Goal: Information Seeking & Learning: Compare options

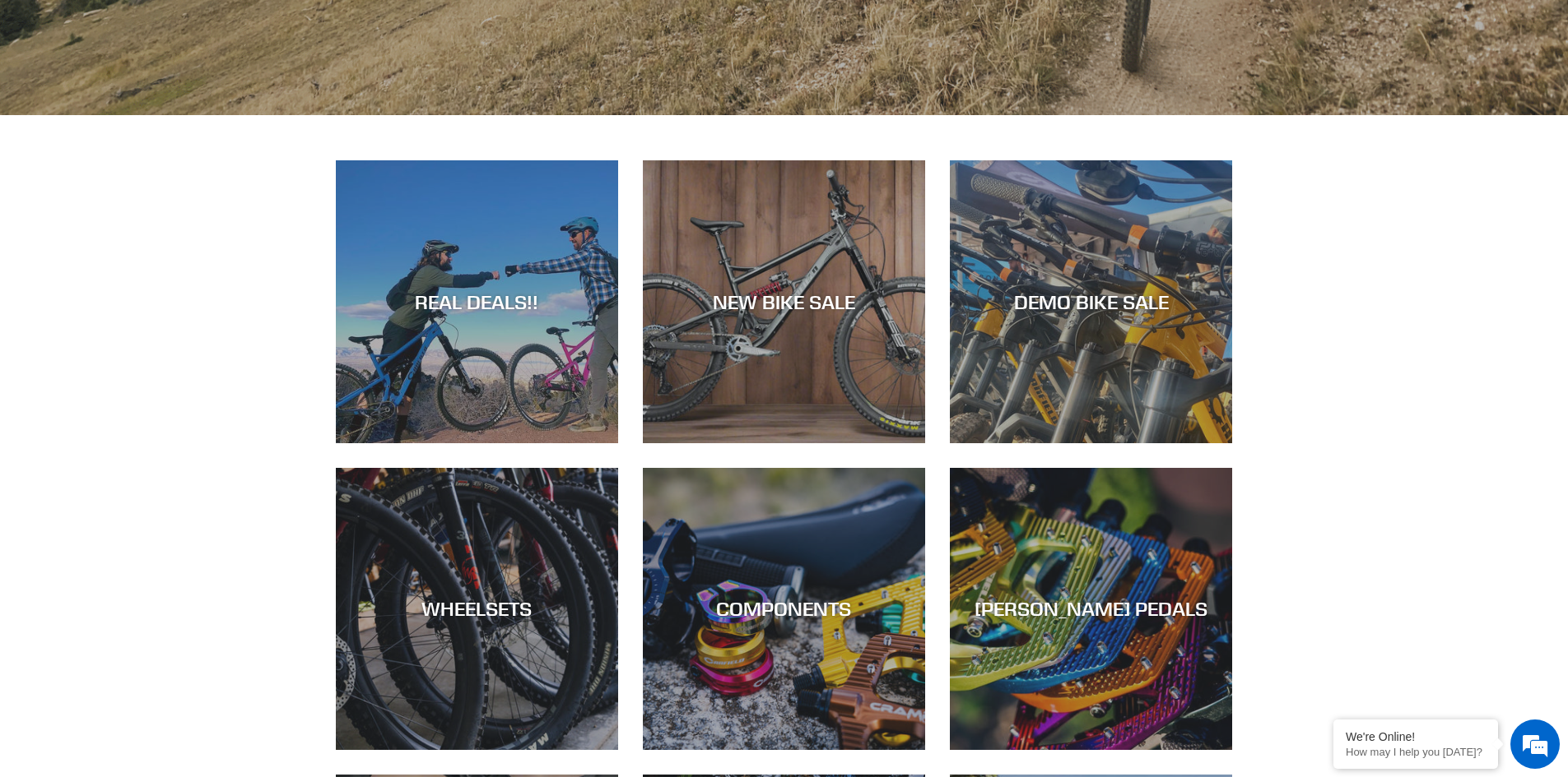
scroll to position [1069, 0]
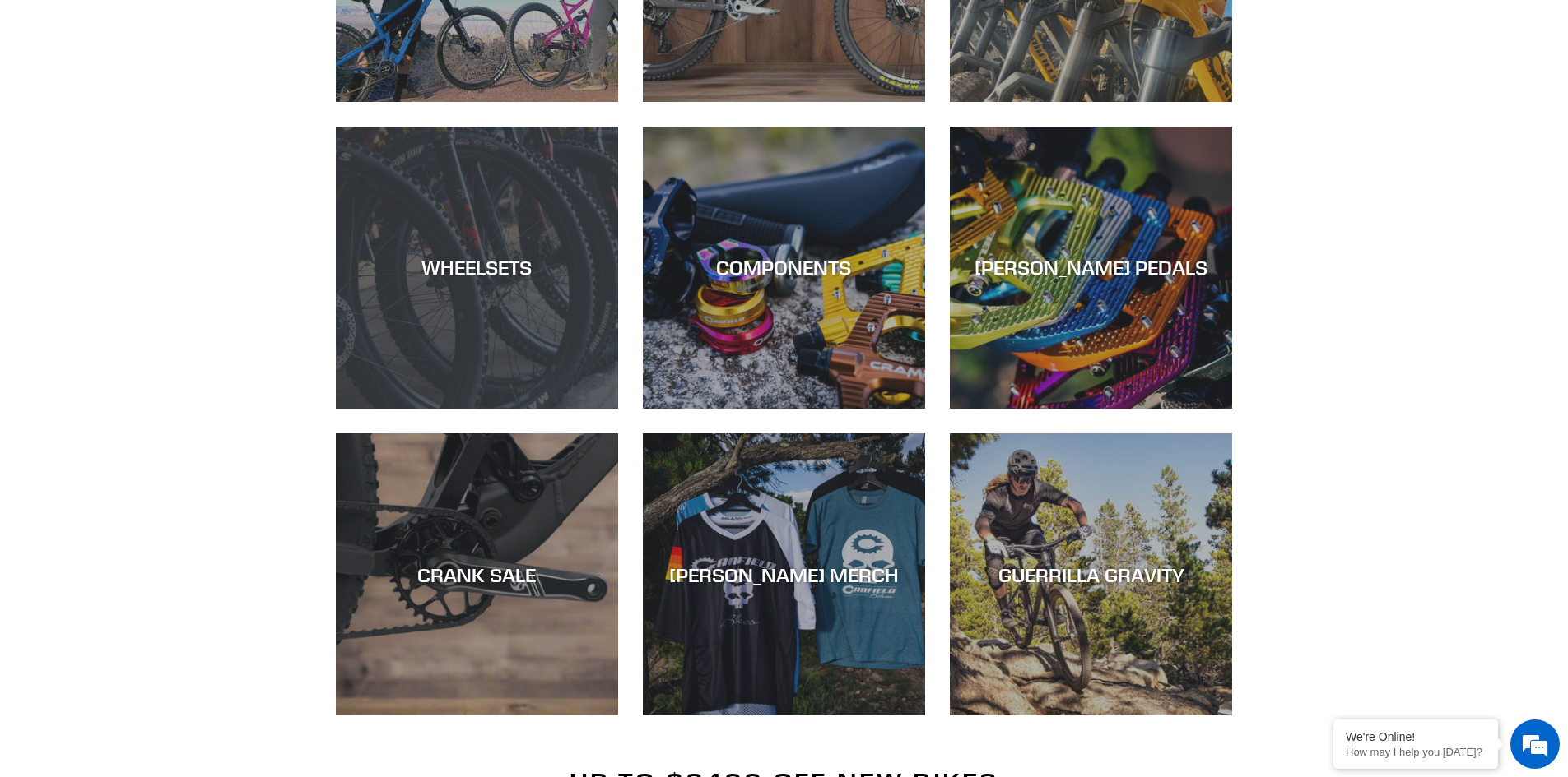
click at [380, 409] on div "WHEELSETS" at bounding box center [477, 409] width 282 height 0
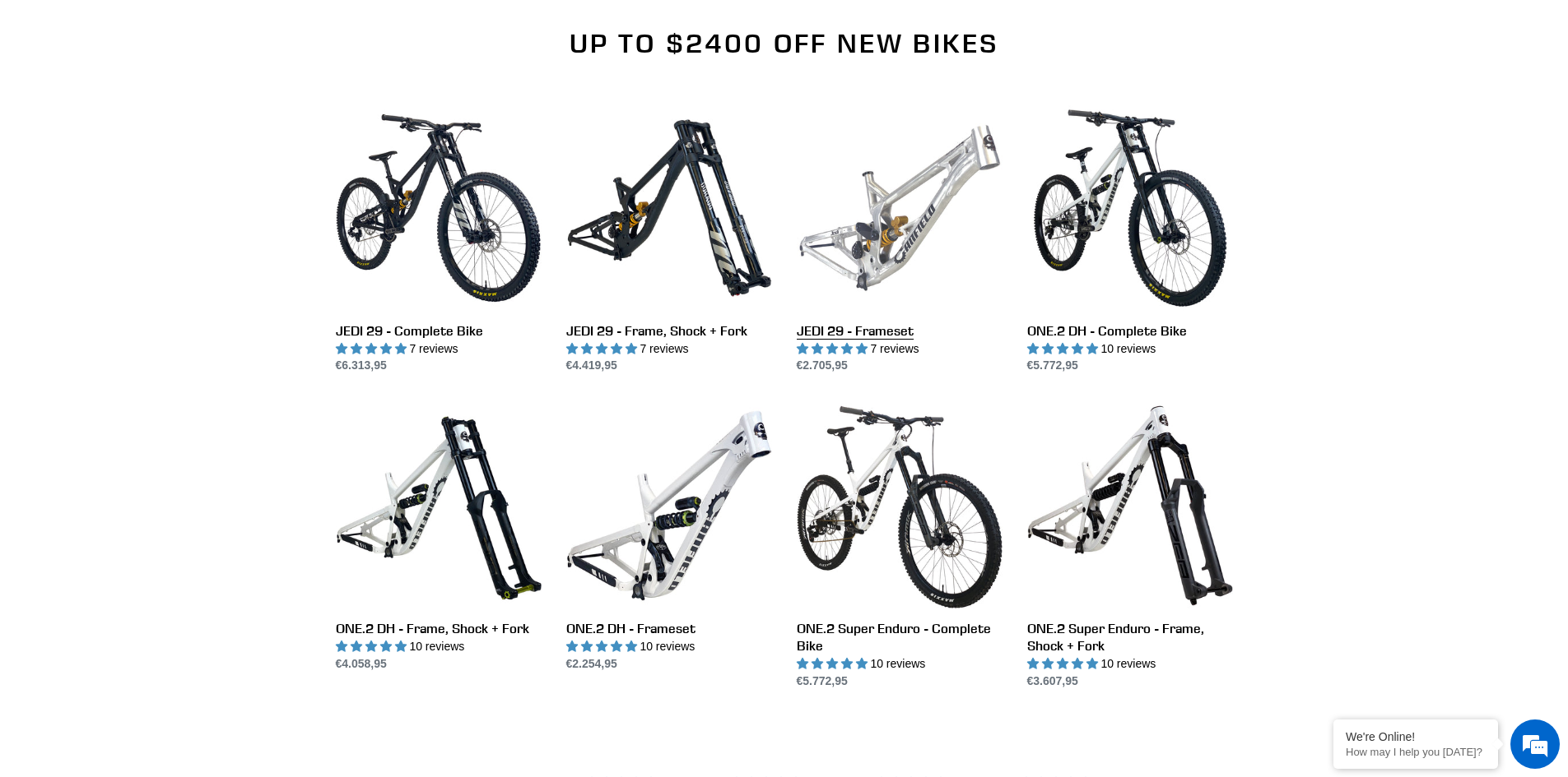
click at [927, 203] on link "JEDI 29 - Frameset" at bounding box center [899, 240] width 205 height 270
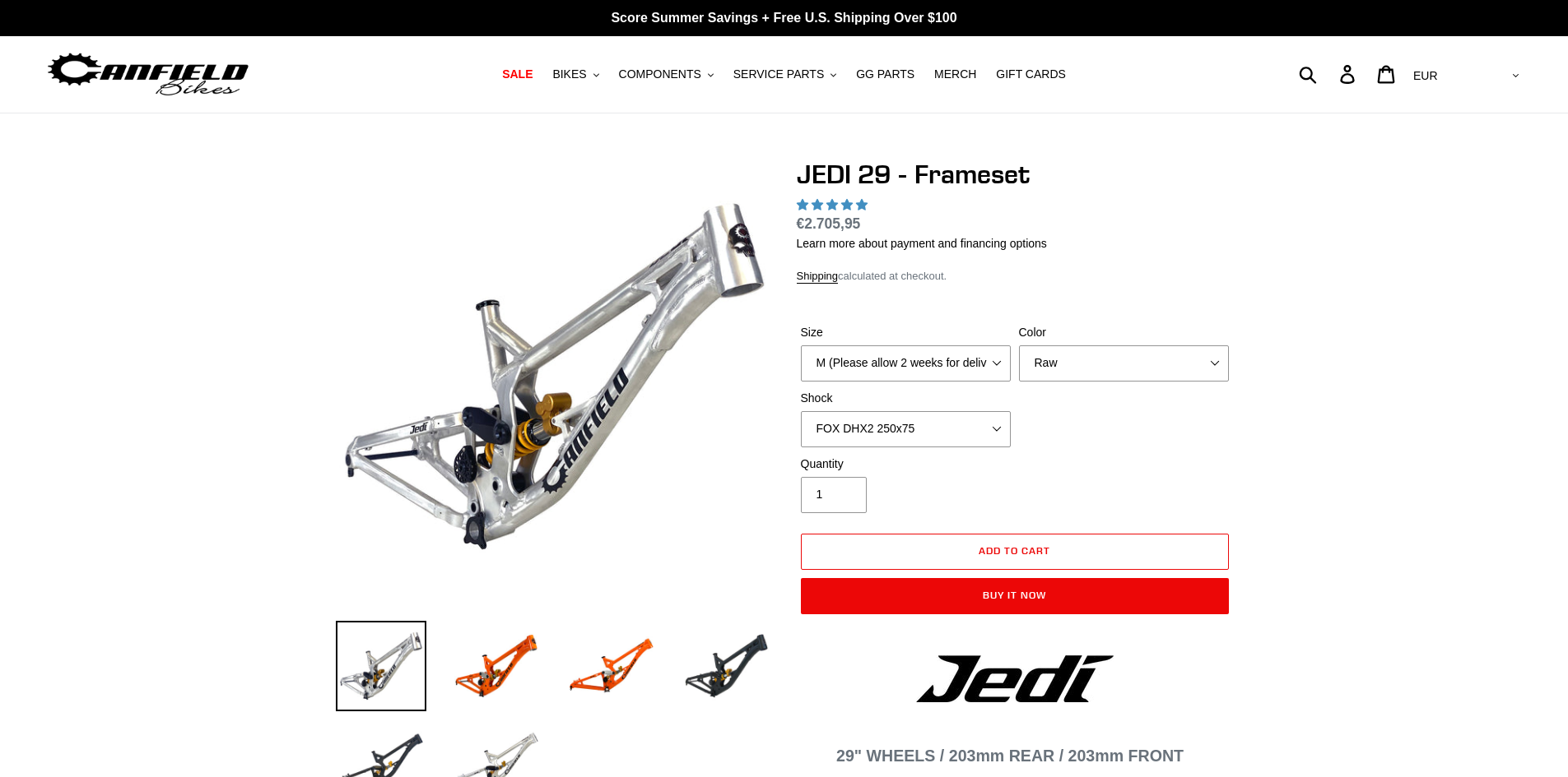
select select "highest-rating"
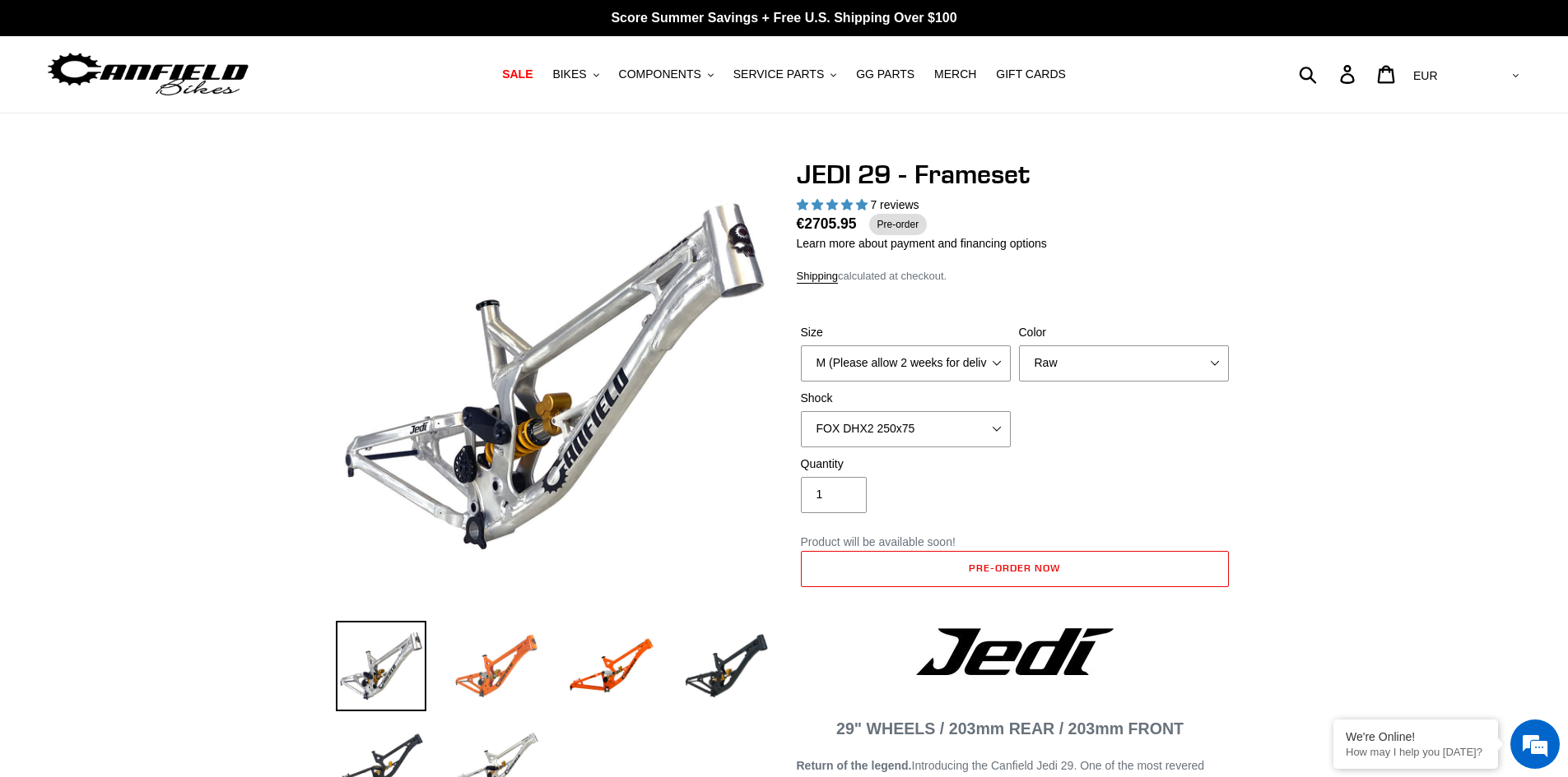
click at [510, 663] on img at bounding box center [496, 666] width 91 height 91
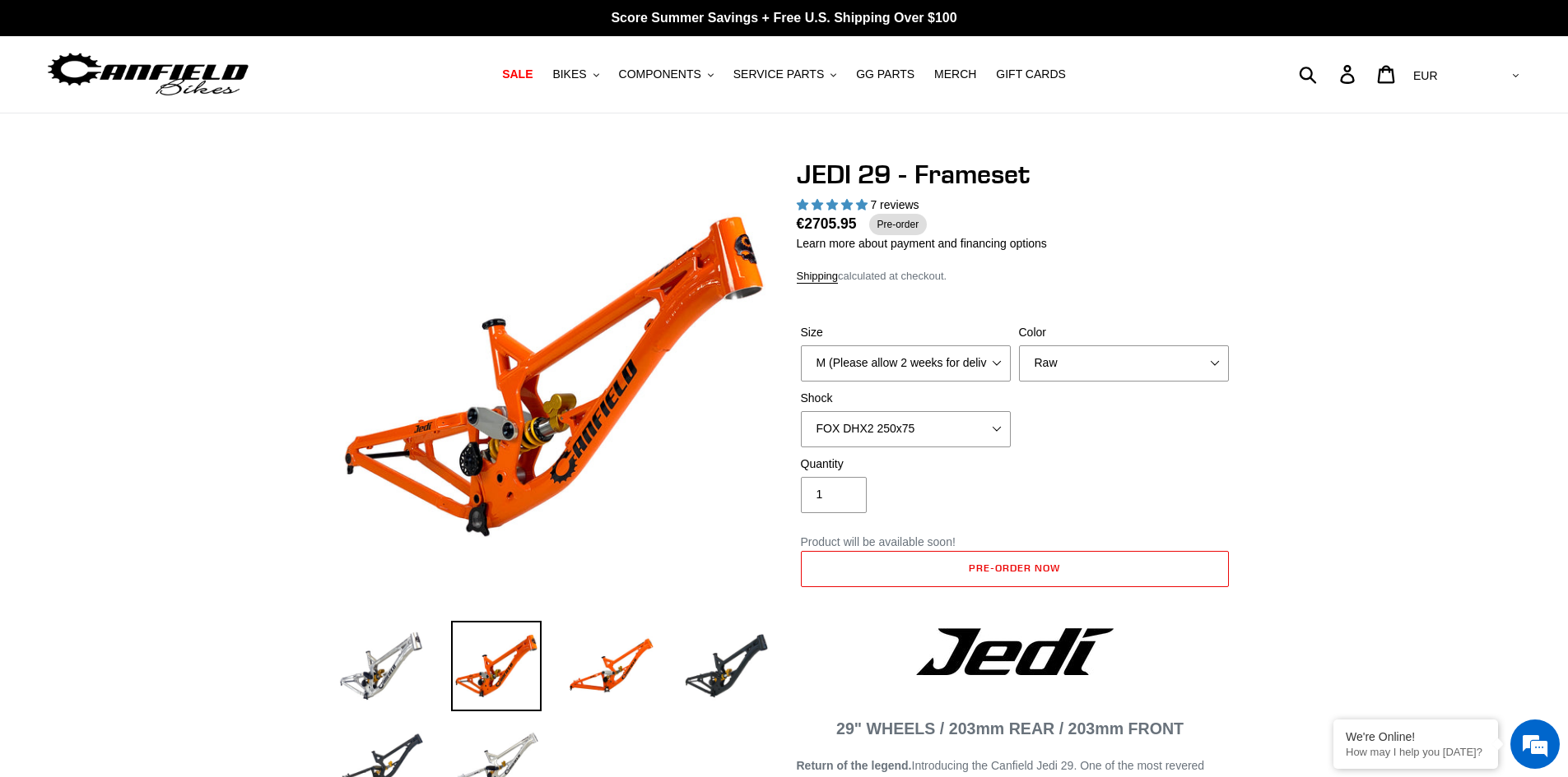
click at [658, 659] on li at bounding box center [714, 670] width 115 height 95
click at [718, 670] on img at bounding box center [726, 666] width 91 height 91
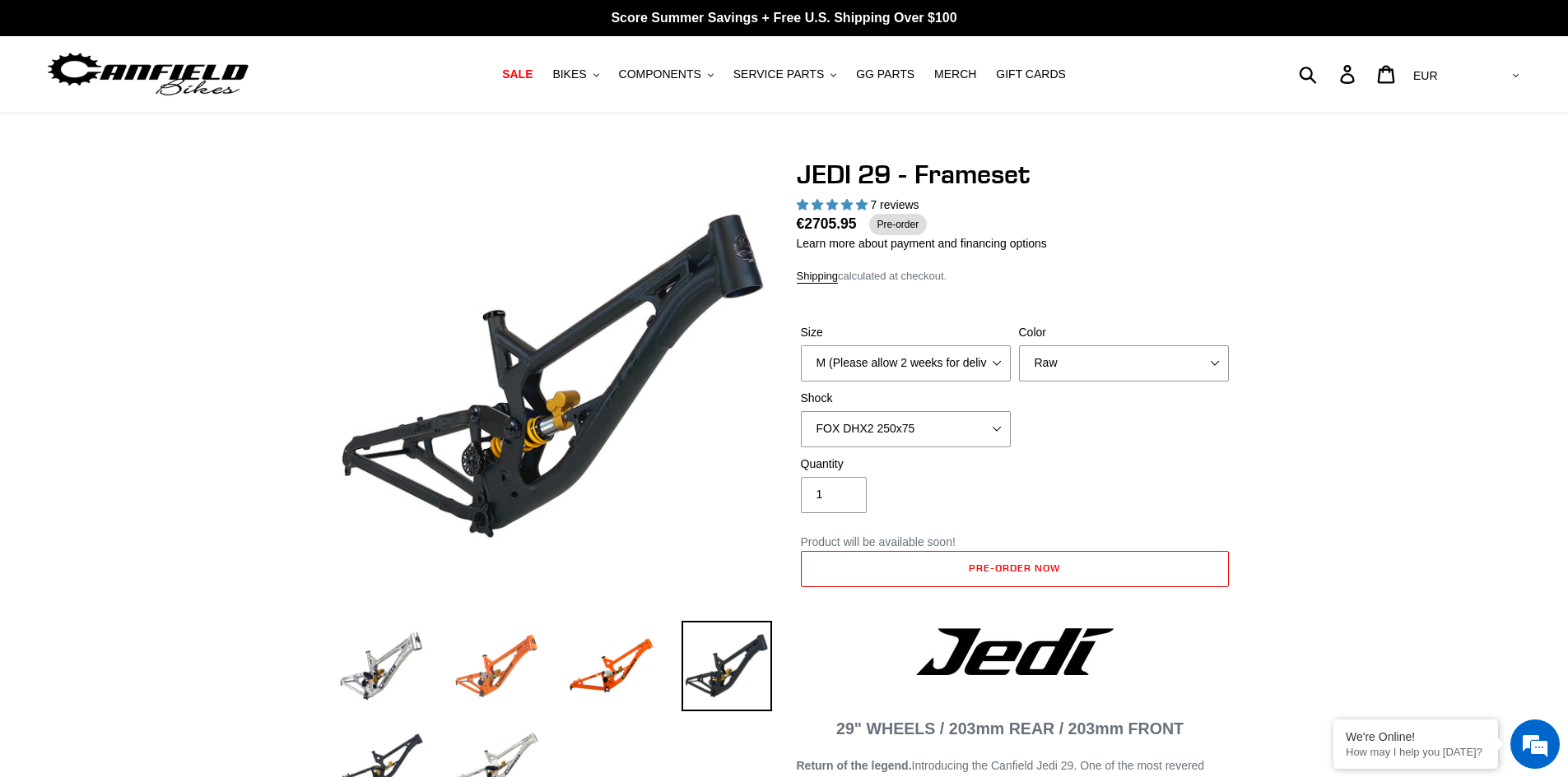
click at [523, 677] on img at bounding box center [496, 666] width 91 height 91
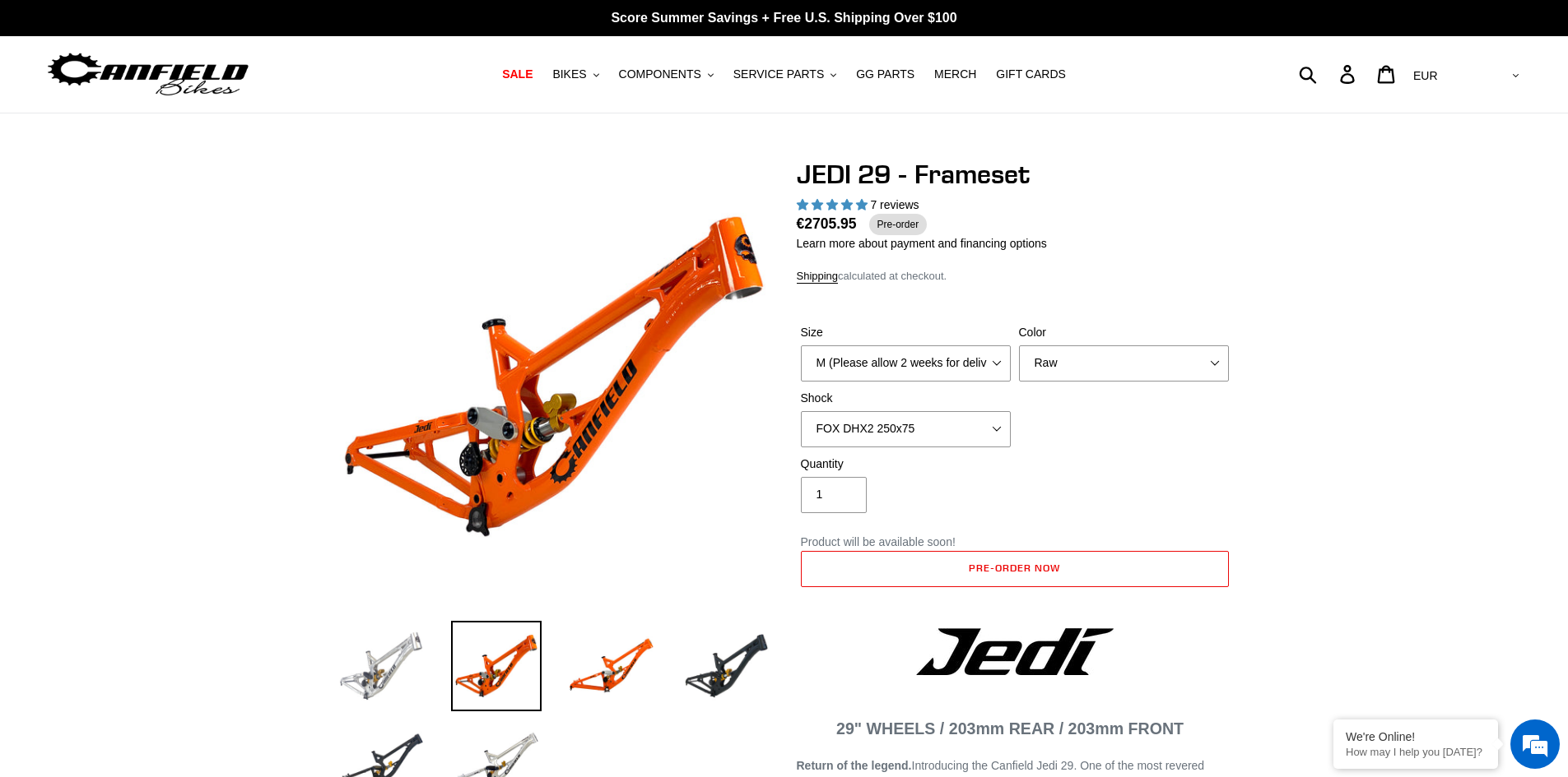
click at [375, 664] on img at bounding box center [381, 666] width 91 height 91
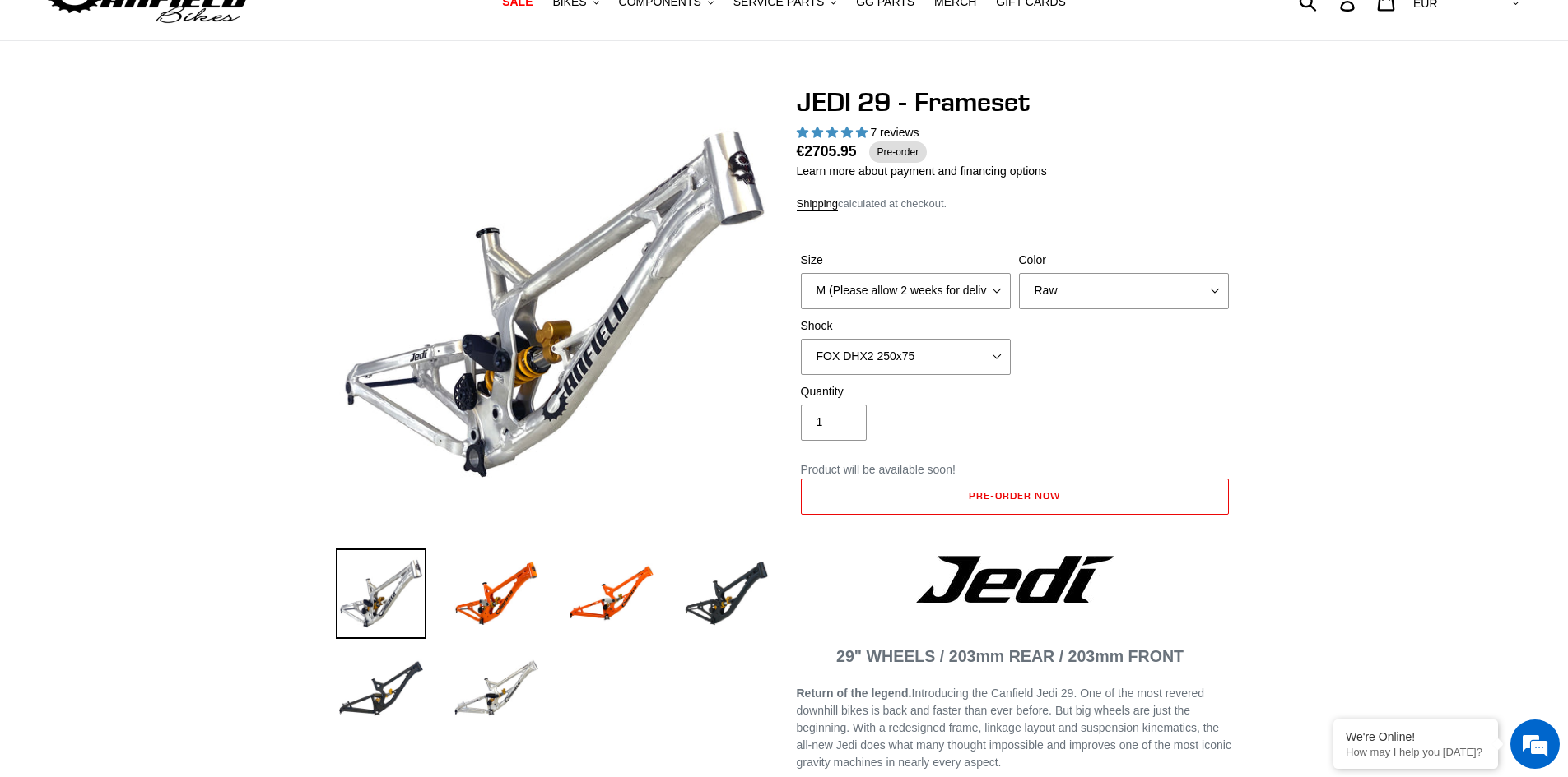
scroll to position [82, 0]
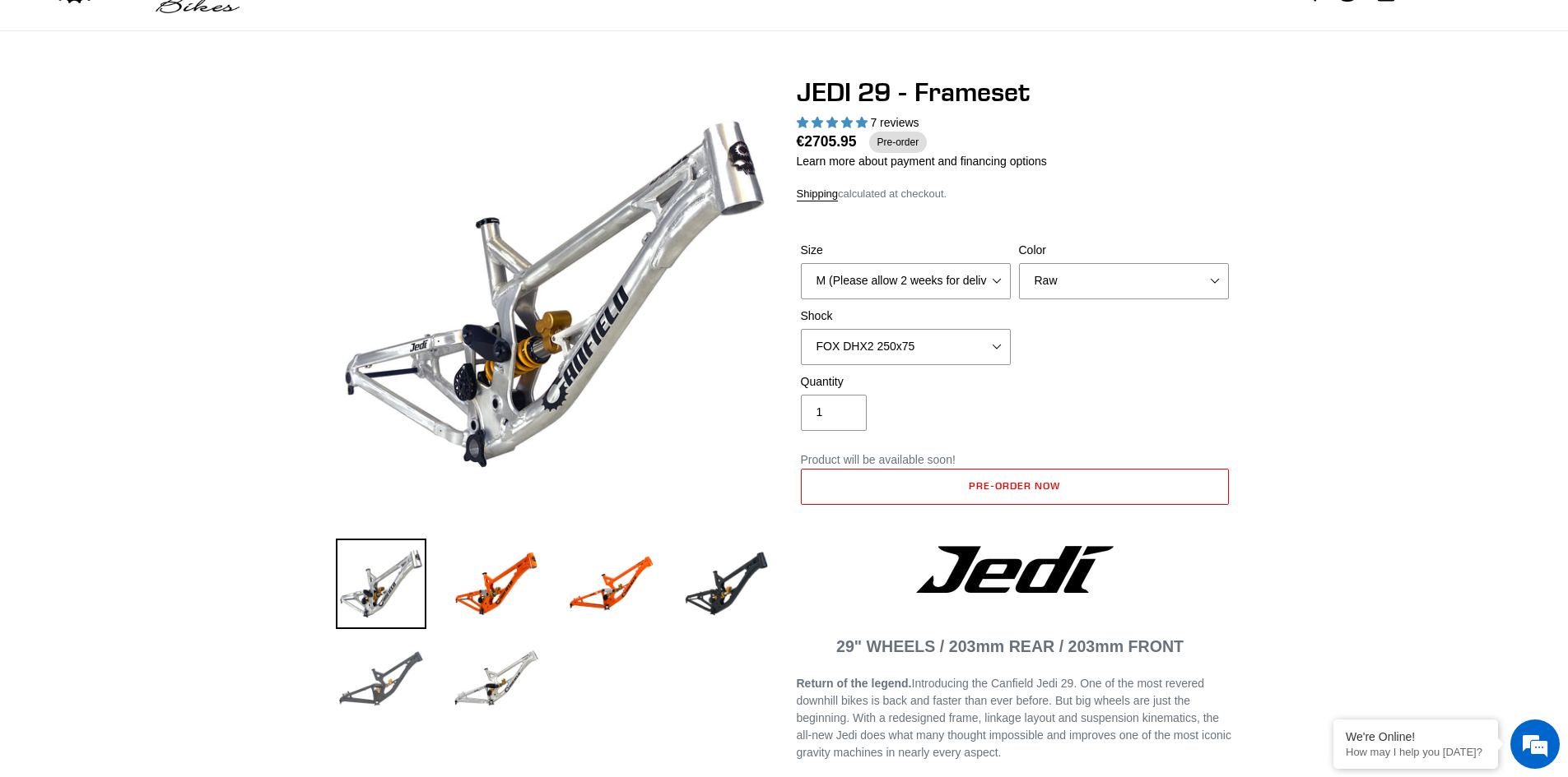
click at [392, 670] on img at bounding box center [381, 679] width 91 height 91
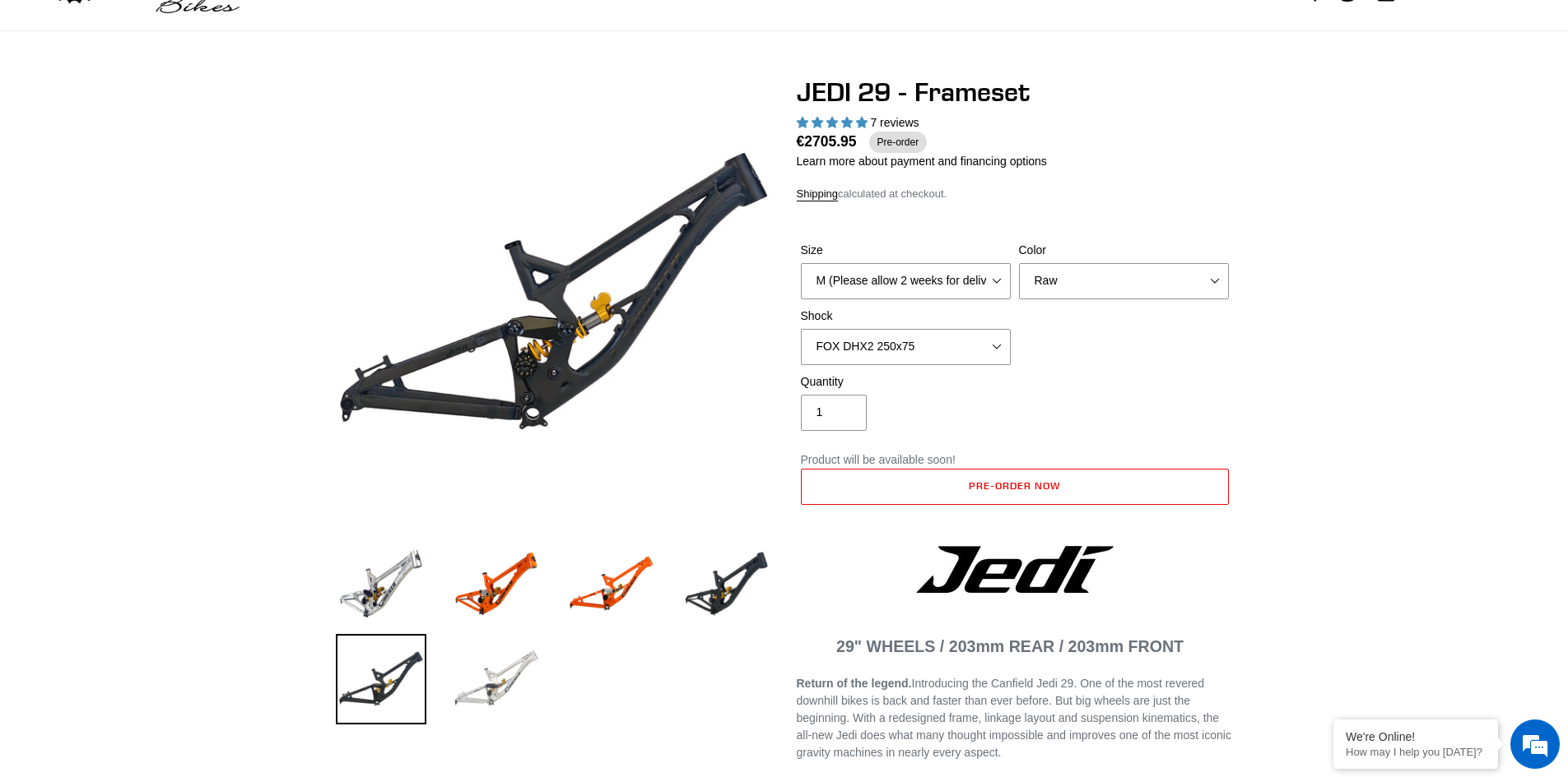
click at [521, 677] on img at bounding box center [496, 679] width 91 height 91
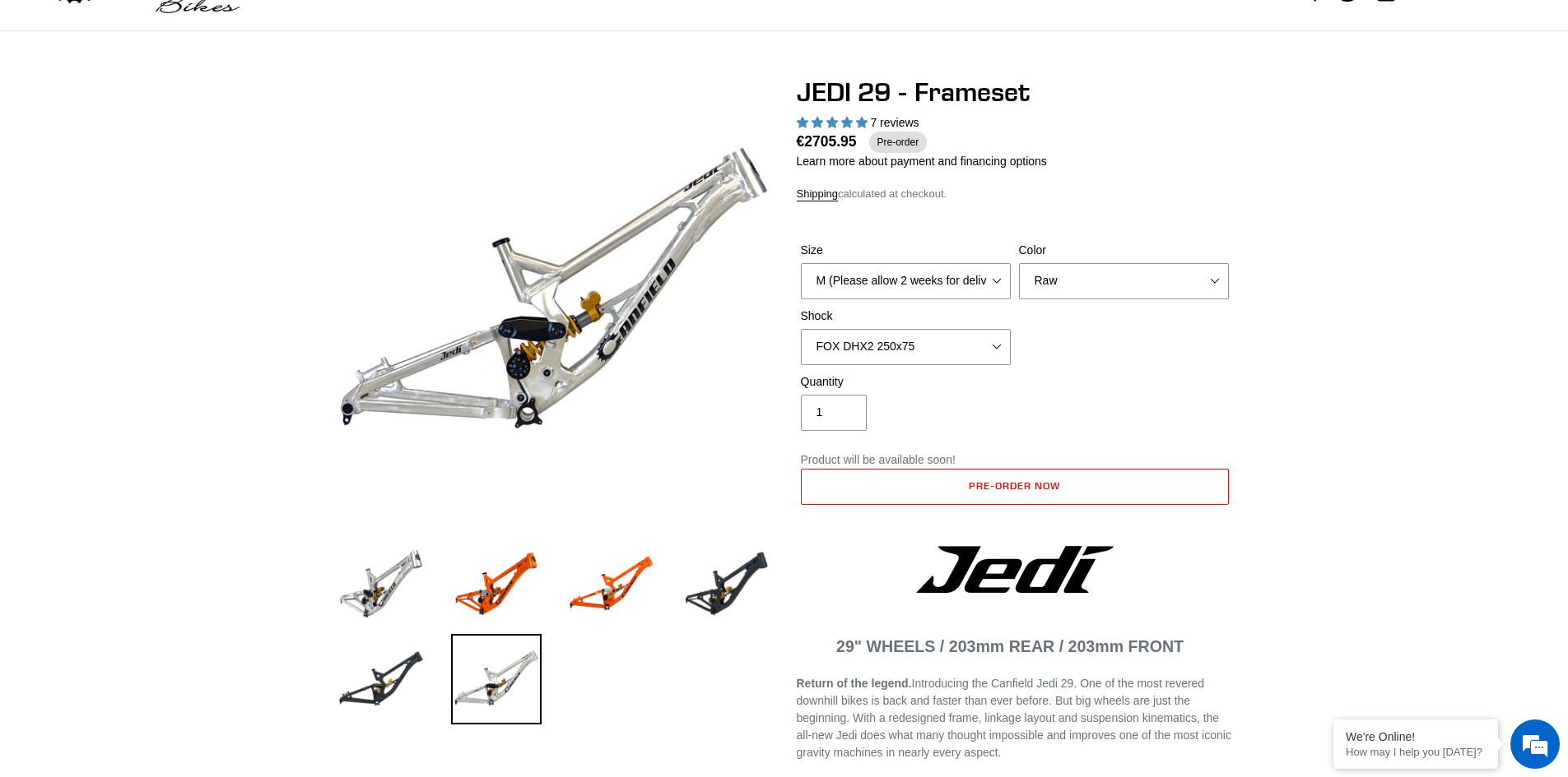
scroll to position [0, 0]
click at [880, 348] on select "No Shock FOX DHX2 250x75 RockShox Vivid Ultimate DH 250x75 EXT e-Storia LOX V3" at bounding box center [906, 347] width 210 height 36
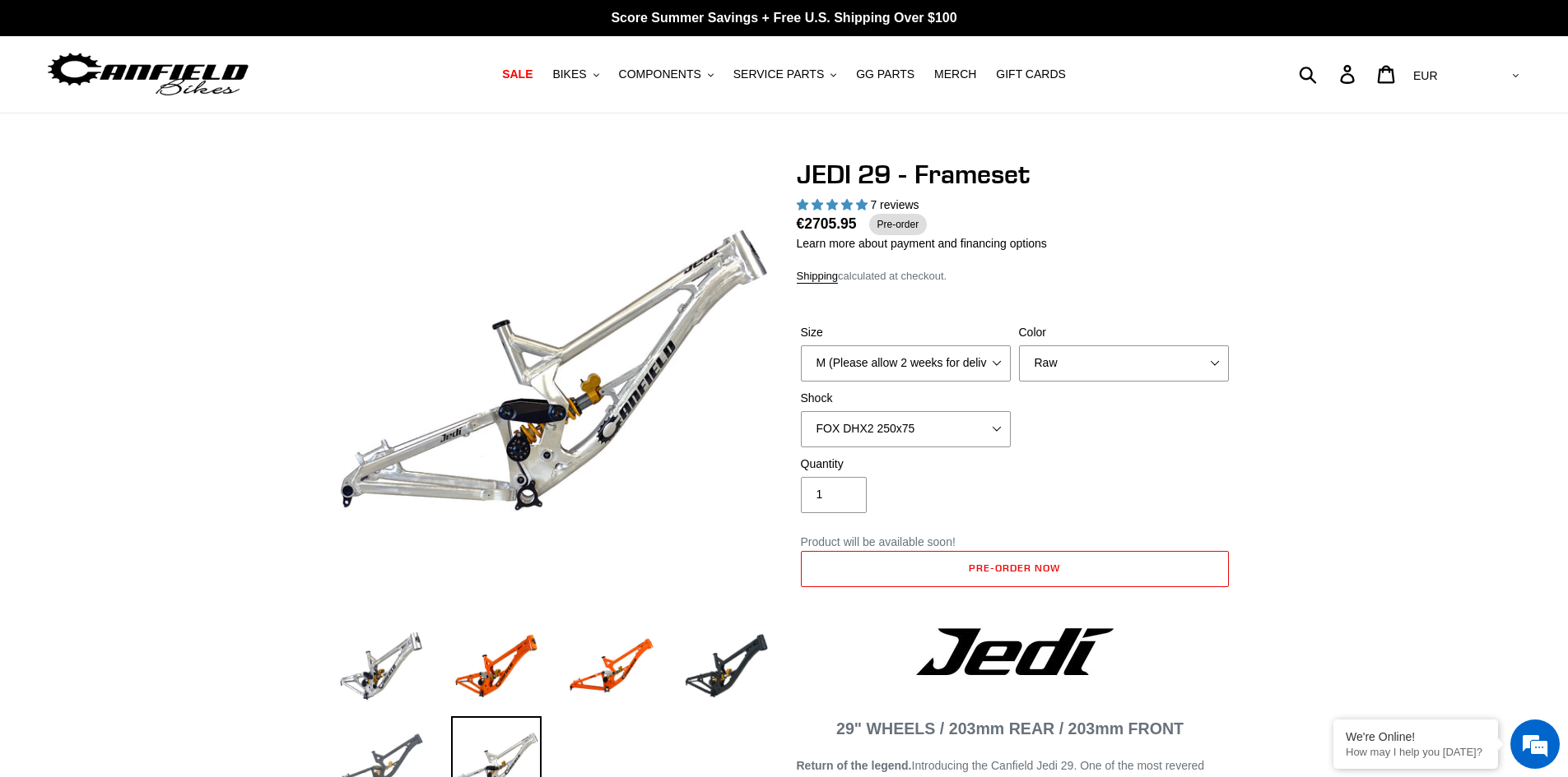
click at [369, 753] on img at bounding box center [381, 761] width 91 height 91
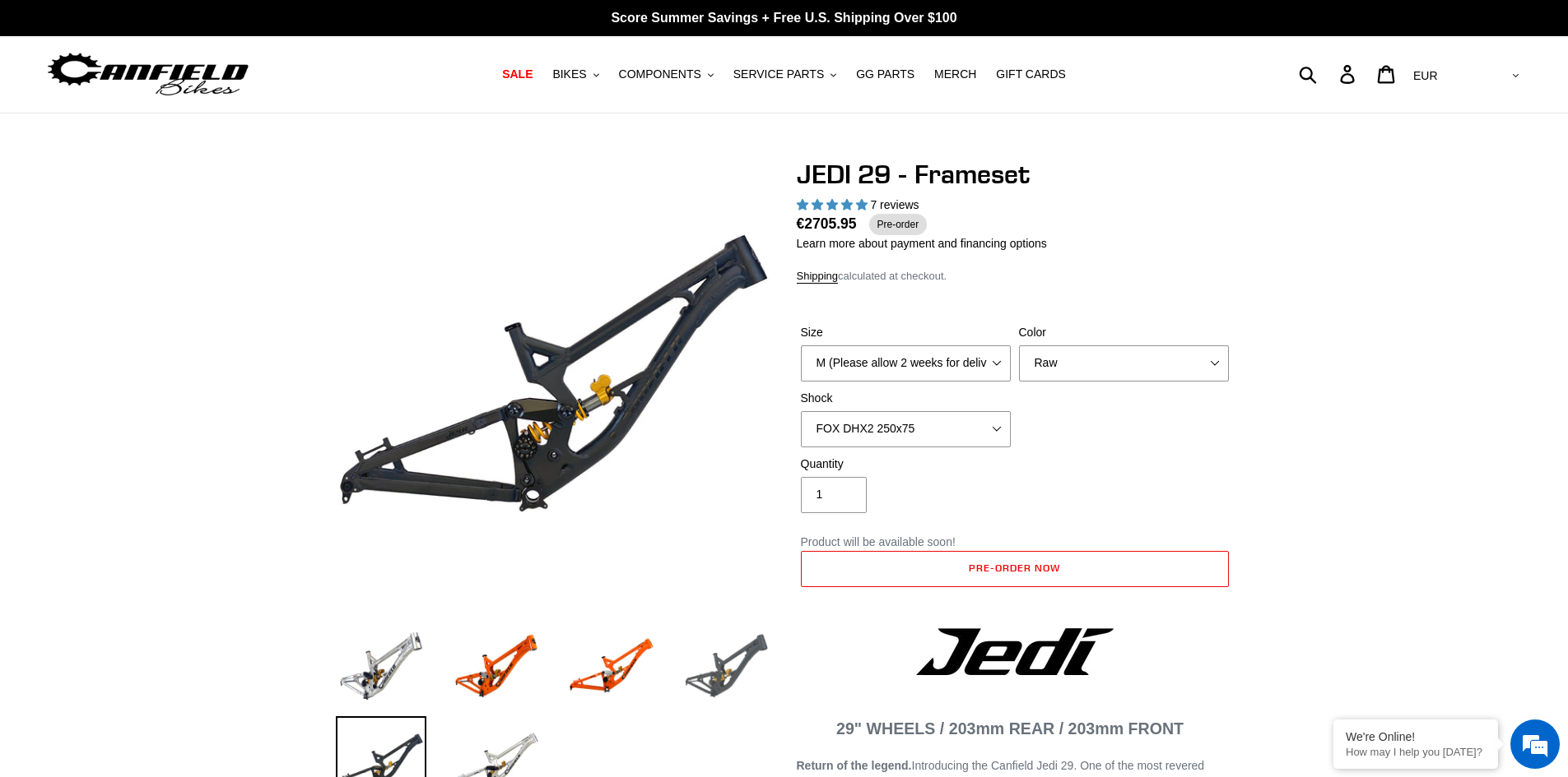
click at [711, 666] on img at bounding box center [726, 666] width 91 height 91
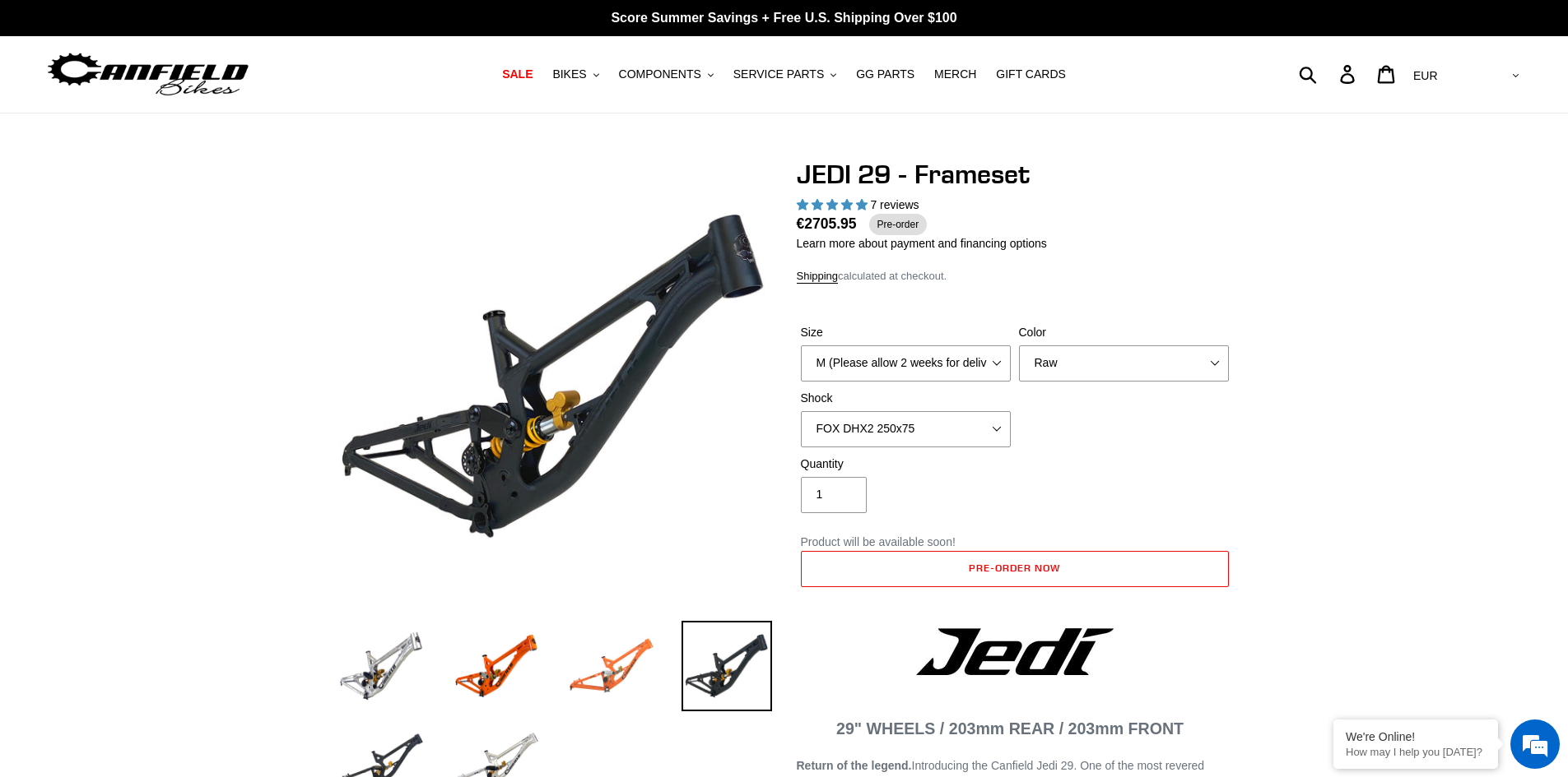
click at [591, 657] on img at bounding box center [611, 666] width 91 height 91
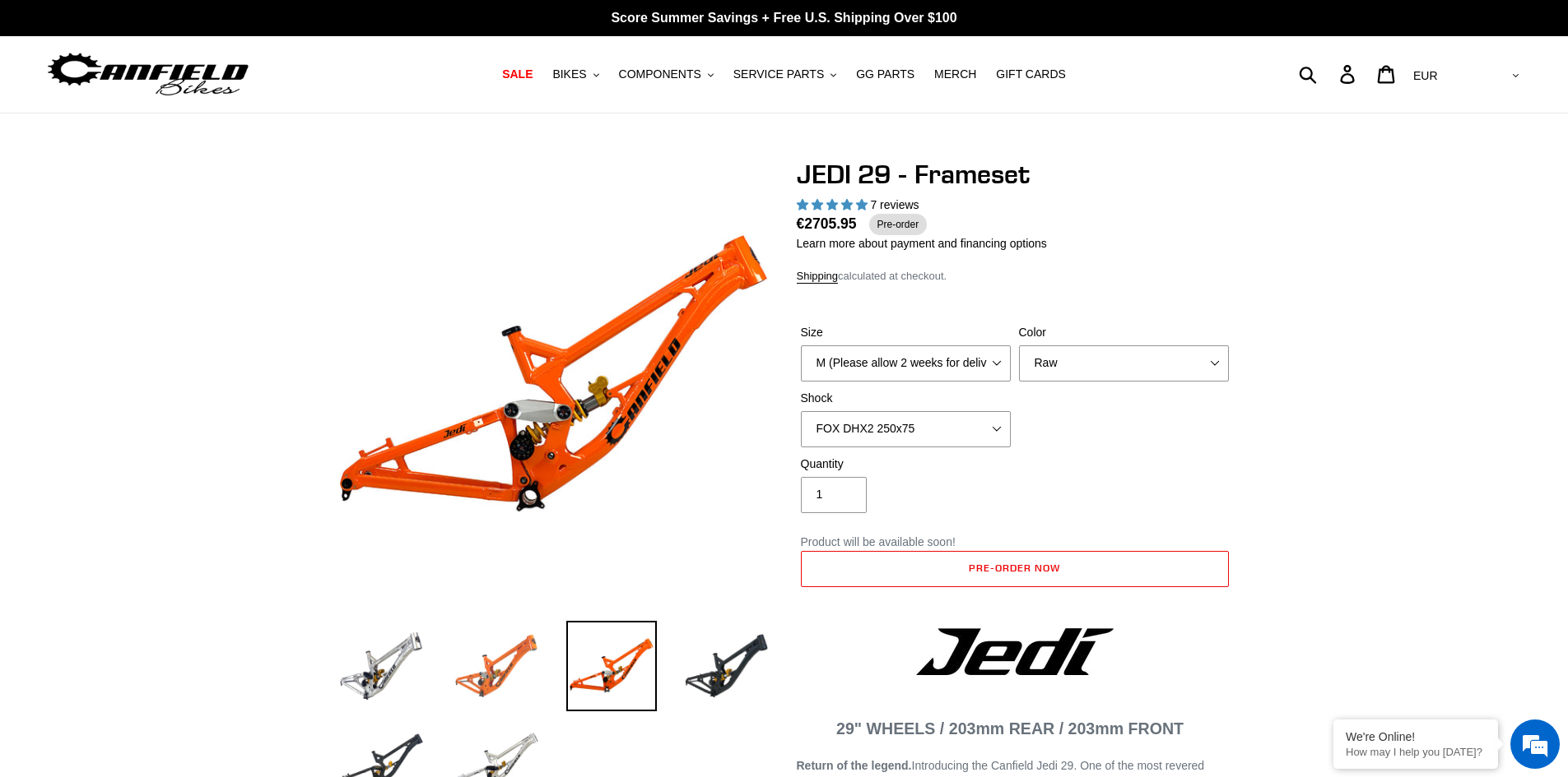
click at [472, 640] on img at bounding box center [496, 666] width 91 height 91
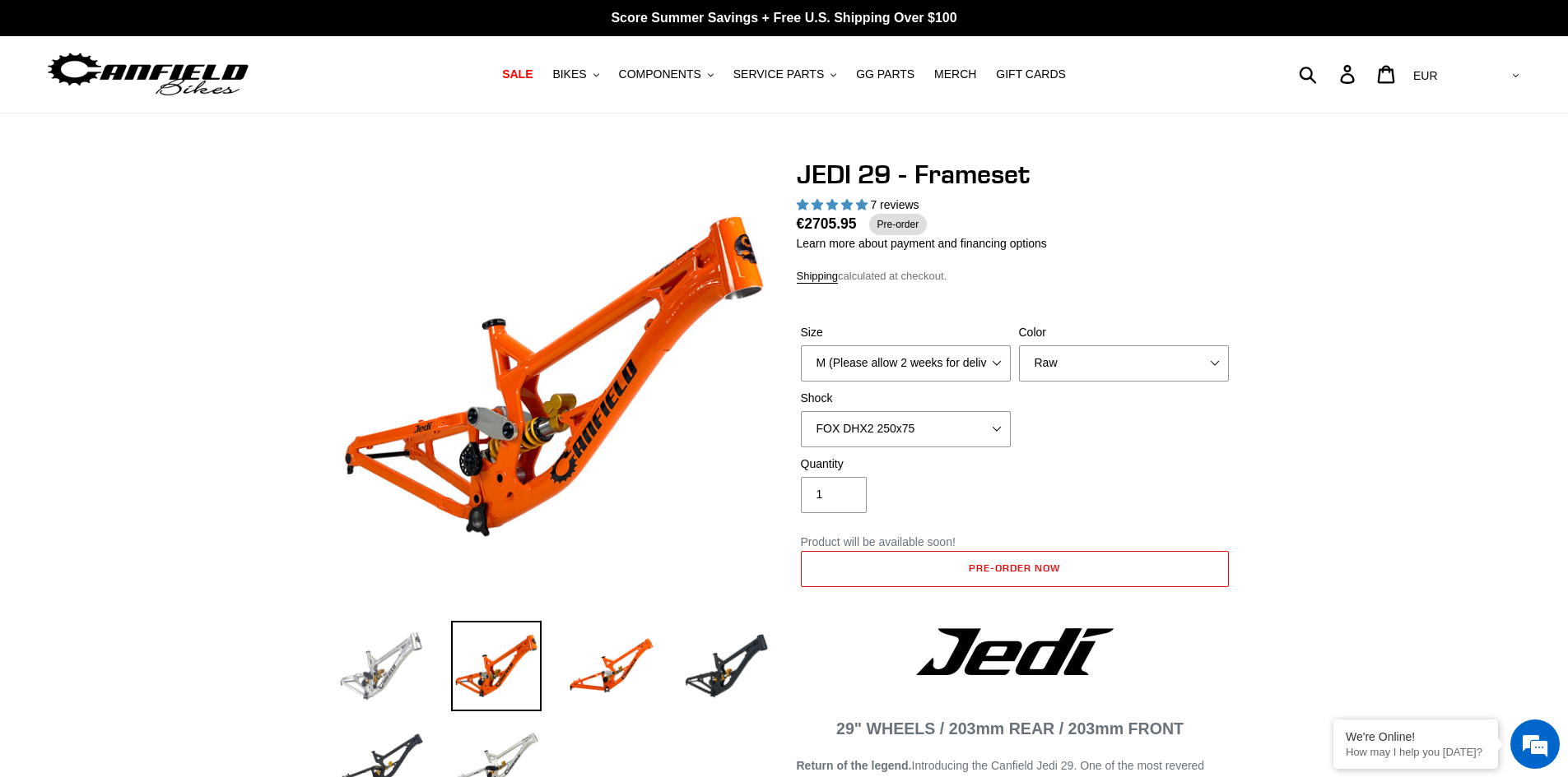
click at [398, 638] on img at bounding box center [381, 666] width 91 height 91
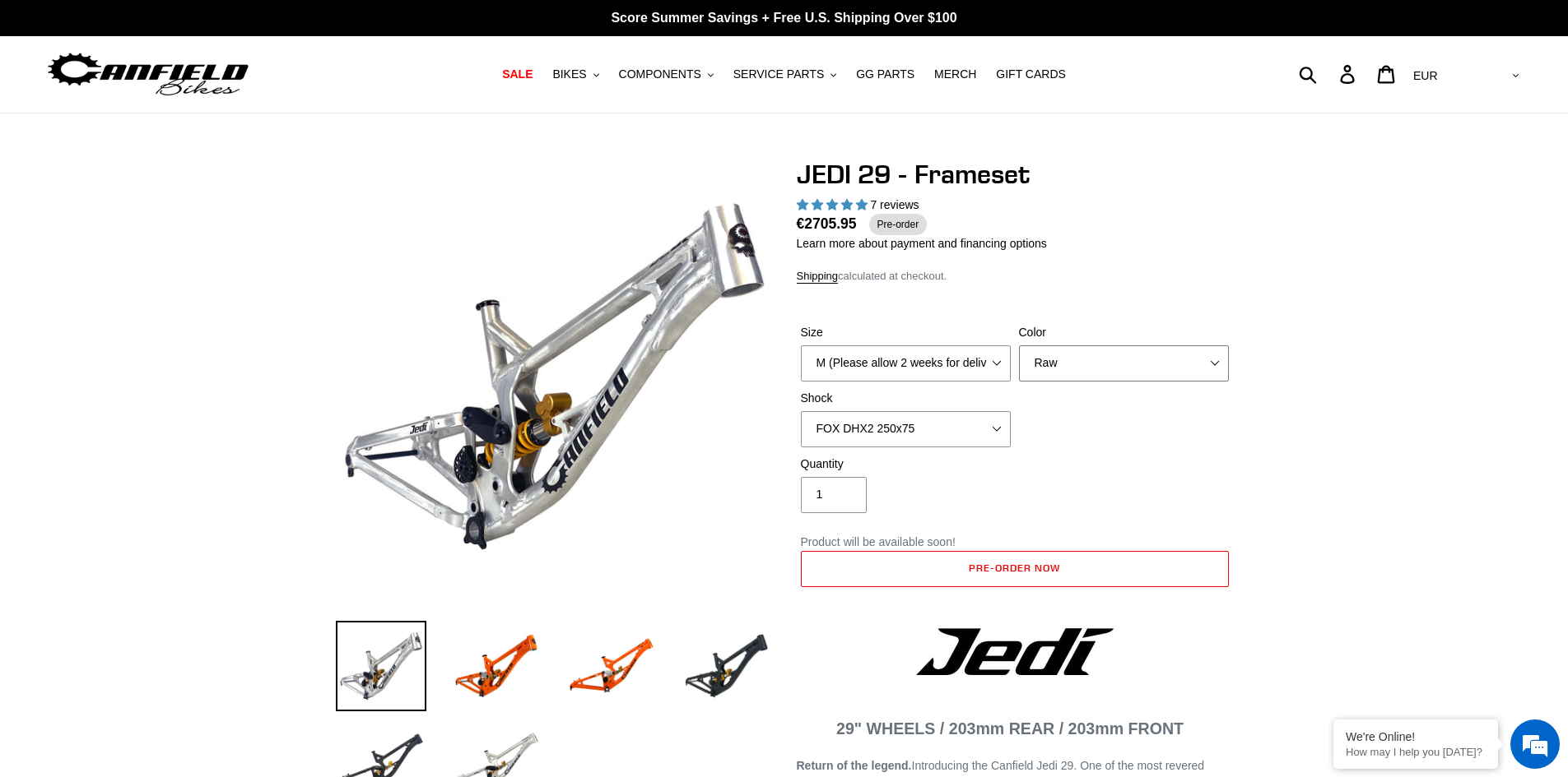
click at [1044, 364] on select "Orange Raw Stealth Black" at bounding box center [1124, 363] width 210 height 36
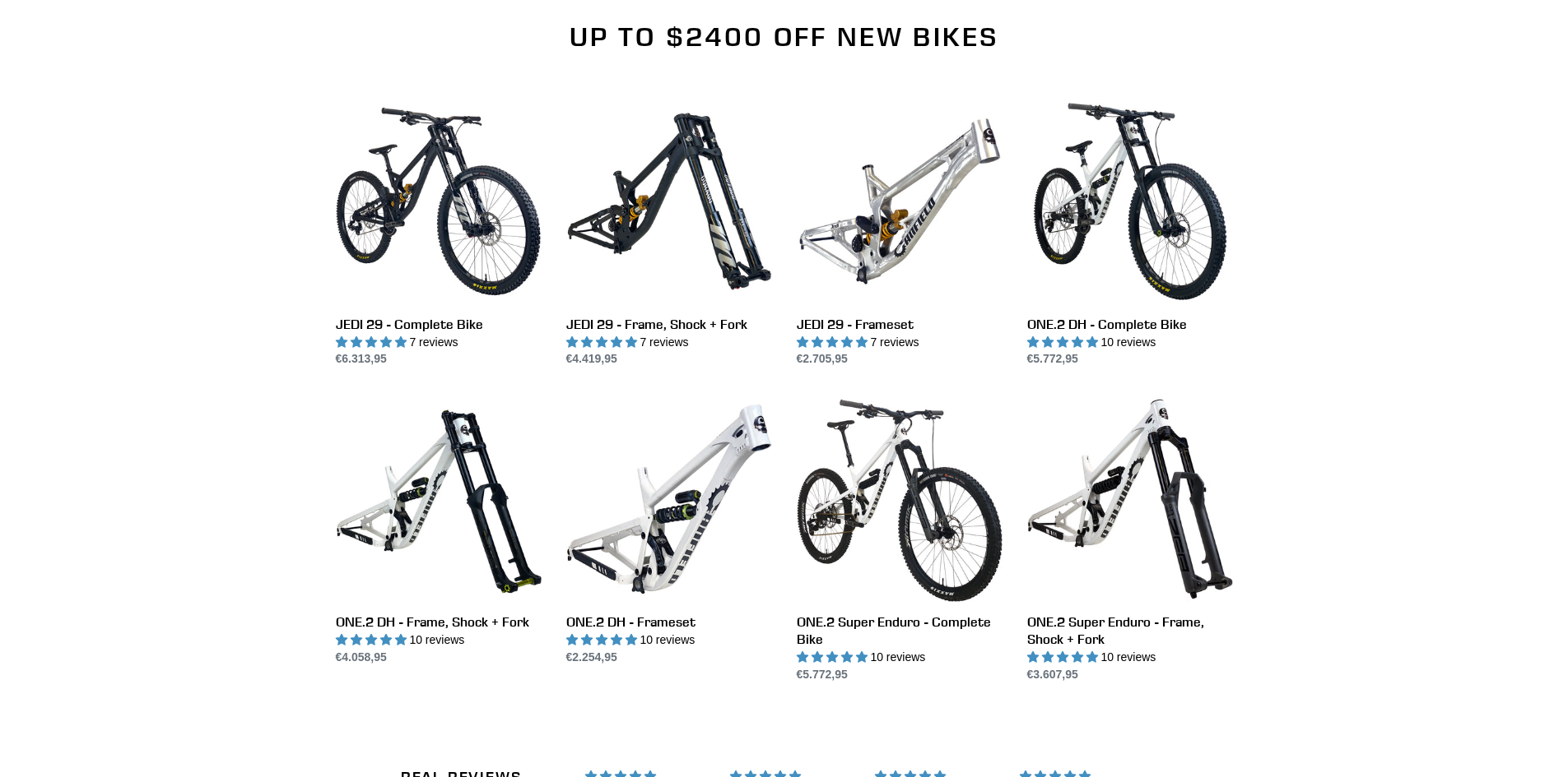
scroll to position [1809, 0]
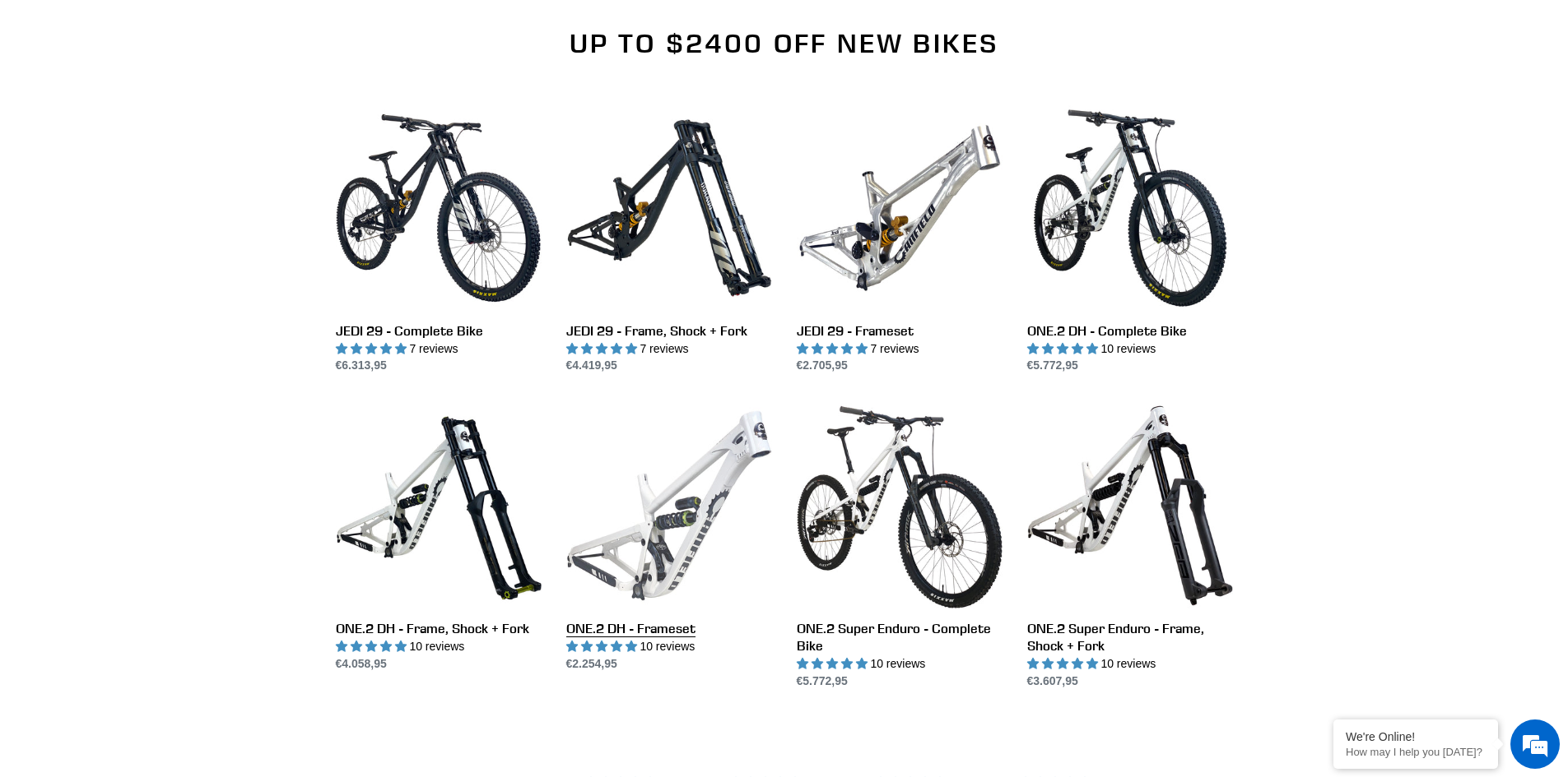
click at [666, 566] on link "ONE.2 DH - Frameset" at bounding box center [668, 538] width 205 height 270
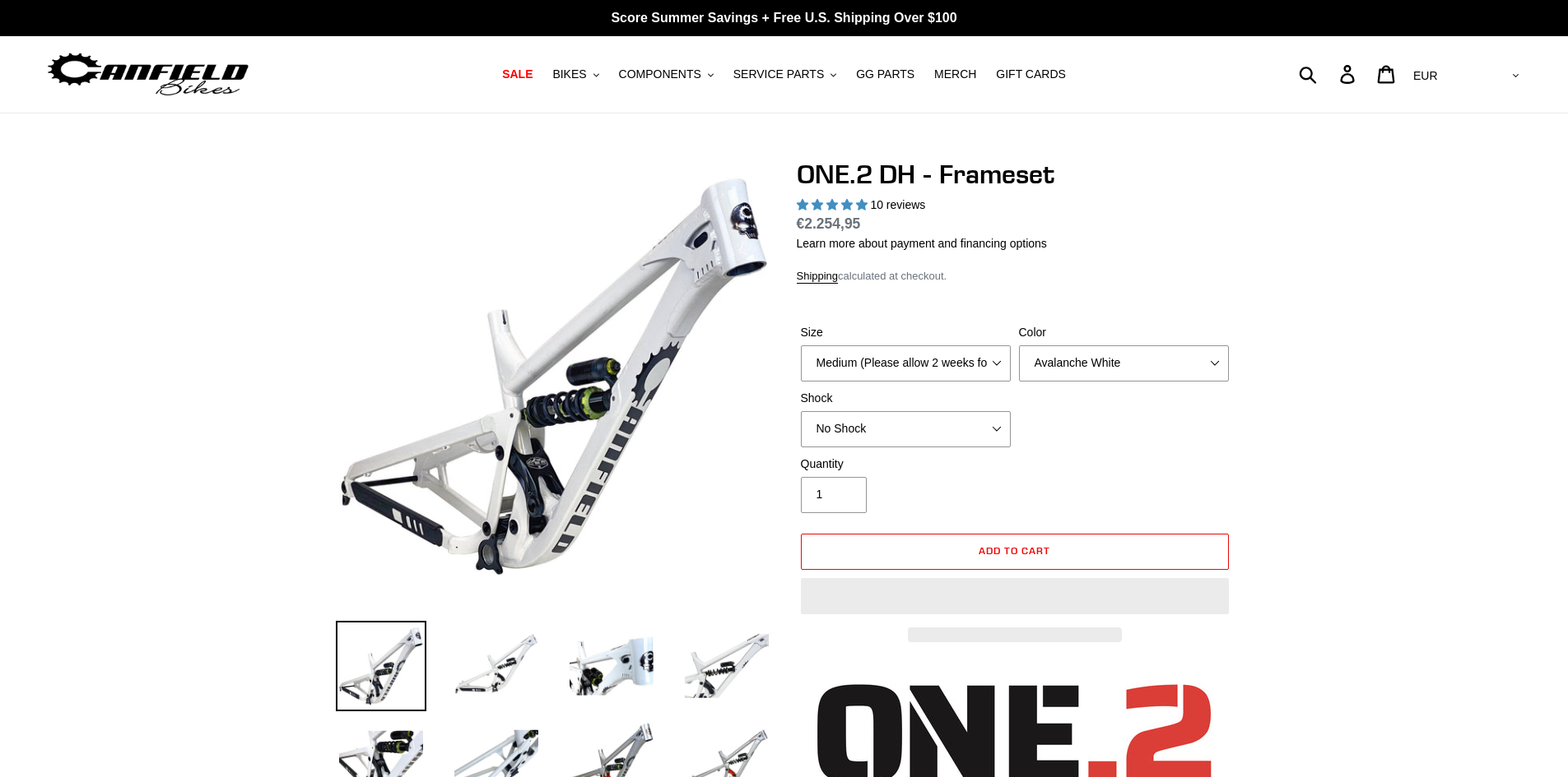
select select "highest-rating"
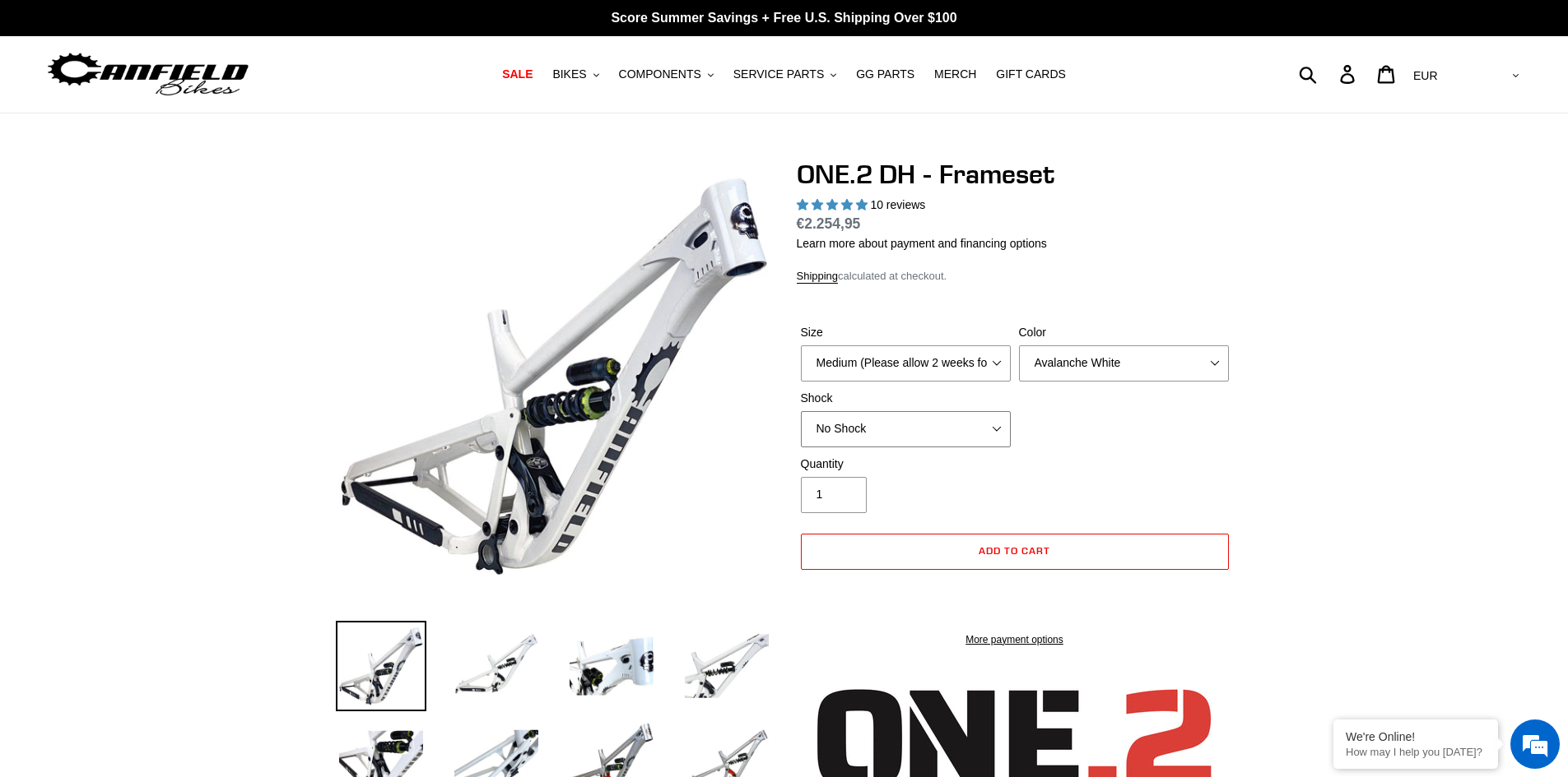
click at [894, 422] on select "No Shock Fox DHX2 Coil RockShox Vivid Coil EXT Storia LOK V3 (Custom Order)" at bounding box center [906, 429] width 210 height 36
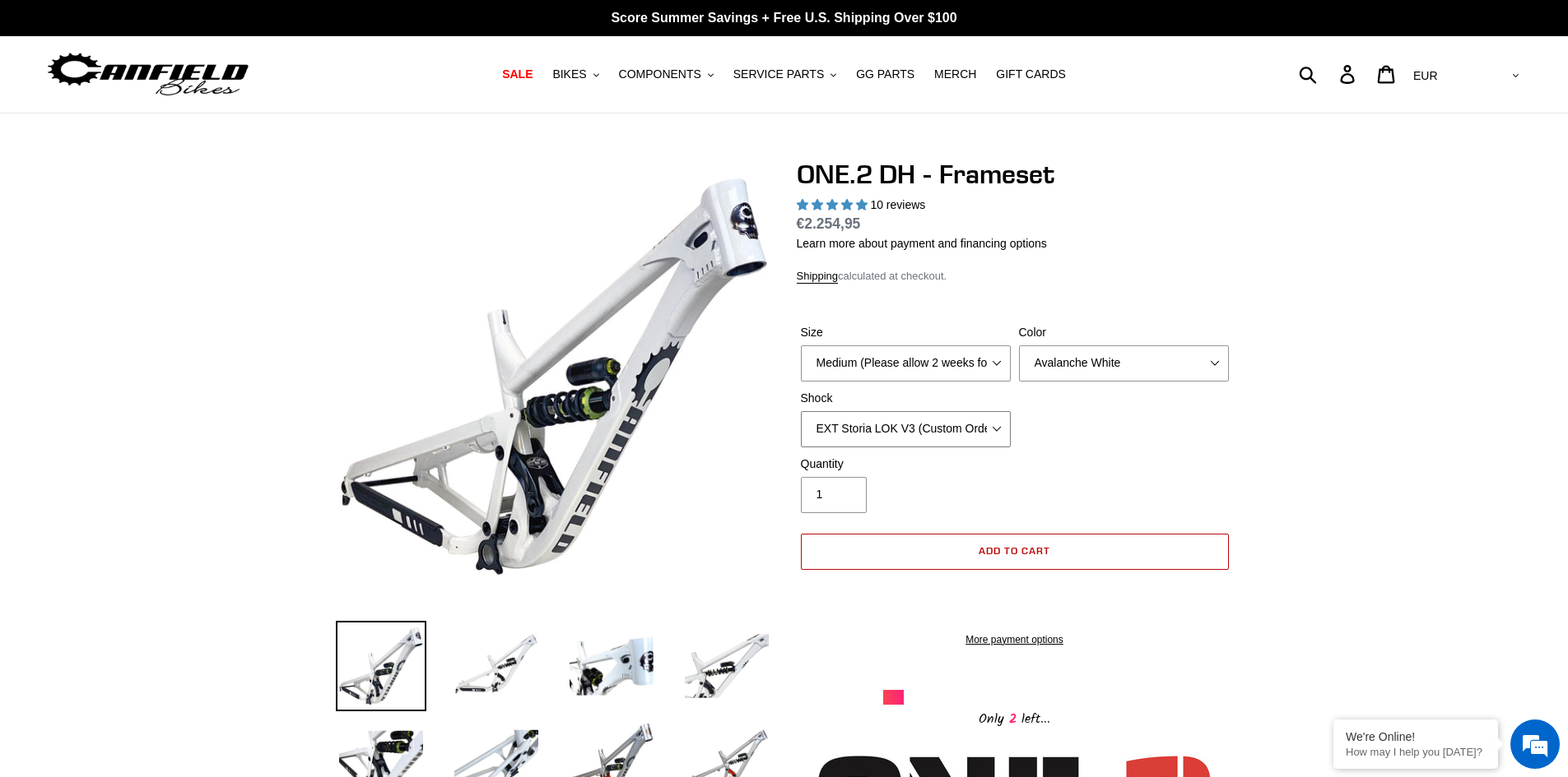
click at [801, 411] on select "No Shock Fox DHX2 Coil RockShox Vivid Coil EXT Storia LOK V3 (Custom Order)" at bounding box center [906, 429] width 210 height 36
click at [878, 432] on select "No Shock Fox DHX2 Coil RockShox Vivid Coil EXT Storia LOK V3 (Custom Order)" at bounding box center [906, 429] width 210 height 36
select select "No Shock"
click at [801, 411] on select "No Shock Fox DHX2 Coil RockShox Vivid Coil EXT Storia LOK V3 (Custom Order)" at bounding box center [906, 429] width 210 height 36
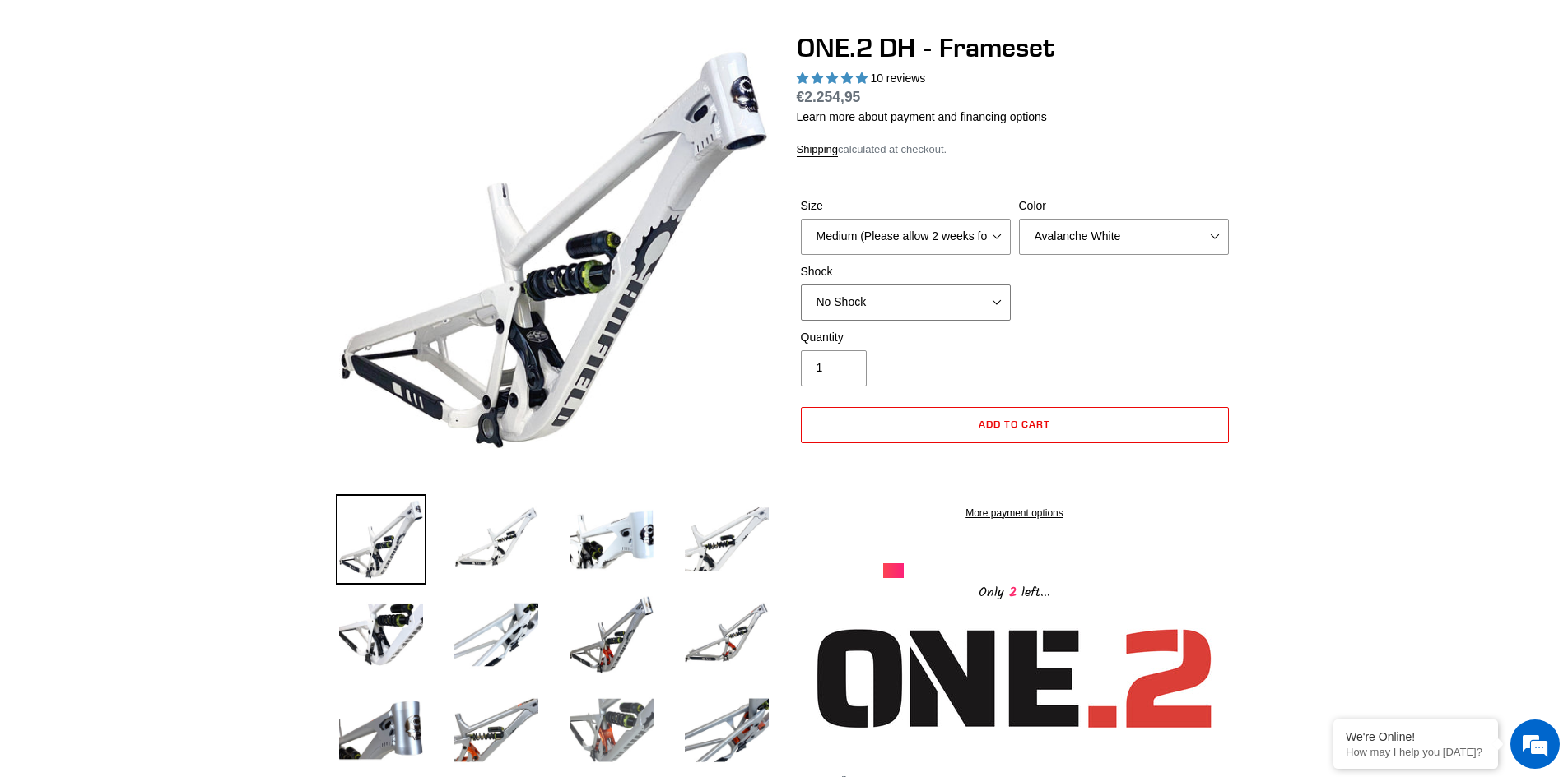
scroll to position [165, 0]
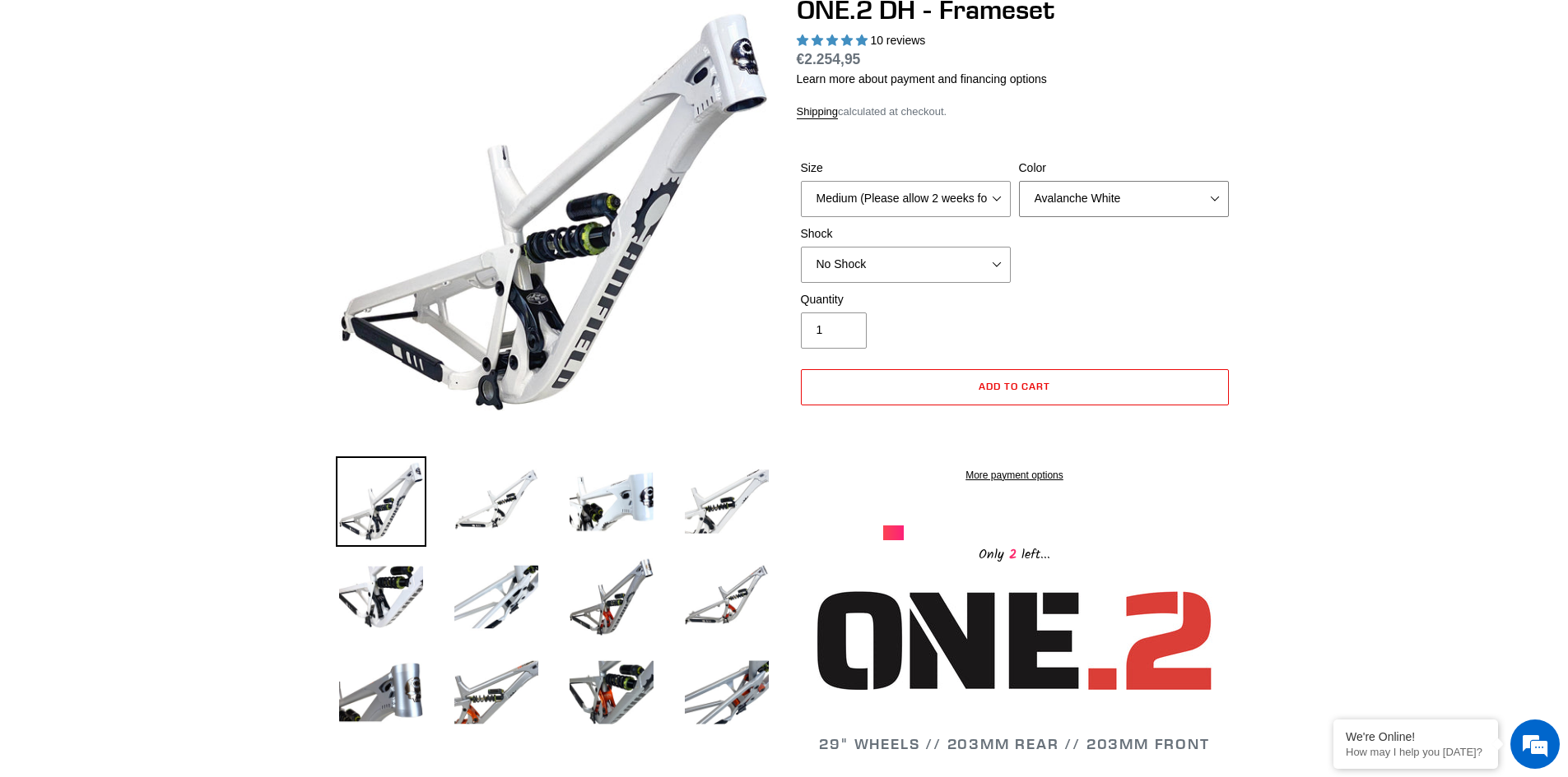
click at [1024, 196] on select "Avalanche White Bentonite Grey" at bounding box center [1124, 198] width 210 height 36
select select "Bentonite Grey"
click at [1019, 181] on select "Avalanche White Bentonite Grey" at bounding box center [1124, 198] width 210 height 36
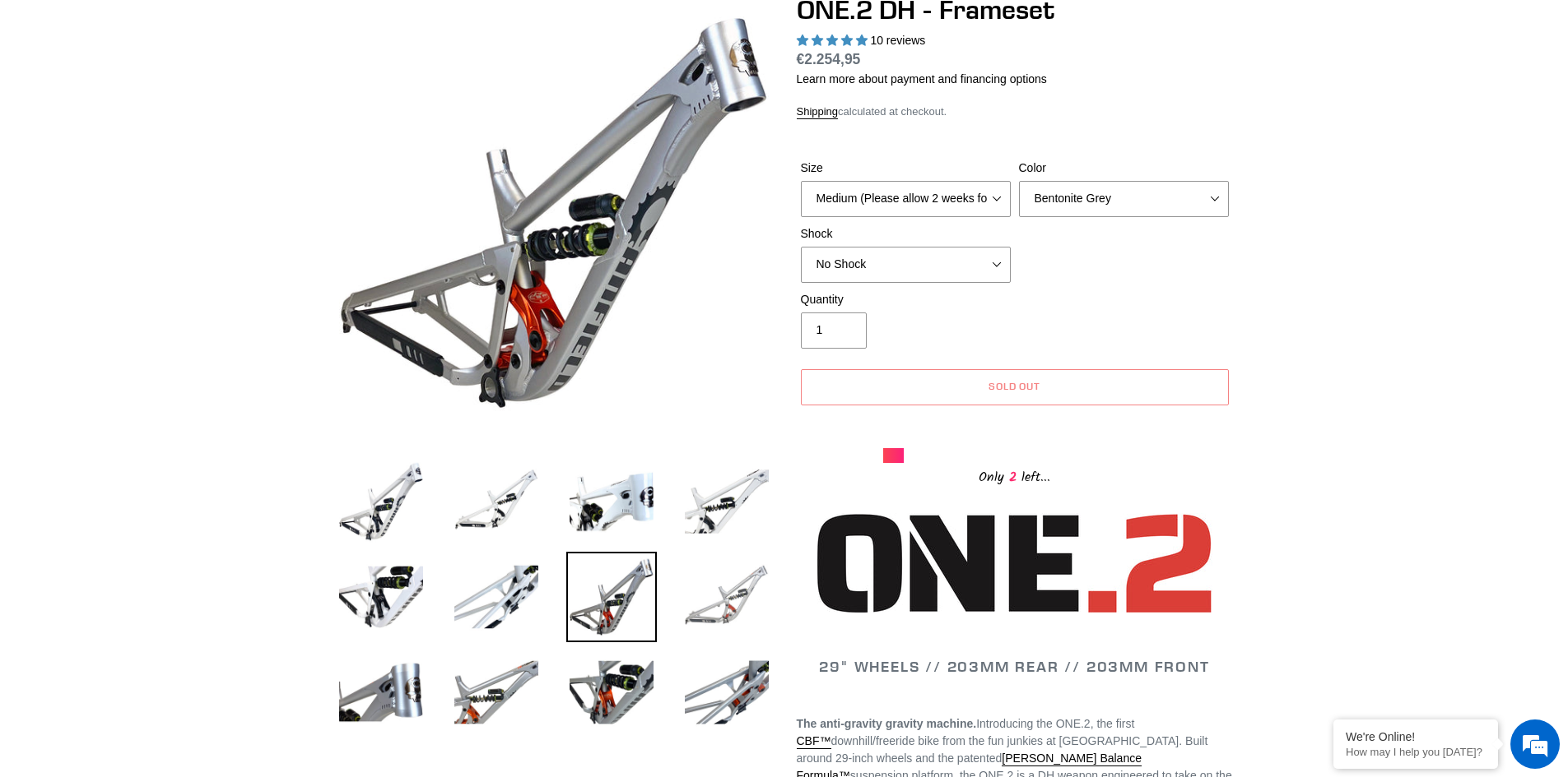
click at [719, 597] on img at bounding box center [726, 597] width 91 height 91
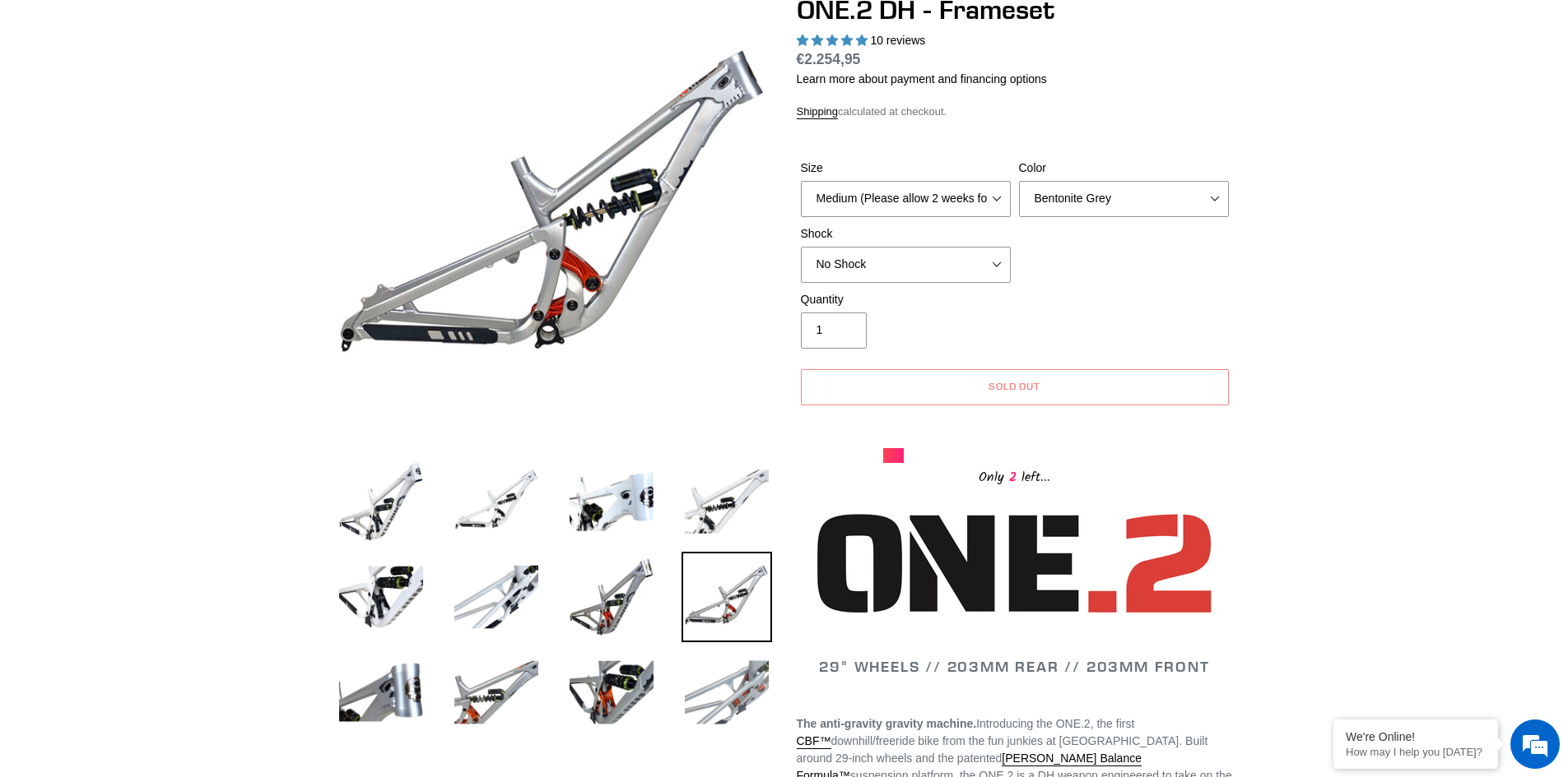
click at [751, 702] on img at bounding box center [726, 692] width 91 height 91
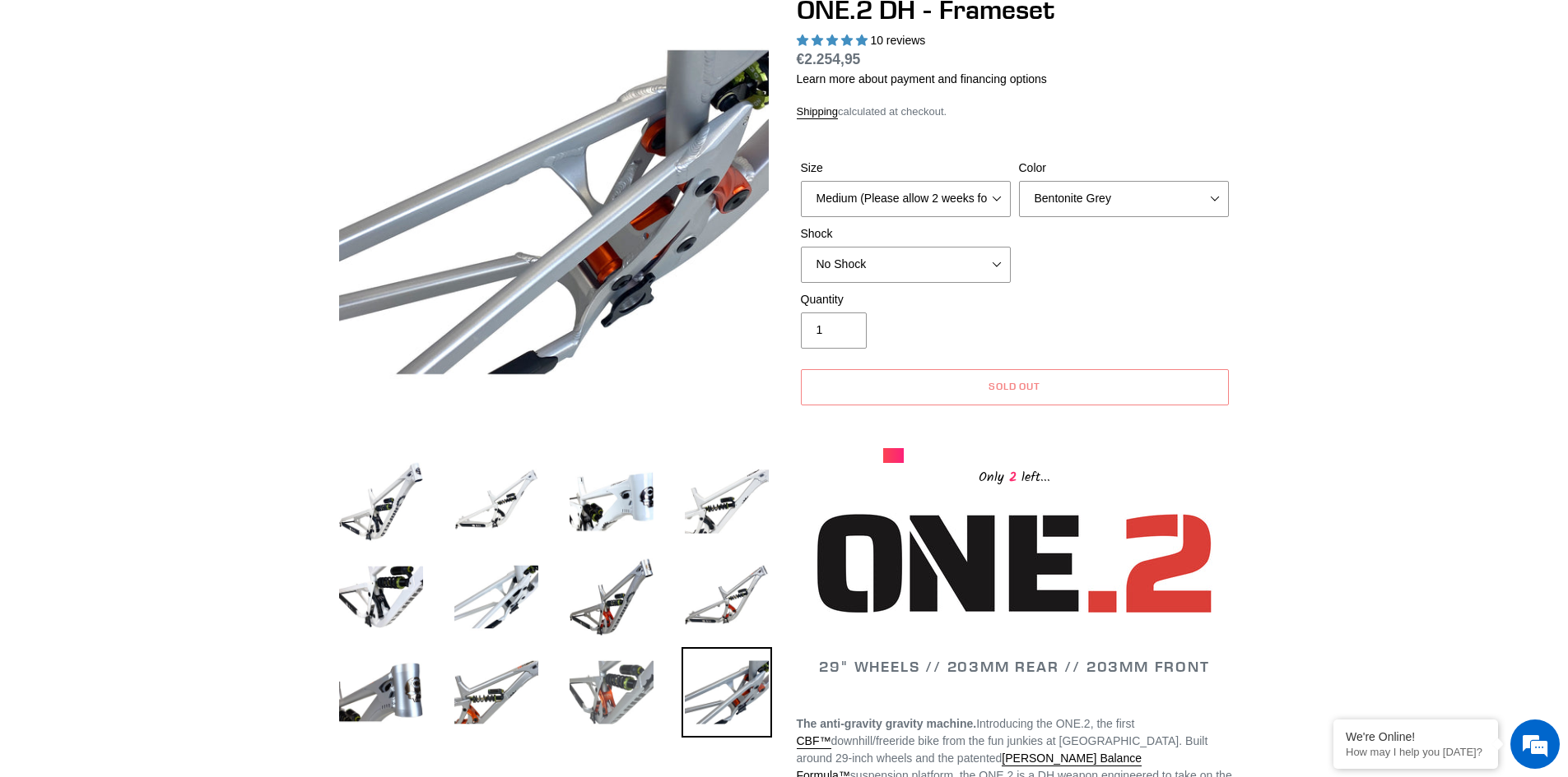
click at [630, 712] on img at bounding box center [611, 692] width 91 height 91
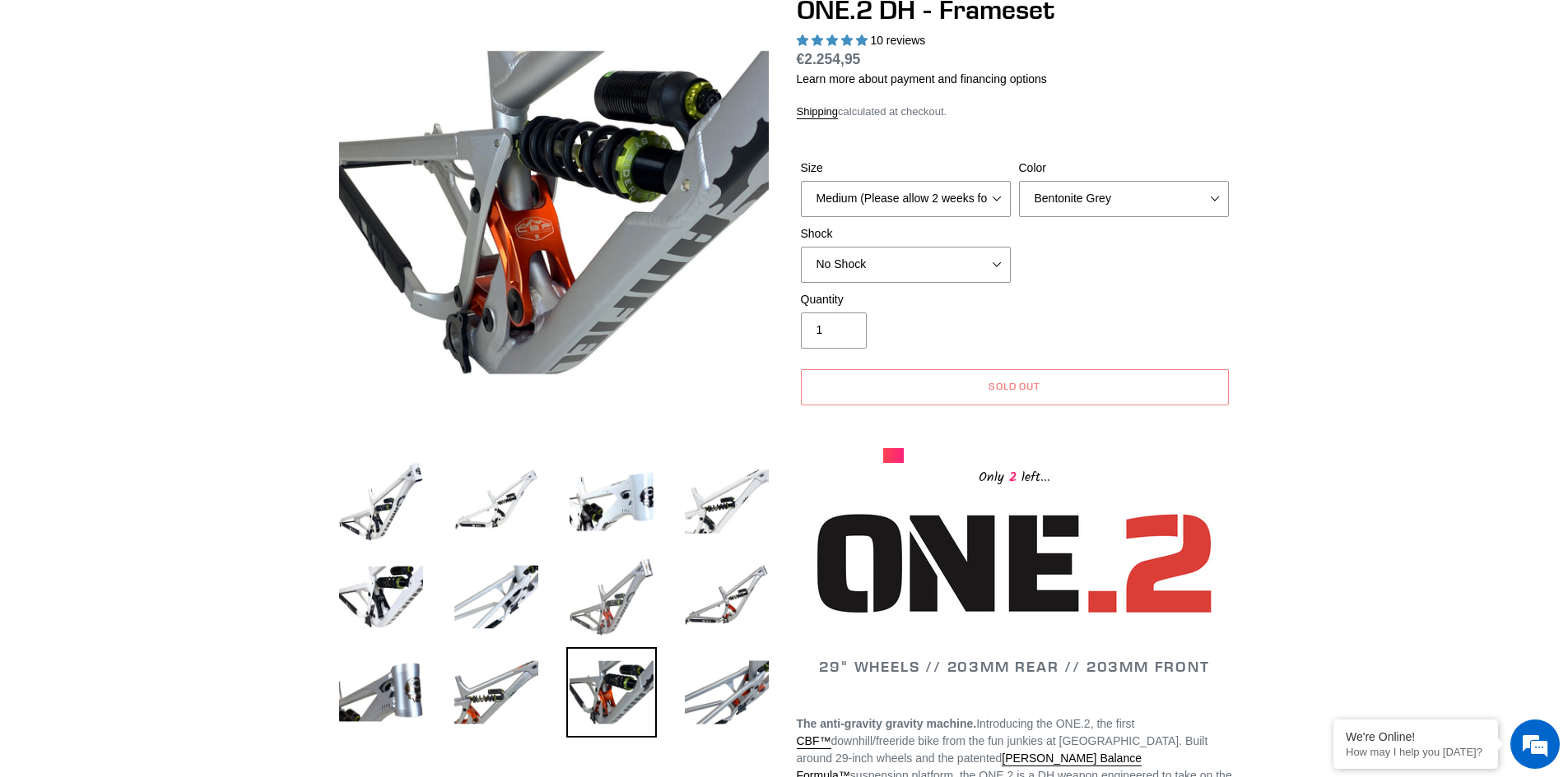
click at [619, 591] on img at bounding box center [611, 597] width 91 height 91
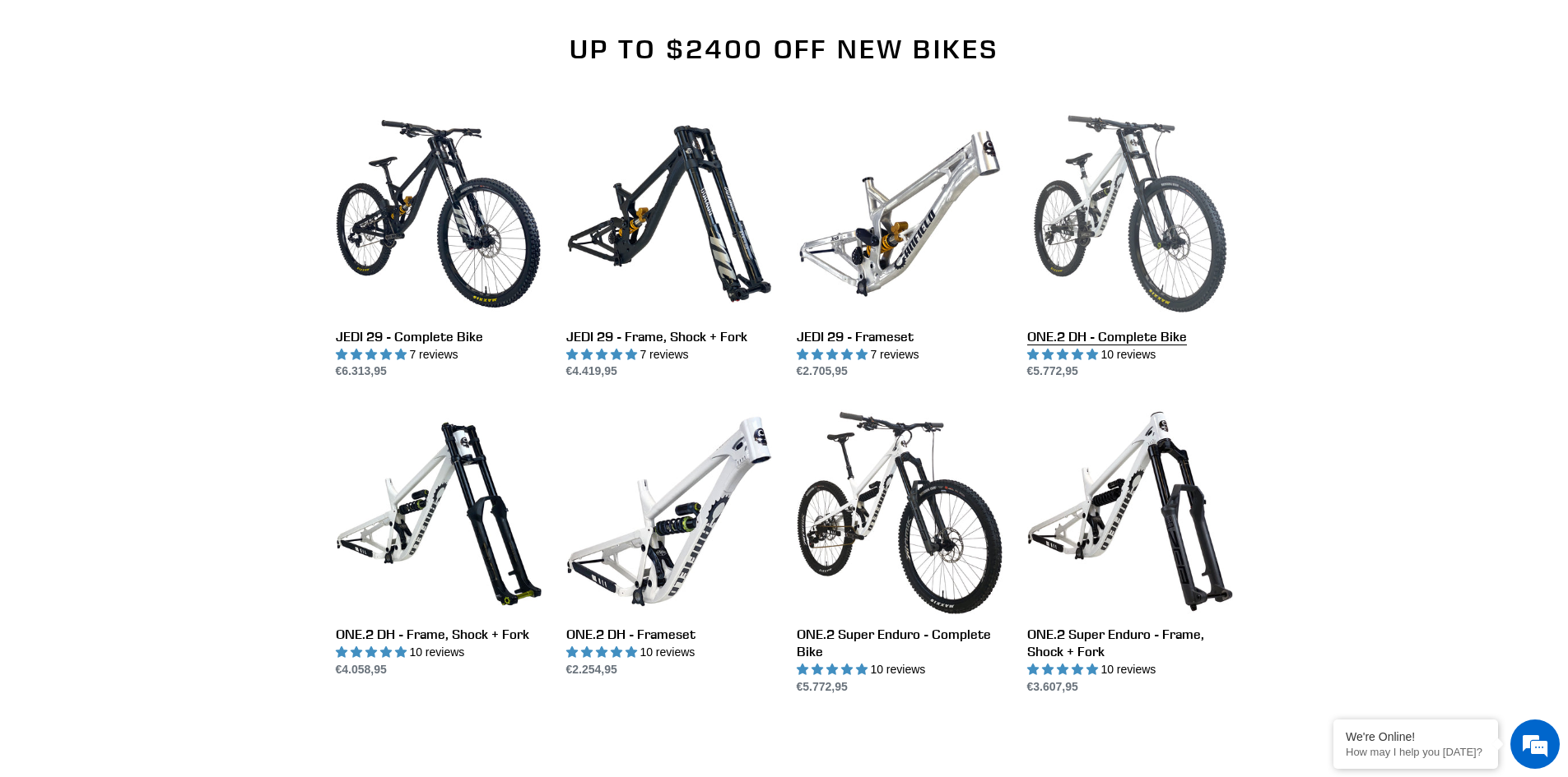
scroll to position [1809, 0]
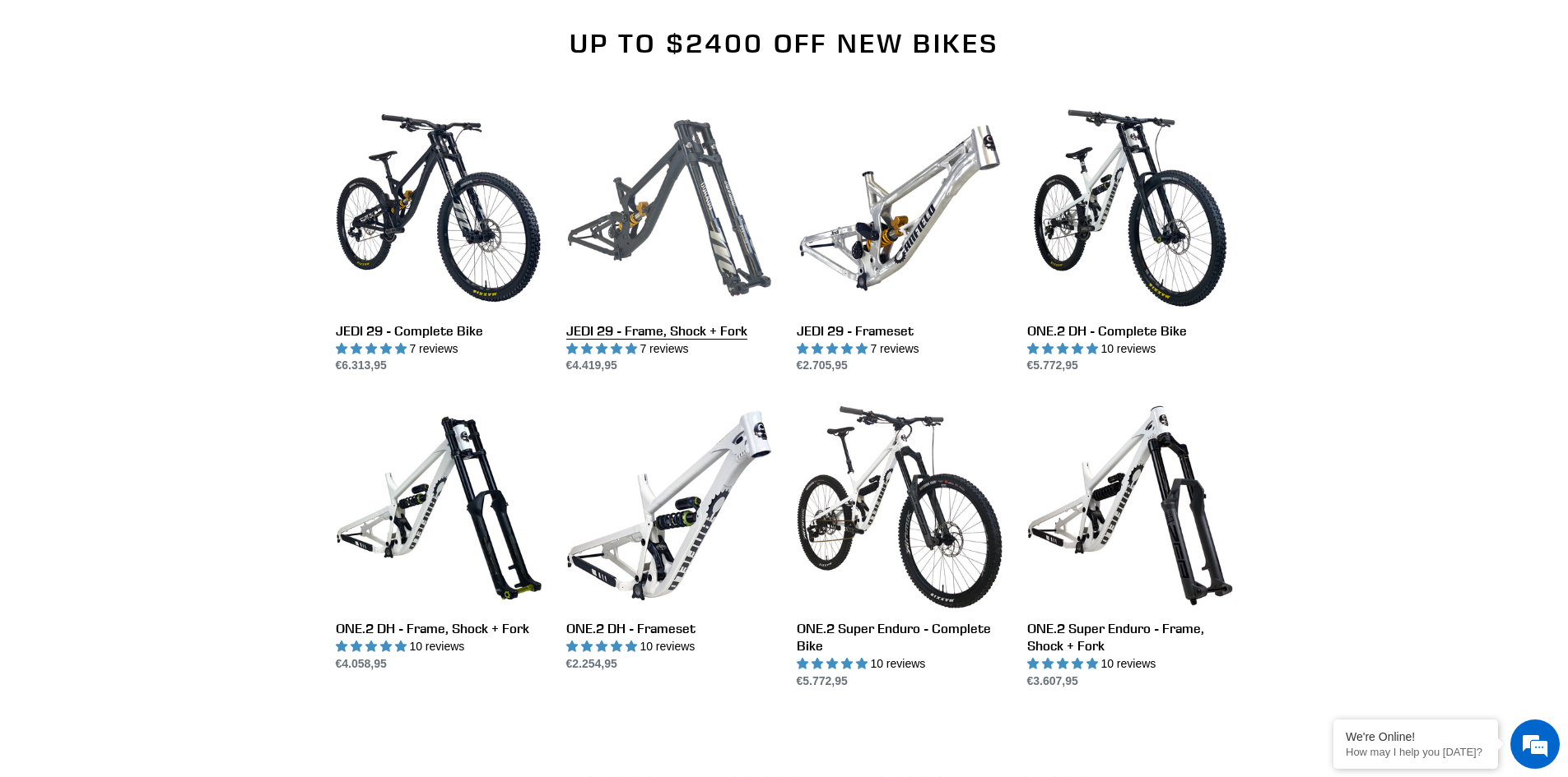
click at [677, 227] on link "JEDI 29 - Frame, Shock + Fork" at bounding box center [668, 240] width 205 height 270
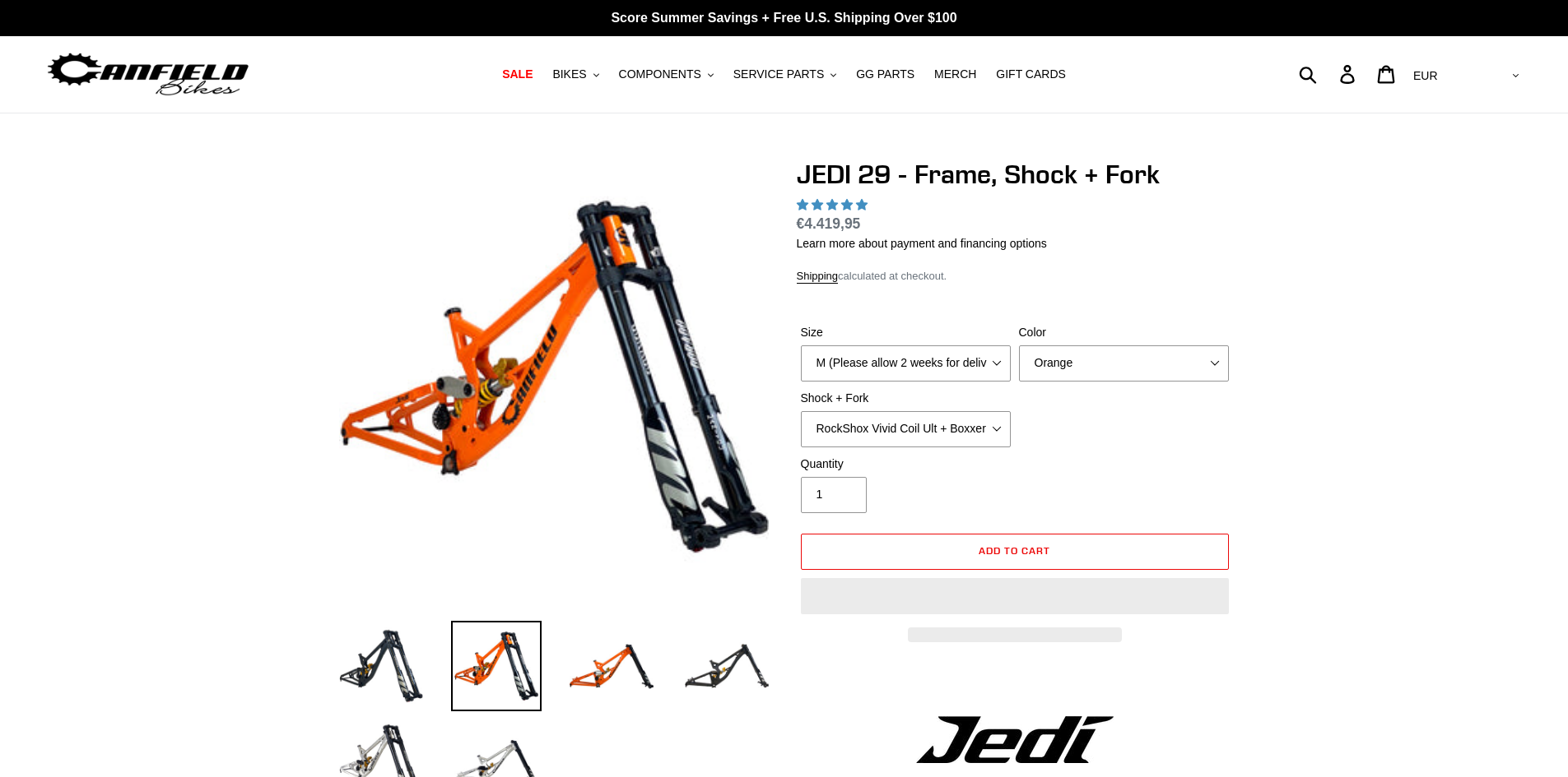
select select "highest-rating"
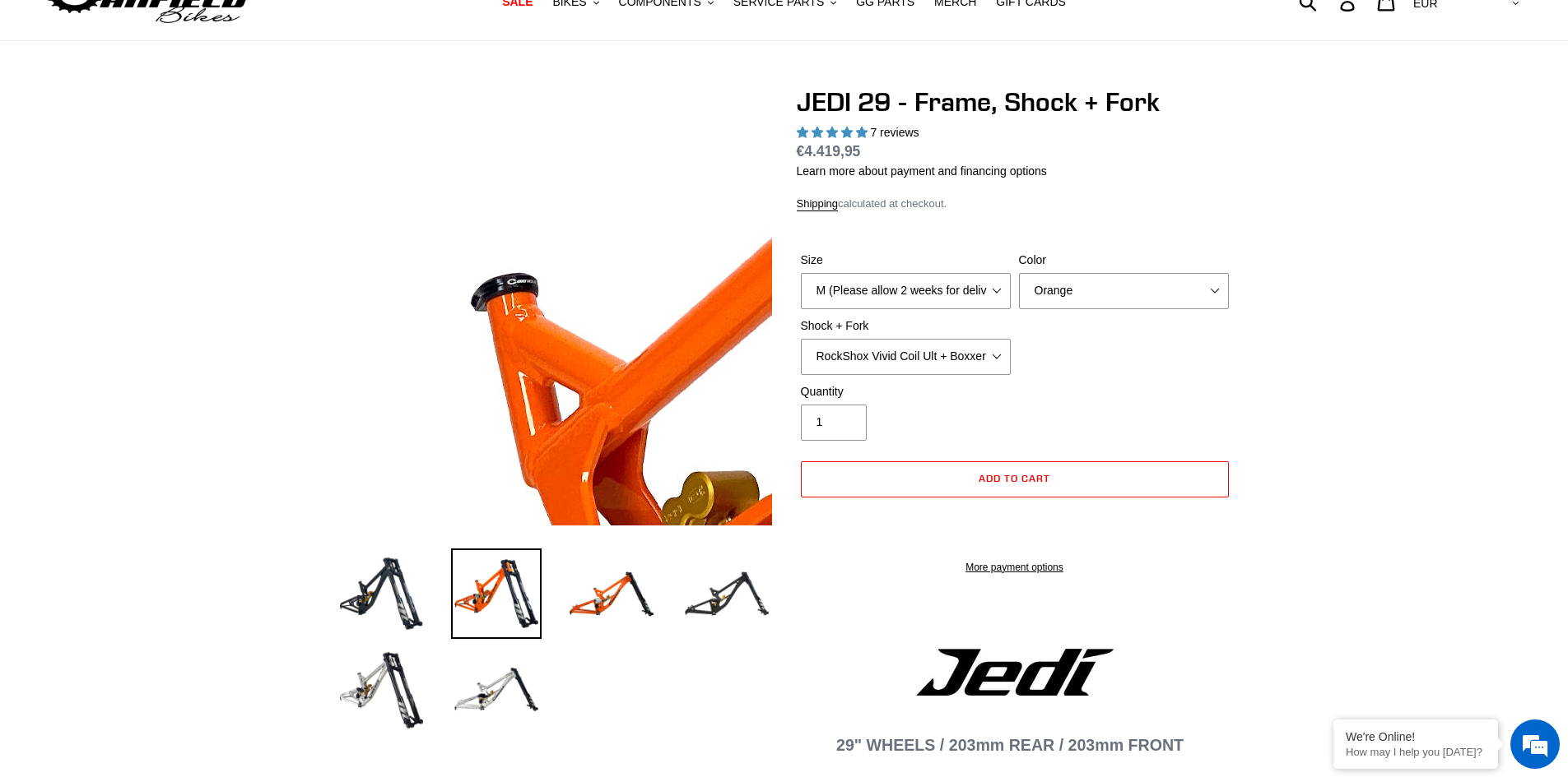
scroll to position [82, 0]
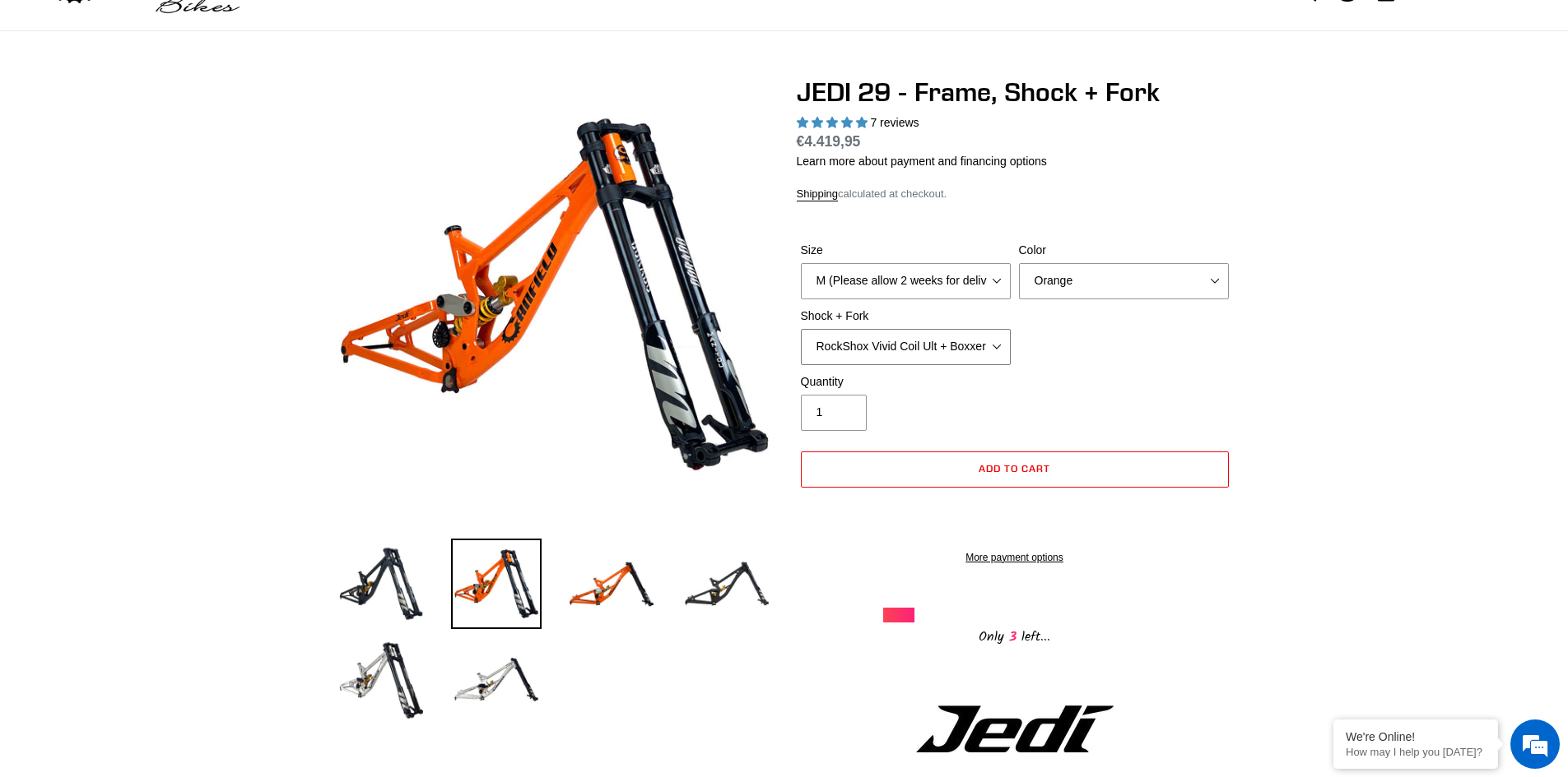
click at [975, 358] on select "RockShox Vivid Coil Ult + Boxxer RC2 C3 Ult Fox DHX2 250x75 + Fox 40 Float Grip…" at bounding box center [906, 347] width 210 height 36
select select "Fox DHX2 250x75 + Fox 40 Float Grip2"
click at [801, 329] on select "RockShox Vivid Coil Ult + Boxxer RC2 C3 Ult Fox DHX2 250x75 + Fox 40 Float Grip…" at bounding box center [906, 347] width 210 height 36
click at [399, 677] on img at bounding box center [381, 679] width 91 height 91
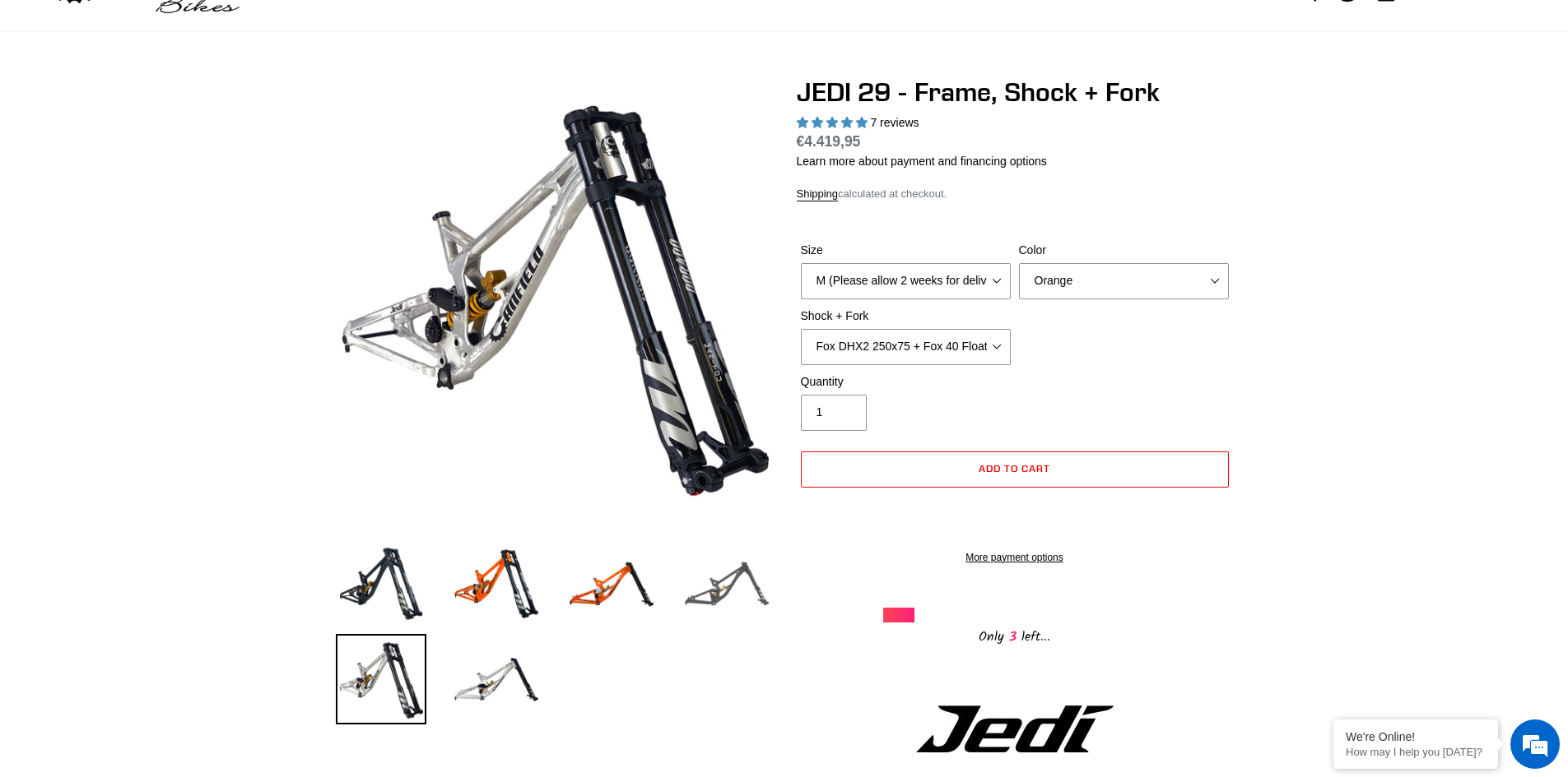
click at [715, 592] on img at bounding box center [726, 584] width 91 height 91
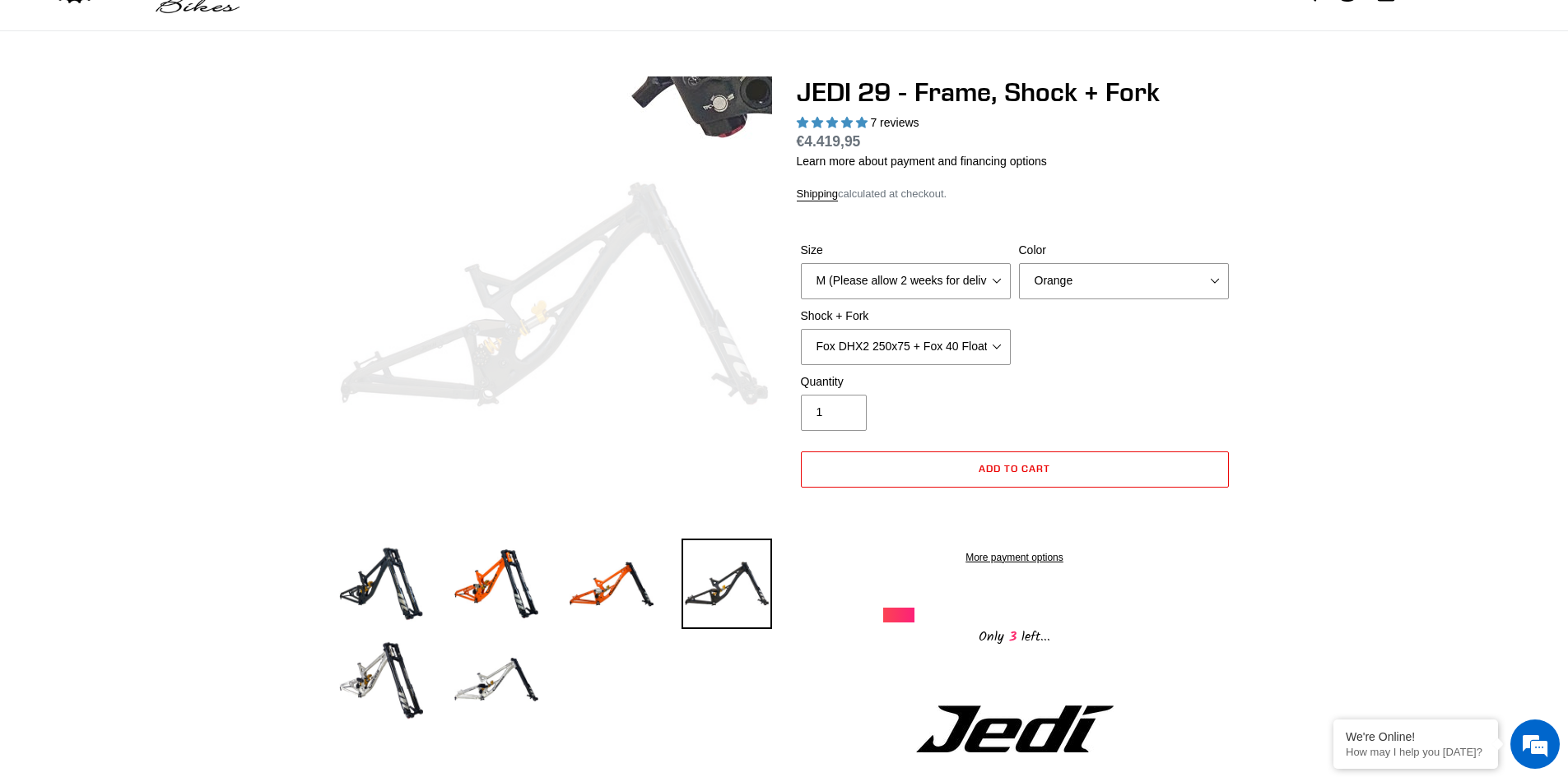
scroll to position [0, 0]
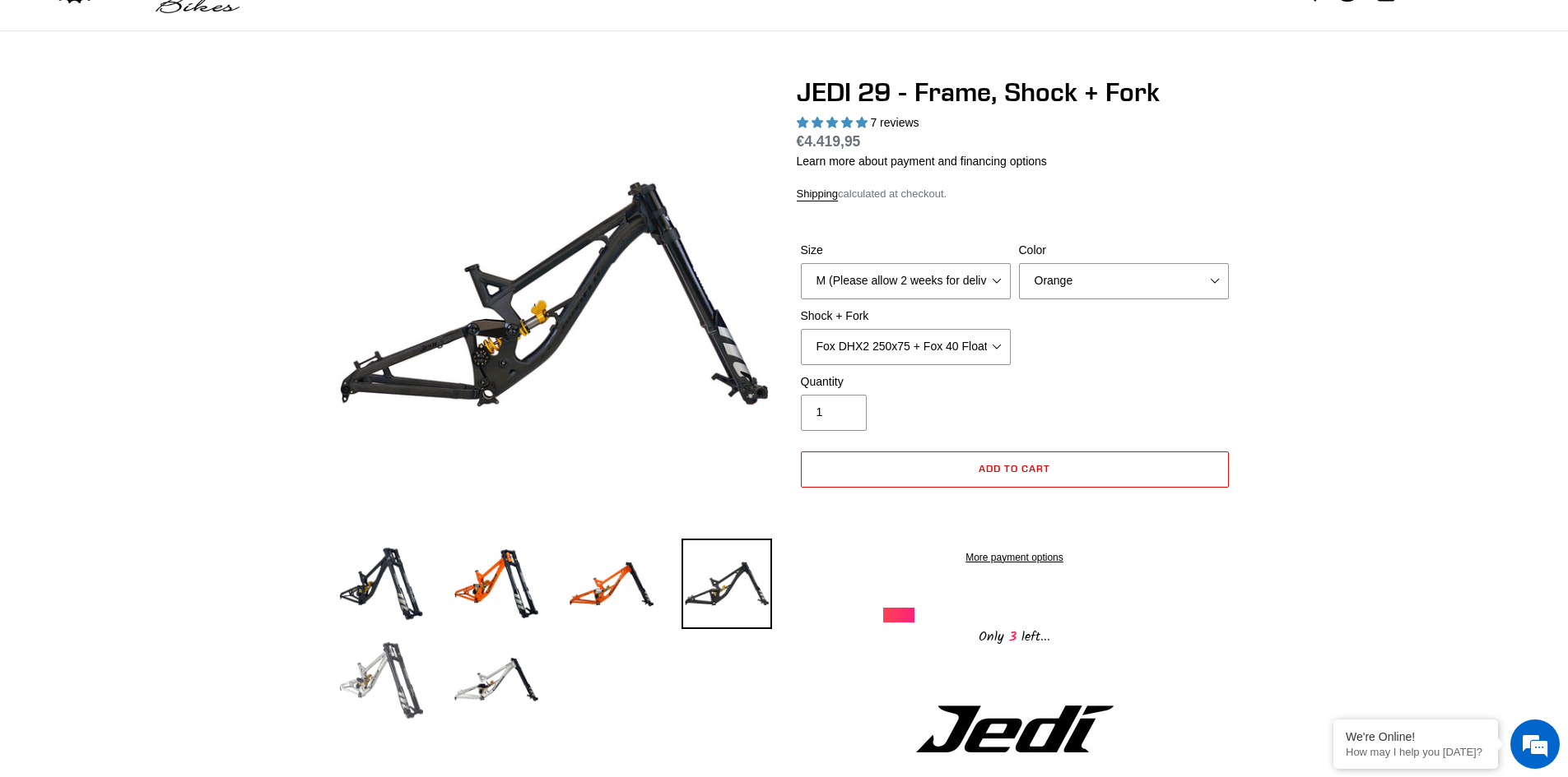
click at [357, 659] on img at bounding box center [381, 679] width 91 height 91
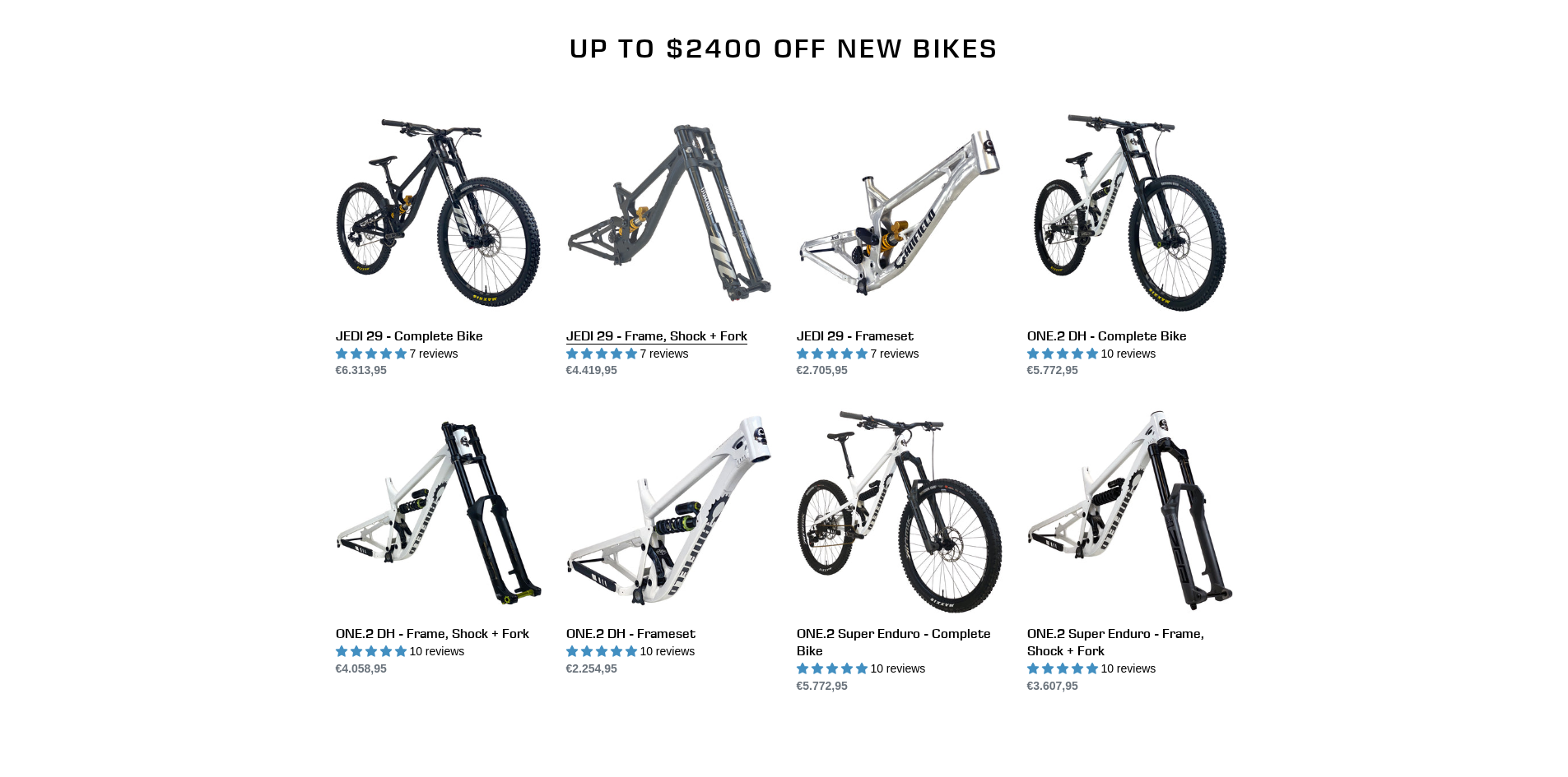
scroll to position [1809, 0]
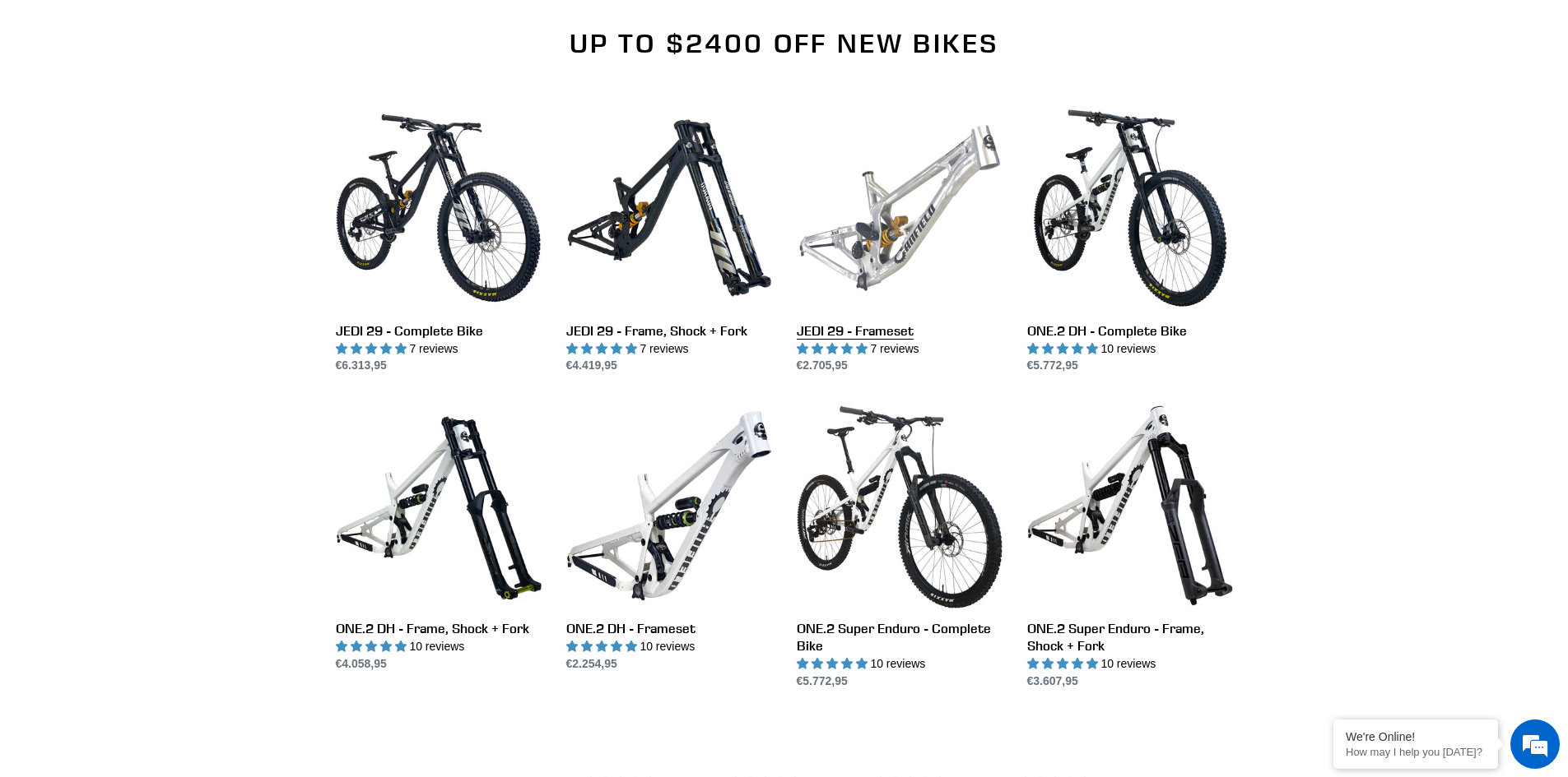
click at [923, 229] on link "JEDI 29 - Frameset" at bounding box center [899, 240] width 205 height 270
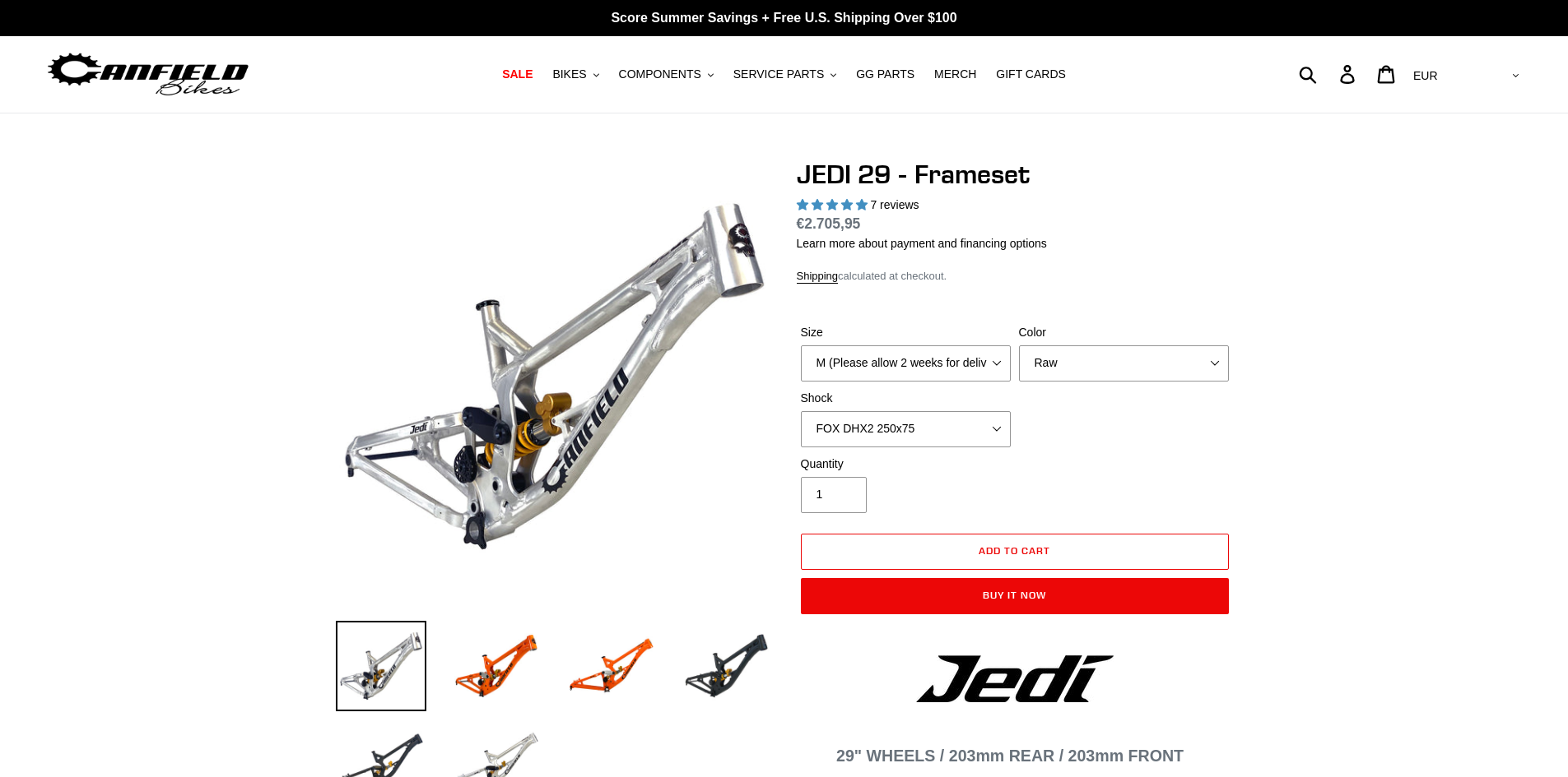
select select "highest-rating"
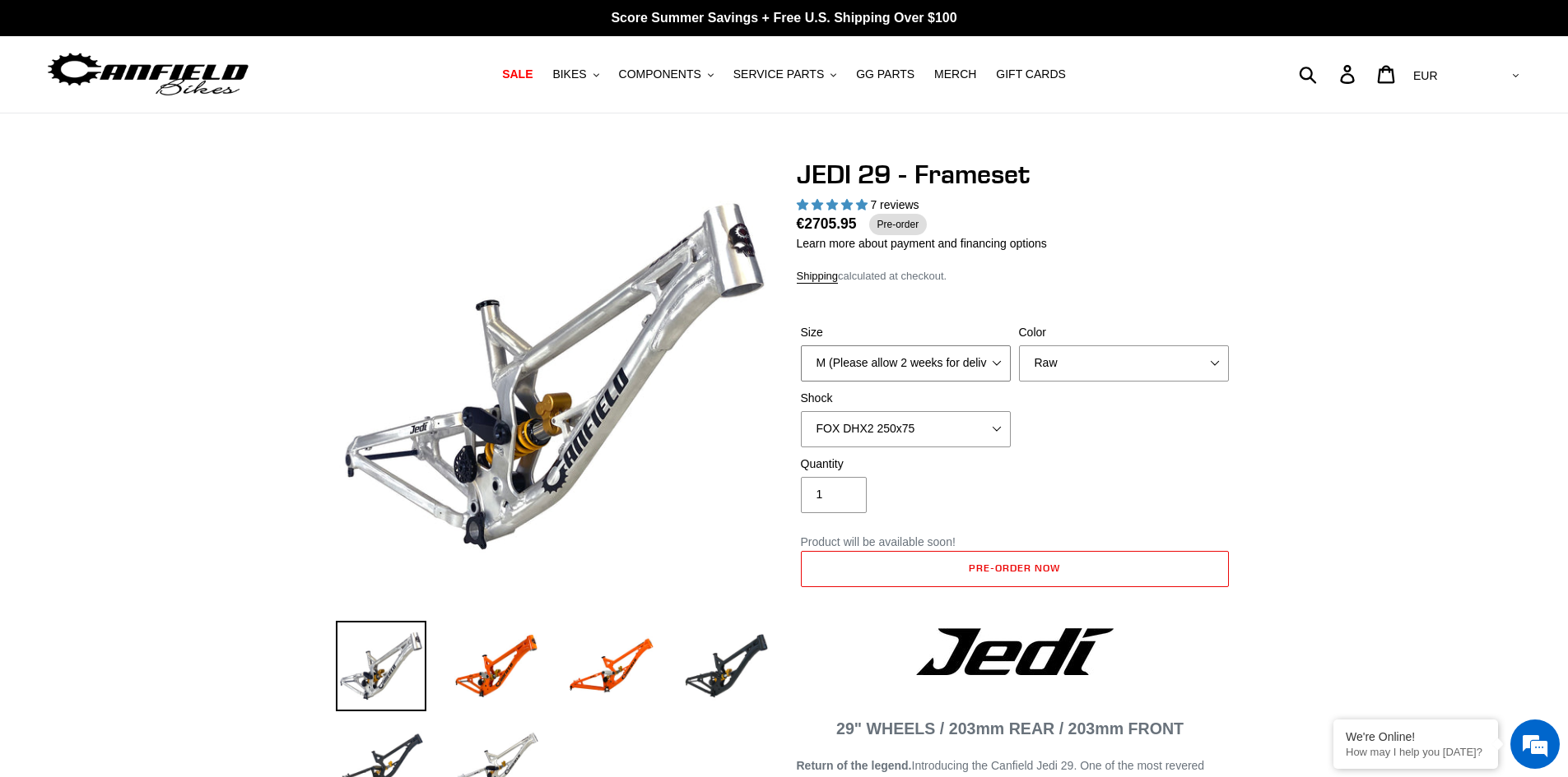
drag, startPoint x: 863, startPoint y: 371, endPoint x: 850, endPoint y: 361, distance: 16.4
click at [863, 371] on select "M (Please allow 2 weeks for delivery) L (Please allow 2 weeks for delivery) XL" at bounding box center [906, 363] width 210 height 36
select select "L (Please allow 2 weeks for delivery)"
click at [801, 345] on select "M (Please allow 2 weeks for delivery) L (Please allow 2 weeks for delivery) XL" at bounding box center [906, 363] width 210 height 36
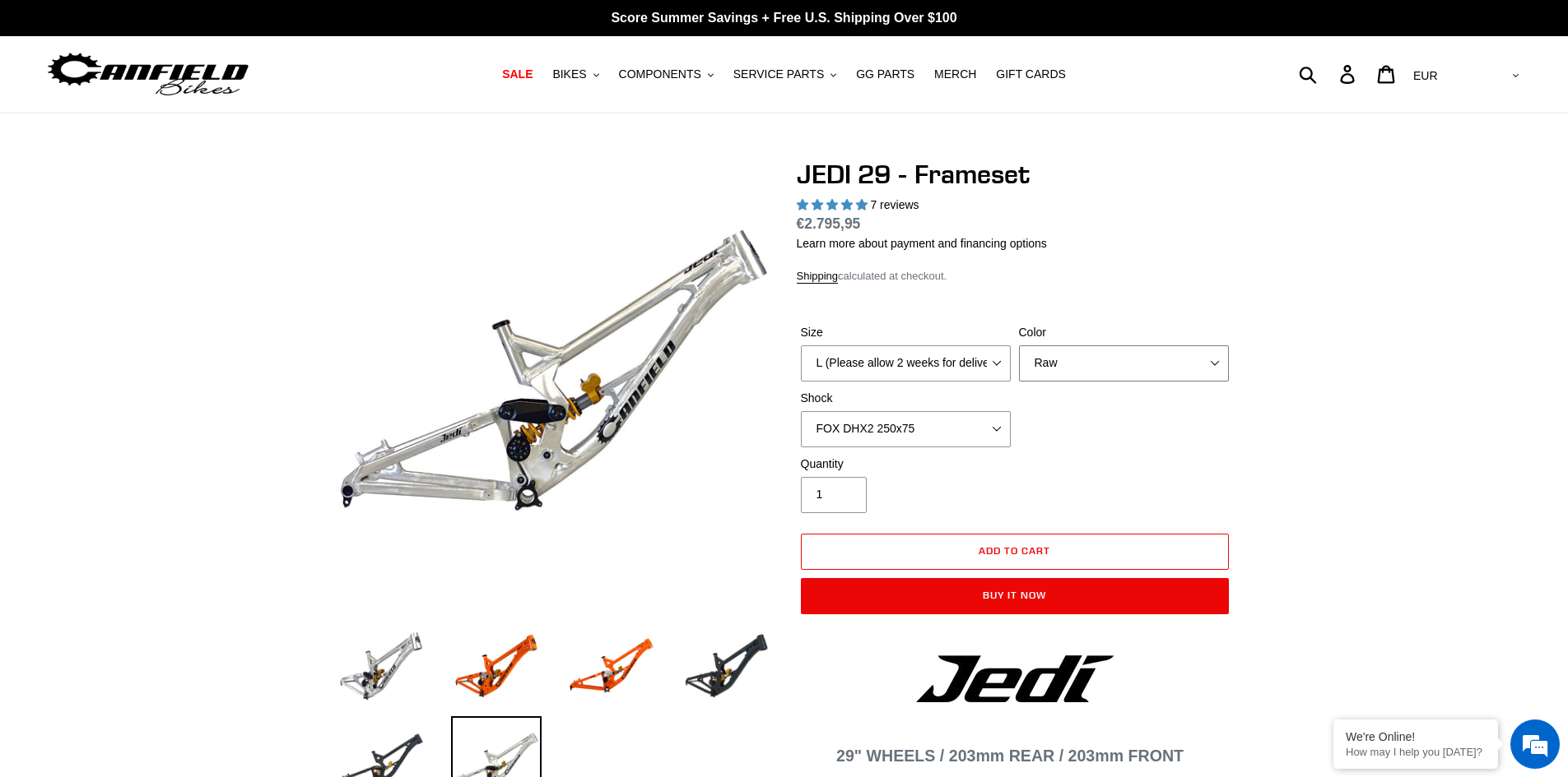
click at [1089, 366] on select "Orange Raw Stealth Black" at bounding box center [1124, 363] width 210 height 36
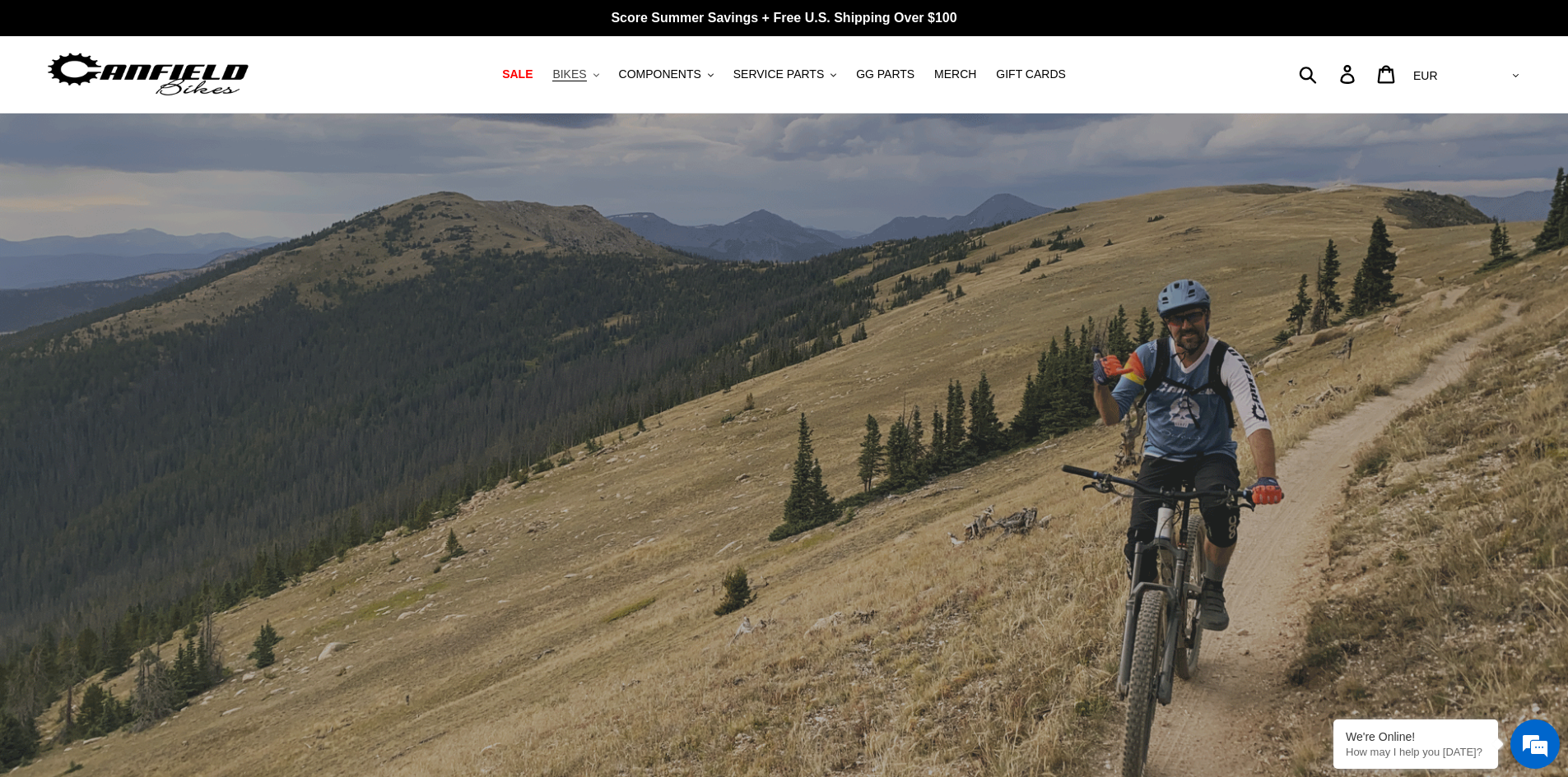
click at [586, 70] on span "BIKES" at bounding box center [569, 75] width 33 height 14
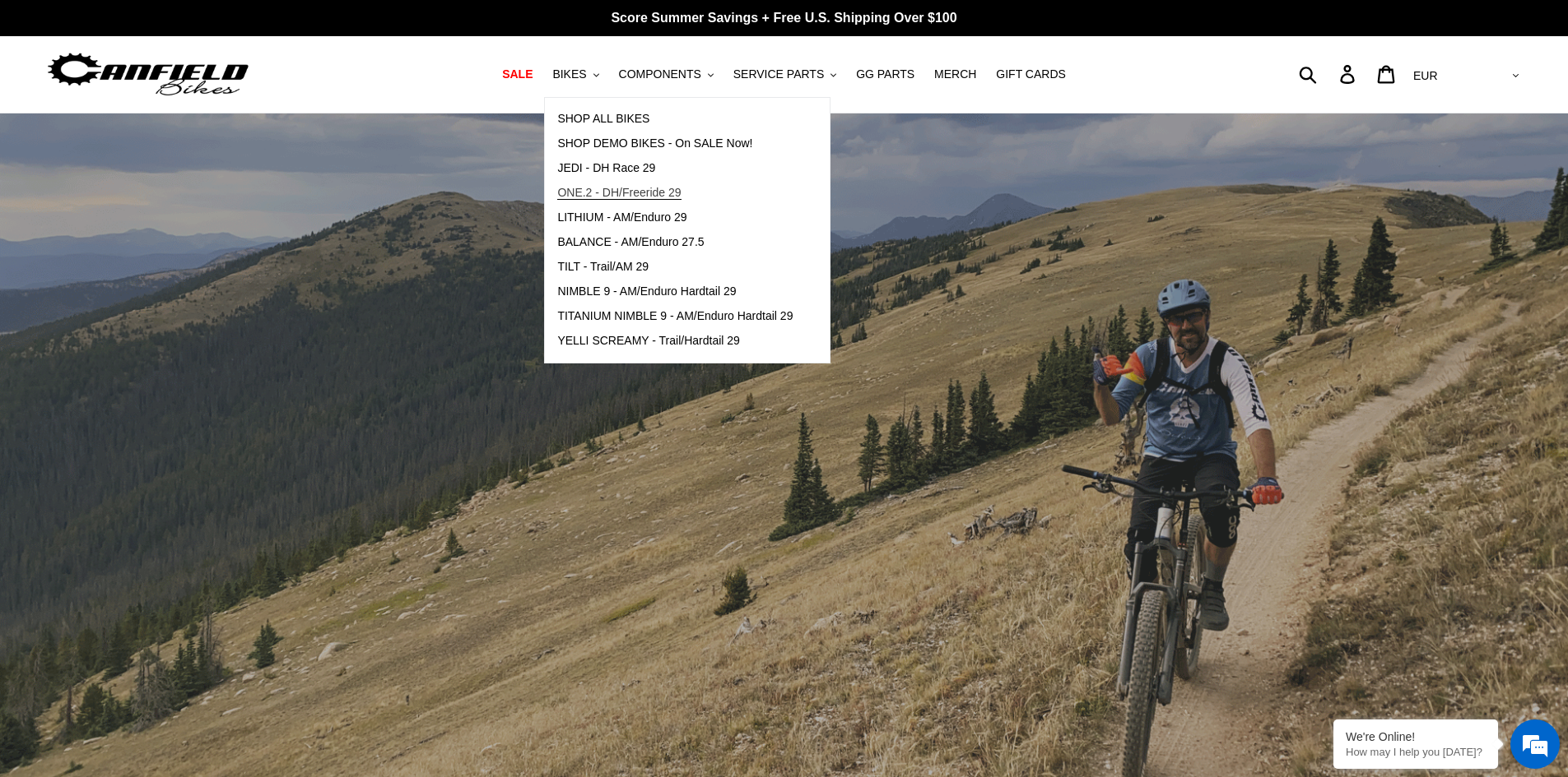
click at [628, 190] on span "ONE.2 - DH/Freeride 29" at bounding box center [619, 193] width 123 height 14
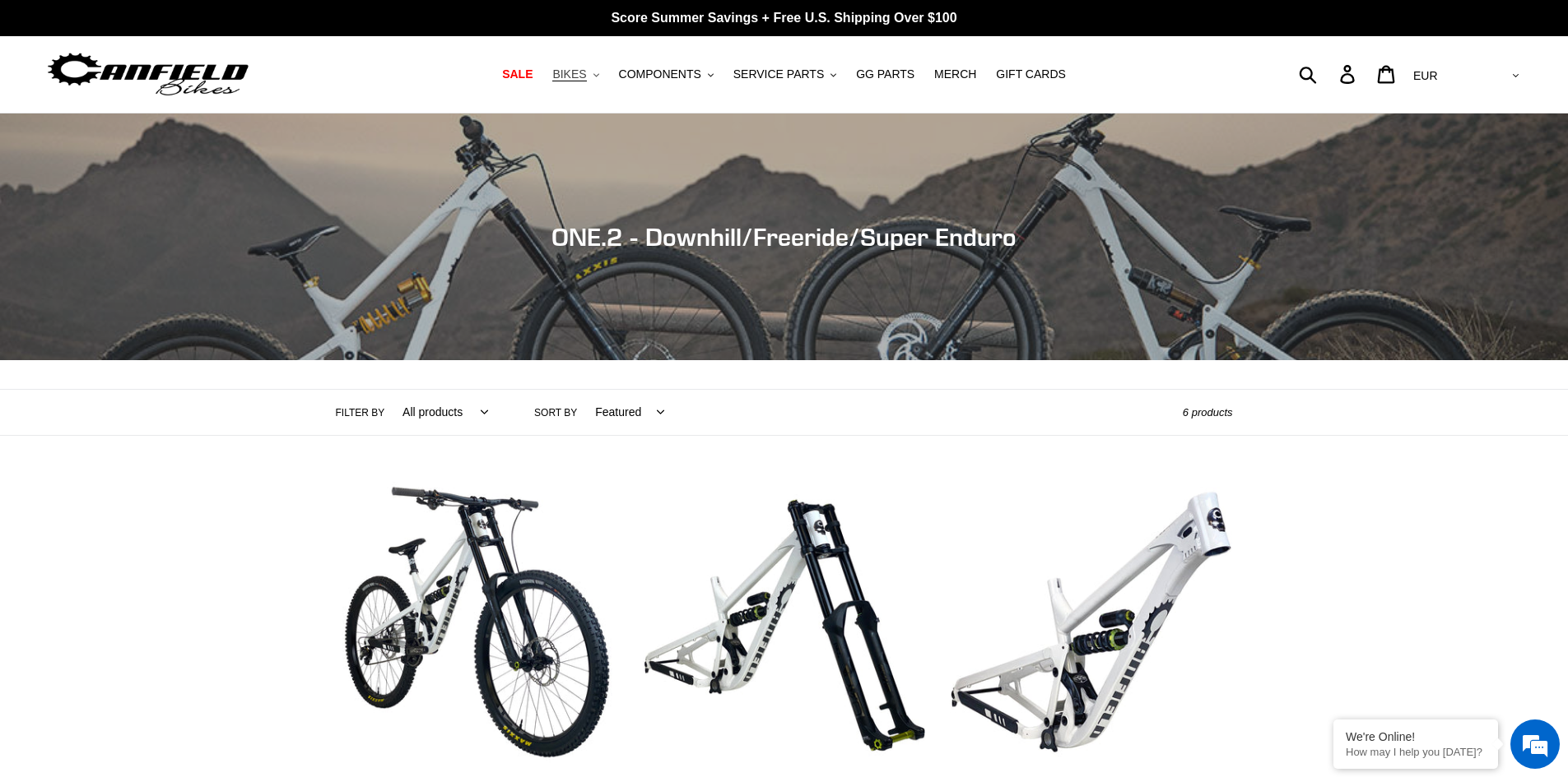
click at [586, 81] on span "BIKES" at bounding box center [569, 75] width 33 height 14
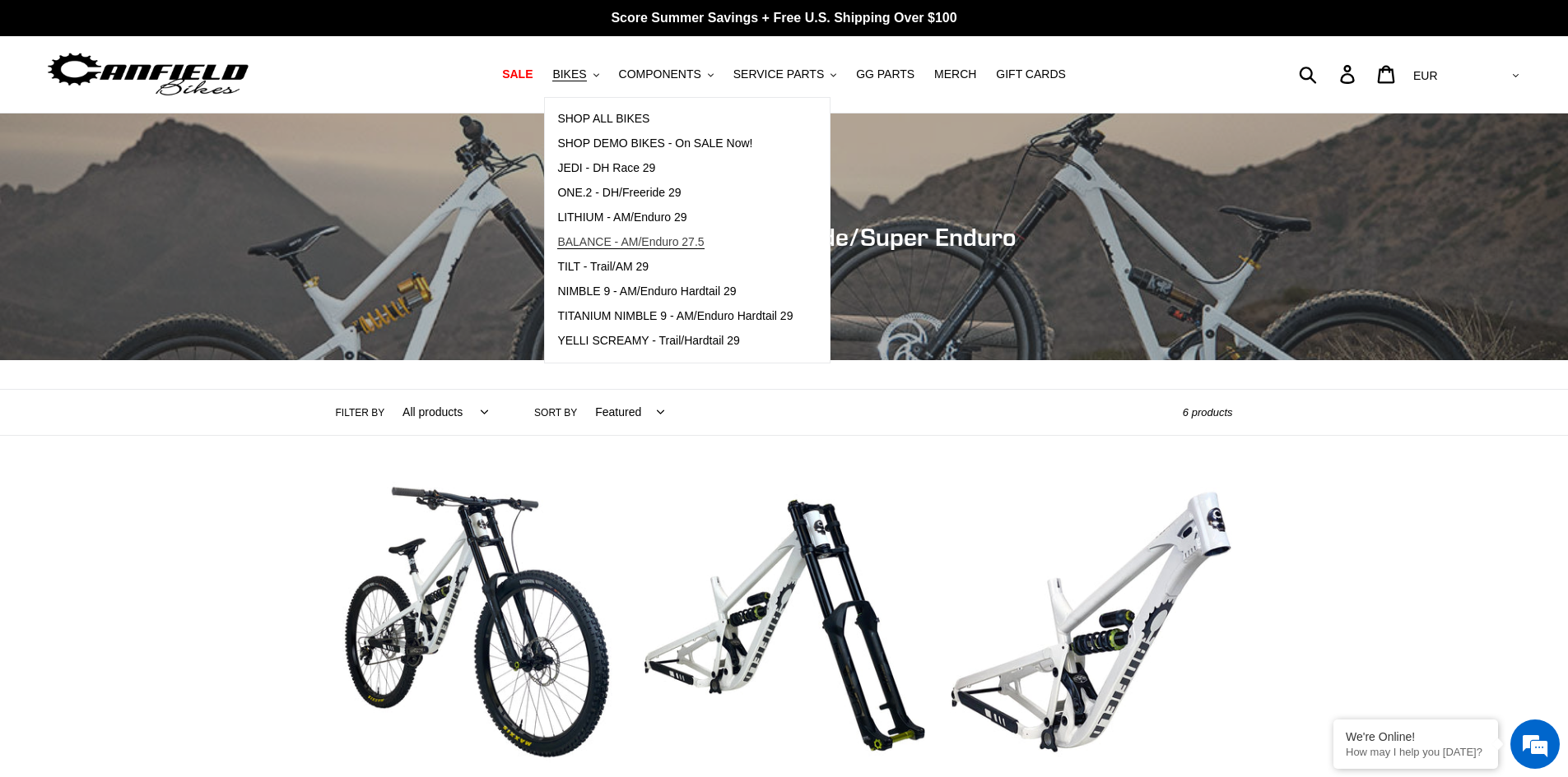
click at [673, 233] on link "BALANCE - AM/Enduro 27.5" at bounding box center [674, 242] width 260 height 25
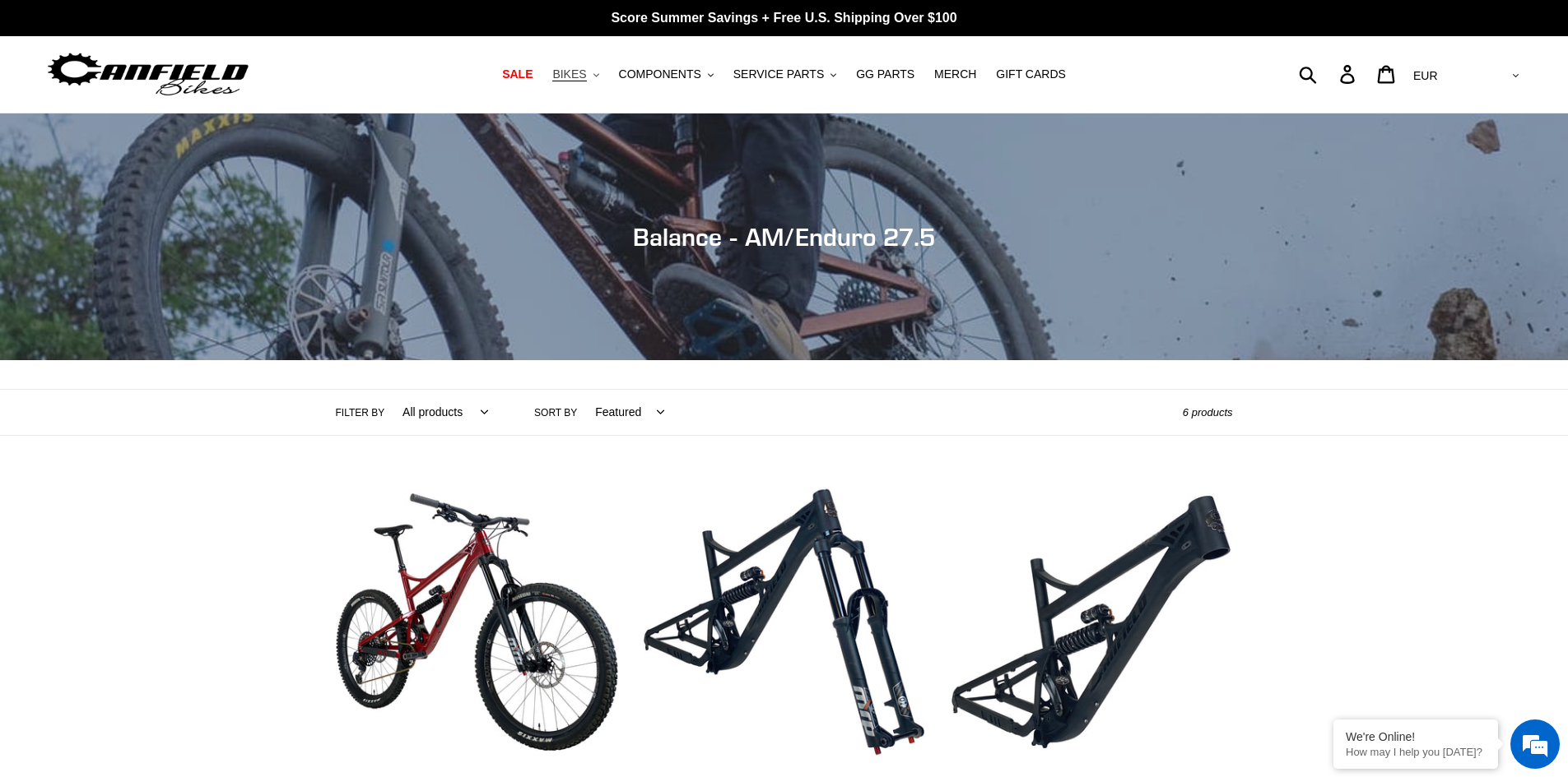
click at [567, 73] on button "BIKES .cls-1{fill:#231f20}" at bounding box center [575, 74] width 63 height 22
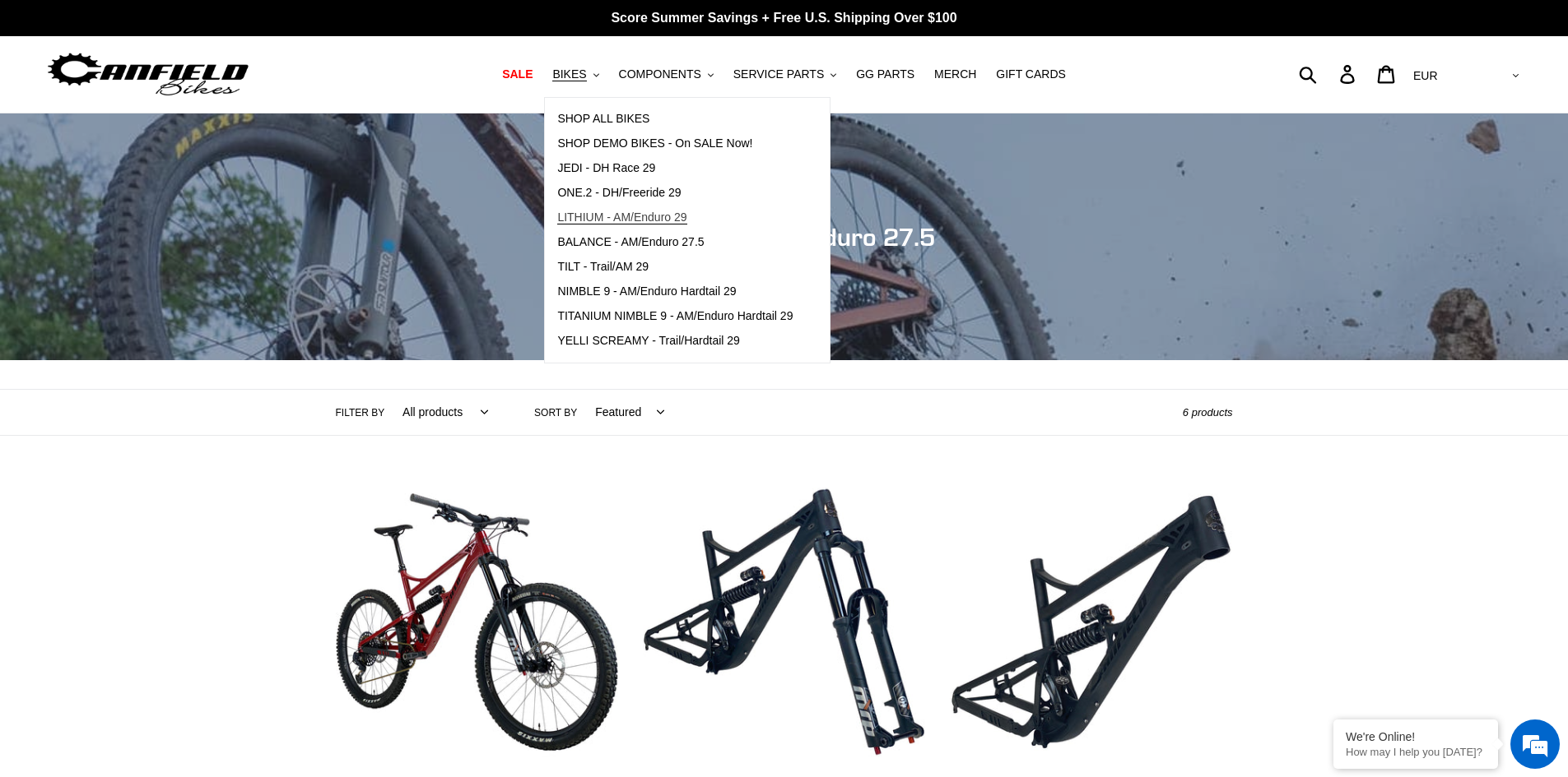
click at [672, 215] on span "LITHIUM - AM/Enduro 29" at bounding box center [621, 218] width 130 height 14
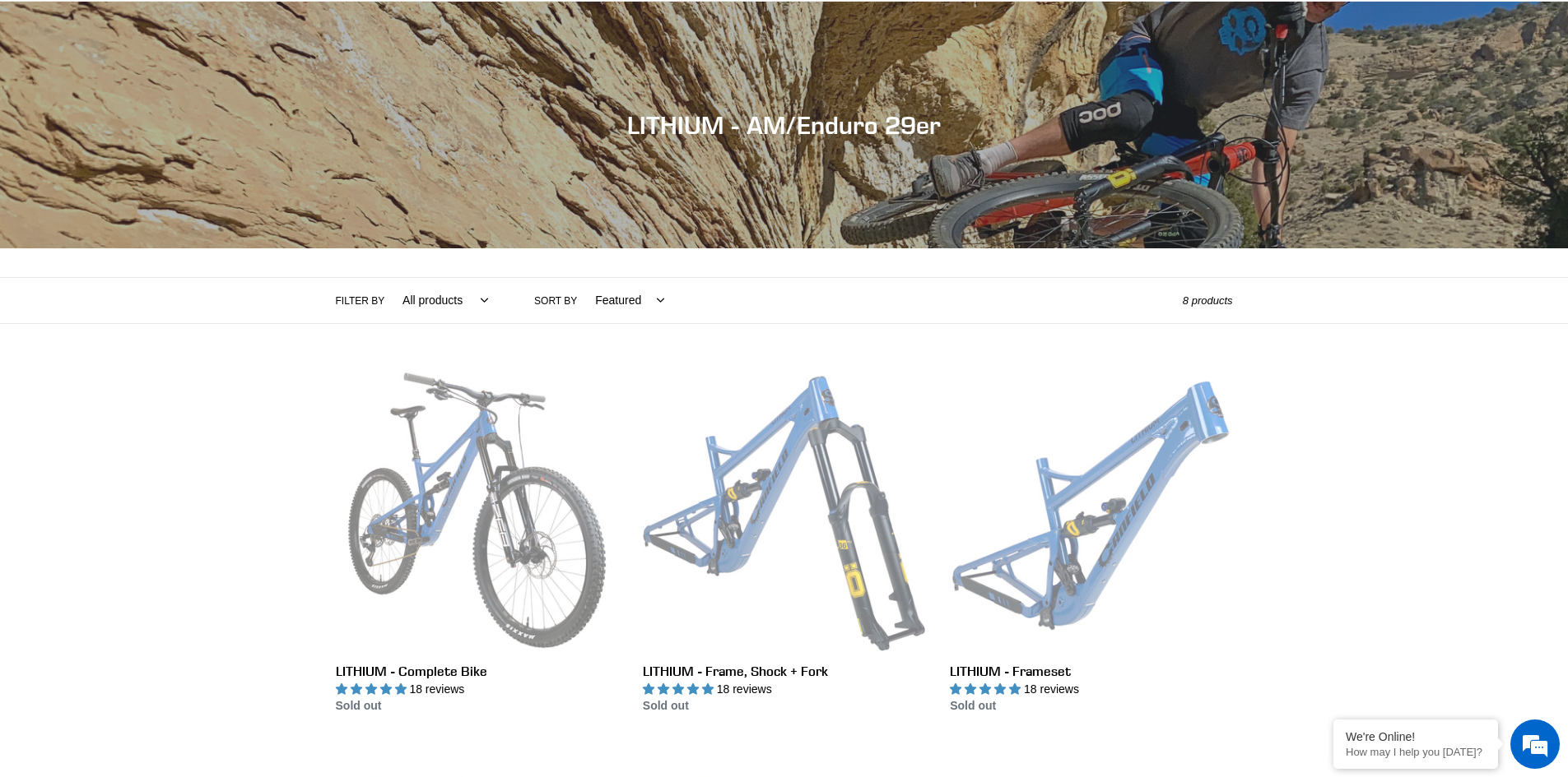
scroll to position [165, 0]
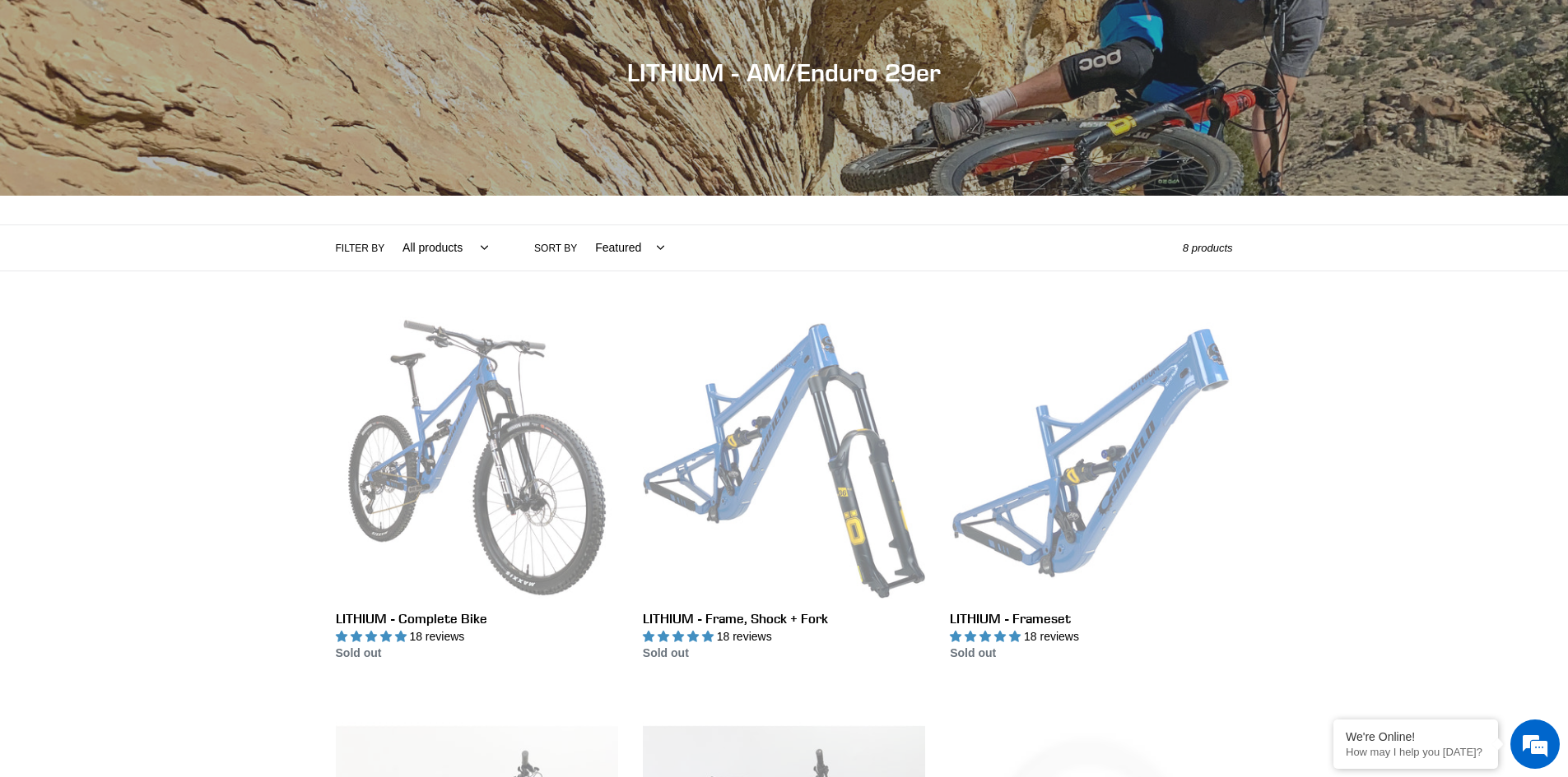
click at [1390, 499] on div "Collection: LITHIUM - AM/Enduro 29er Filter by All products 29er BFCM23 BFCM24 …" at bounding box center [784, 698] width 1568 height 1498
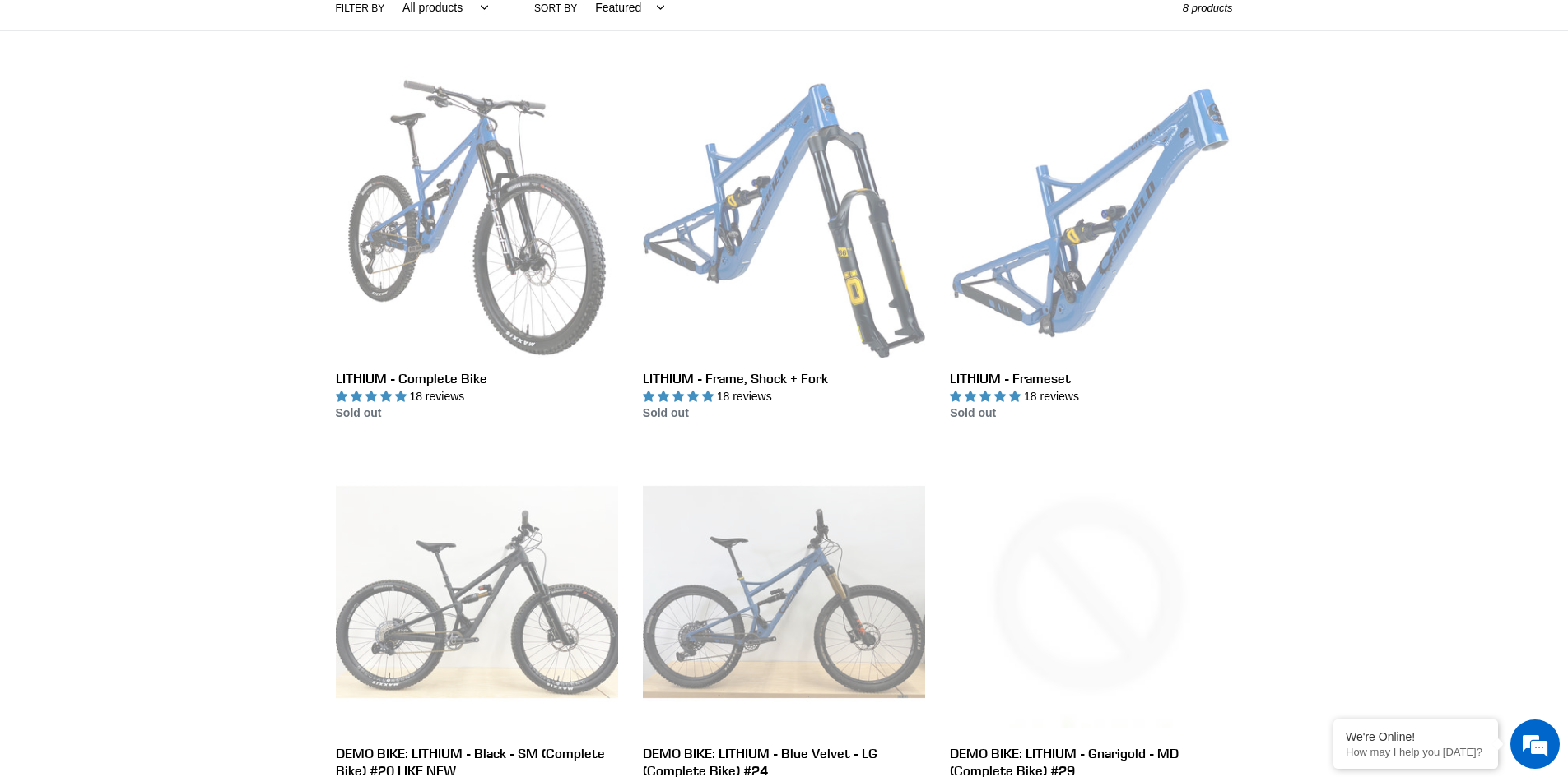
scroll to position [329, 0]
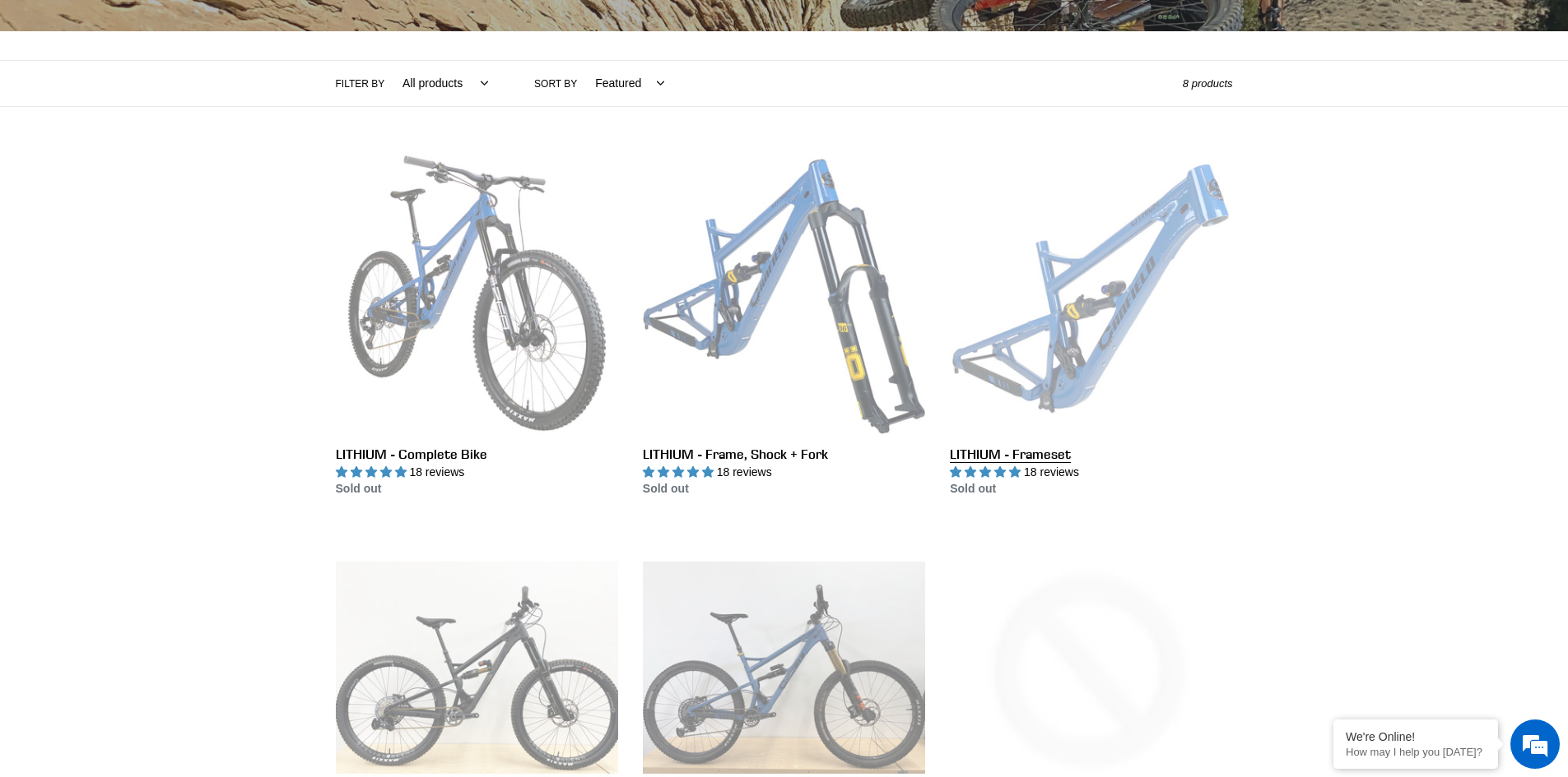
click at [1109, 359] on link "LITHIUM - Frameset" at bounding box center [1091, 325] width 282 height 346
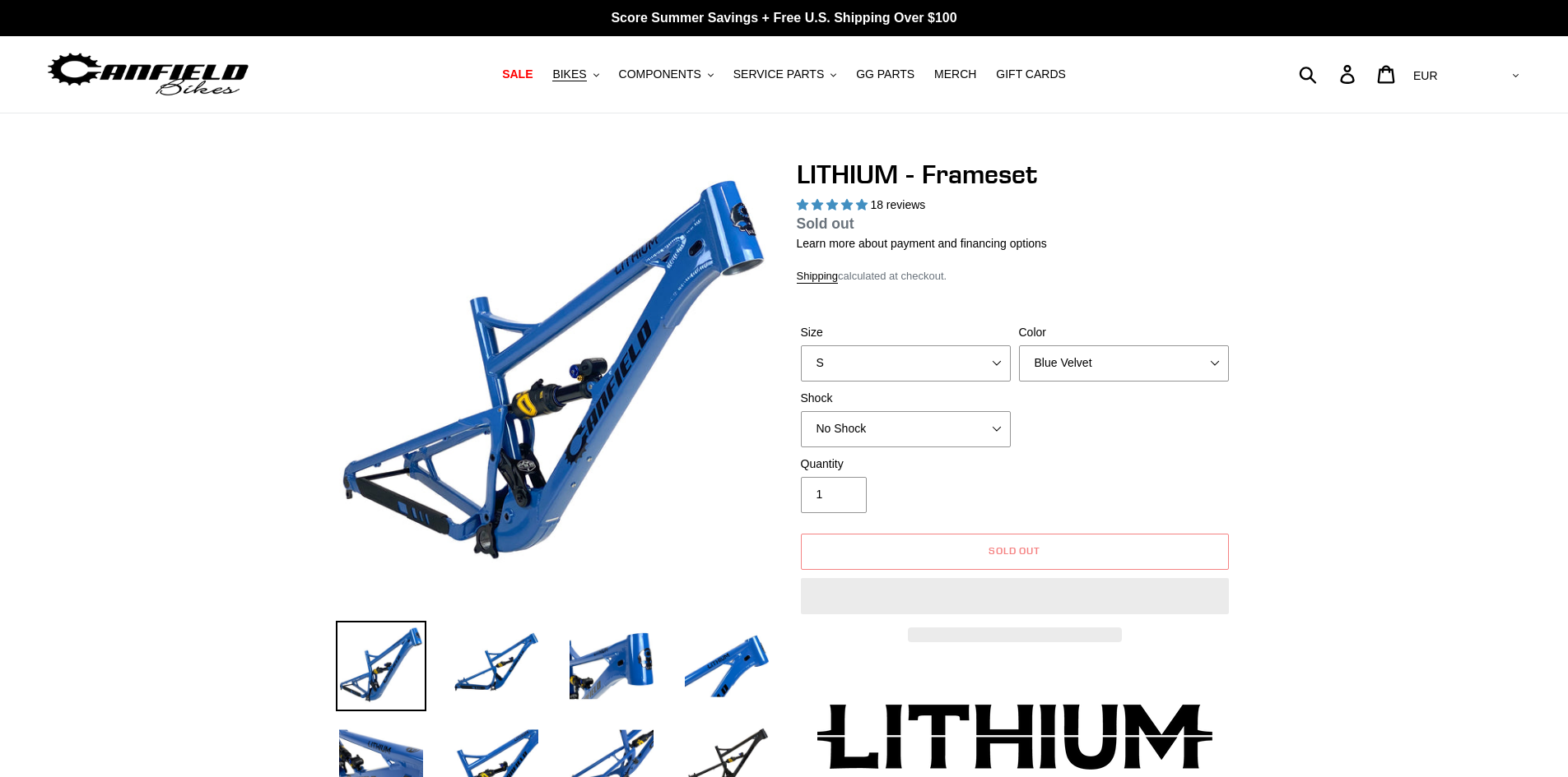
select select "highest-rating"
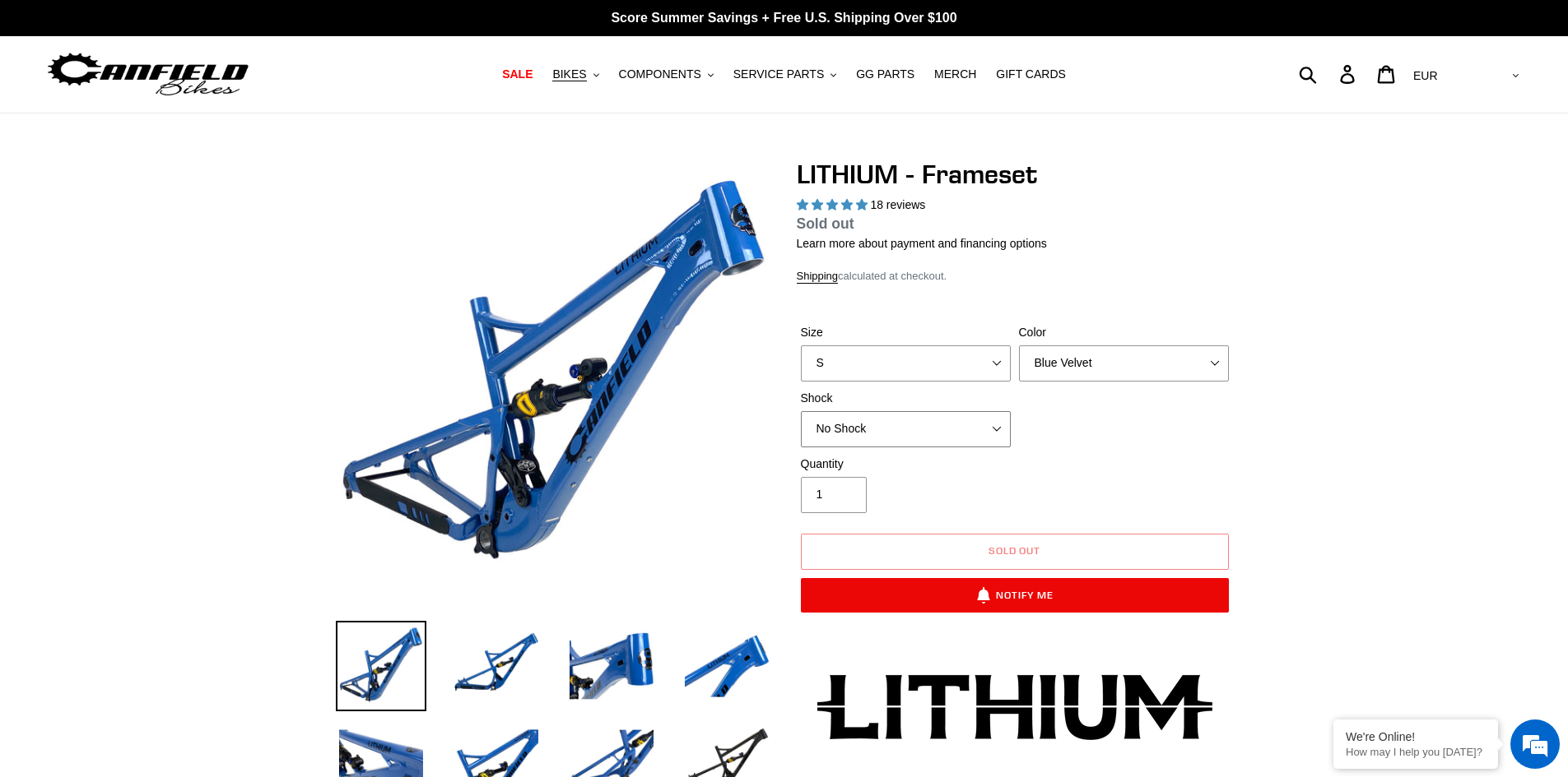
click at [836, 443] on select "No Shock Öhlins TTX2 Air Cane Creek DB Kitsuma Air Fox FLOAT X2 Factory Cane Cr…" at bounding box center [906, 429] width 210 height 36
click at [801, 411] on select "No Shock Öhlins TTX2 Air Cane Creek DB Kitsuma Air Fox FLOAT X2 Factory Cane Cr…" at bounding box center [906, 429] width 210 height 36
click at [903, 423] on select "No Shock Öhlins TTX2 Air Cane Creek DB Kitsuma Air Fox FLOAT X2 Factory Cane Cr…" at bounding box center [906, 429] width 210 height 36
click at [801, 411] on select "No Shock Öhlins TTX2 Air Cane Creek DB Kitsuma Air Fox FLOAT X2 Factory Cane Cr…" at bounding box center [906, 429] width 210 height 36
click at [885, 441] on select "No Shock Öhlins TTX2 Air Cane Creek DB Kitsuma Air Fox FLOAT X2 Factory Cane Cr…" at bounding box center [906, 429] width 210 height 36
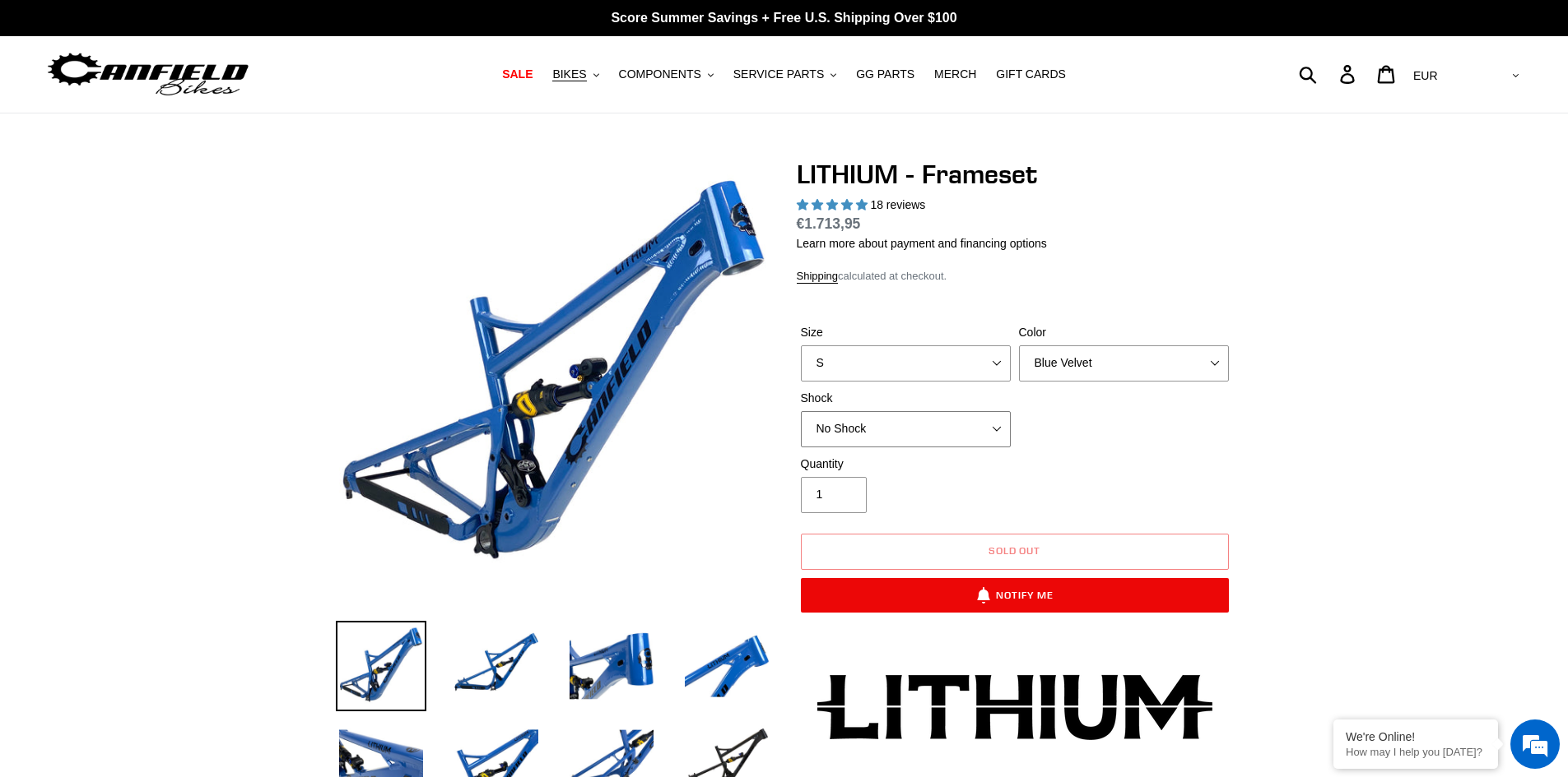
select select "Öhlins TTX2 Air"
click at [801, 411] on select "No Shock Öhlins TTX2 Air Cane Creek DB Kitsuma Air Fox FLOAT X2 Factory Cane Cr…" at bounding box center [906, 429] width 210 height 36
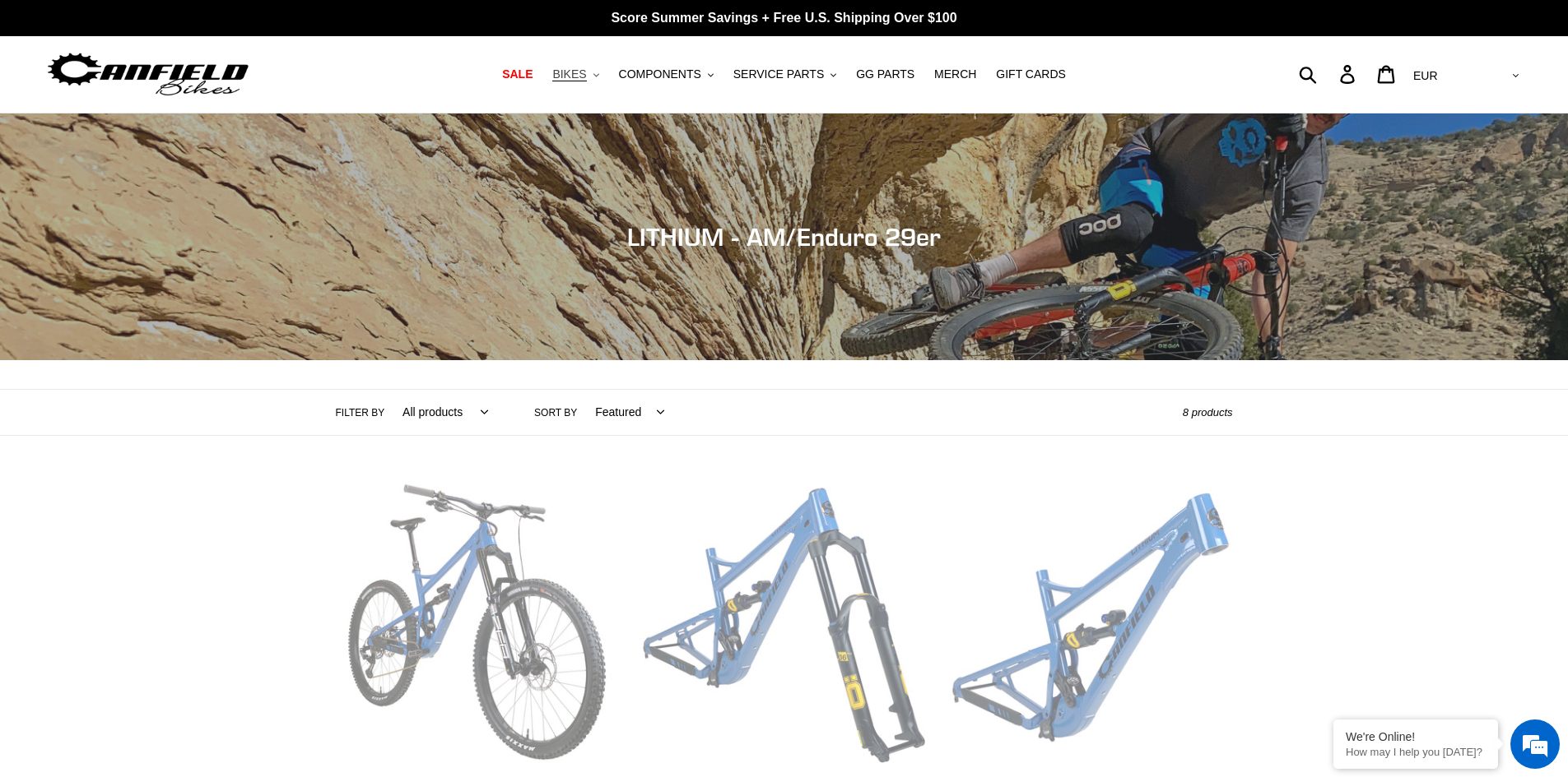
click at [586, 75] on span "BIKES" at bounding box center [569, 75] width 33 height 14
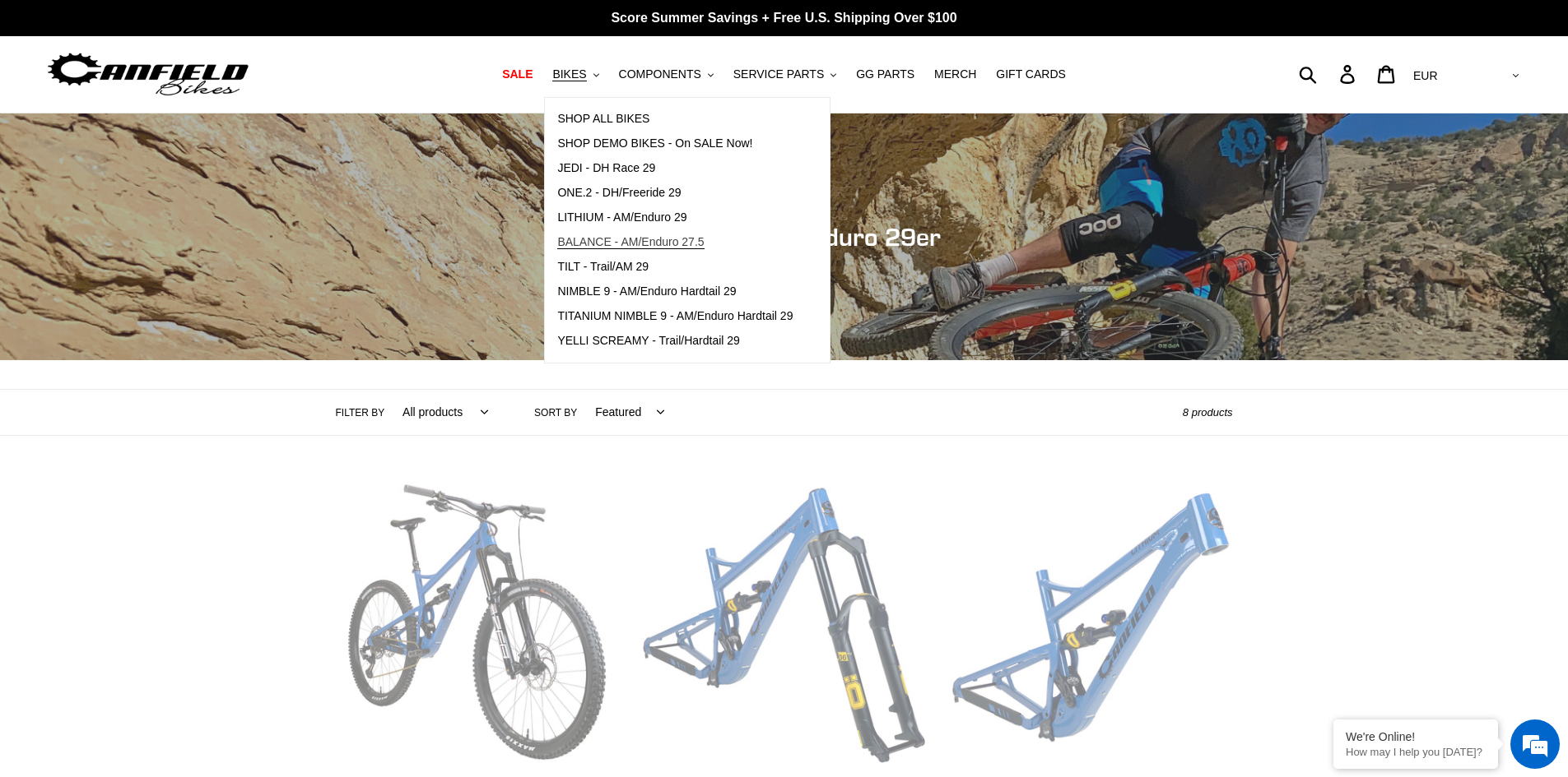
click at [620, 249] on span "BALANCE - AM/Enduro 27.5" at bounding box center [630, 242] width 146 height 14
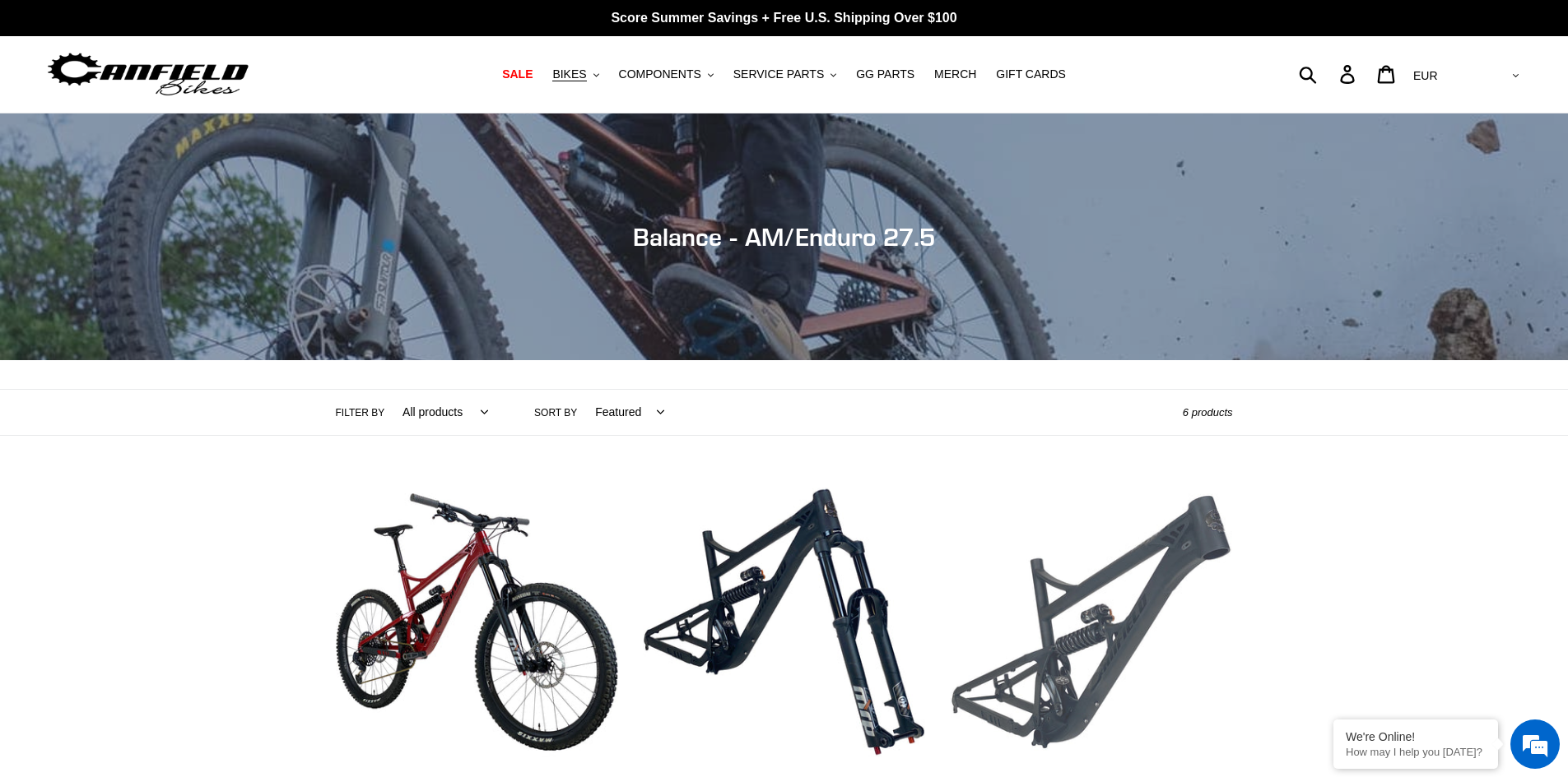
click at [1024, 616] on link "BALANCE - Frameset" at bounding box center [1091, 654] width 282 height 346
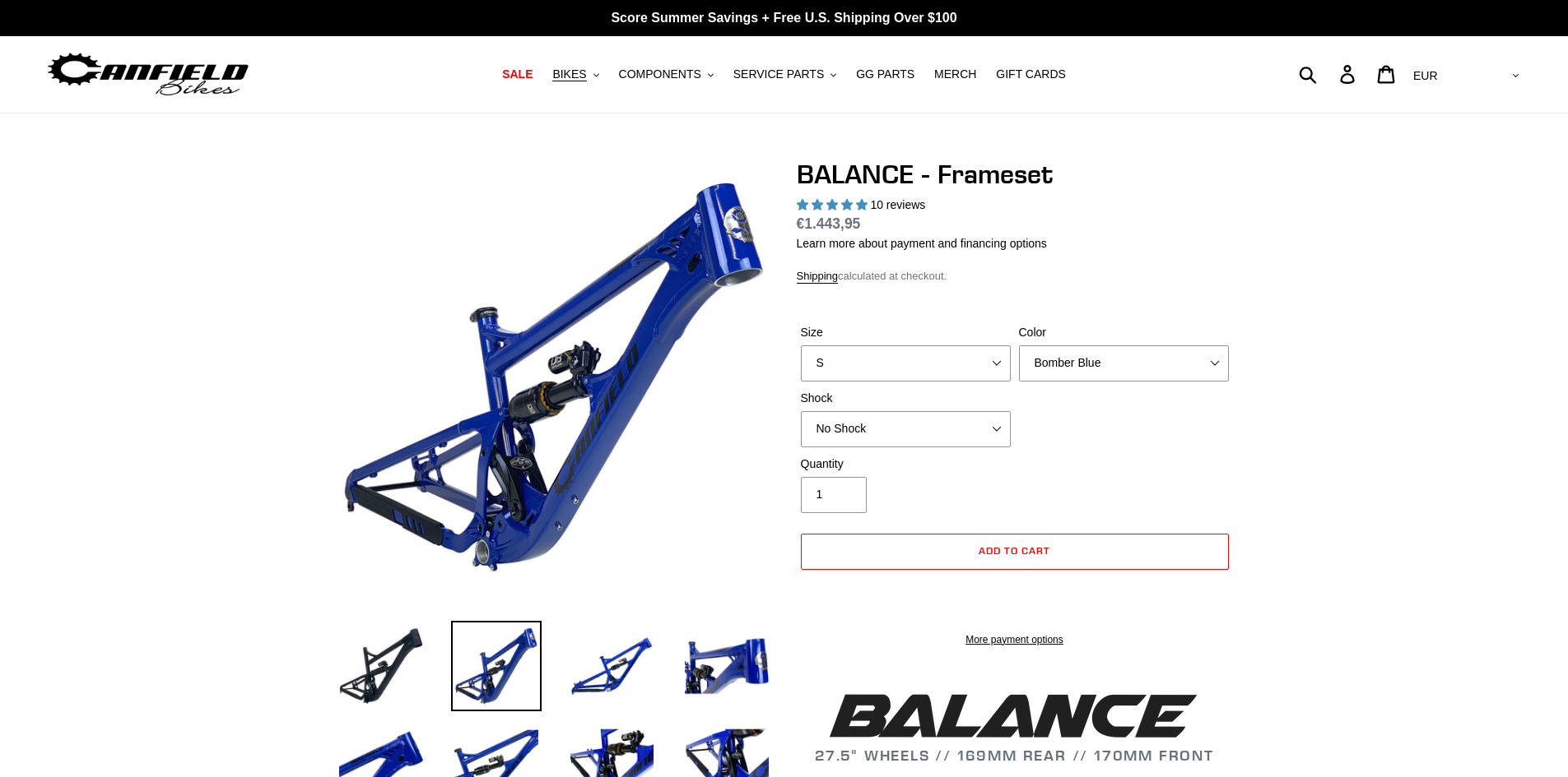
select select "highest-rating"
click at [1098, 367] on select "Bomber Blue Goat's Blood Stealth Black" at bounding box center [1124, 363] width 210 height 36
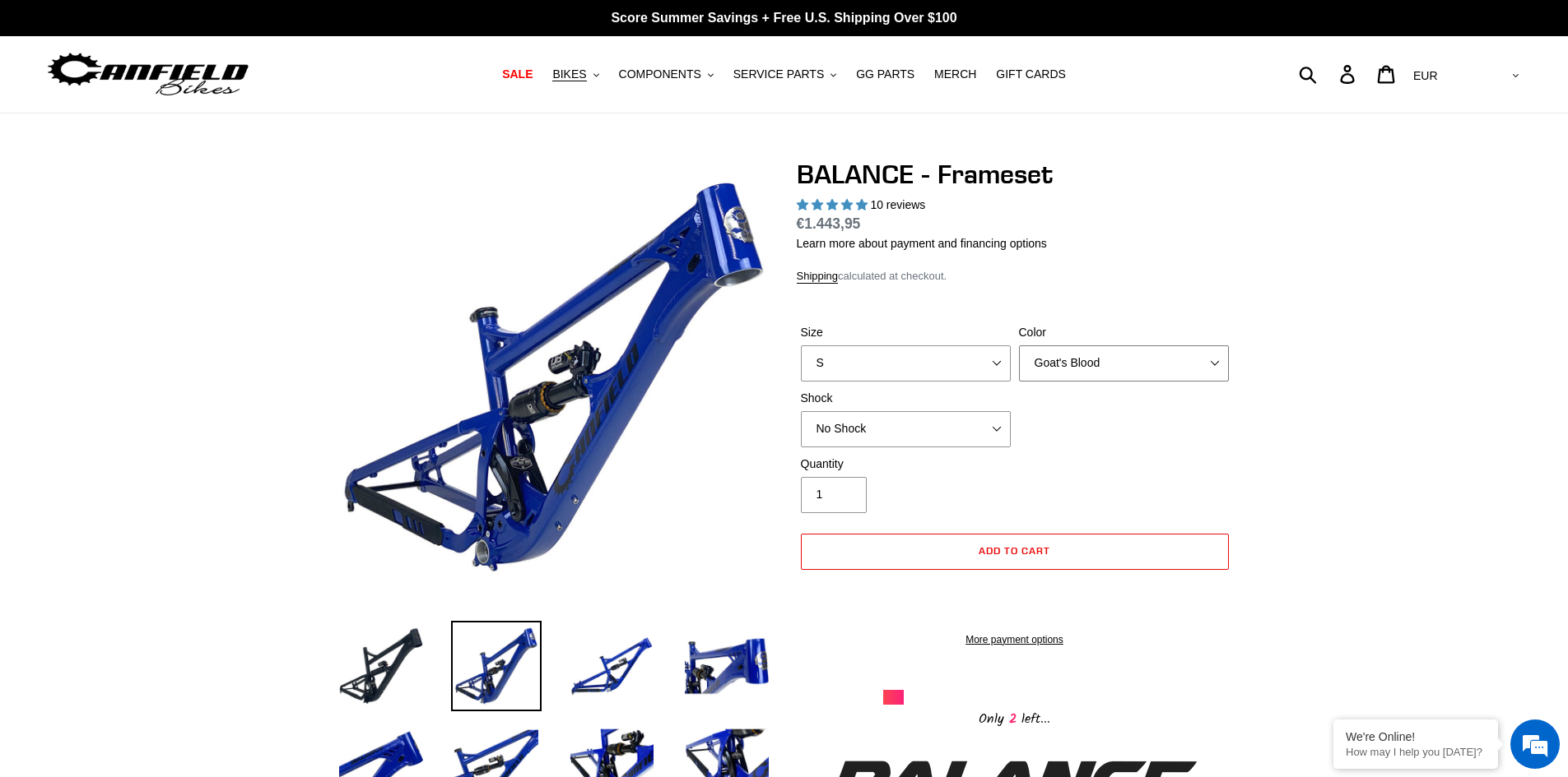
click at [1019, 345] on select "Bomber Blue Goat's Blood Stealth Black" at bounding box center [1124, 363] width 210 height 36
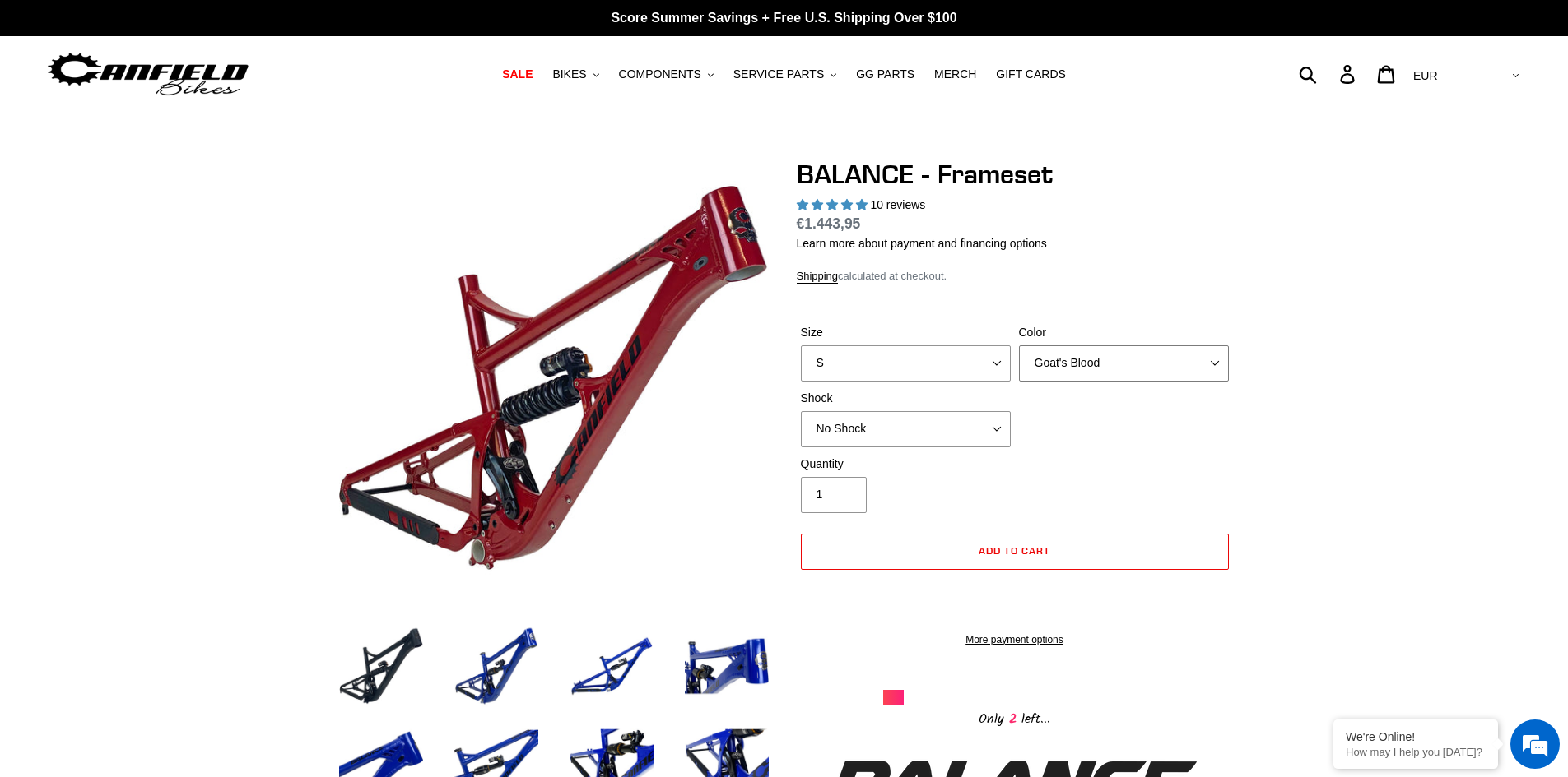
click at [1088, 376] on select "Bomber Blue Goat's Blood Stealth Black" at bounding box center [1124, 363] width 210 height 36
select select "Stealth Black"
click at [1019, 345] on select "Bomber Blue Goat's Blood Stealth Black" at bounding box center [1124, 363] width 210 height 36
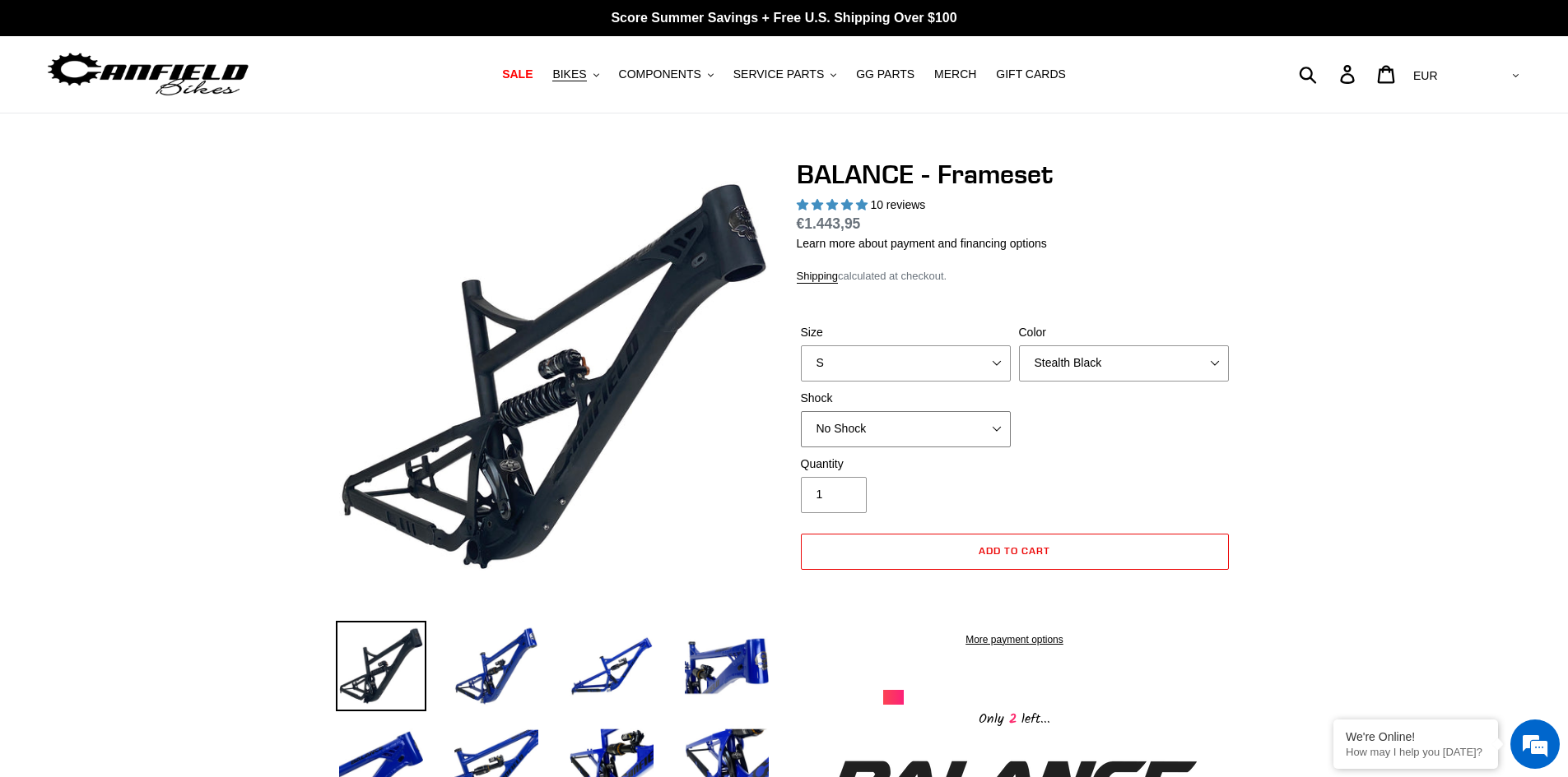
click at [849, 430] on select "No Shock Cane Creek Kitsuma Air Öhlins TTX2 Air EXT Storia V3-S" at bounding box center [906, 429] width 210 height 36
click at [801, 411] on select "No Shock Cane Creek Kitsuma Air Öhlins TTX2 Air EXT Storia V3-S" at bounding box center [906, 429] width 210 height 36
click at [872, 429] on select "No Shock Cane Creek Kitsuma Air Öhlins TTX2 Air EXT Storia V3-S" at bounding box center [906, 429] width 210 height 36
click at [801, 411] on select "No Shock Cane Creek Kitsuma Air Öhlins TTX2 Air EXT Storia V3-S" at bounding box center [906, 429] width 210 height 36
click at [868, 437] on select "No Shock Cane Creek Kitsuma Air Öhlins TTX2 Air EXT Storia V3-S" at bounding box center [906, 429] width 210 height 36
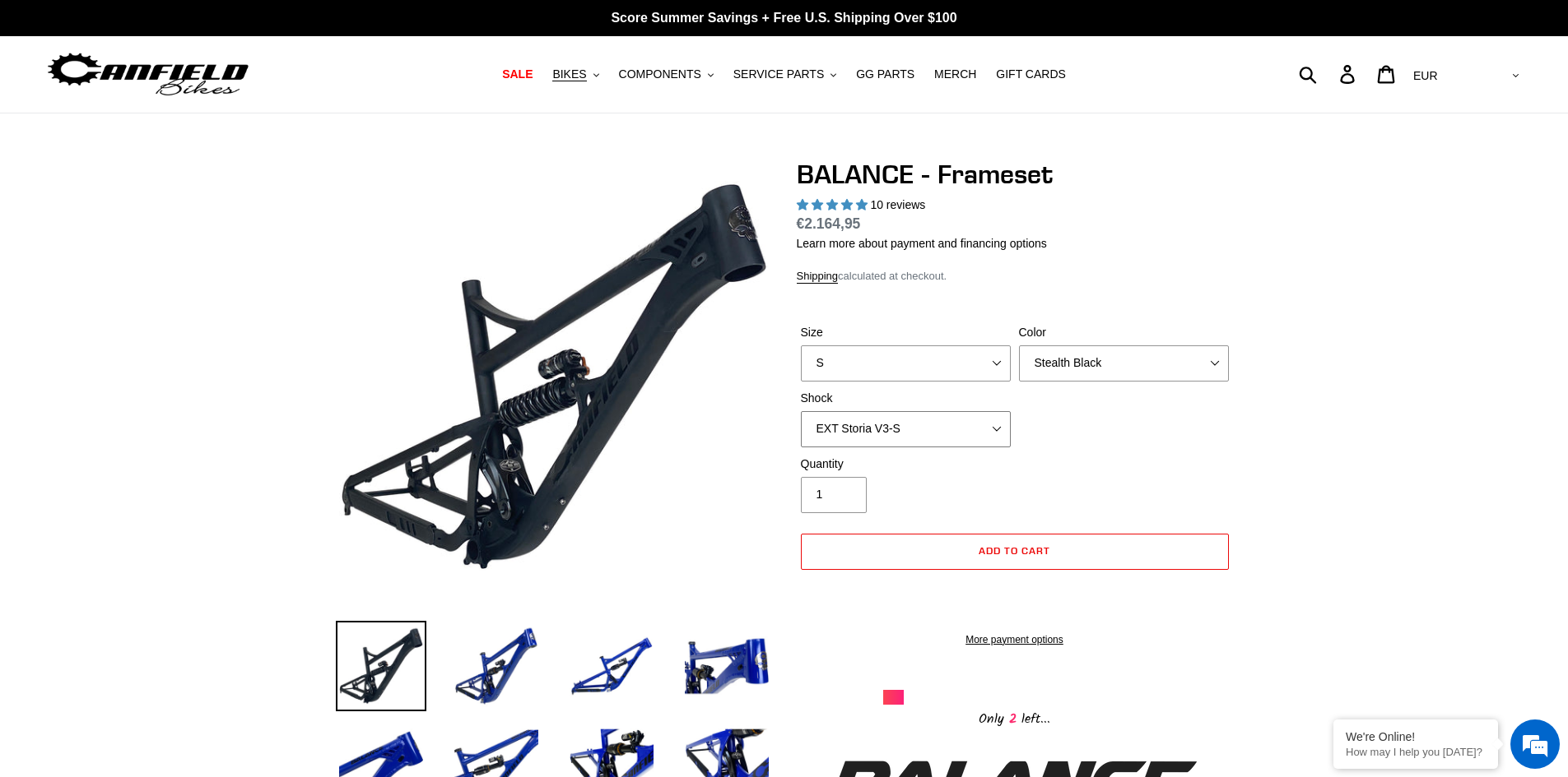
click at [801, 411] on select "No Shock Cane Creek Kitsuma Air Öhlins TTX2 Air EXT Storia V3-S" at bounding box center [906, 429] width 210 height 36
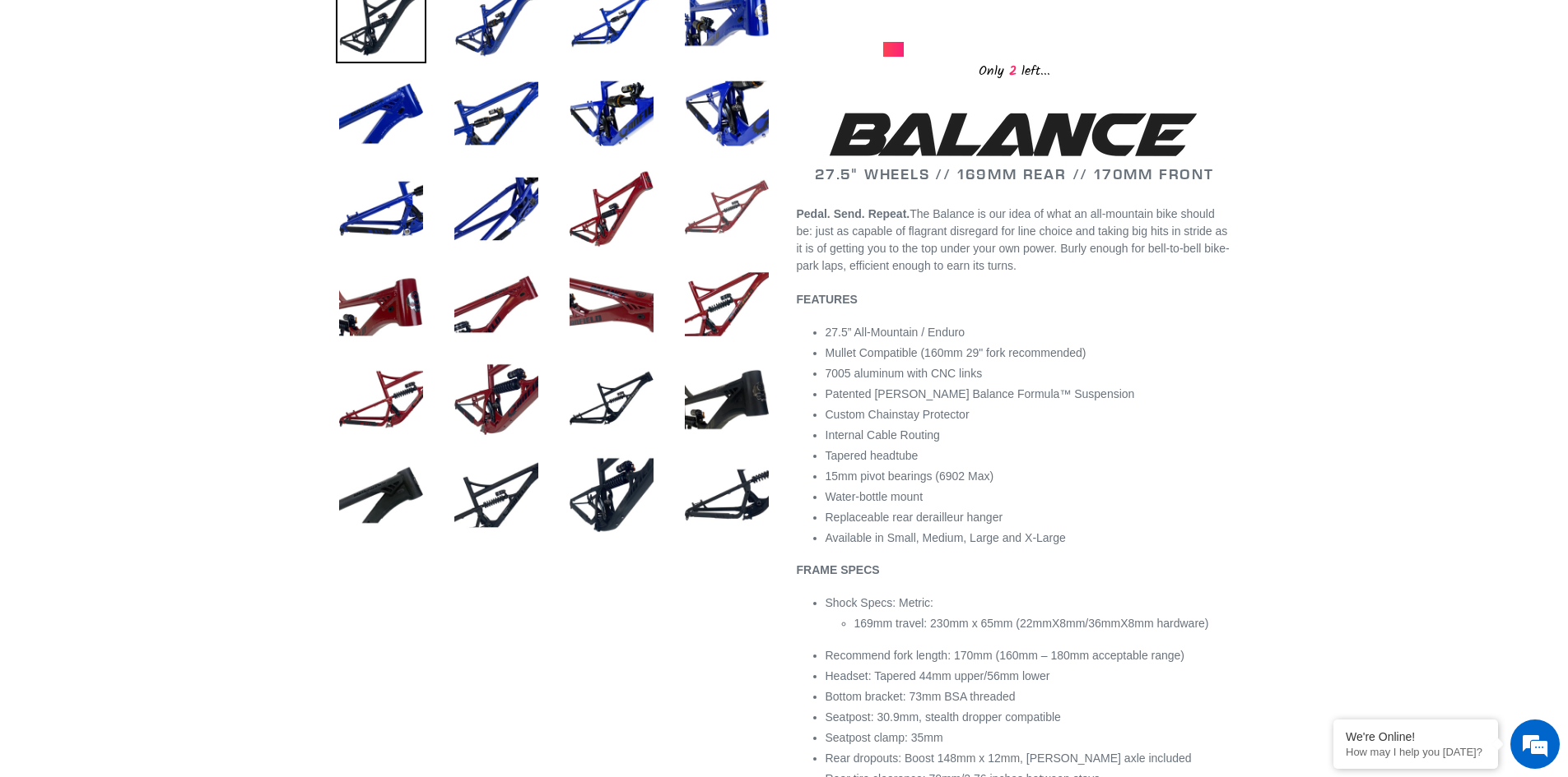
scroll to position [658, 0]
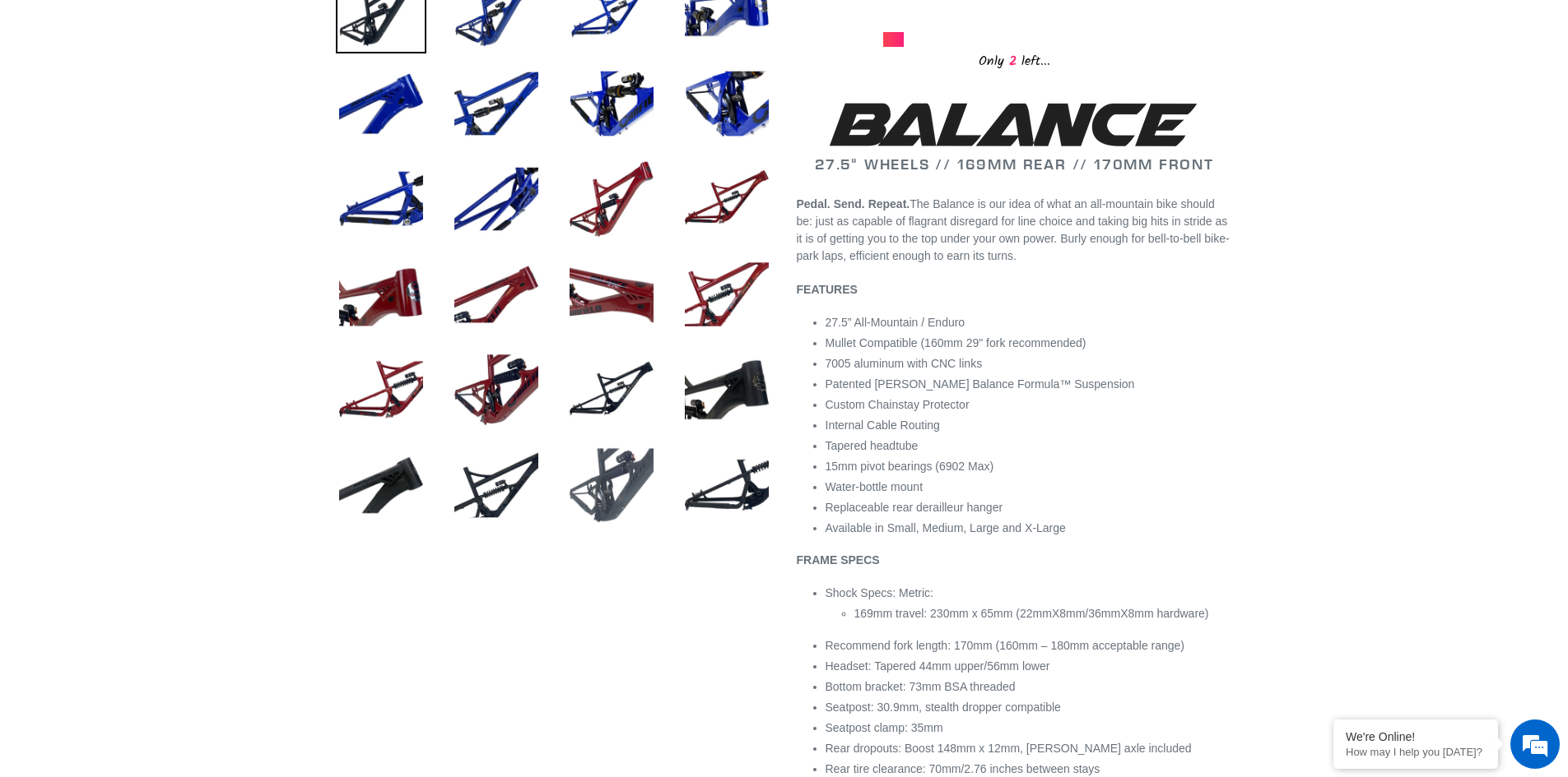
click at [628, 487] on img at bounding box center [611, 485] width 91 height 91
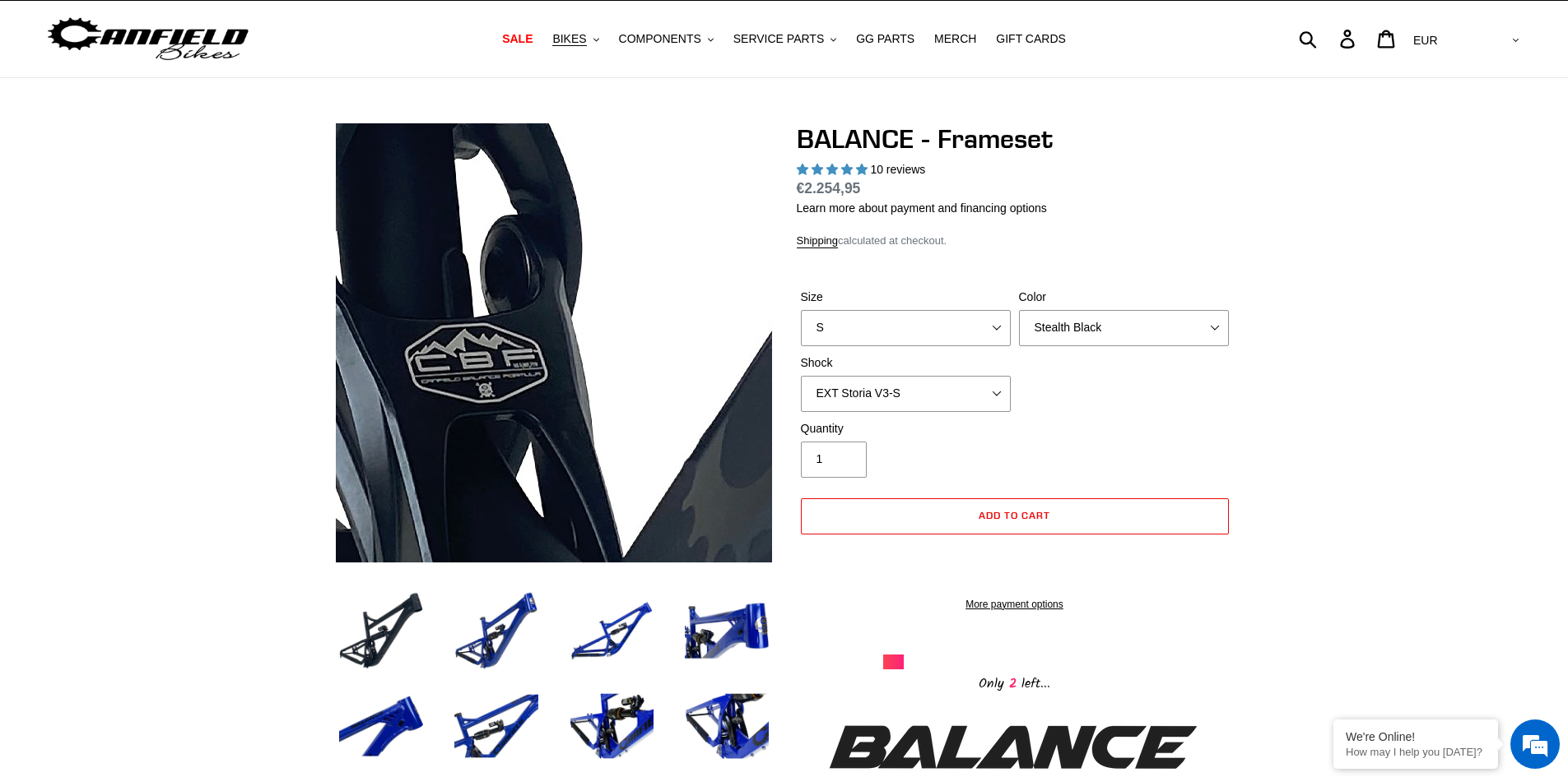
scroll to position [0, 0]
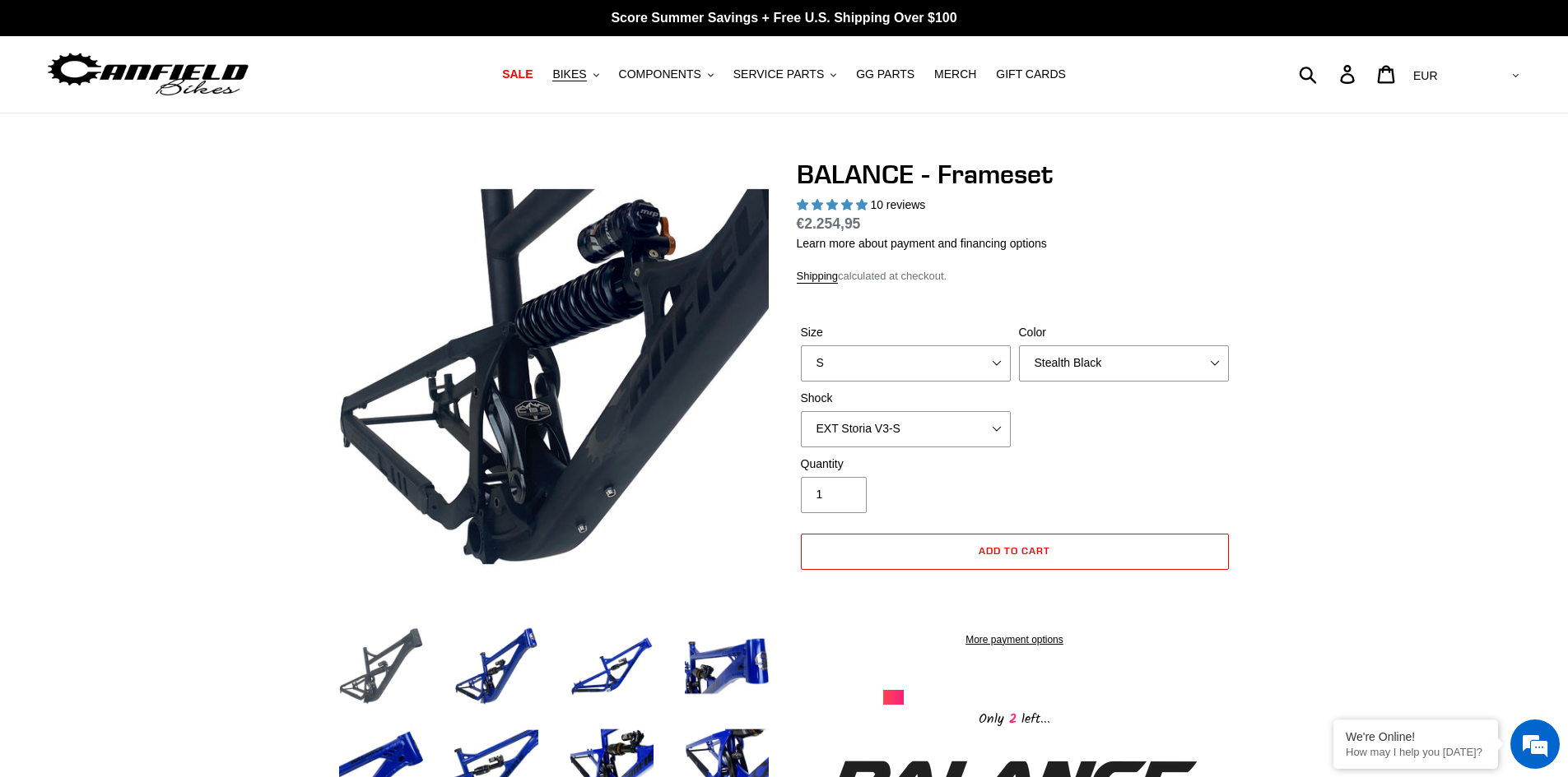
click at [415, 677] on img at bounding box center [381, 666] width 91 height 91
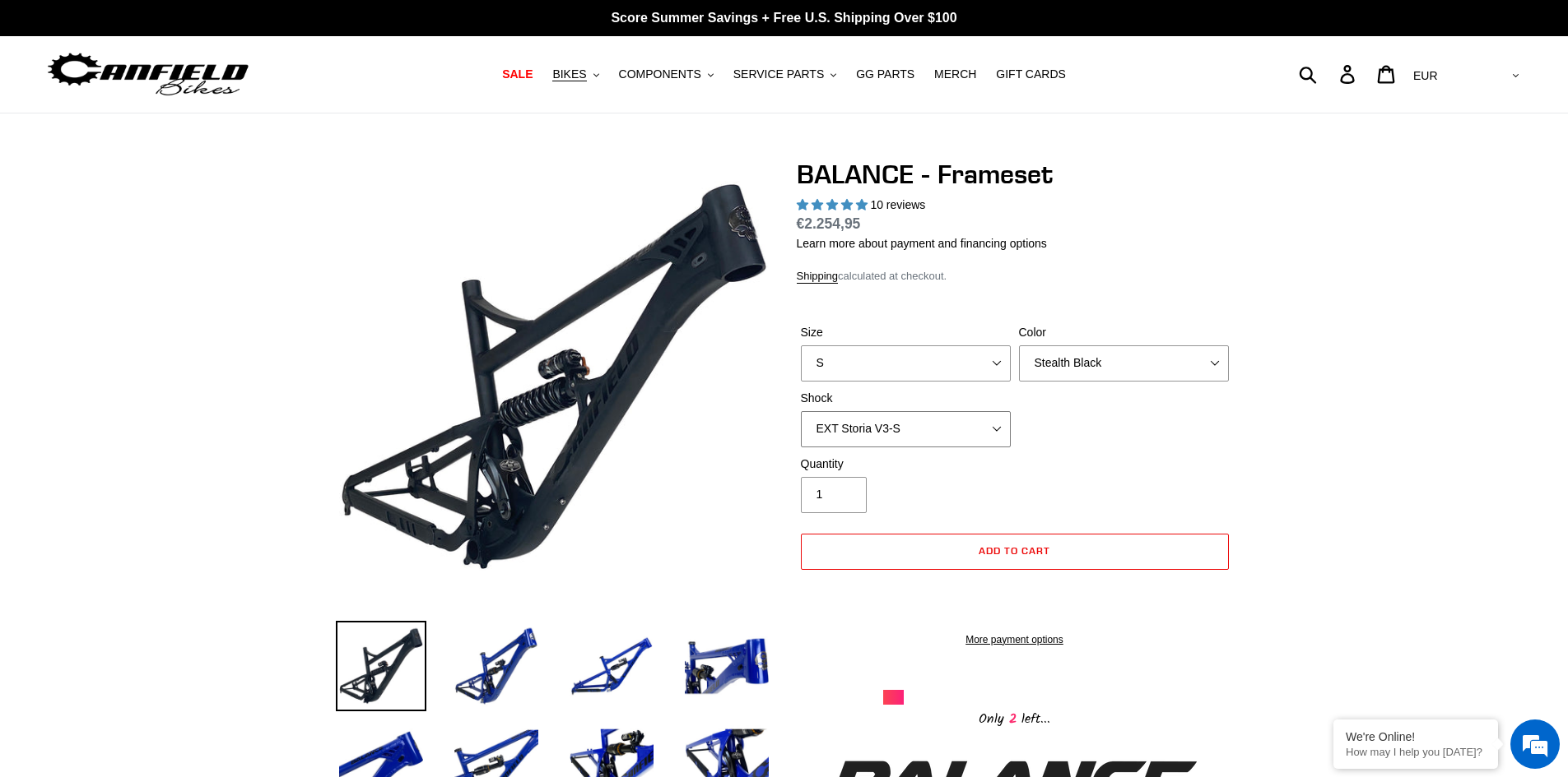
click at [842, 436] on select "No Shock Cane Creek Kitsuma Air Öhlins TTX2 Air EXT Storia V3-S" at bounding box center [906, 429] width 210 height 36
select select "No Shock"
click at [801, 411] on select "No Shock Cane Creek Kitsuma Air Öhlins TTX2 Air EXT Storia V3-S" at bounding box center [906, 429] width 210 height 36
click at [586, 77] on span "BIKES" at bounding box center [569, 75] width 33 height 14
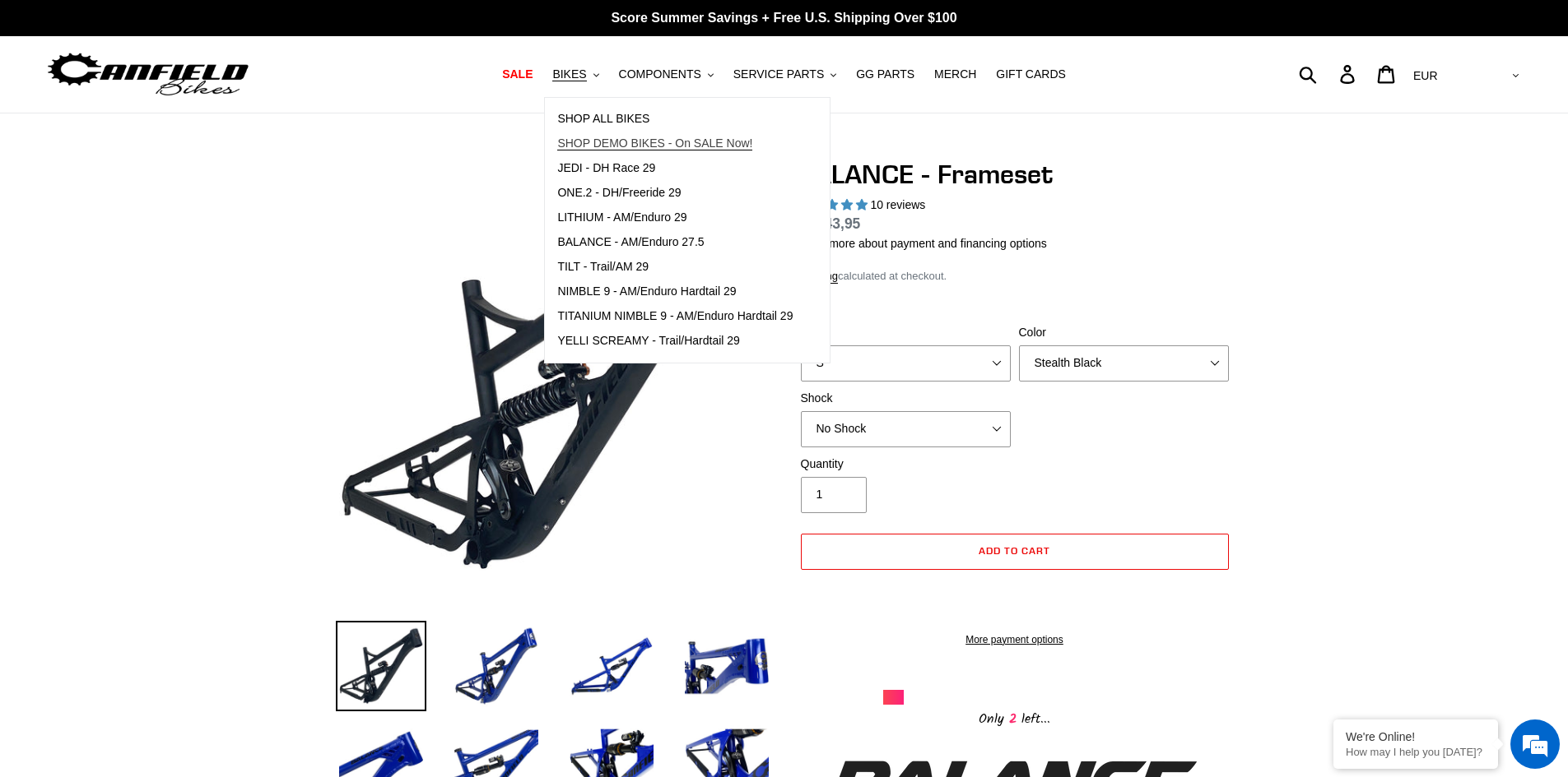
click at [623, 143] on span "SHOP DEMO BIKES - On SALE Now!" at bounding box center [654, 144] width 195 height 14
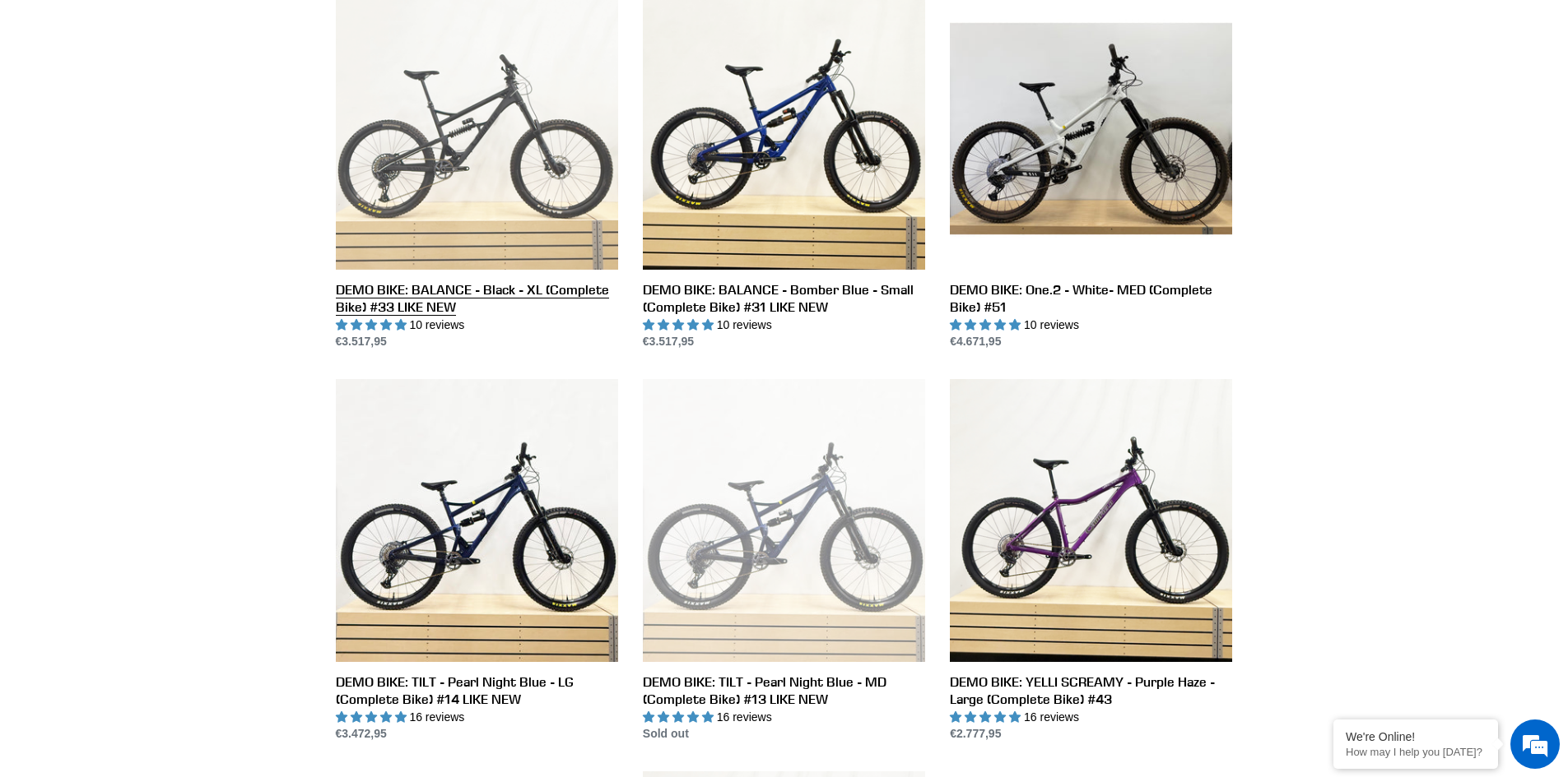
click at [377, 298] on link "DEMO BIKE: BALANCE - Black - XL (Complete Bike) #33 LIKE NEW" at bounding box center [477, 169] width 282 height 364
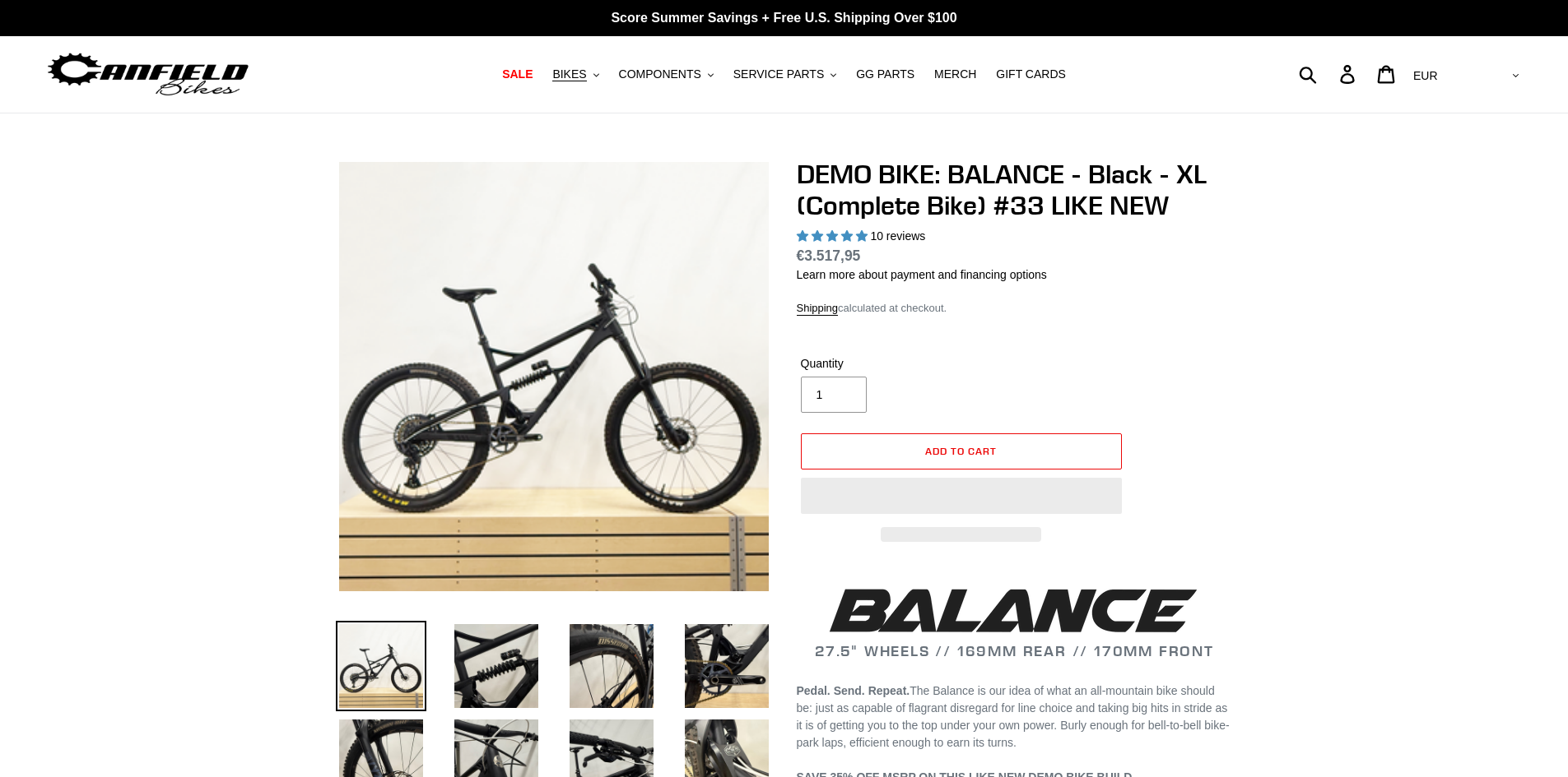
select select "highest-rating"
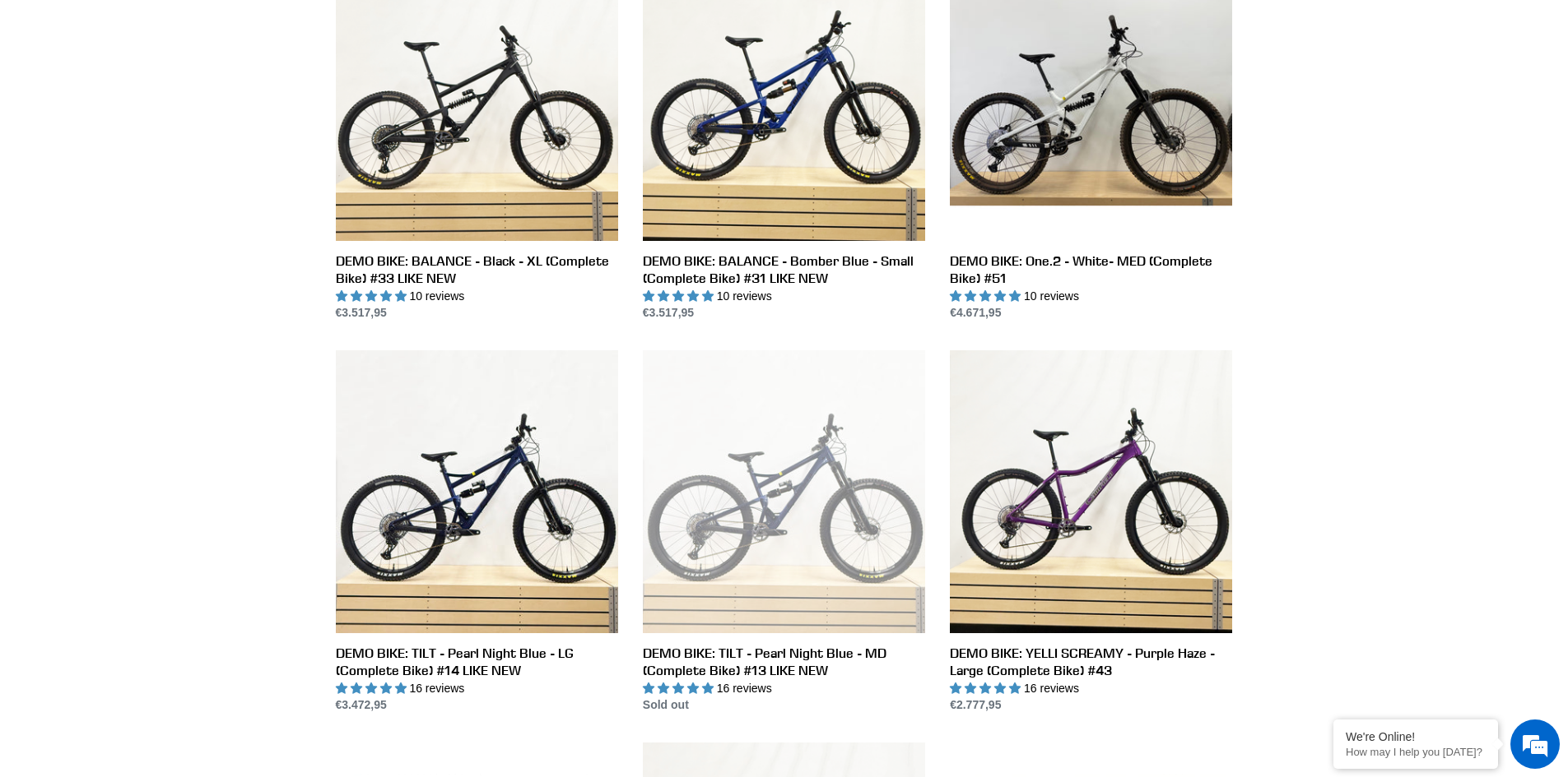
scroll to position [411, 0]
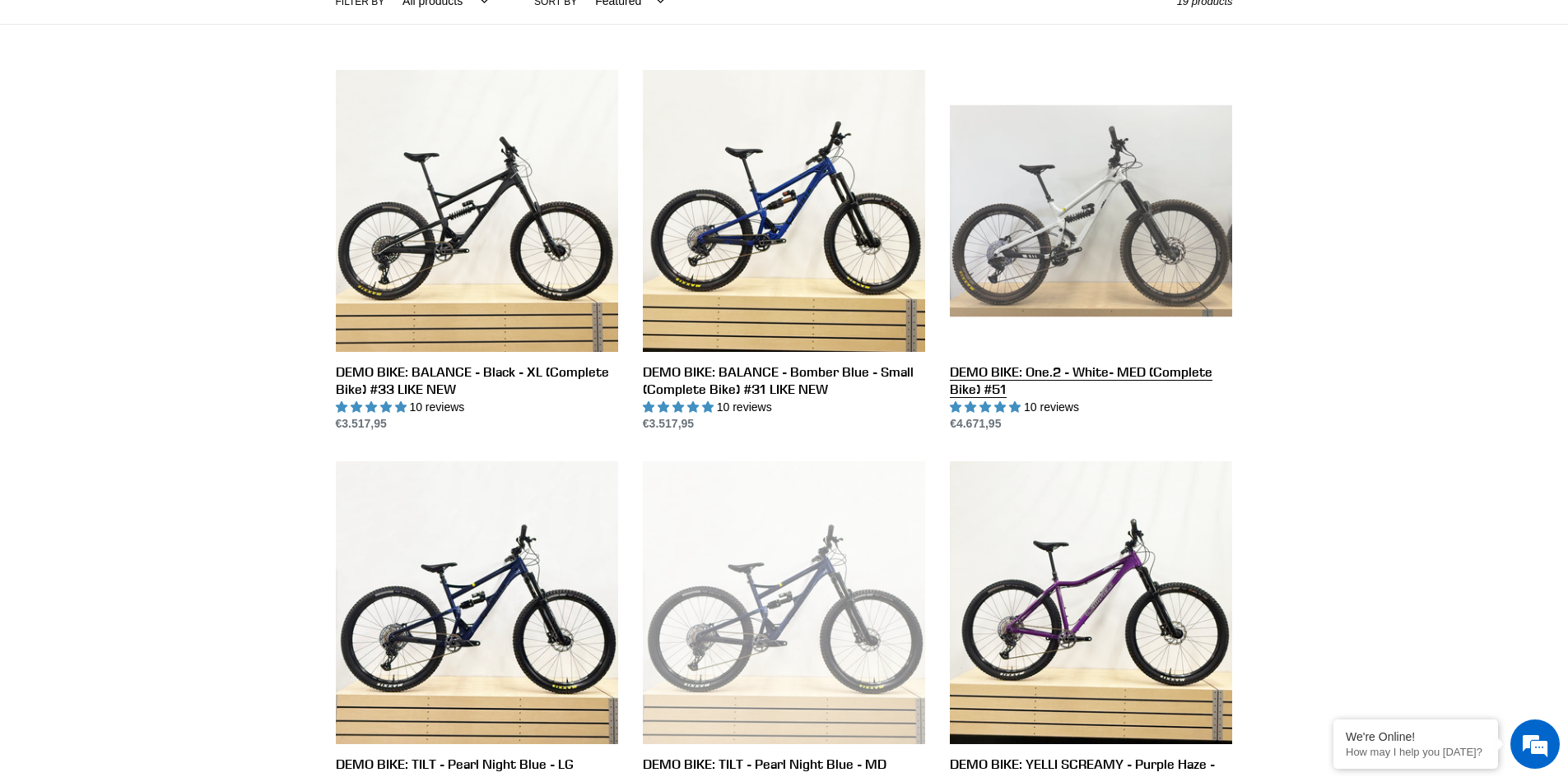
click at [1123, 366] on link "DEMO BIKE: One.2 - White- MED (Complete Bike) #51" at bounding box center [1091, 251] width 282 height 364
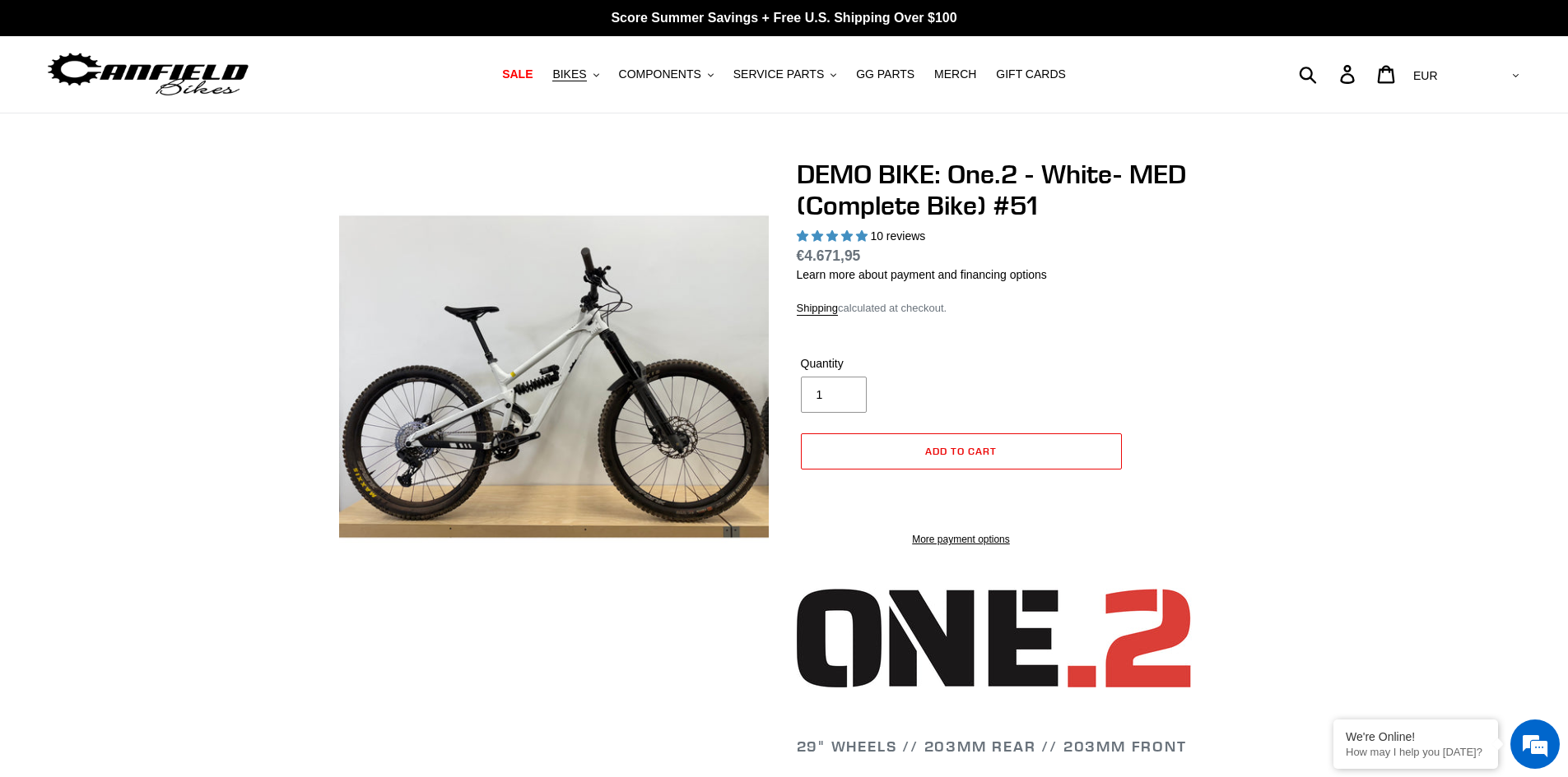
select select "highest-rating"
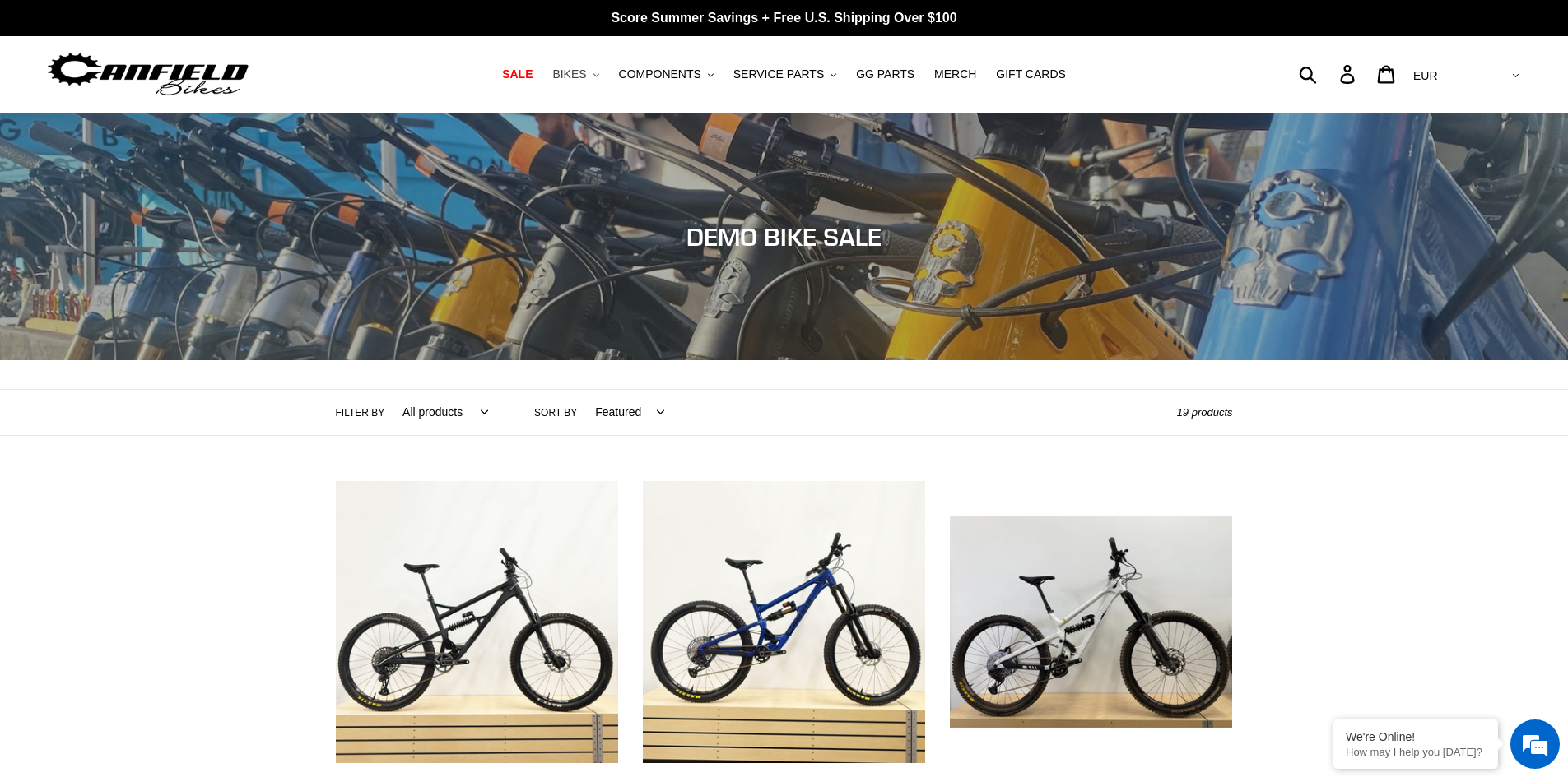
click at [586, 74] on span "BIKES" at bounding box center [569, 75] width 33 height 14
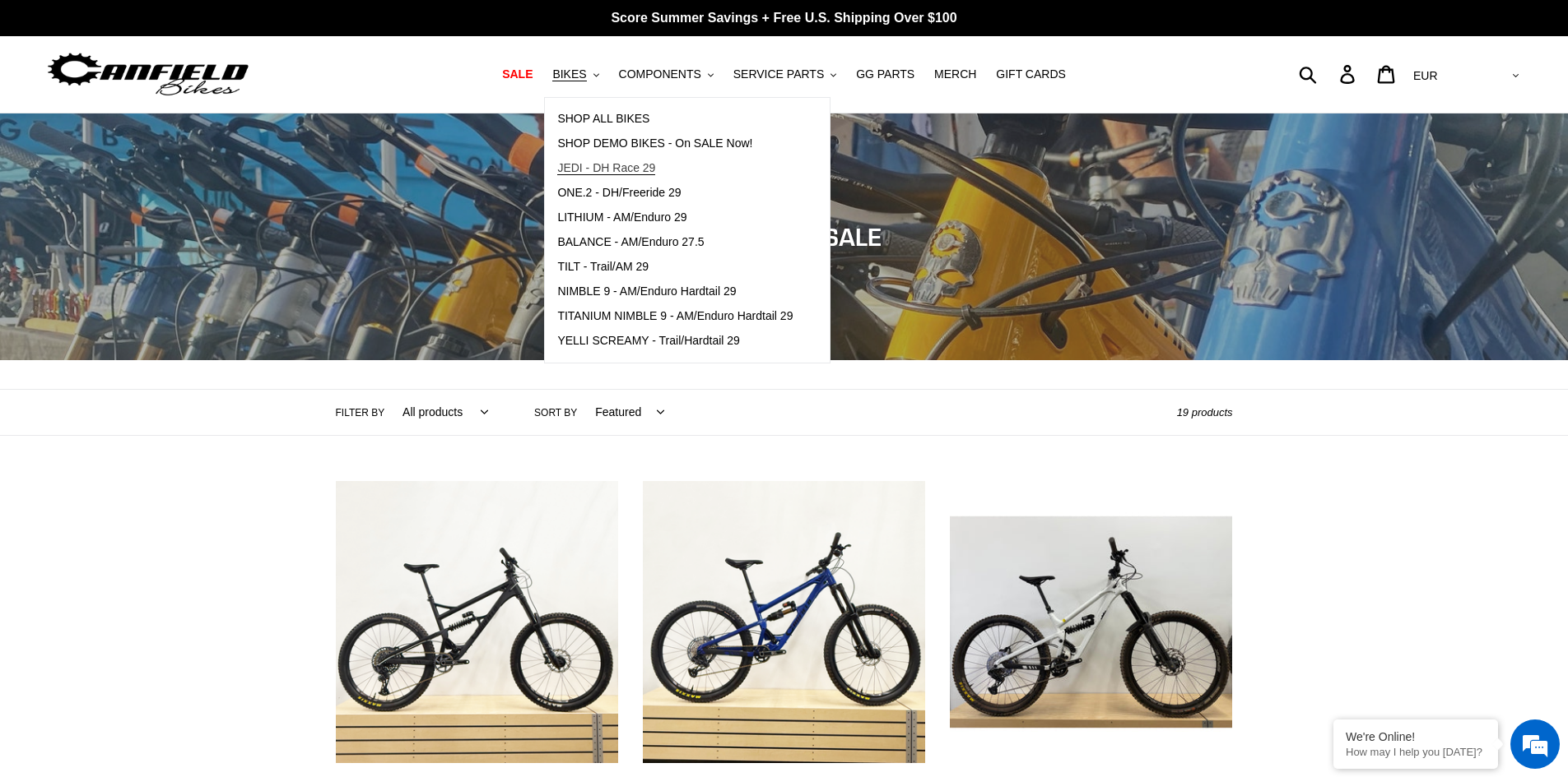
click at [615, 166] on span "JEDI - DH Race 29" at bounding box center [606, 168] width 98 height 14
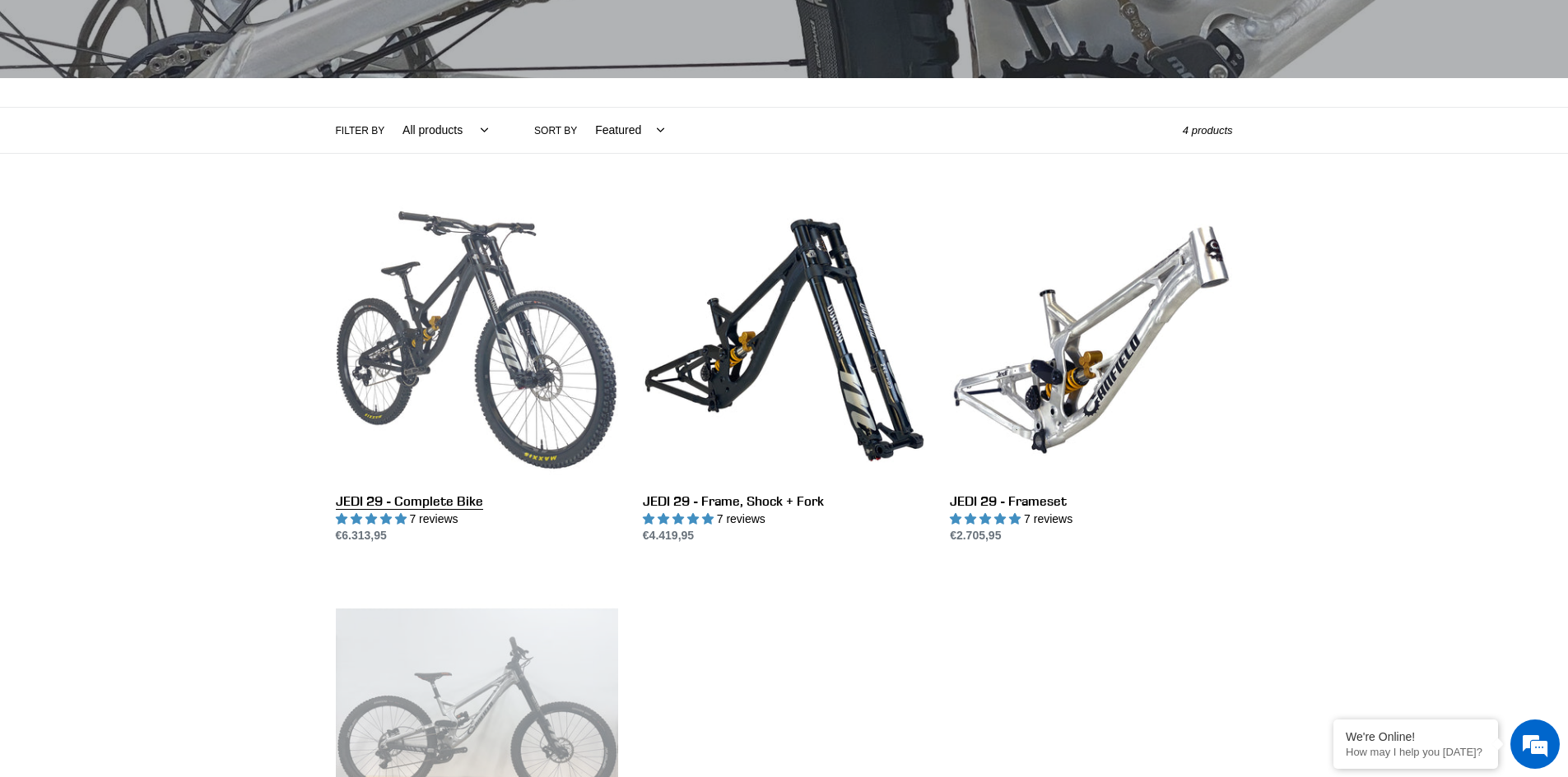
scroll to position [247, 0]
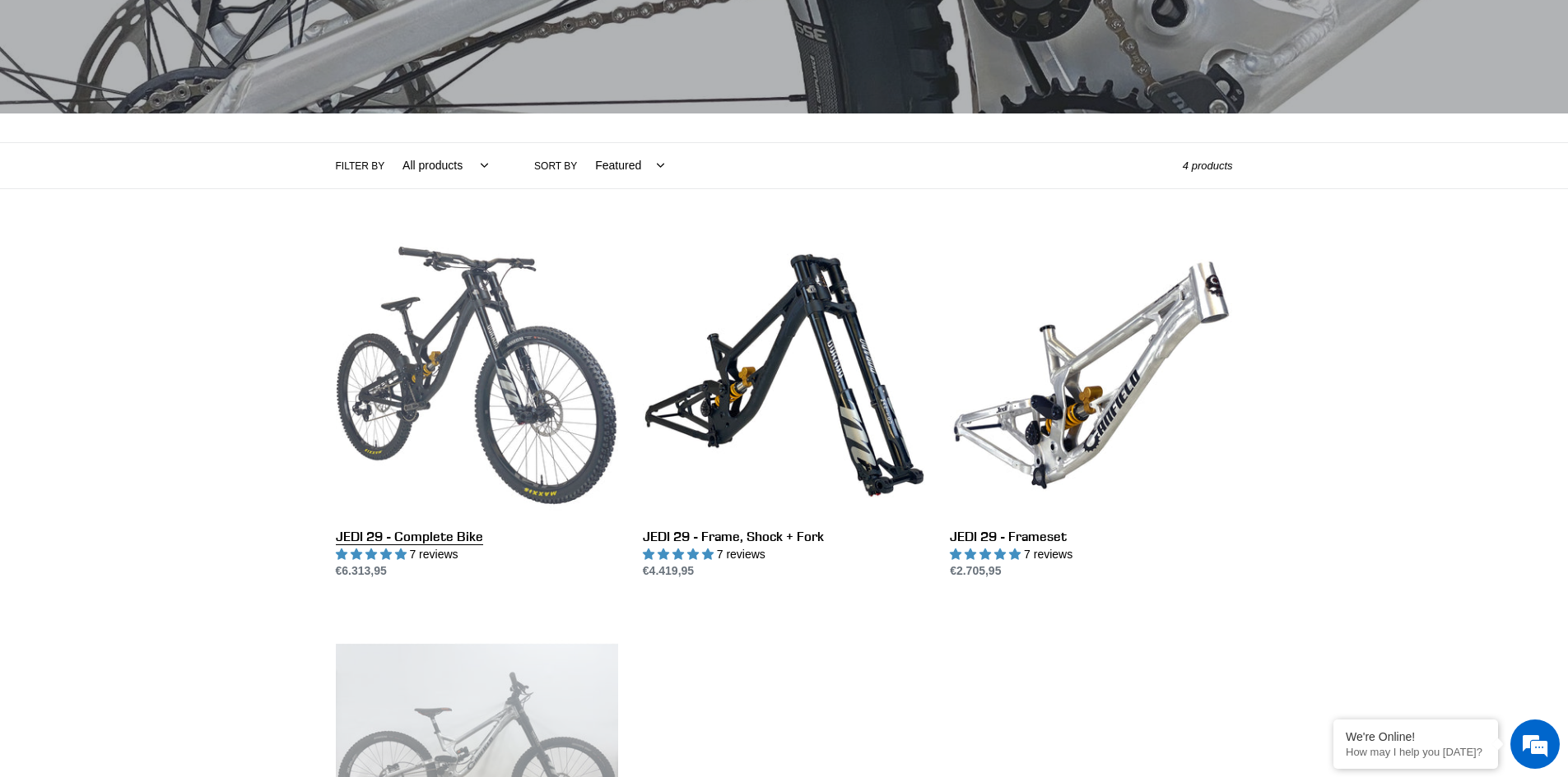
click at [434, 426] on link "JEDI 29 - Complete Bike" at bounding box center [477, 407] width 282 height 346
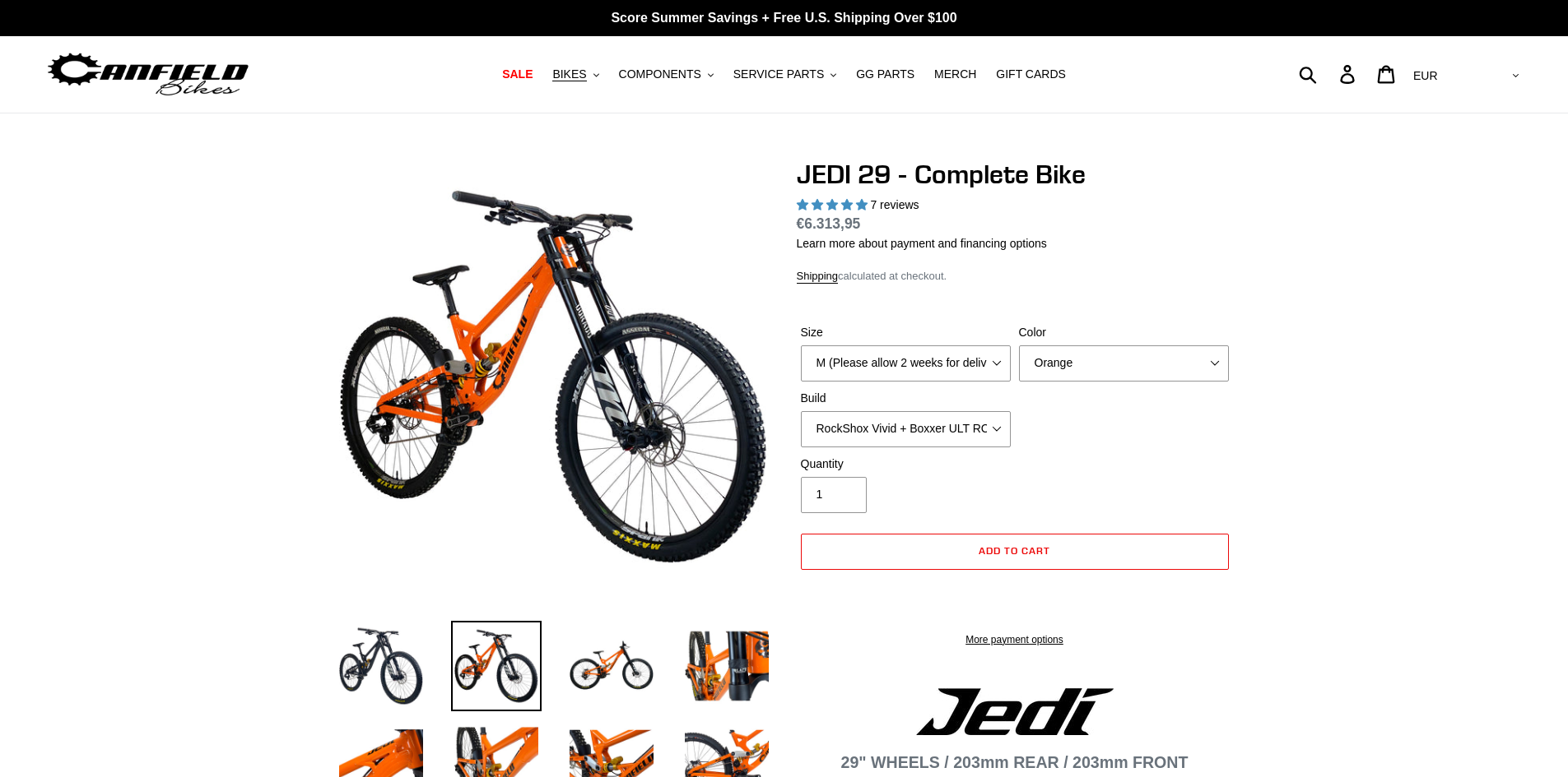
select select "highest-rating"
click at [934, 433] on select "RockShox Vivid + Boxxer ULT RC2 C3 200 + SRAM XO RockShox Vivid + Boxxer ULT RC…" at bounding box center [906, 429] width 210 height 36
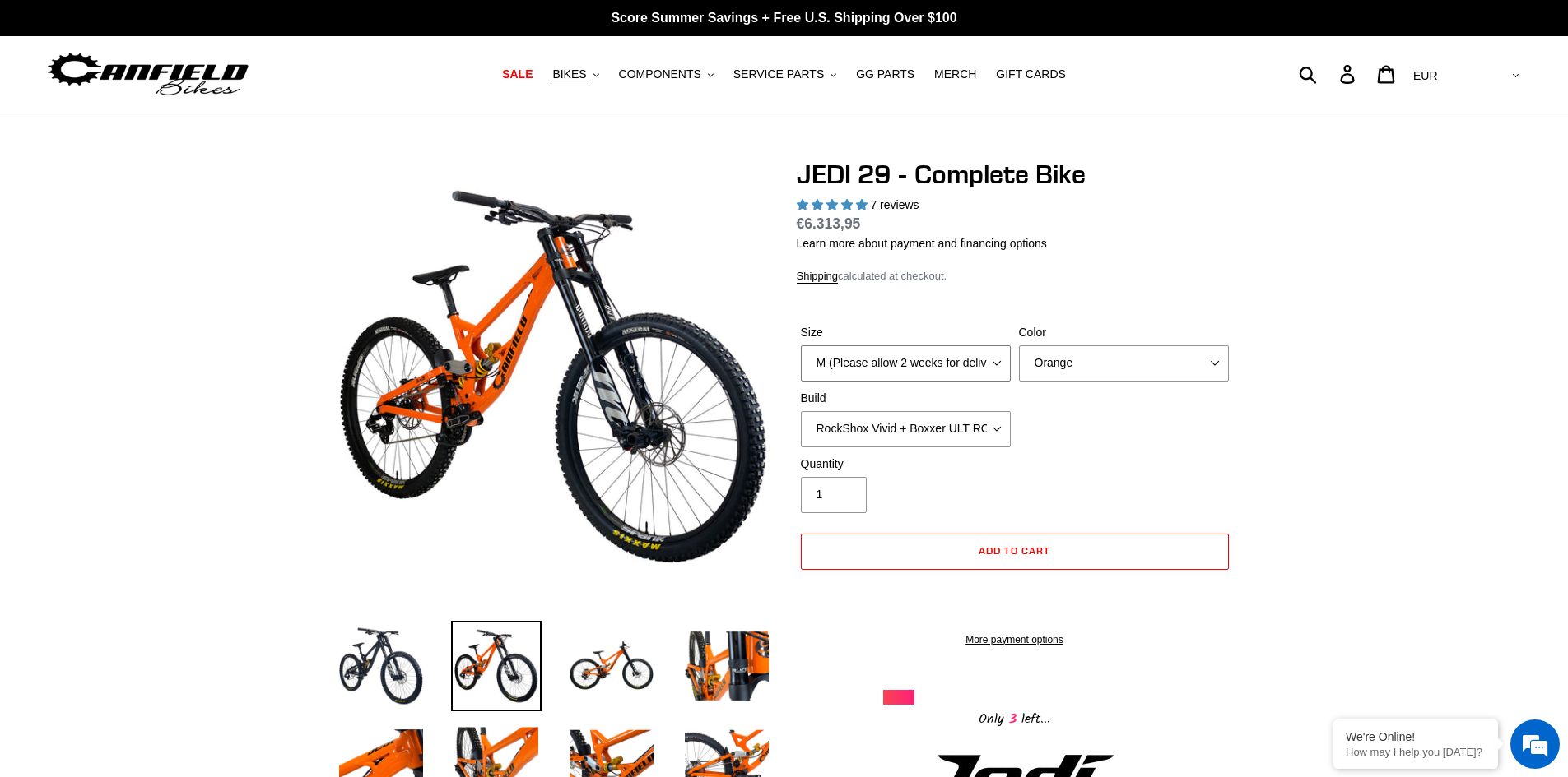
click at [907, 370] on select "M (Please allow 2 weeks for delivery) L (Please allow 2 weeks for delivery) XL …" at bounding box center [906, 363] width 210 height 36
select select "L (Please allow 2 weeks for delivery)"
click at [801, 345] on select "M (Please allow 2 weeks for delivery) L (Please allow 2 weeks for delivery) XL …" at bounding box center [906, 363] width 210 height 36
click at [1017, 363] on div "Color Orange Stealth Black Raw" at bounding box center [1123, 352] width 218 height 57
drag, startPoint x: 1052, startPoint y: 373, endPoint x: 1057, endPoint y: 380, distance: 8.6
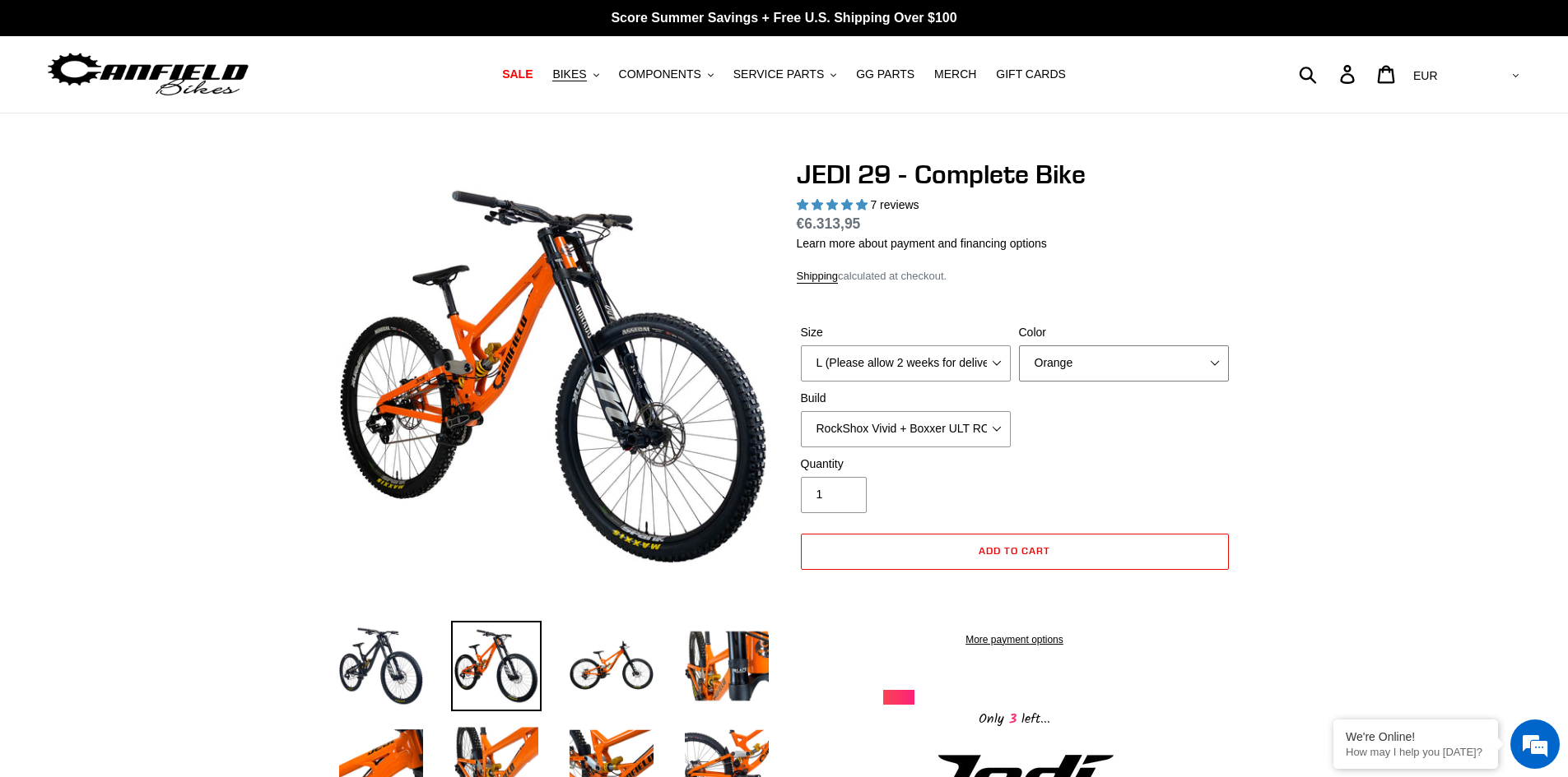
click at [1052, 373] on select "Orange Stealth Black Raw" at bounding box center [1124, 363] width 210 height 36
select select "Raw"
click at [1019, 345] on select "Orange Stealth Black Raw" at bounding box center [1124, 363] width 210 height 36
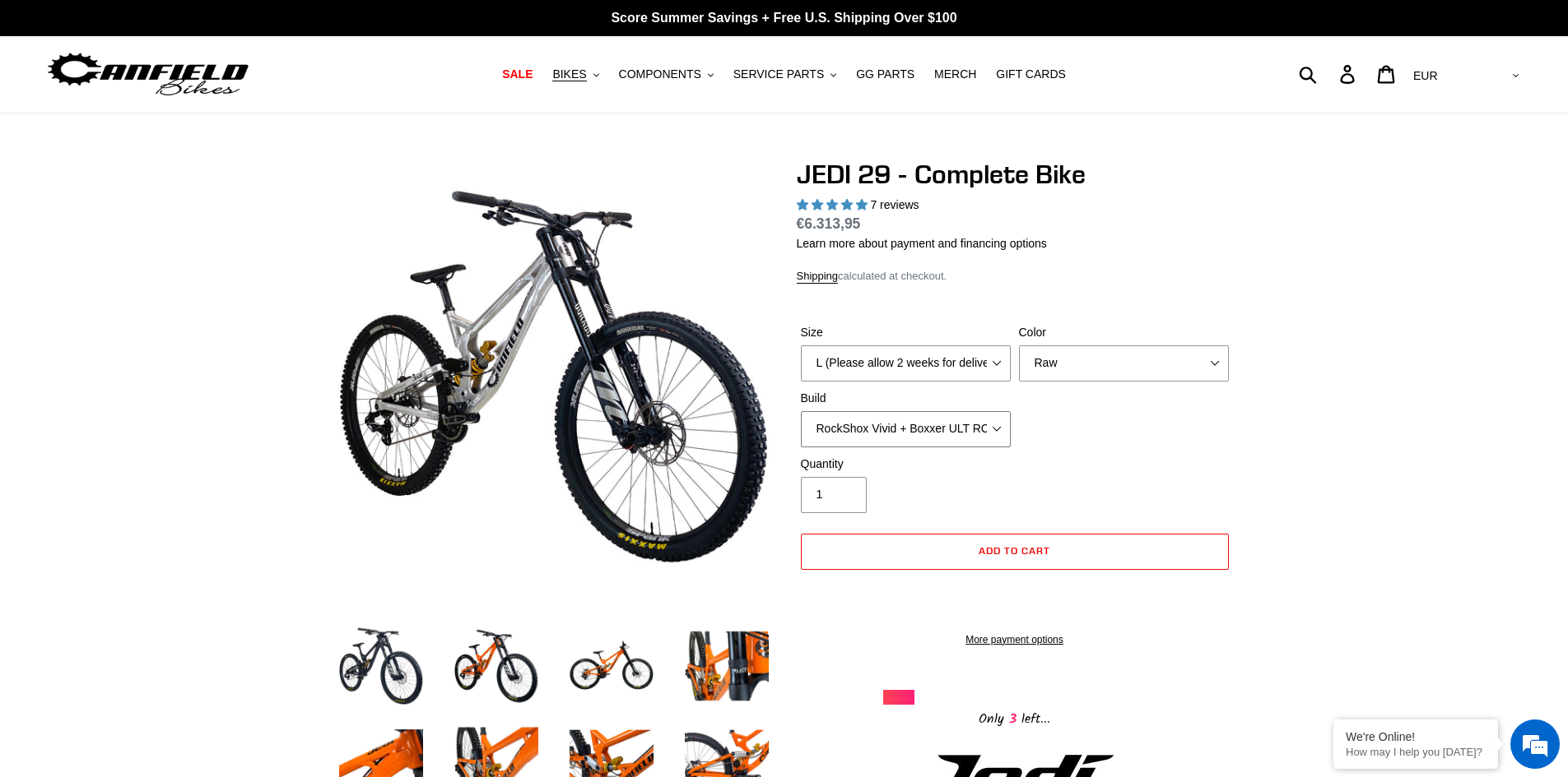
click at [954, 436] on select "RockShox Vivid + Boxxer ULT RC2 C3 200 + SRAM XO RockShox Vivid + Boxxer ULT RC…" at bounding box center [906, 429] width 210 height 36
click at [801, 411] on select "RockShox Vivid + Boxxer ULT RC2 C3 200 + SRAM XO RockShox Vivid + Boxxer ULT RC…" at bounding box center [906, 429] width 210 height 36
click at [878, 440] on select "RockShox Vivid + Boxxer ULT RC2 C3 200 + SRAM XO RockShox Vivid + Boxxer ULT RC…" at bounding box center [906, 429] width 210 height 36
click at [801, 411] on select "RockShox Vivid + Boxxer ULT RC2 C3 200 + SRAM XO RockShox Vivid + Boxxer ULT RC…" at bounding box center [906, 429] width 210 height 36
click at [880, 421] on select "RockShox Vivid + Boxxer ULT RC2 C3 200 + SRAM XO RockShox Vivid + Boxxer ULT RC…" at bounding box center [906, 429] width 210 height 36
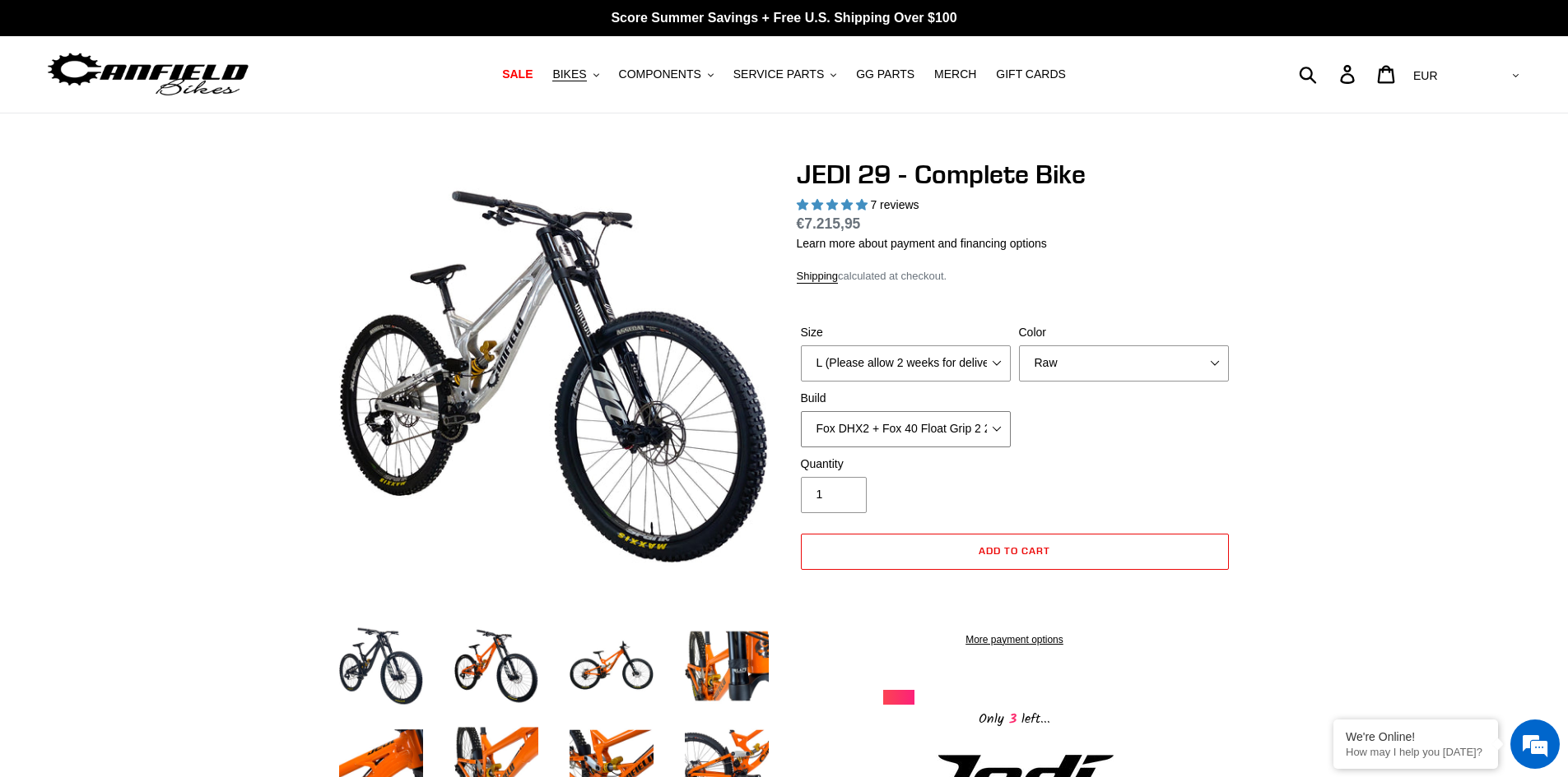
click at [801, 411] on select "RockShox Vivid + Boxxer ULT RC2 C3 200 + SRAM XO RockShox Vivid + Boxxer ULT RC…" at bounding box center [906, 429] width 210 height 36
click at [894, 431] on select "RockShox Vivid + Boxxer ULT RC2 C3 200 + SRAM XO RockShox Vivid + Boxxer ULT RC…" at bounding box center [906, 429] width 210 height 36
click at [801, 411] on select "RockShox Vivid + Boxxer ULT RC2 C3 200 + SRAM XO RockShox Vivid + Boxxer ULT RC…" at bounding box center [906, 429] width 210 height 36
click at [895, 436] on select "RockShox Vivid + Boxxer ULT RC2 C3 200 + SRAM XO RockShox Vivid + Boxxer ULT RC…" at bounding box center [906, 429] width 210 height 36
click at [801, 411] on select "RockShox Vivid + Boxxer ULT RC2 C3 200 + SRAM XO RockShox Vivid + Boxxer ULT RC…" at bounding box center [906, 429] width 210 height 36
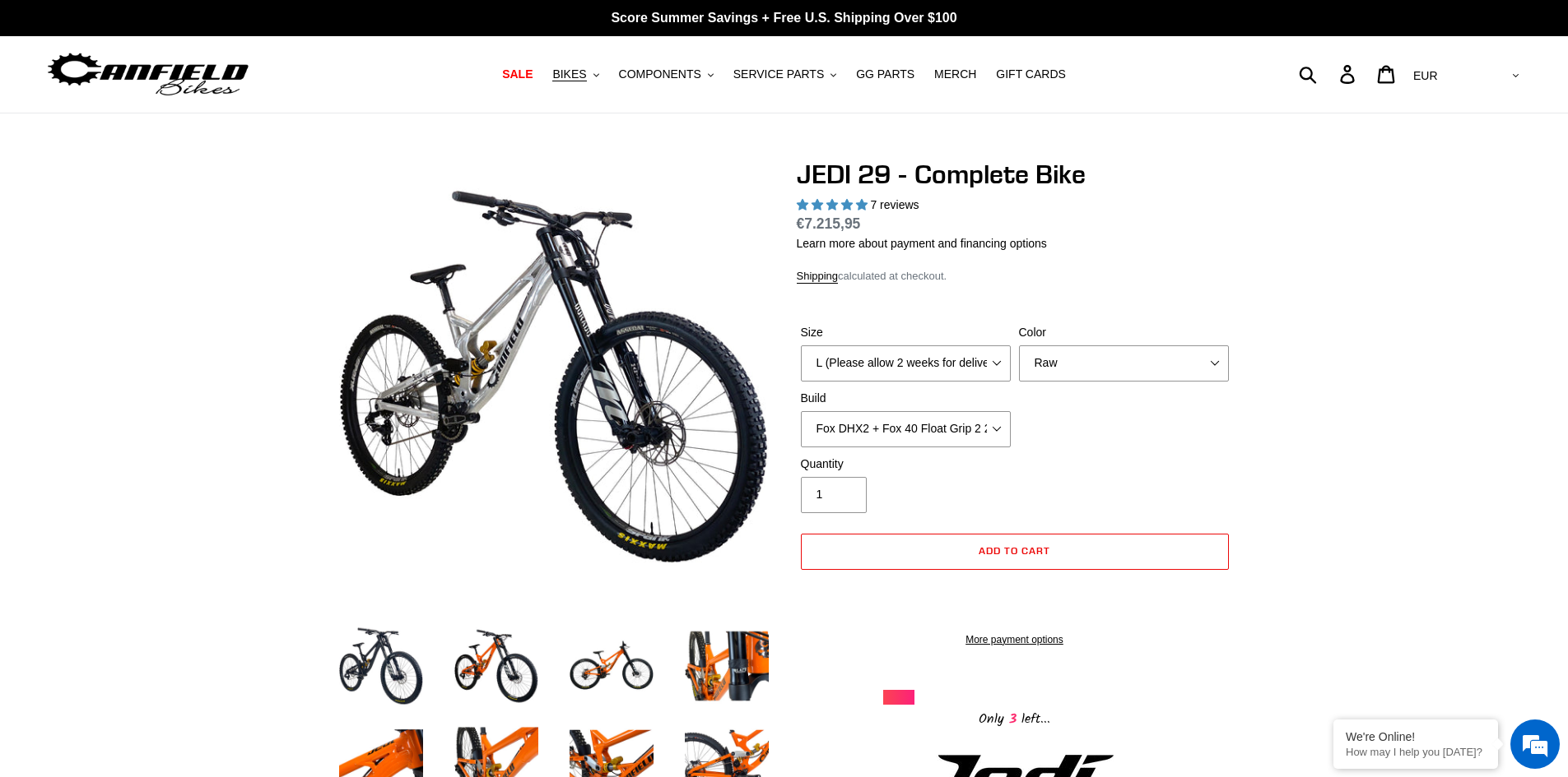
click at [901, 455] on label "Quantity" at bounding box center [906, 464] width 210 height 18
click at [866, 477] on input "1" at bounding box center [834, 495] width 66 height 36
drag, startPoint x: 891, startPoint y: 411, endPoint x: 891, endPoint y: 429, distance: 18.0
click at [891, 413] on select "RockShox Vivid + Boxxer ULT RC2 C3 200 + SRAM XO RockShox Vivid + Boxxer ULT RC…" at bounding box center [906, 429] width 210 height 36
click at [801, 411] on select "RockShox Vivid + Boxxer ULT RC2 C3 200 + SRAM XO RockShox Vivid + Boxxer ULT RC…" at bounding box center [906, 429] width 210 height 36
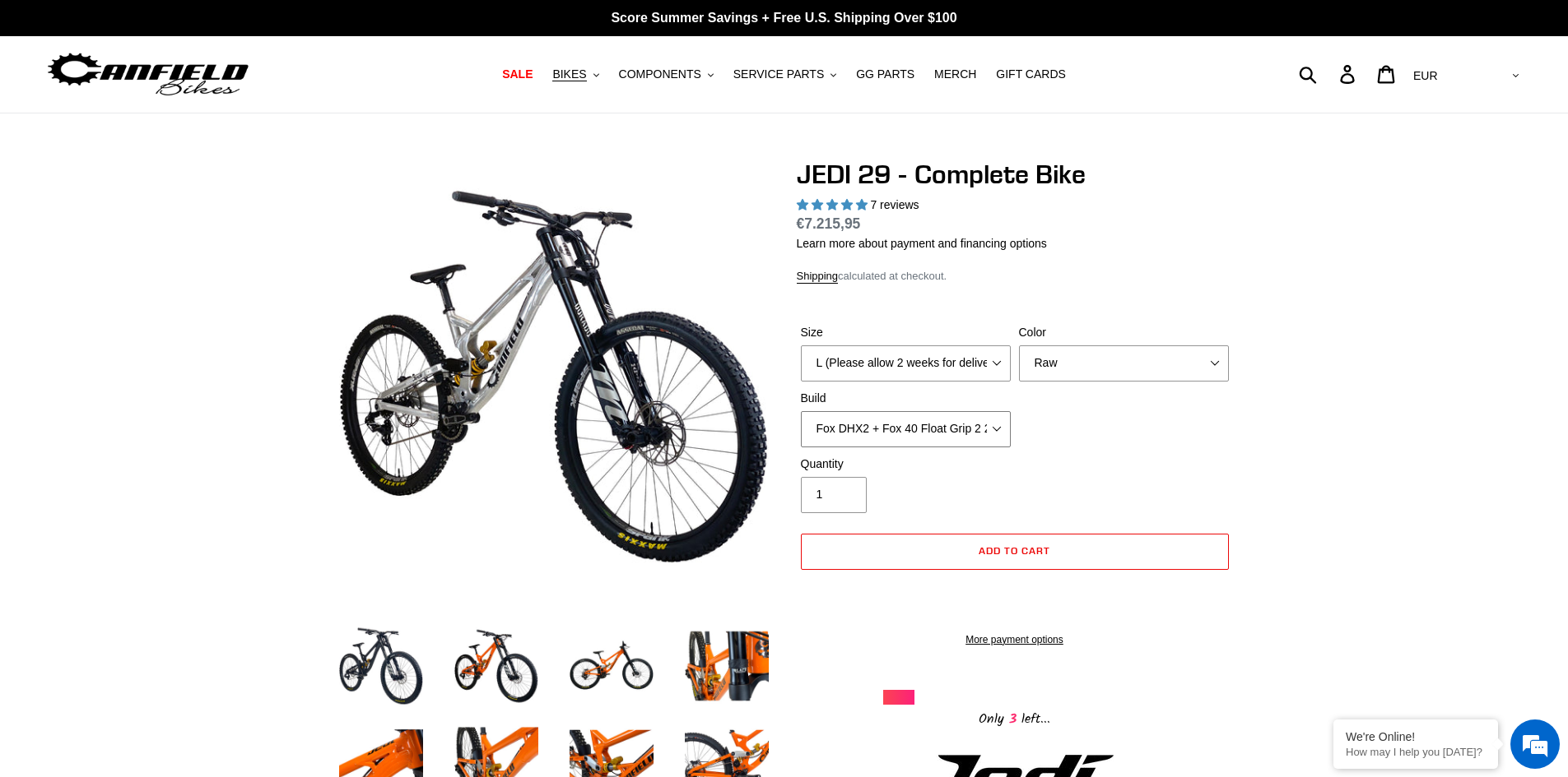
click at [889, 430] on select "RockShox Vivid + Boxxer ULT RC2 C3 200 + SRAM XO RockShox Vivid + Boxxer ULT RC…" at bounding box center [906, 429] width 210 height 36
click at [801, 411] on select "RockShox Vivid + Boxxer ULT RC2 C3 200 + SRAM XO RockShox Vivid + Boxxer ULT RC…" at bounding box center [906, 429] width 210 height 36
click at [836, 354] on select "M (Please allow 2 weeks for delivery) L (Please allow 2 weeks for delivery) XL …" at bounding box center [906, 363] width 210 height 36
click at [801, 345] on select "M (Please allow 2 weeks for delivery) L (Please allow 2 weeks for delivery) XL …" at bounding box center [906, 363] width 210 height 36
click at [856, 380] on select "M (Please allow 2 weeks for delivery) L (Please allow 2 weeks for delivery) XL …" at bounding box center [906, 363] width 210 height 36
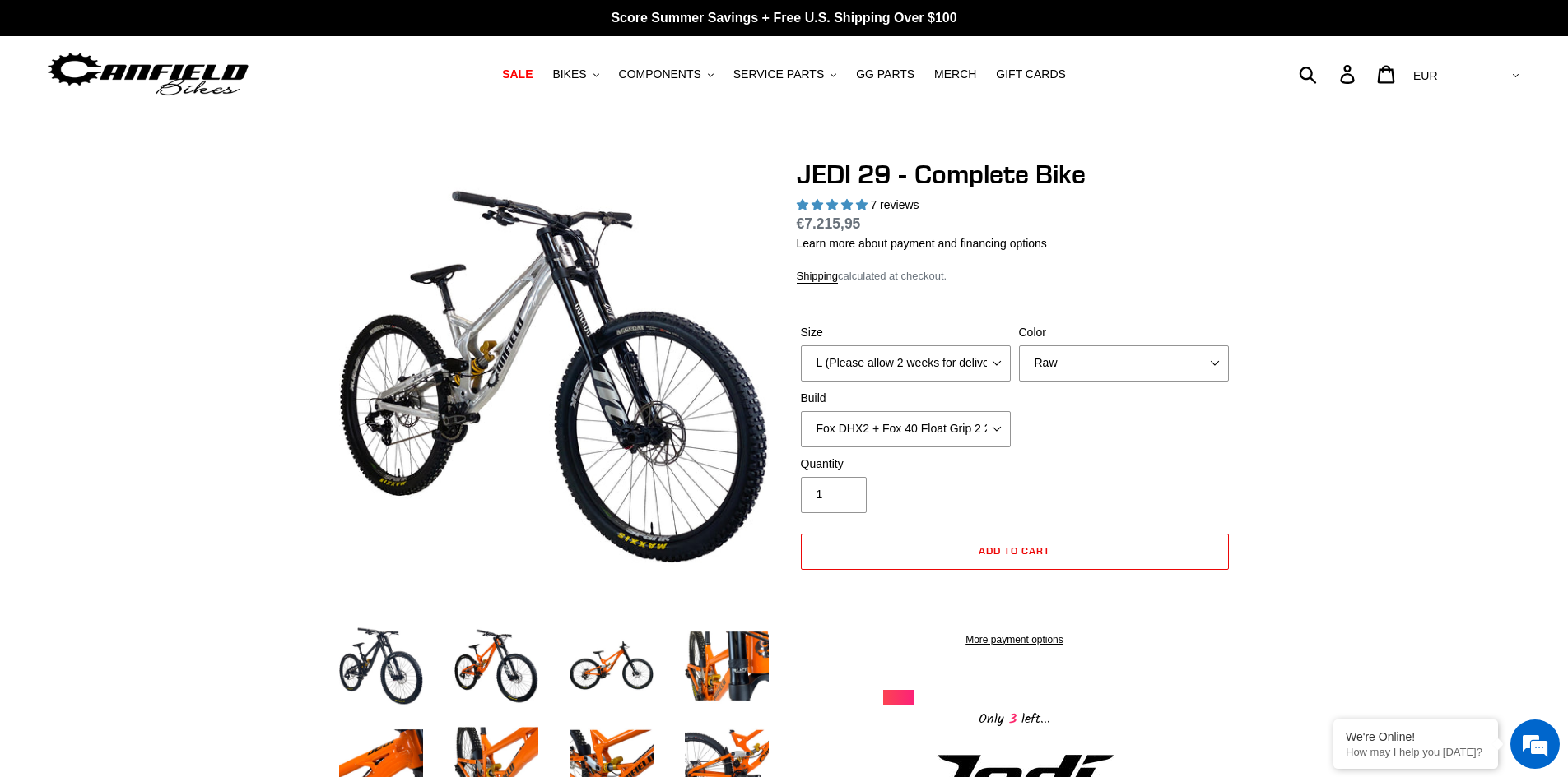
click at [1105, 405] on div "Size M (Please allow 2 weeks for delivery) L (Please allow 2 weeks for delivery…" at bounding box center [1014, 389] width 436 height 131
click at [869, 433] on select "RockShox Vivid + Boxxer ULT RC2 C3 200 + SRAM XO RockShox Vivid + Boxxer ULT RC…" at bounding box center [906, 429] width 210 height 36
click at [801, 411] on select "RockShox Vivid + Boxxer ULT RC2 C3 200 + SRAM XO RockShox Vivid + Boxxer ULT RC…" at bounding box center [906, 429] width 210 height 36
click at [869, 444] on select "RockShox Vivid + Boxxer ULT RC2 C3 200 + SRAM XO RockShox Vivid + Boxxer ULT RC…" at bounding box center [906, 429] width 210 height 36
click at [801, 411] on select "RockShox Vivid + Boxxer ULT RC2 C3 200 + SRAM XO RockShox Vivid + Boxxer ULT RC…" at bounding box center [906, 429] width 210 height 36
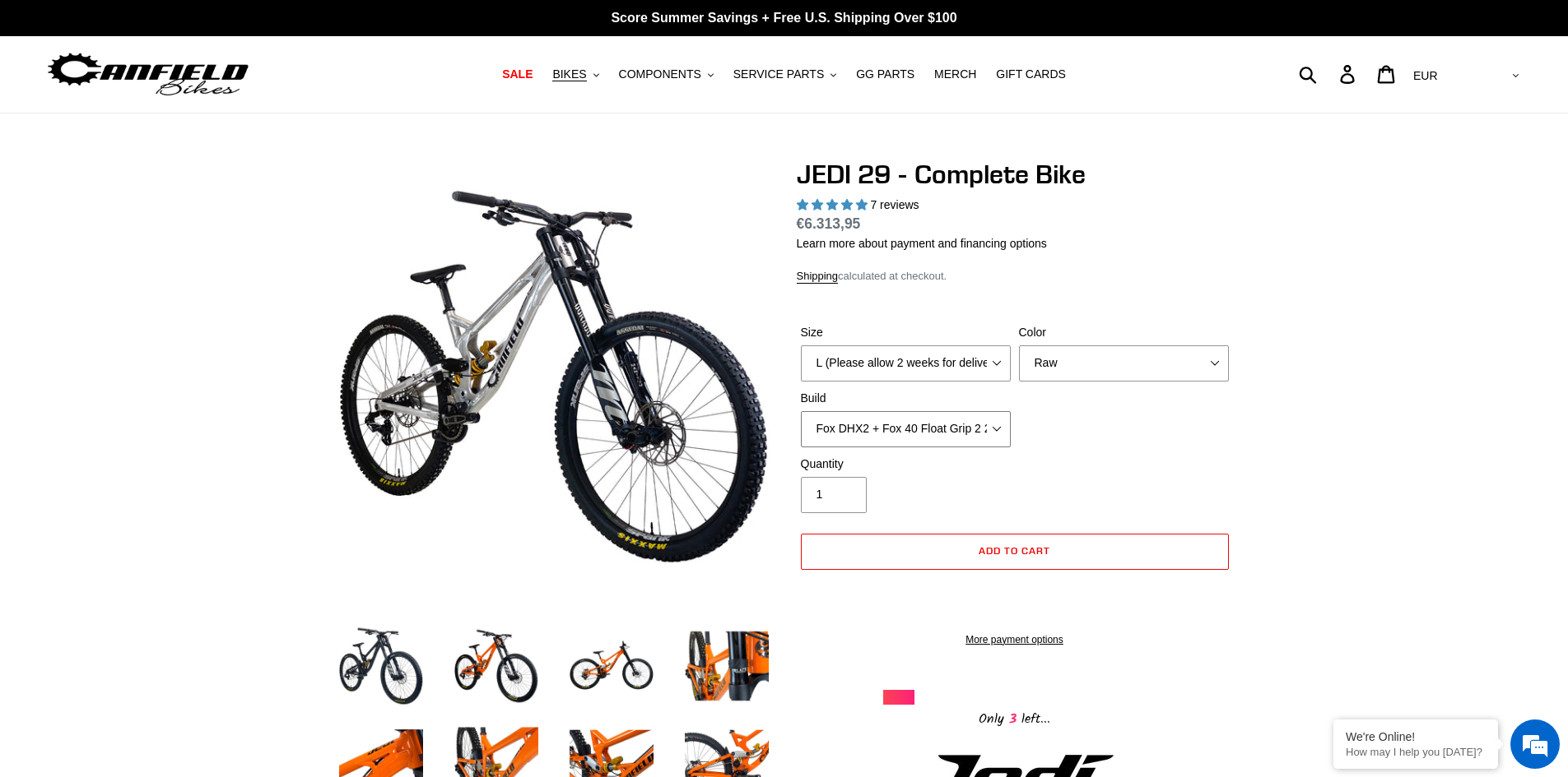
click at [881, 433] on select "RockShox Vivid + Boxxer ULT RC2 C3 200 + SRAM XO RockShox Vivid + Boxxer ULT RC…" at bounding box center [906, 429] width 210 height 36
click at [801, 411] on select "RockShox Vivid + Boxxer ULT RC2 C3 200 + SRAM XO RockShox Vivid + Boxxer ULT RC…" at bounding box center [906, 429] width 210 height 36
click at [883, 430] on select "RockShox Vivid + Boxxer ULT RC2 C3 200 + SRAM XO RockShox Vivid + Boxxer ULT RC…" at bounding box center [906, 429] width 210 height 36
select select "RockShox Vivid + Boxxer ULT RC2 C3 200 + SRAM XO"
click at [801, 411] on select "RockShox Vivid + Boxxer ULT RC2 C3 200 + SRAM XO RockShox Vivid + Boxxer ULT RC…" at bounding box center [906, 429] width 210 height 36
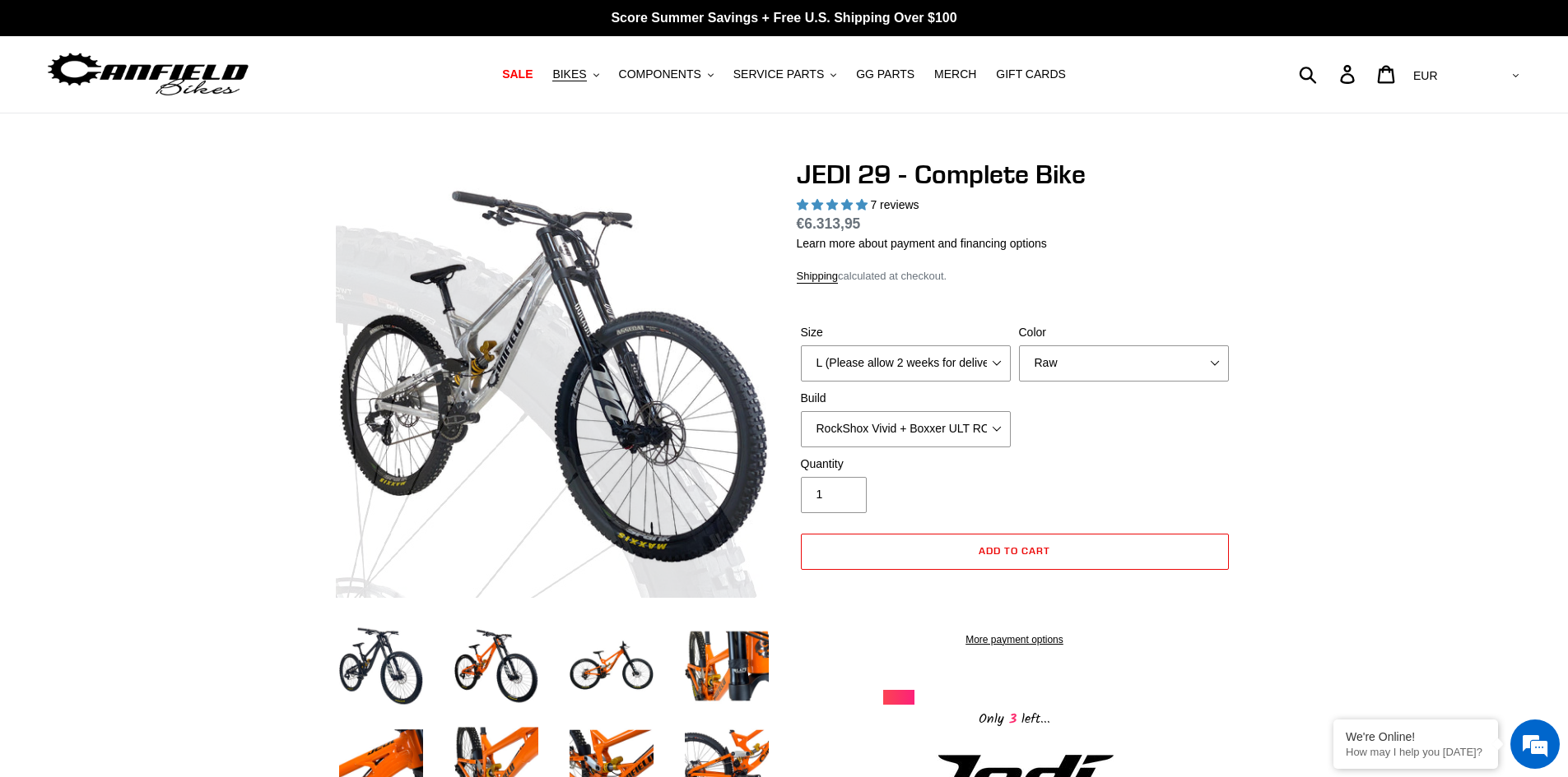
click at [1098, 382] on div "Size M (Please allow 2 weeks for delivery) L (Please allow 2 weeks for delivery…" at bounding box center [1014, 389] width 436 height 131
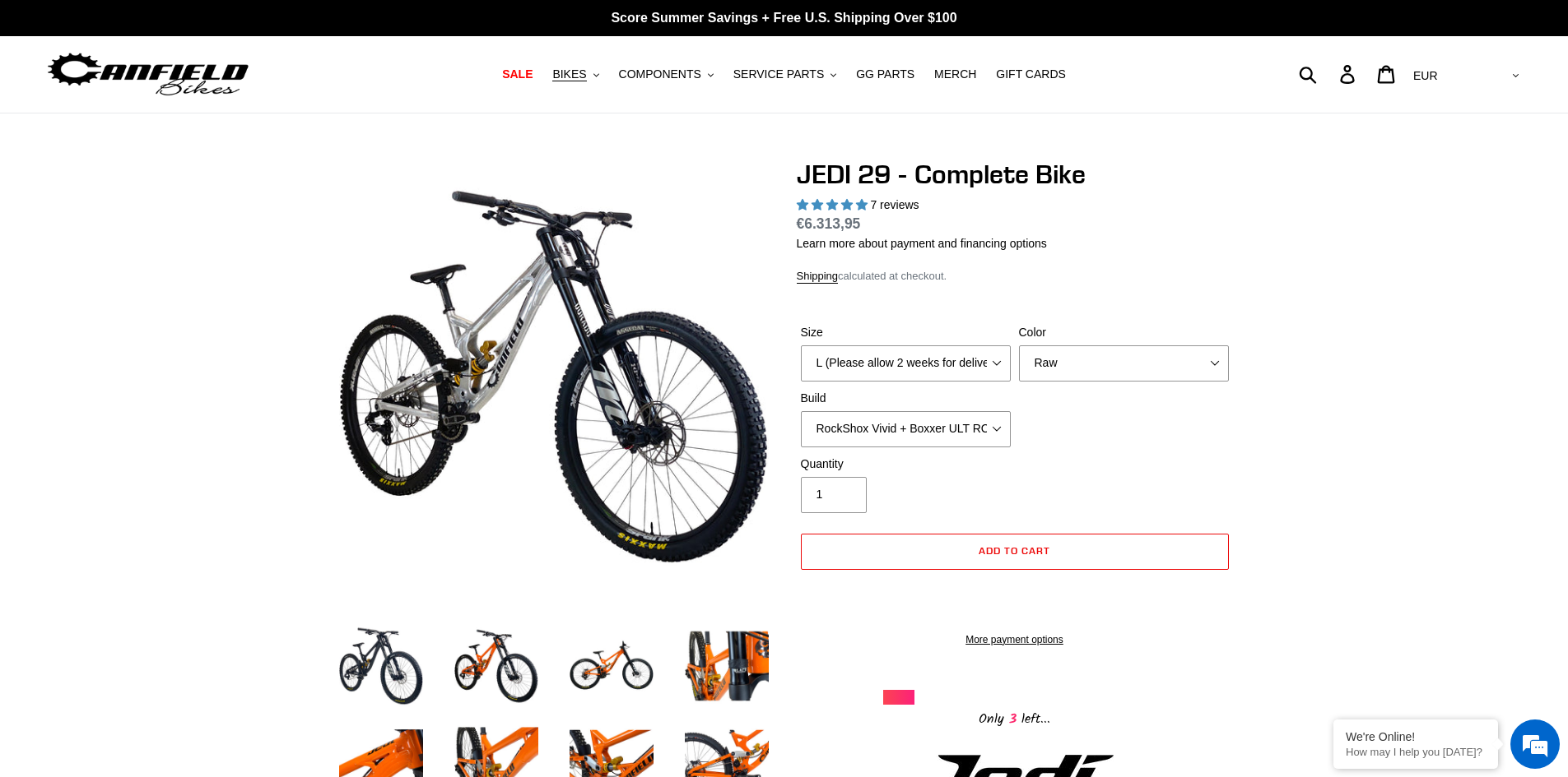
click at [1097, 381] on div "Size M (Please allow 2 weeks for delivery) L (Please allow 2 weeks for delivery…" at bounding box center [1014, 389] width 436 height 131
drag, startPoint x: 1119, startPoint y: 484, endPoint x: 1096, endPoint y: 472, distance: 25.9
click at [1118, 484] on div "Quantity 1" at bounding box center [1014, 488] width 436 height 66
click at [989, 441] on select "RockShox Vivid + Boxxer ULT RC2 C3 200 + SRAM XO RockShox Vivid + Boxxer ULT RC…" at bounding box center [906, 429] width 210 height 36
drag, startPoint x: 1304, startPoint y: 504, endPoint x: 1300, endPoint y: 494, distance: 10.8
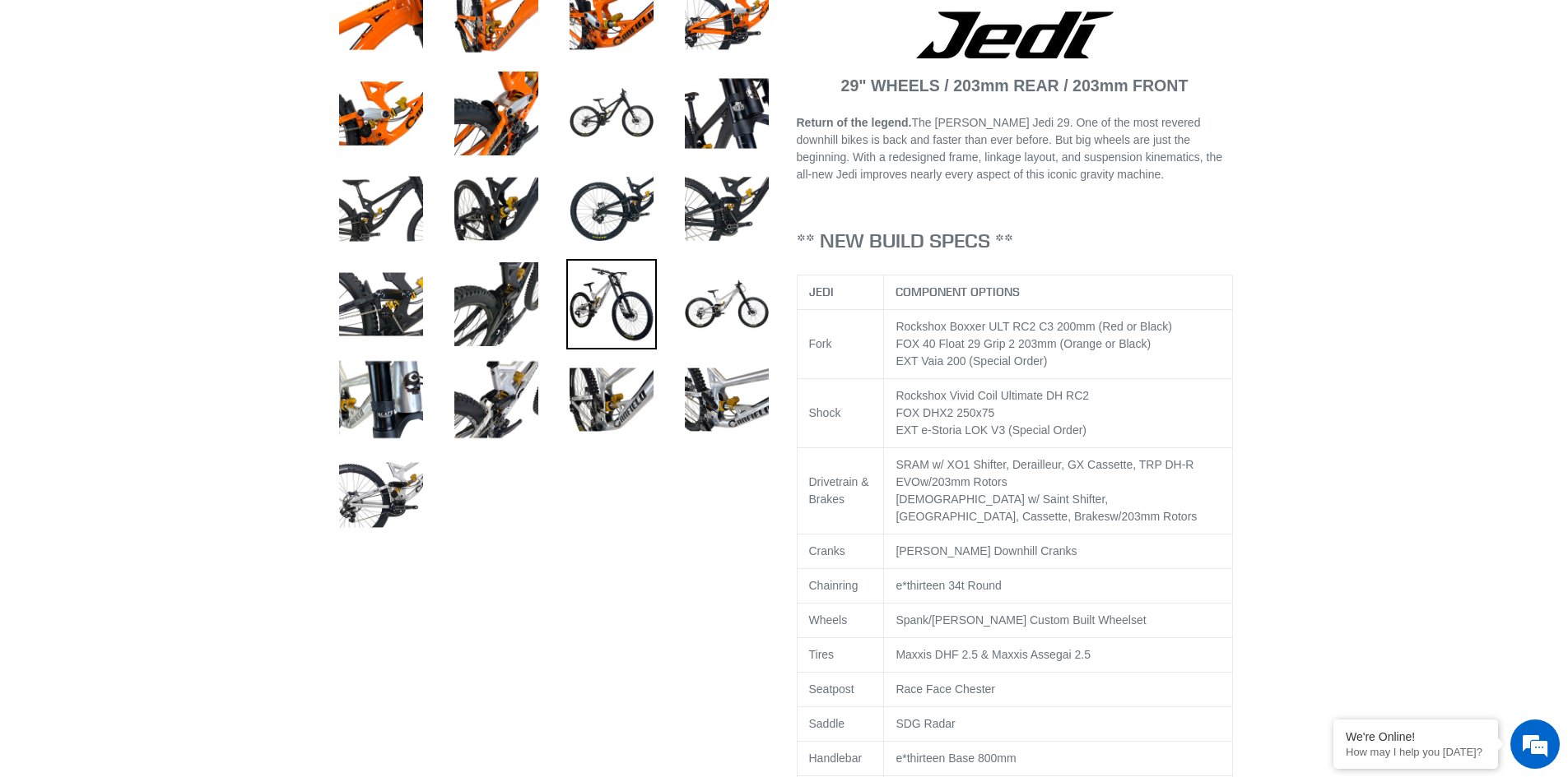
scroll to position [823, 0]
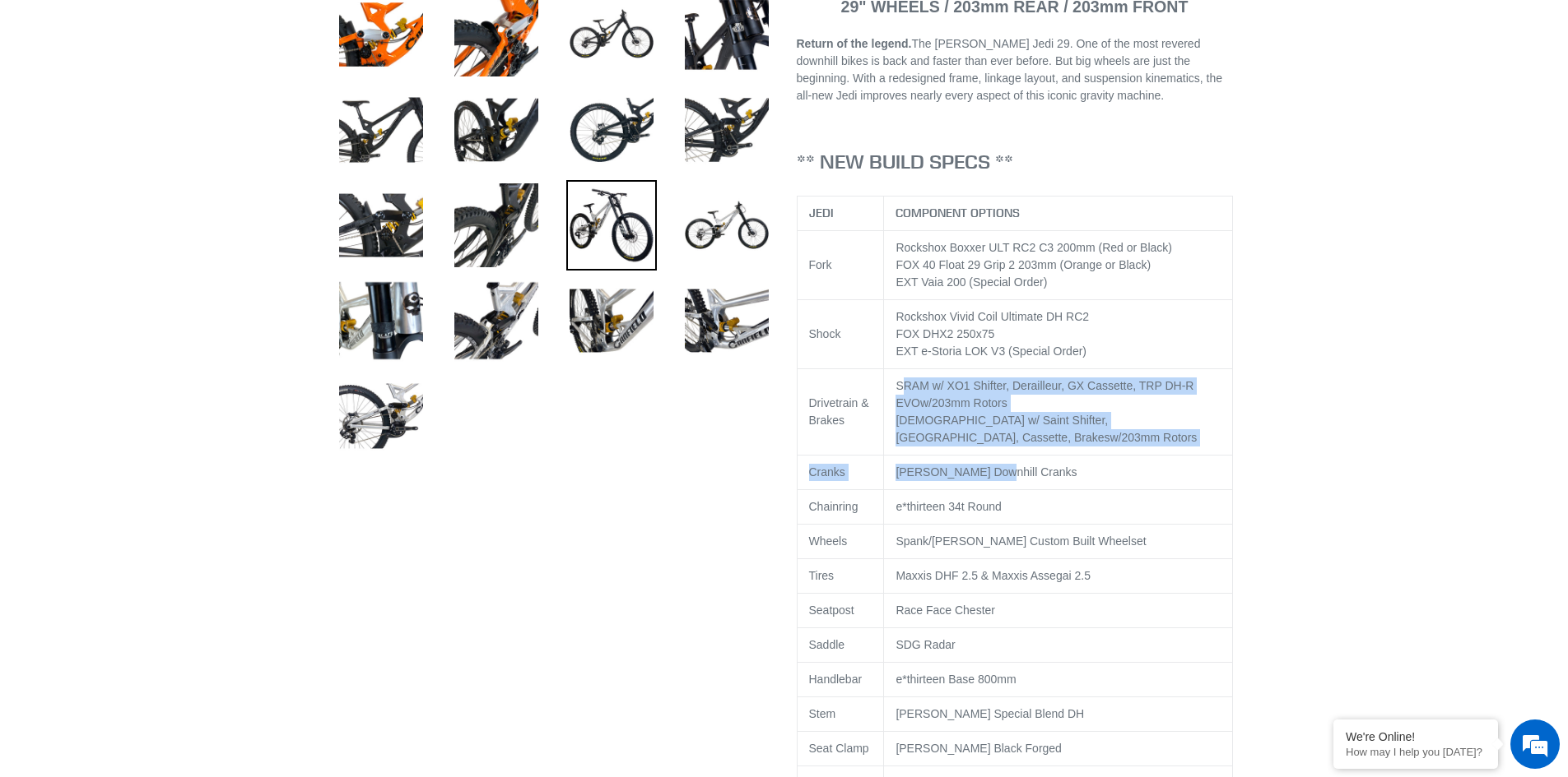
drag, startPoint x: 902, startPoint y: 385, endPoint x: 985, endPoint y: 452, distance: 106.7
click at [985, 452] on tbody "JEDI COMPONENT OPTIONS Fork Rockshox Boxxer ULT RC2 C3 200mm (Red or Black) FOX…" at bounding box center [1014, 507] width 435 height 622
click at [985, 440] on div "Shimano w/ Saint Shifter, Derailleur, Cassette, Brakes w/203mm Rotors" at bounding box center [1058, 429] width 325 height 34
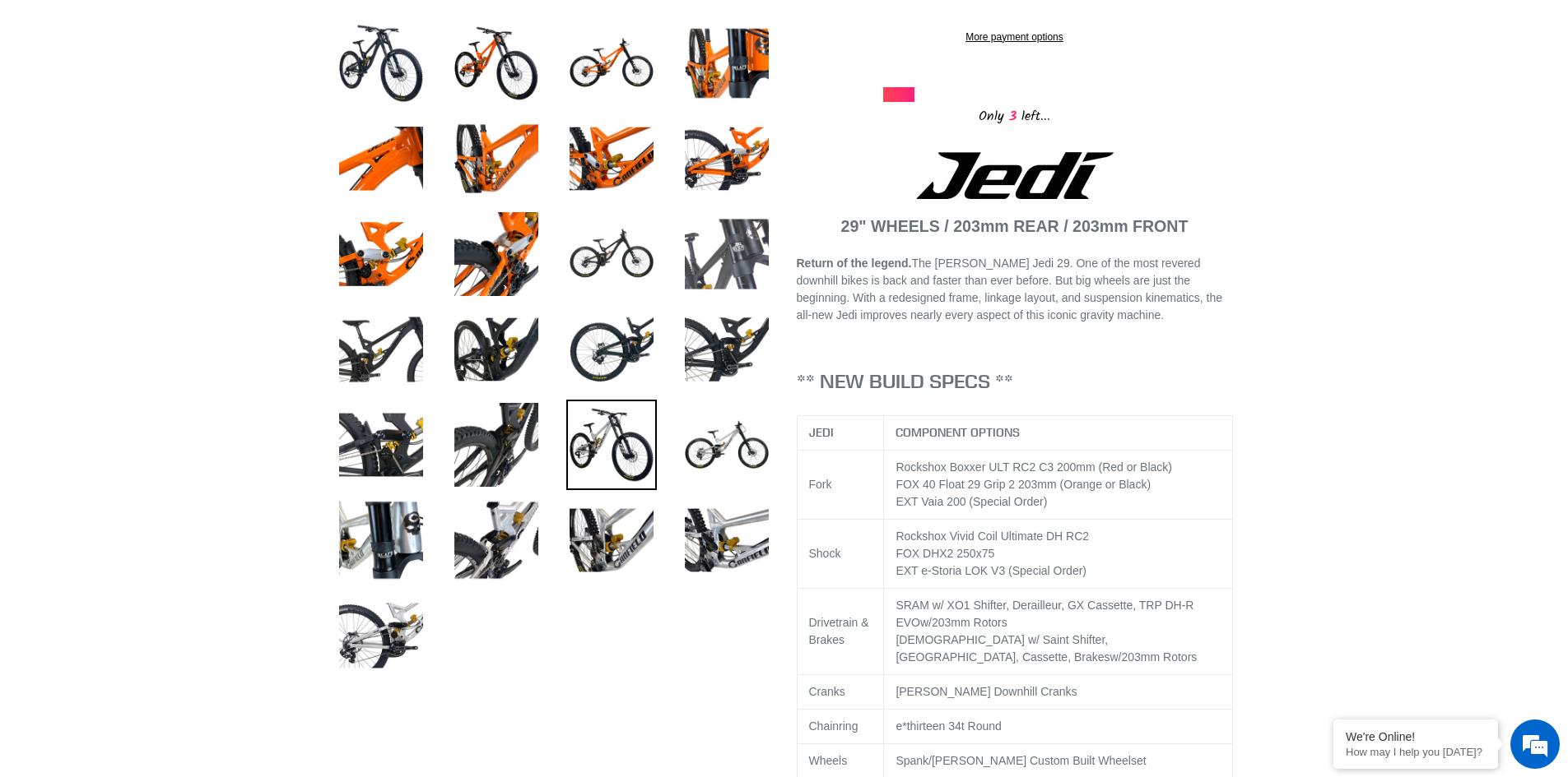
scroll to position [493, 0]
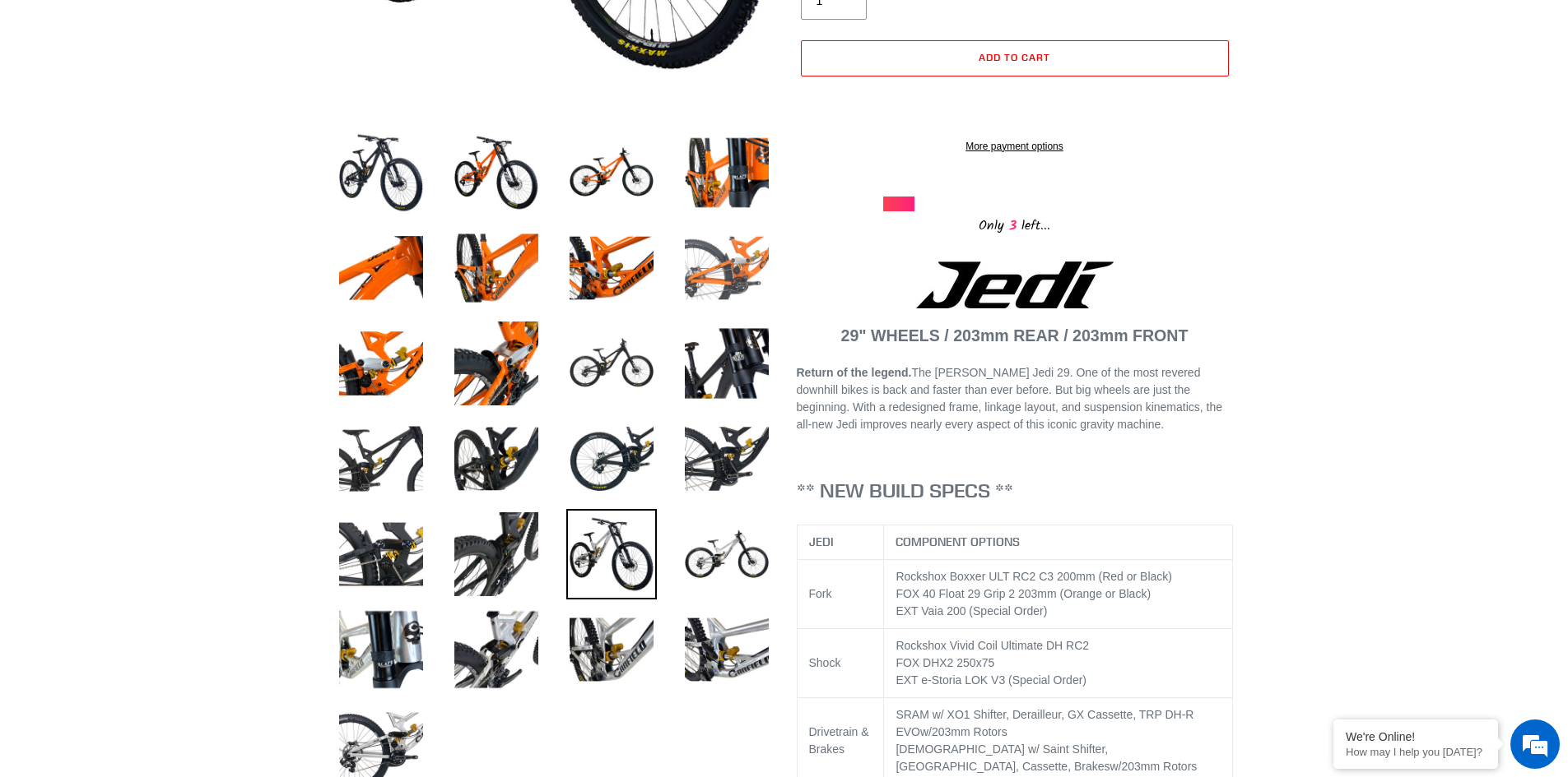
click at [744, 249] on img at bounding box center [726, 268] width 91 height 91
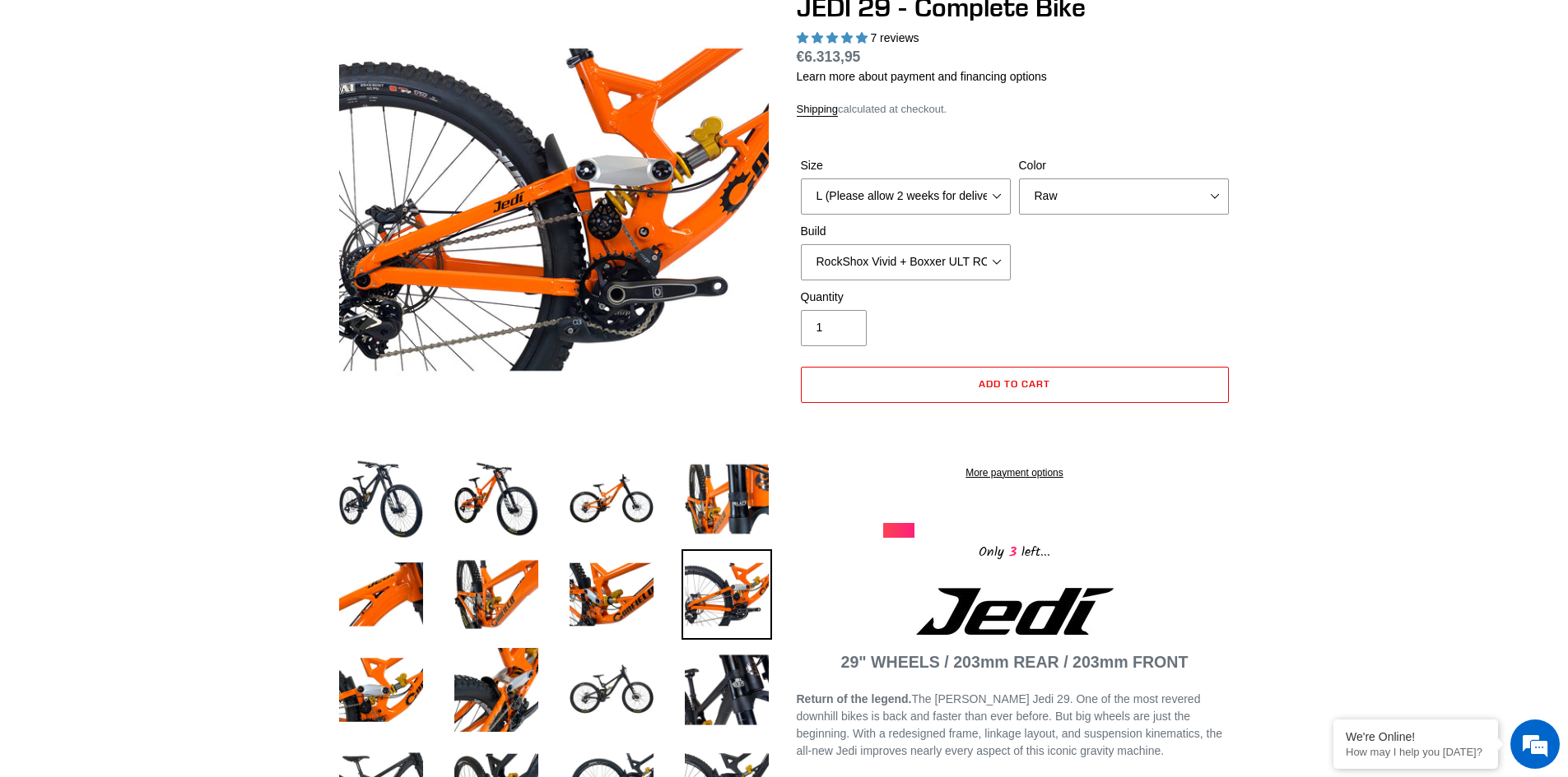
scroll to position [82, 0]
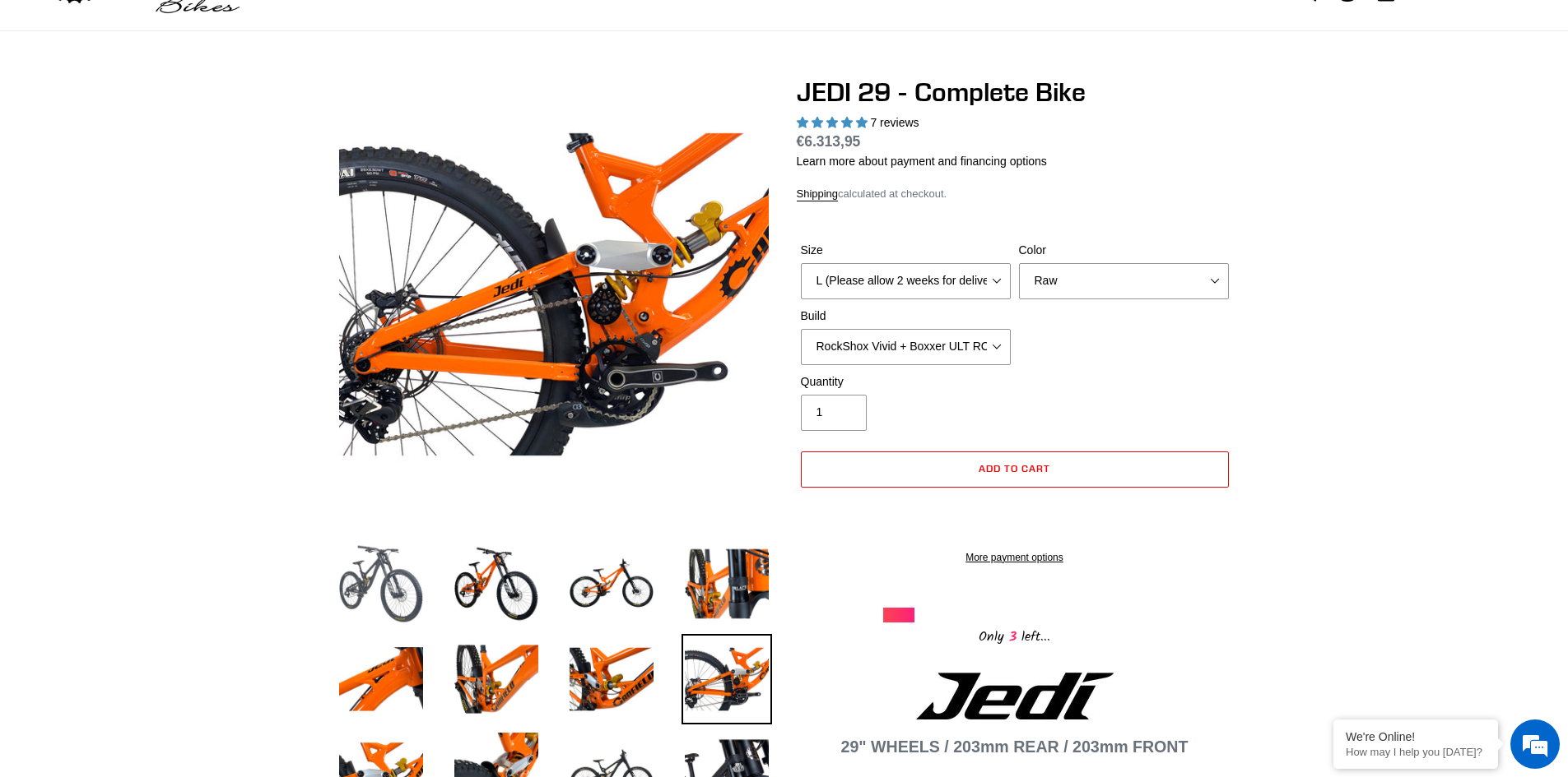
click at [366, 575] on img at bounding box center [381, 584] width 91 height 91
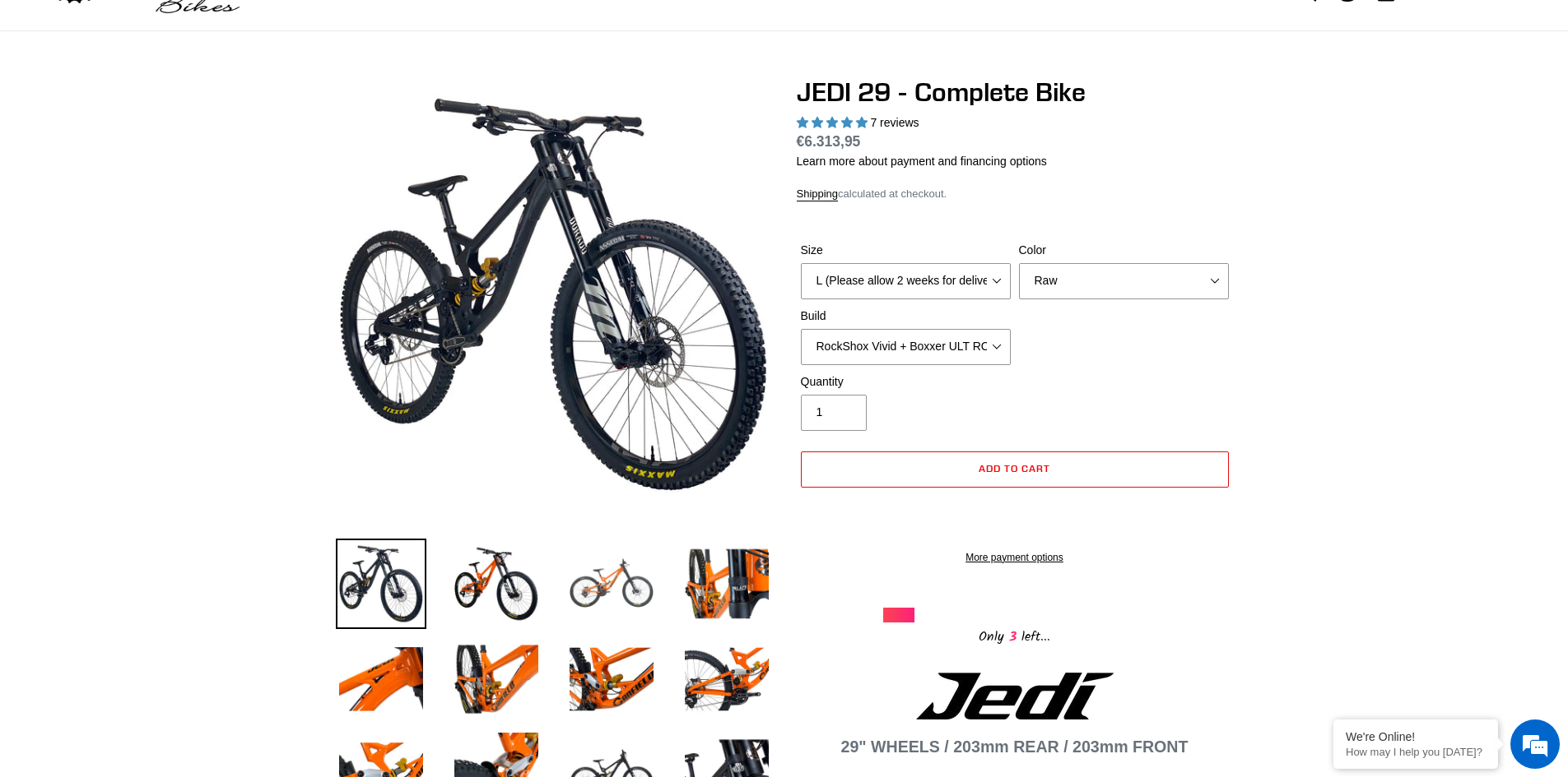
click at [591, 584] on img at bounding box center [611, 584] width 91 height 91
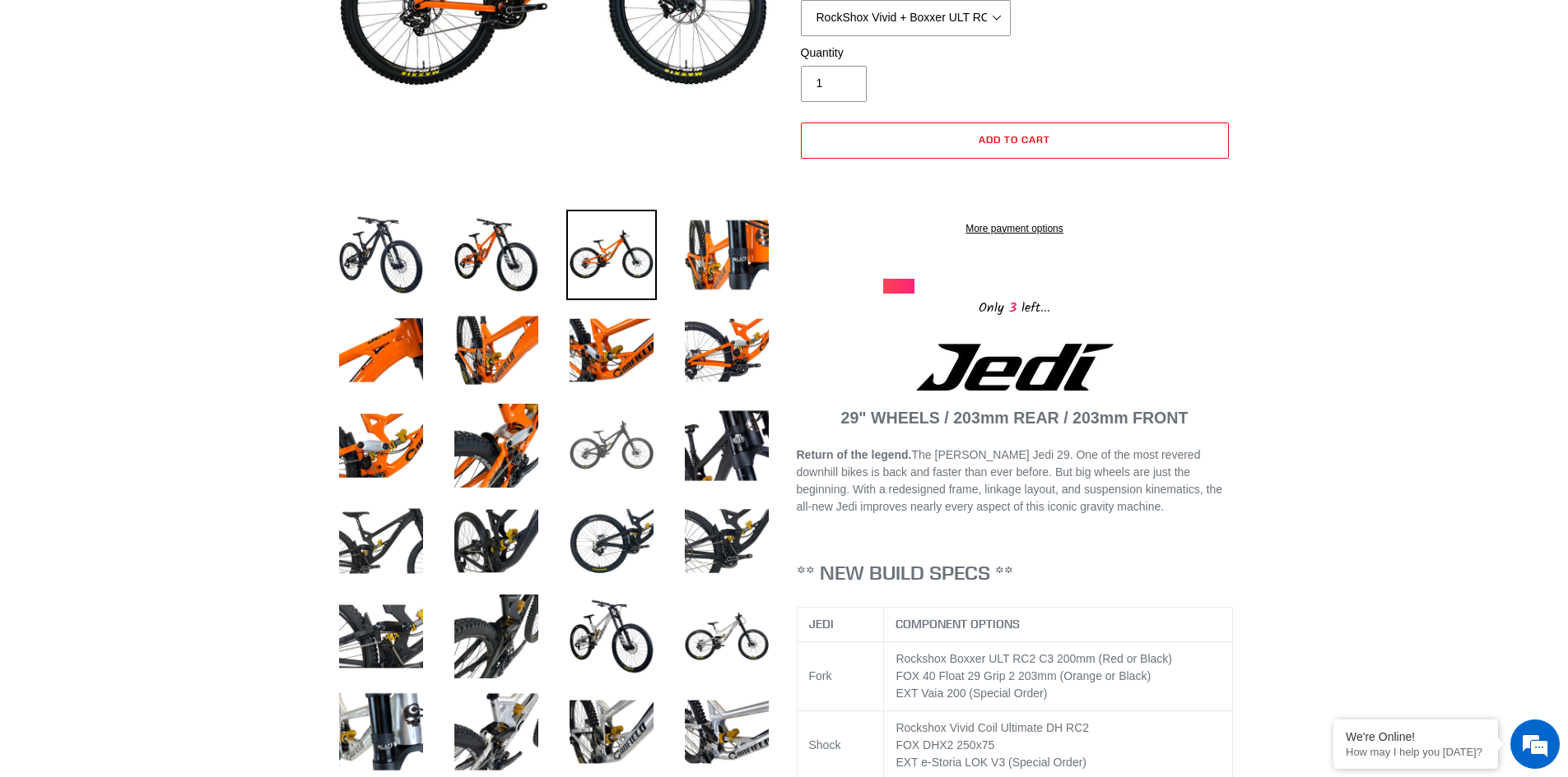
click at [617, 441] on img at bounding box center [611, 446] width 91 height 91
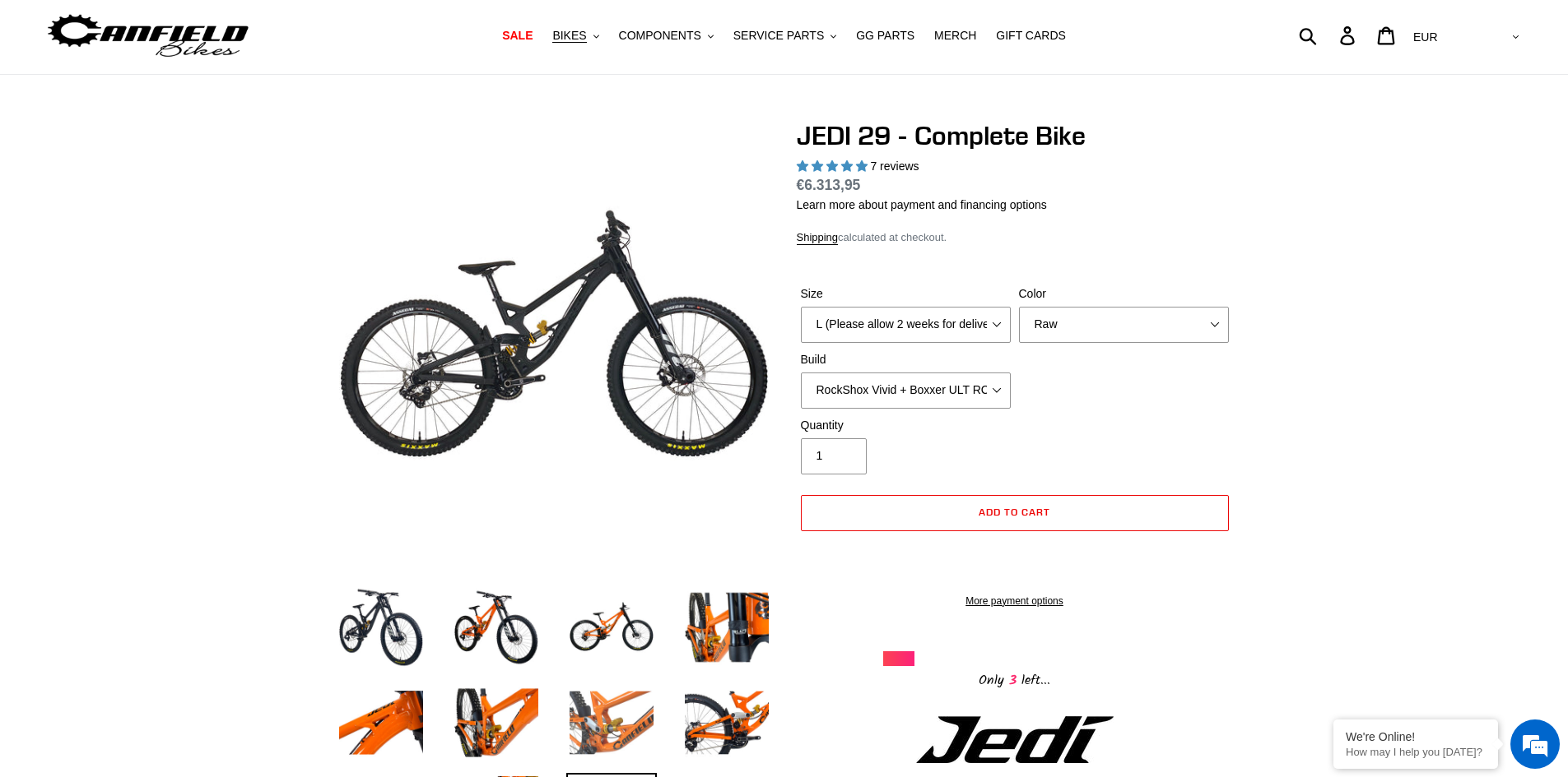
scroll to position [0, 0]
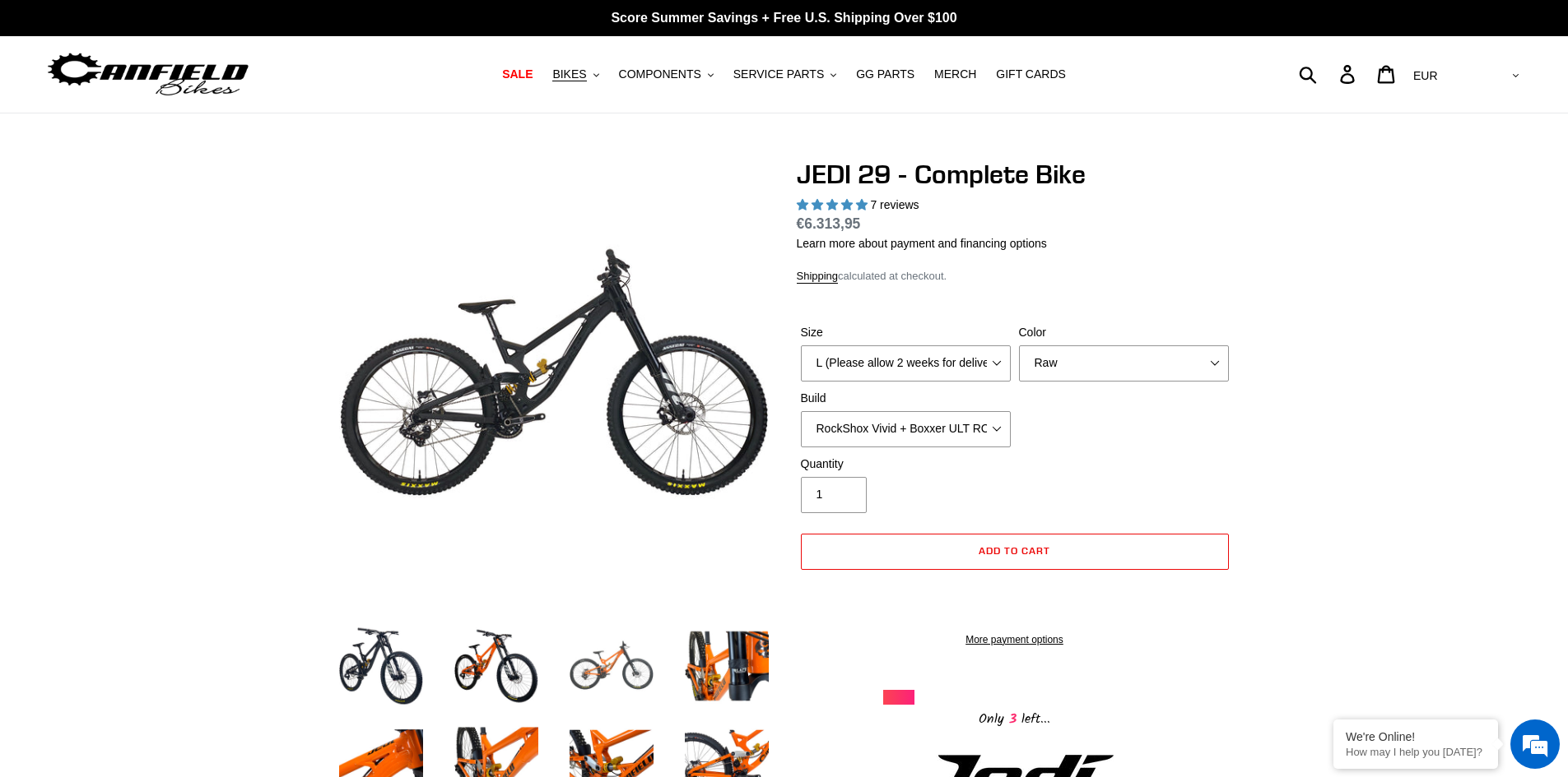
click at [574, 662] on img at bounding box center [611, 666] width 91 height 91
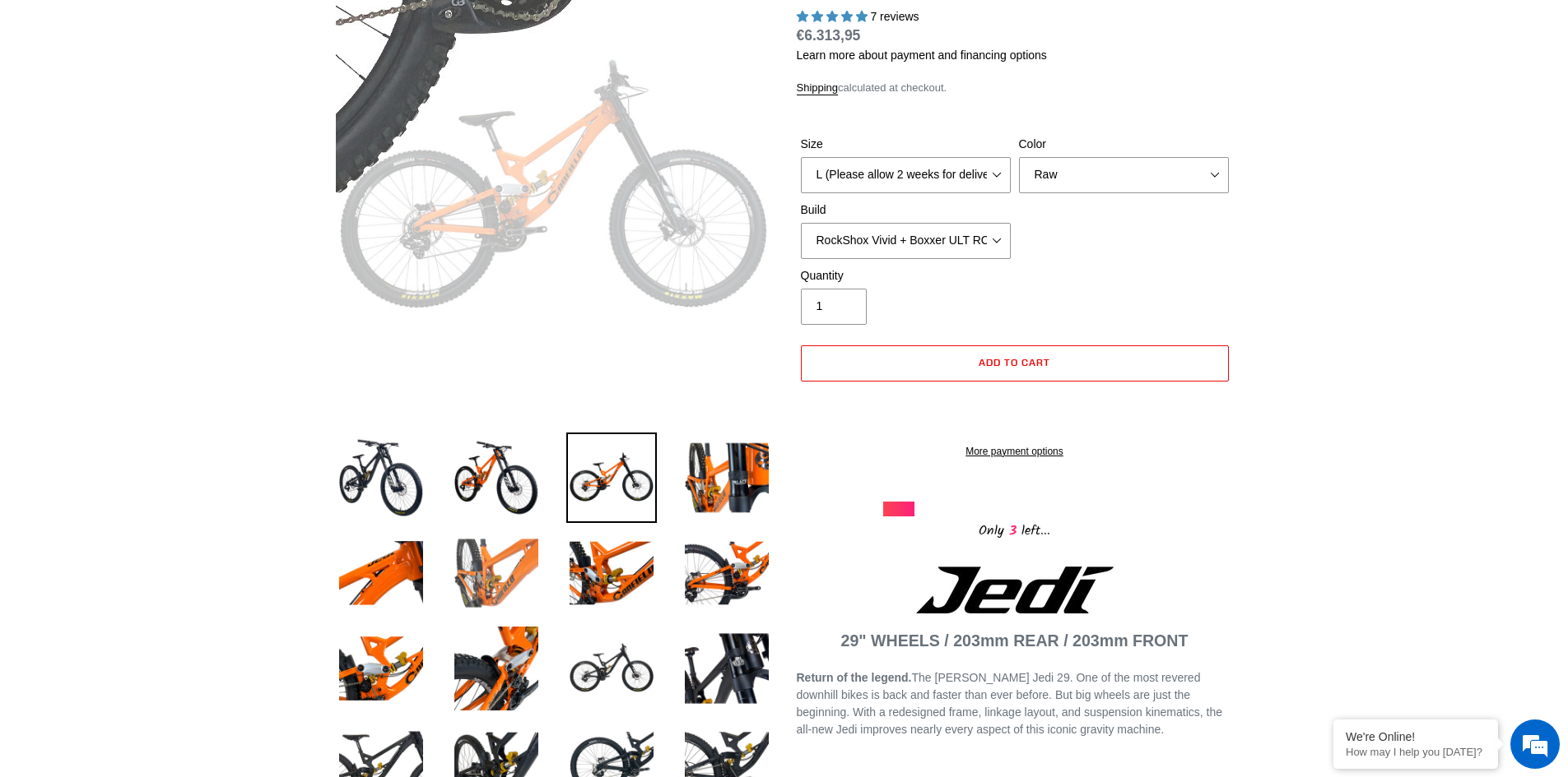
scroll to position [329, 0]
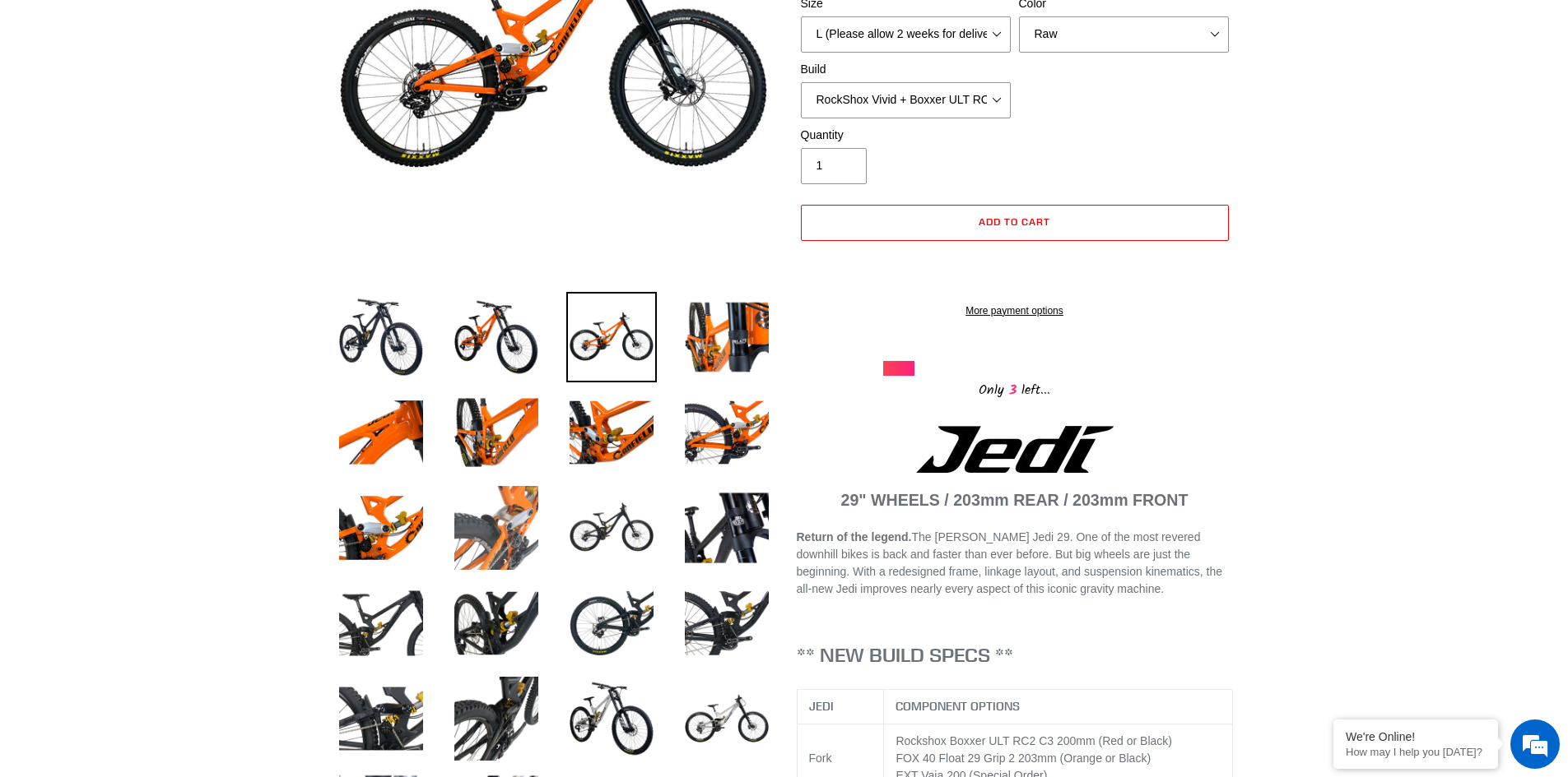
click at [513, 540] on img at bounding box center [496, 528] width 91 height 91
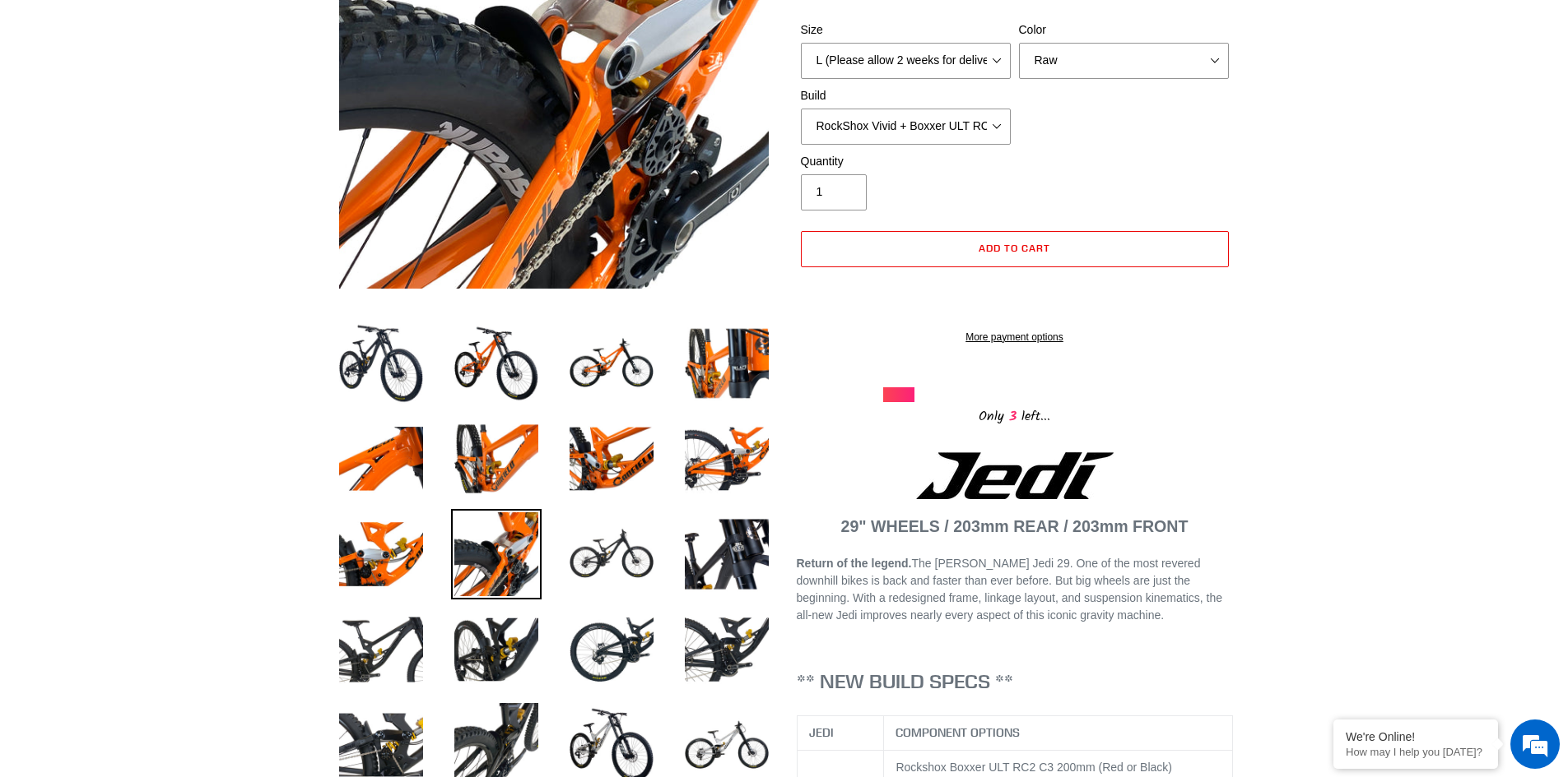
scroll to position [247, 0]
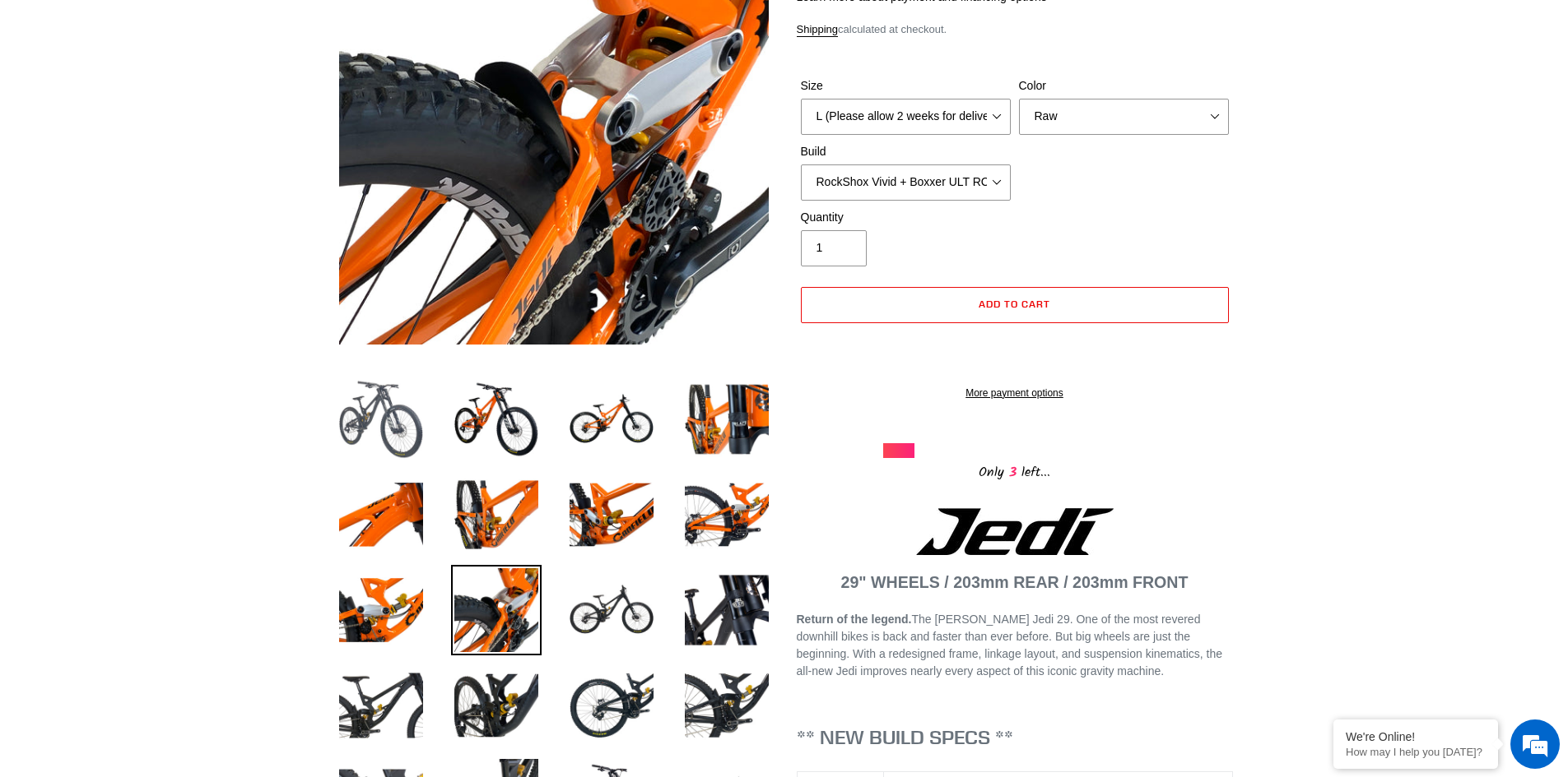
click at [418, 432] on img at bounding box center [381, 419] width 91 height 91
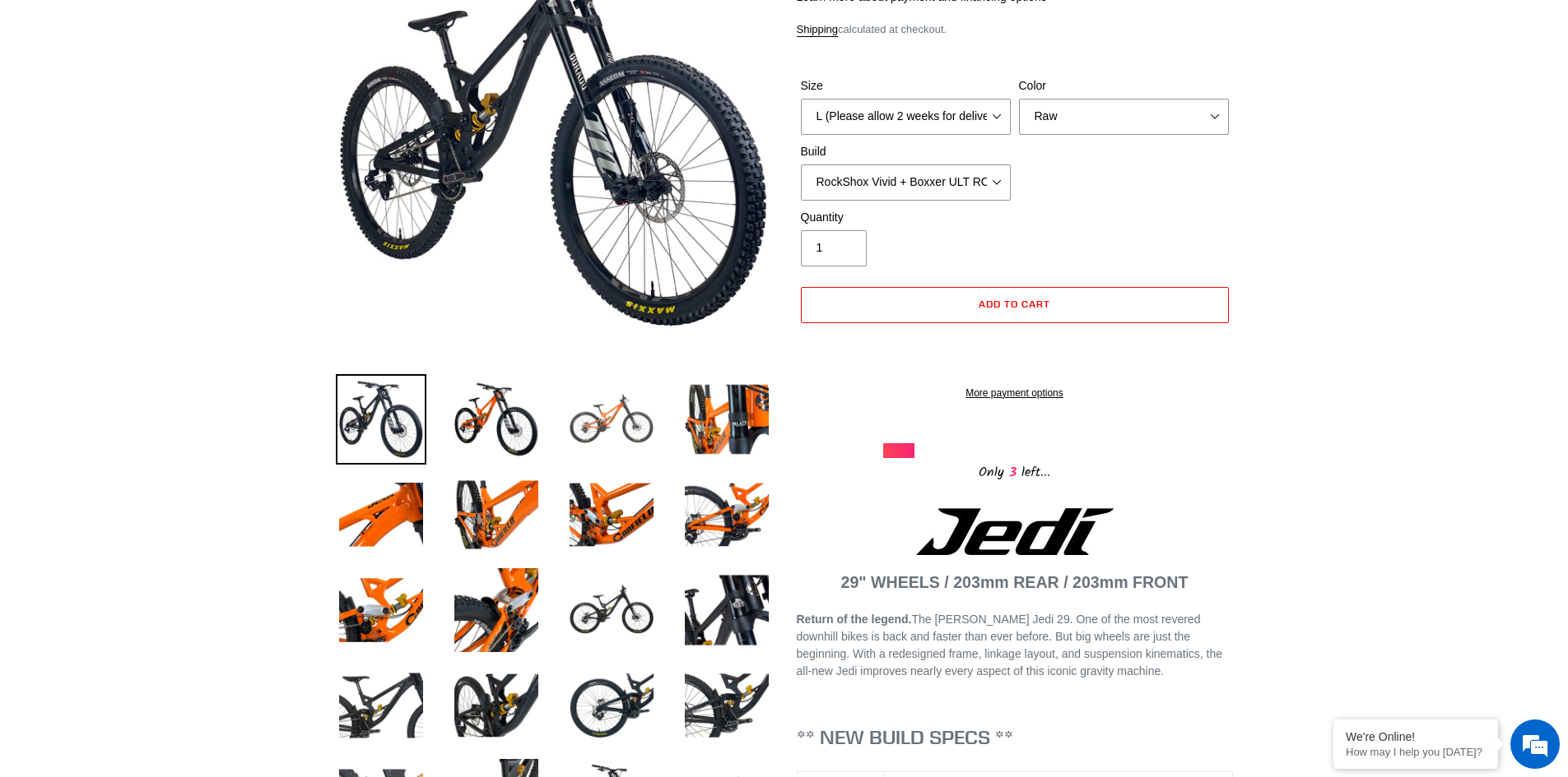
click at [590, 390] on img at bounding box center [611, 419] width 91 height 91
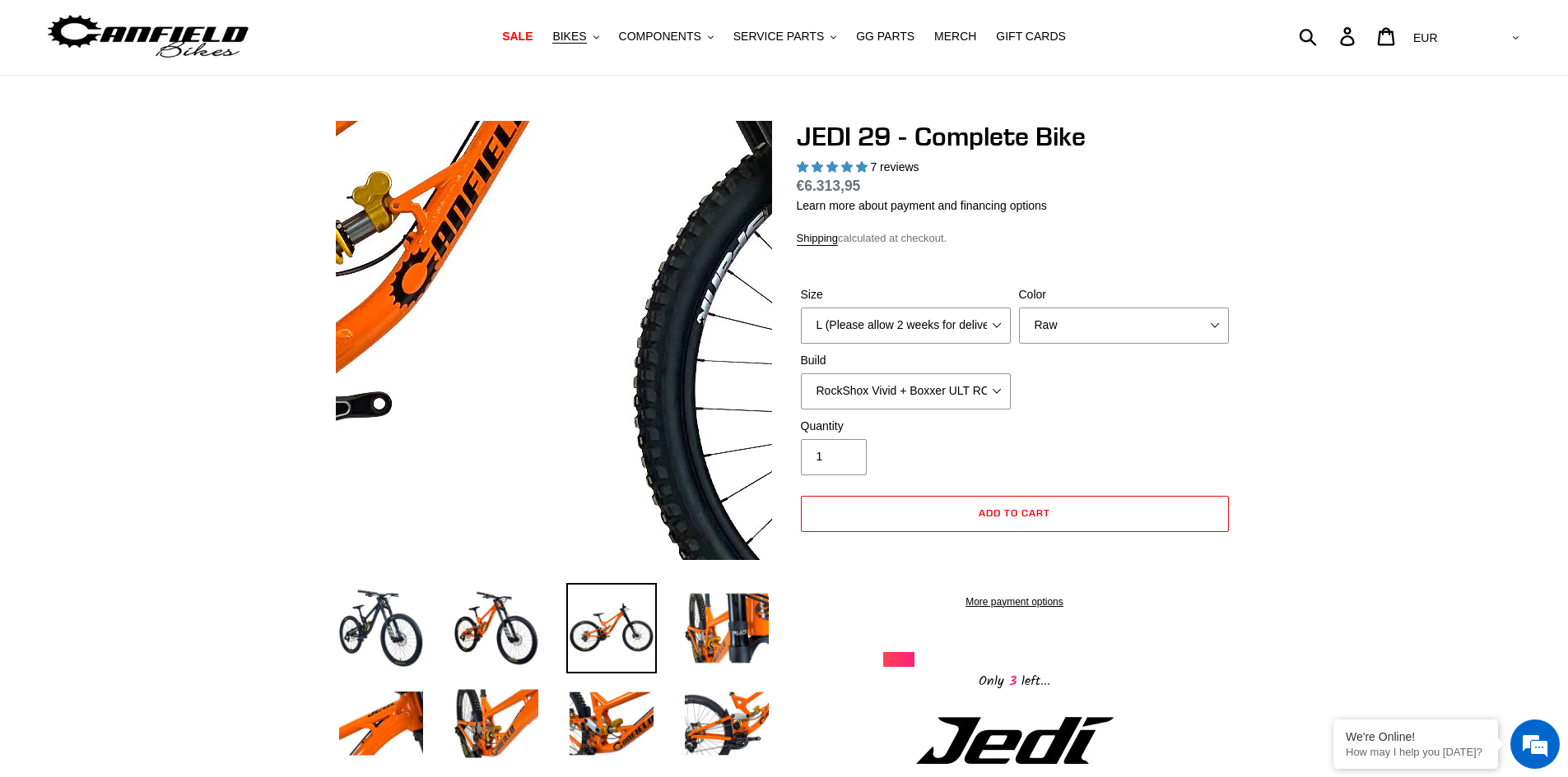
scroll to position [0, 0]
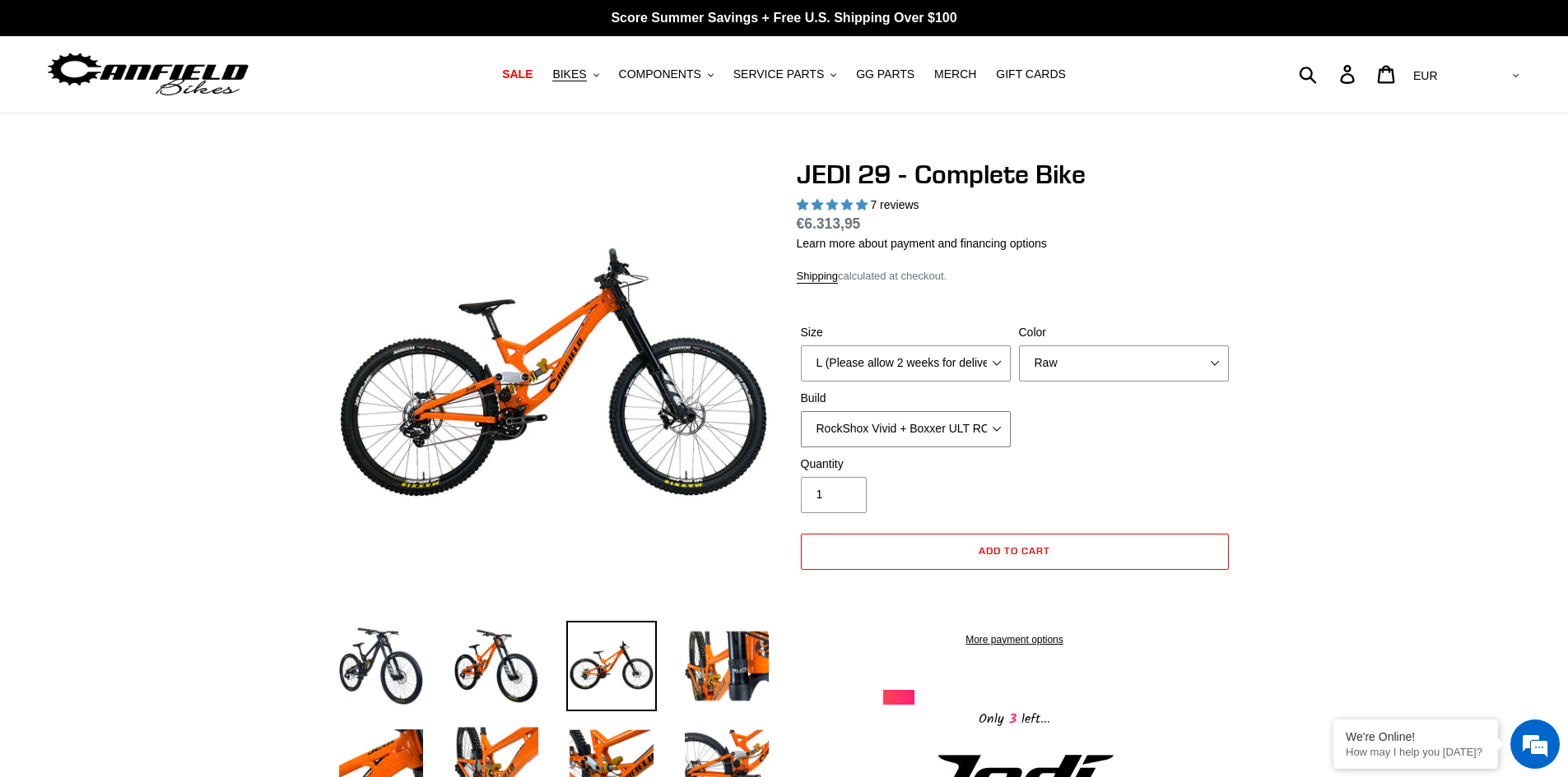
click at [980, 427] on select "RockShox Vivid + Boxxer ULT RC2 C3 200 + SRAM XO RockShox Vivid + Boxxer ULT RC…" at bounding box center [906, 429] width 210 height 36
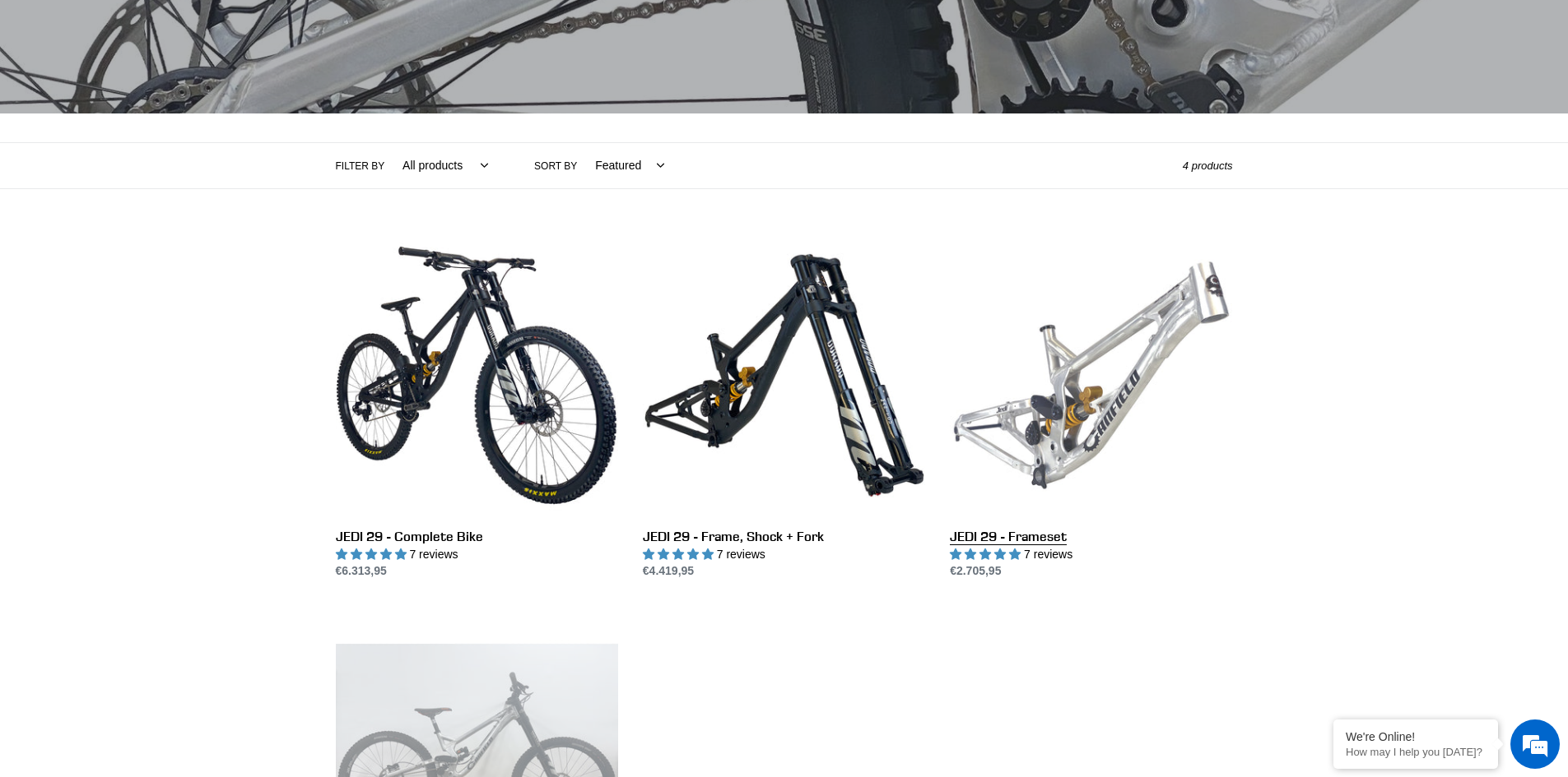
click at [1080, 418] on link "JEDI 29 - Frameset" at bounding box center [1091, 407] width 282 height 346
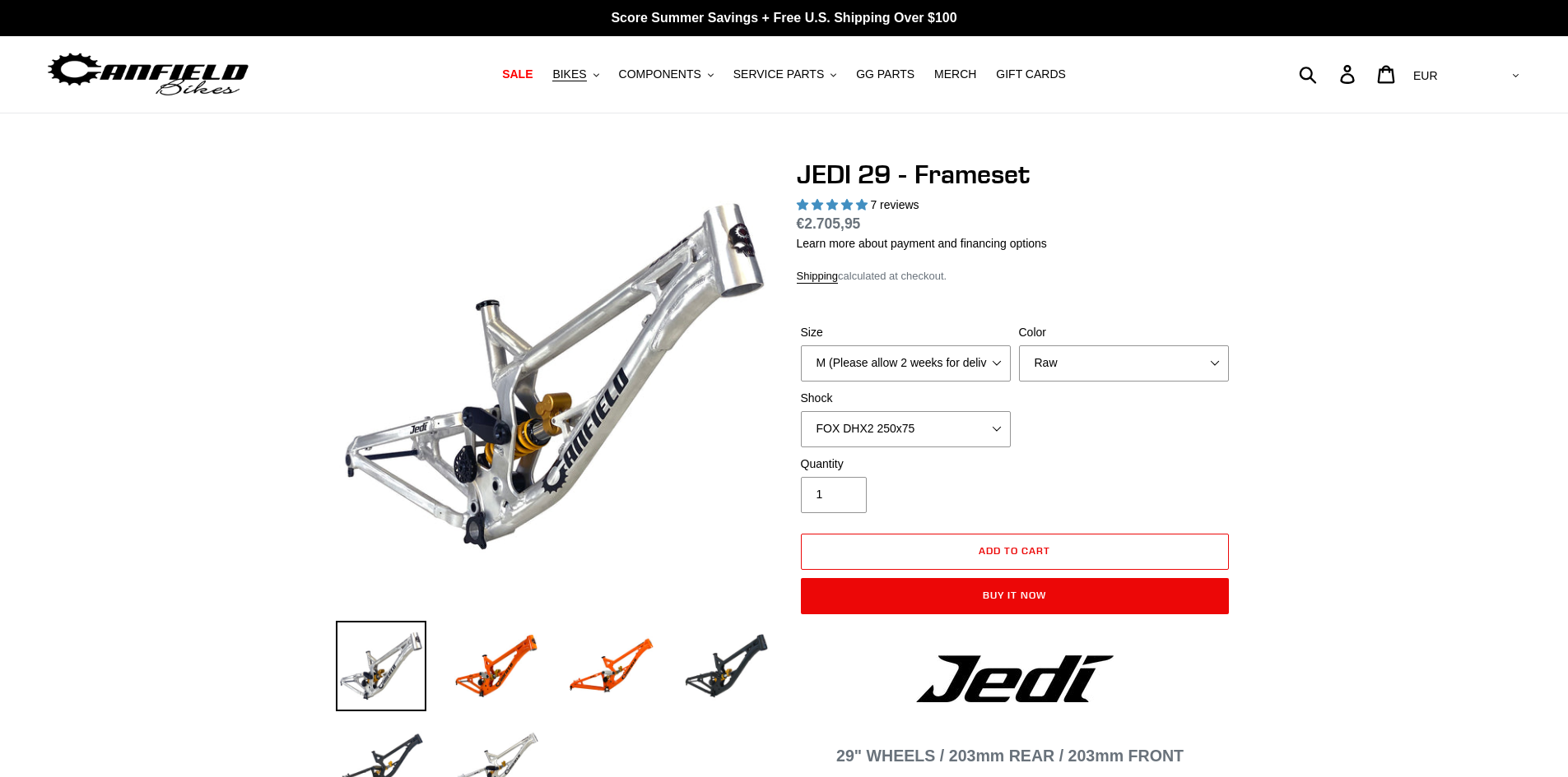
select select "highest-rating"
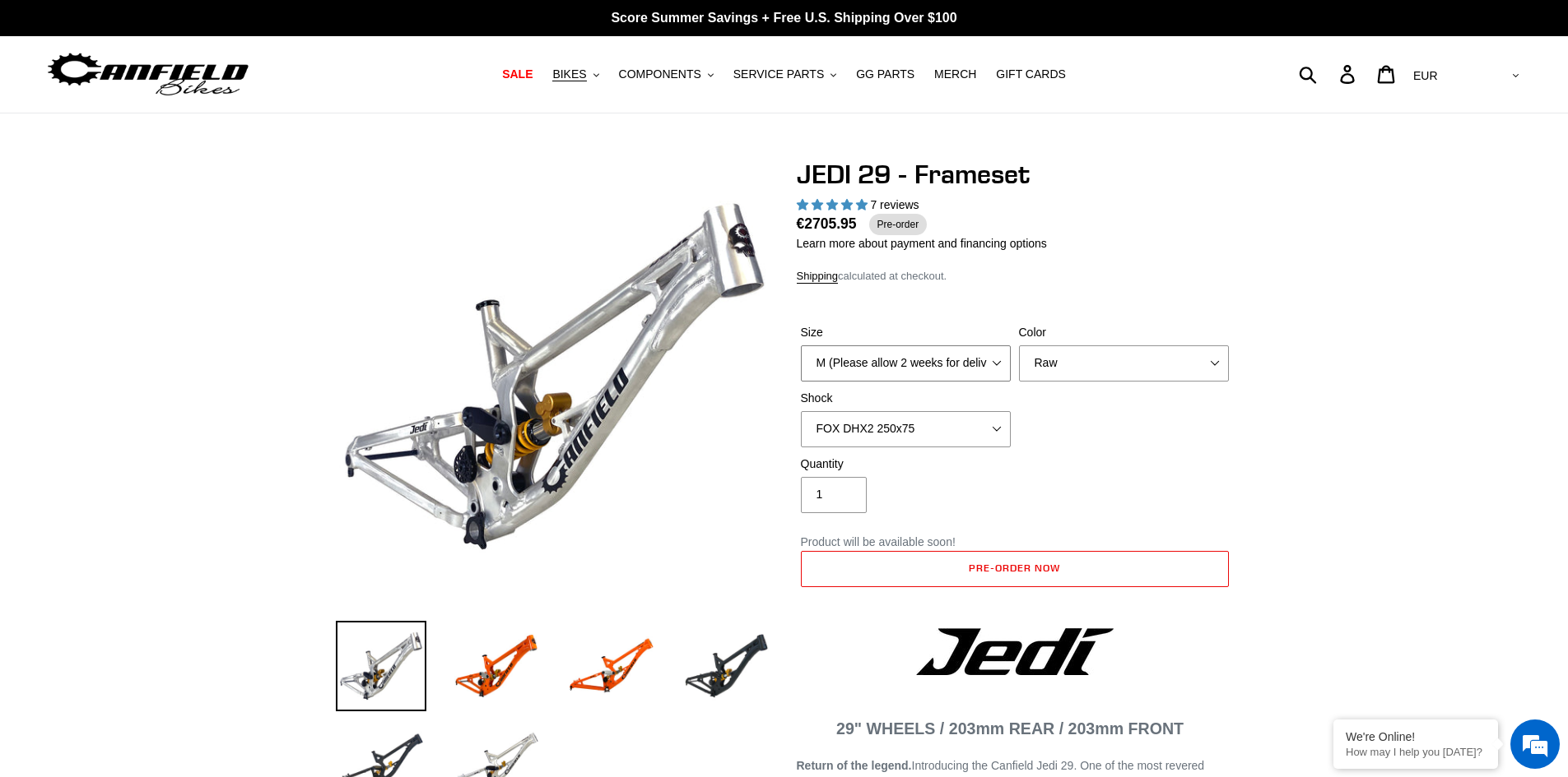
click at [969, 373] on select "M (Please allow 2 weeks for delivery) L (Please allow 2 weeks for delivery) XL" at bounding box center [906, 363] width 210 height 36
select select "L (Please allow 2 weeks for delivery)"
click at [801, 345] on select "M (Please allow 2 weeks for delivery) L (Please allow 2 weeks for delivery) XL" at bounding box center [906, 363] width 210 height 36
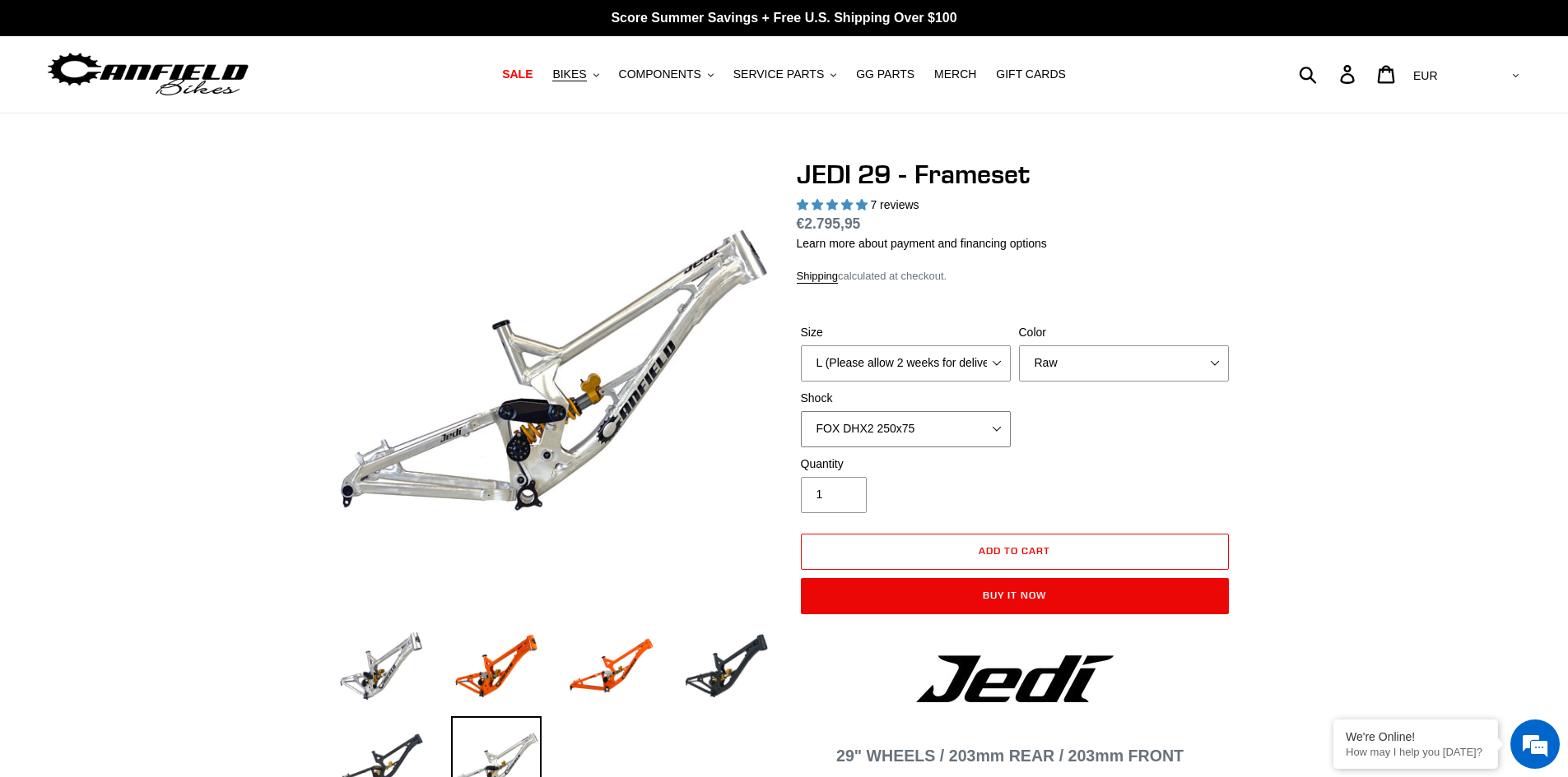
click at [884, 428] on select "No Shock FOX DHX2 250x75 RockShox Vivid Ultimate DH 250x75 EXT e-Storia LOX V3" at bounding box center [906, 429] width 210 height 36
click at [801, 411] on select "No Shock FOX DHX2 250x75 RockShox Vivid Ultimate DH 250x75 EXT e-Storia LOX V3" at bounding box center [906, 429] width 210 height 36
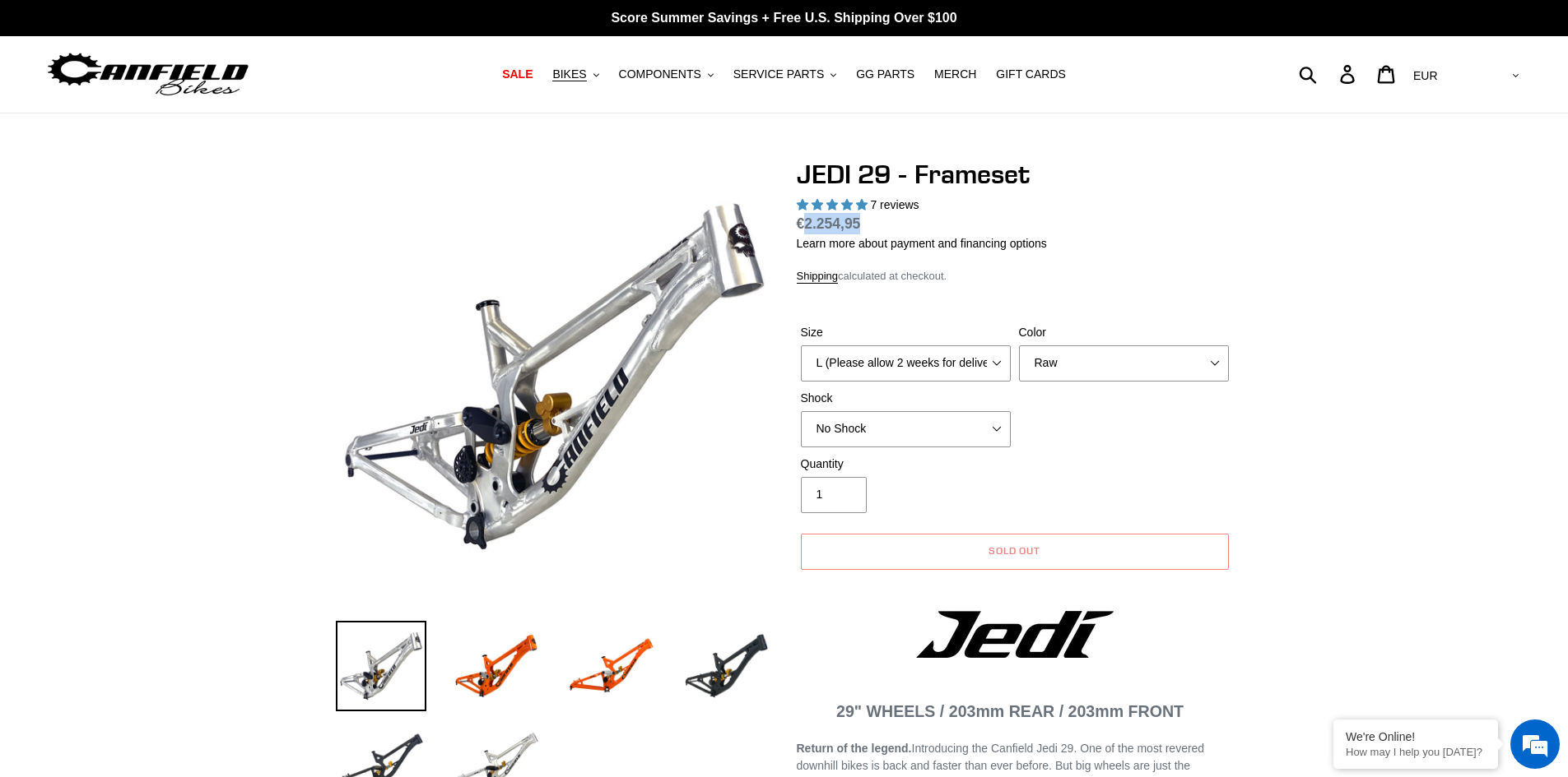
drag, startPoint x: 858, startPoint y: 220, endPoint x: 807, endPoint y: 224, distance: 51.2
click at [806, 222] on span "€2.254,95" at bounding box center [829, 224] width 64 height 17
click at [872, 429] on select "No Shock FOX DHX2 250x75 RockShox Vivid Ultimate DH 250x75 EXT e-Storia LOX V3" at bounding box center [906, 429] width 210 height 36
click at [801, 411] on select "No Shock FOX DHX2 250x75 RockShox Vivid Ultimate DH 250x75 EXT e-Storia LOX V3" at bounding box center [906, 429] width 210 height 36
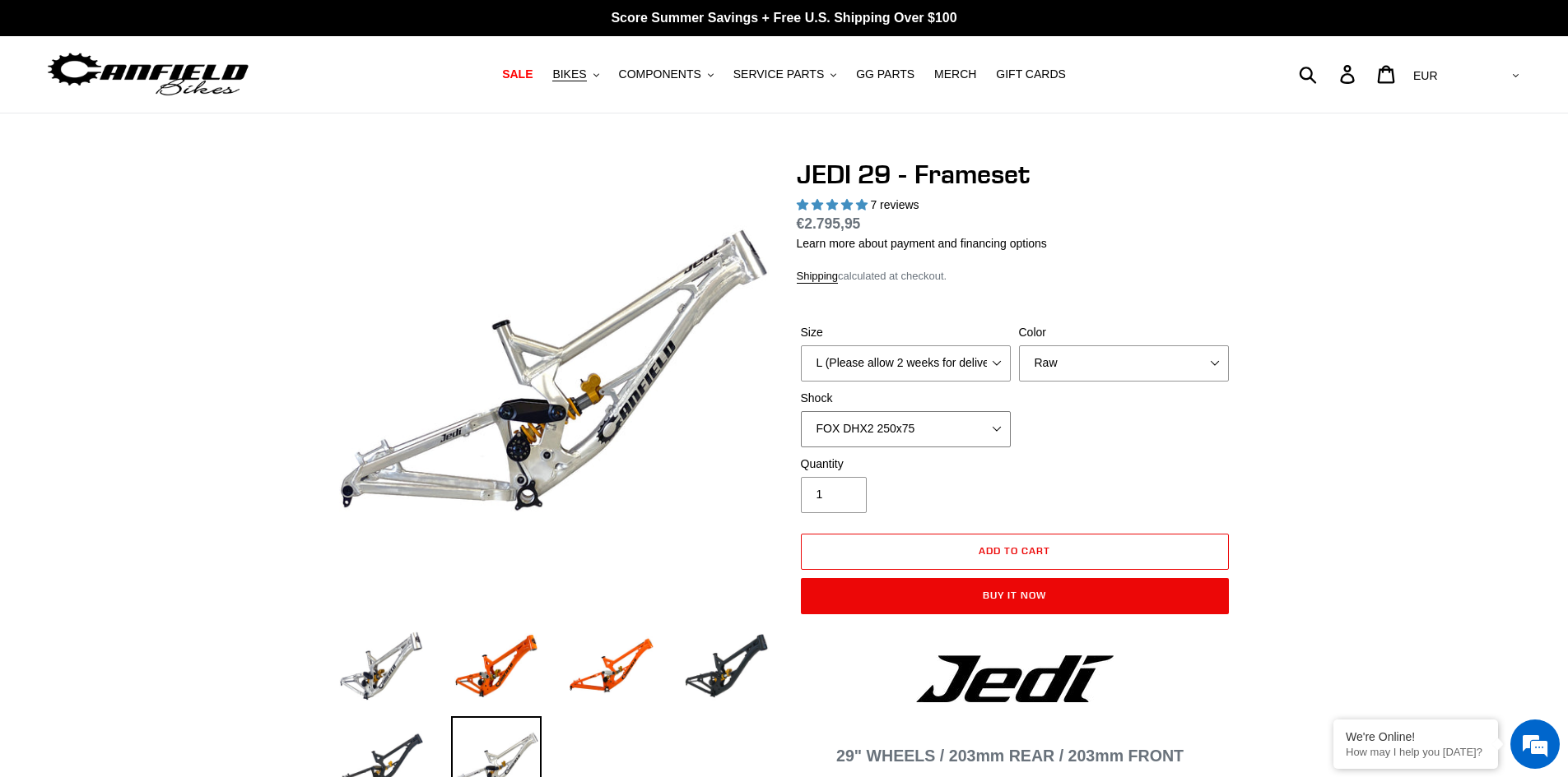
drag, startPoint x: 906, startPoint y: 427, endPoint x: 916, endPoint y: 437, distance: 14.1
click at [906, 427] on select "No Shock FOX DHX2 250x75 RockShox Vivid Ultimate DH 250x75 EXT e-Storia LOX V3" at bounding box center [906, 429] width 210 height 36
click at [801, 411] on select "No Shock FOX DHX2 250x75 RockShox Vivid Ultimate DH 250x75 EXT e-Storia LOX V3" at bounding box center [906, 429] width 210 height 36
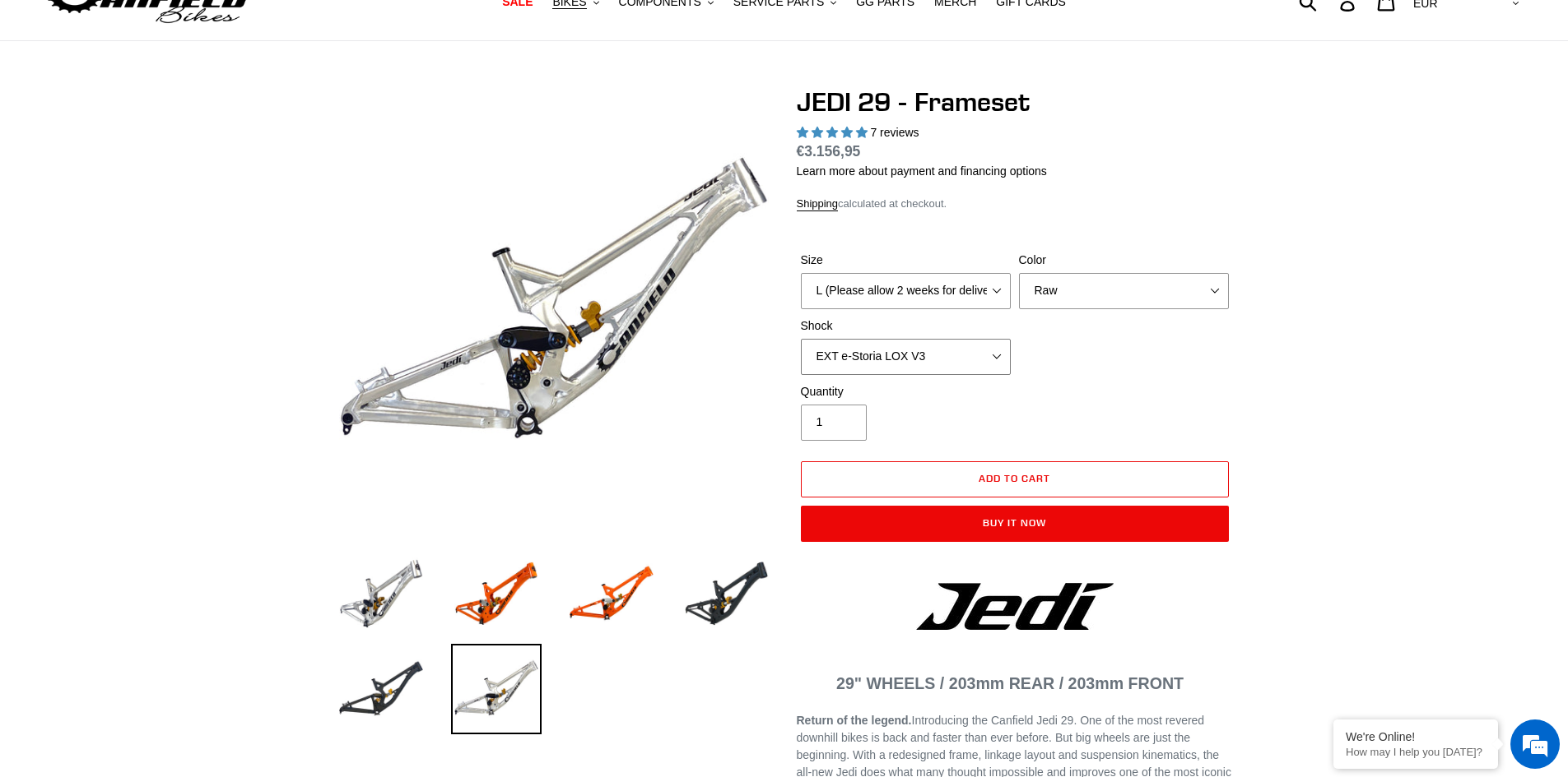
scroll to position [82, 0]
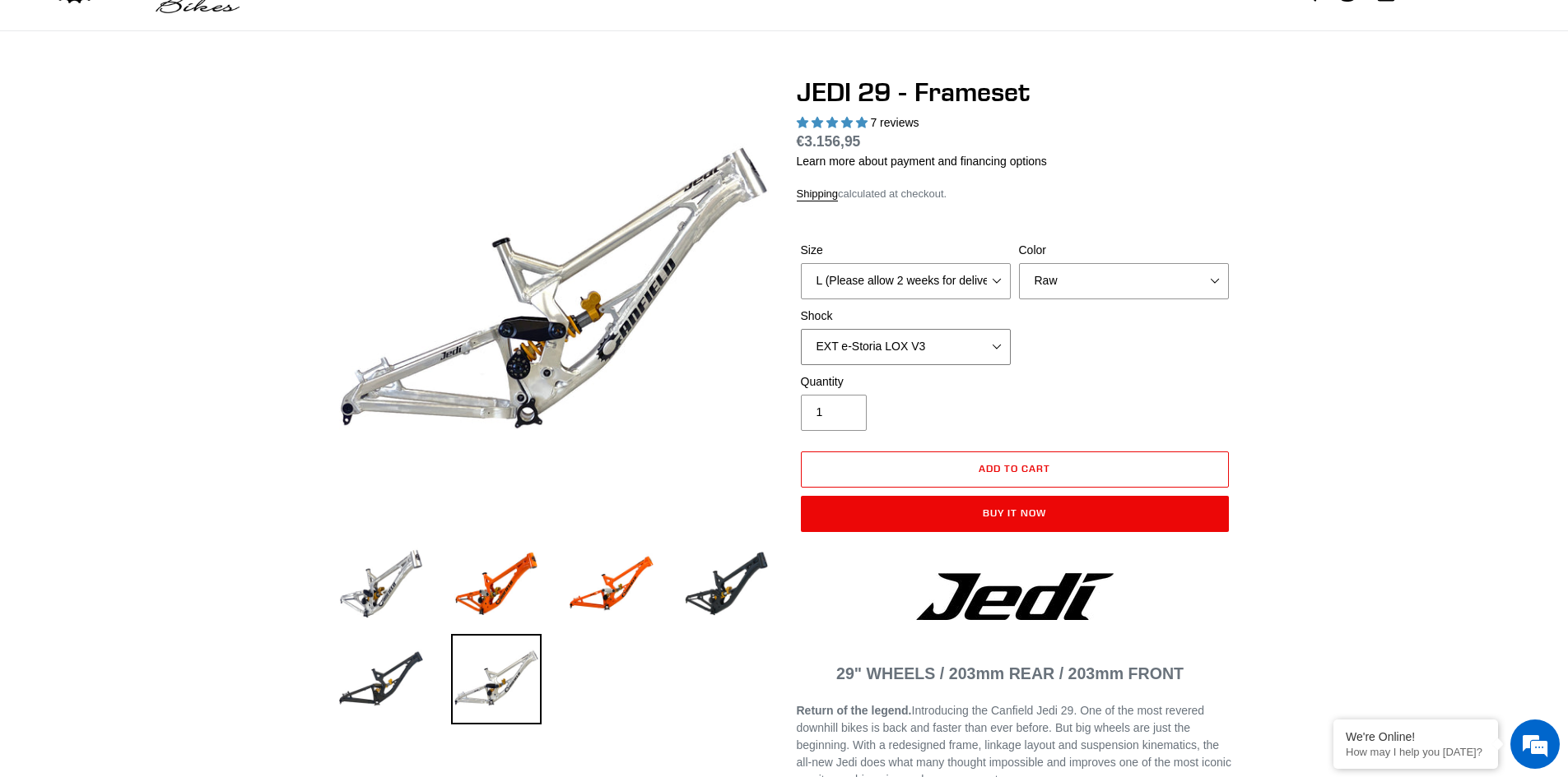
click at [864, 339] on select "No Shock FOX DHX2 250x75 RockShox Vivid Ultimate DH 250x75 EXT e-Storia LOX V3" at bounding box center [906, 347] width 210 height 36
select select "No Shock"
click at [801, 329] on select "No Shock FOX DHX2 250x75 RockShox Vivid Ultimate DH 250x75 EXT e-Storia LOX V3" at bounding box center [906, 347] width 210 height 36
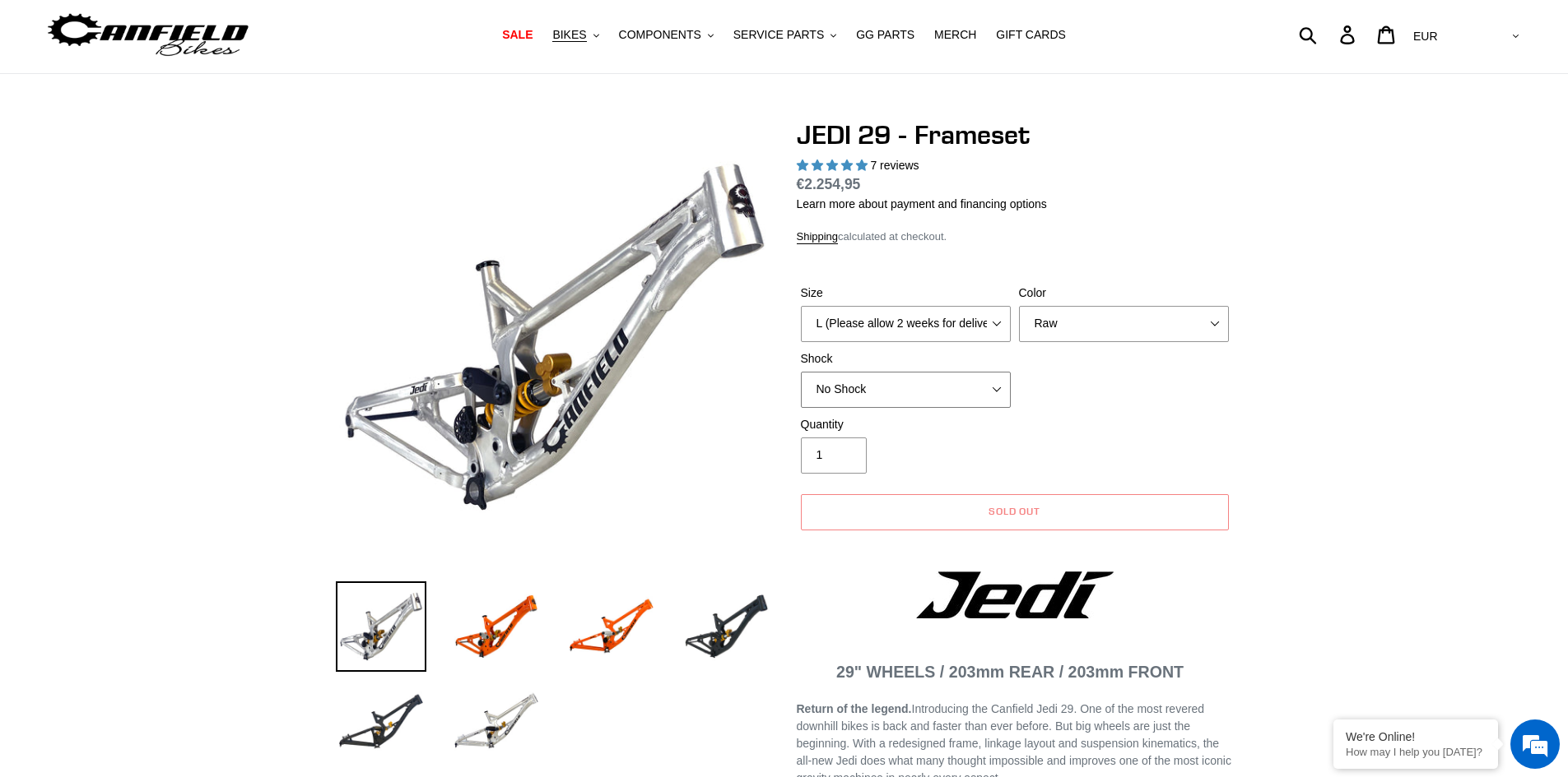
scroll to position [0, 0]
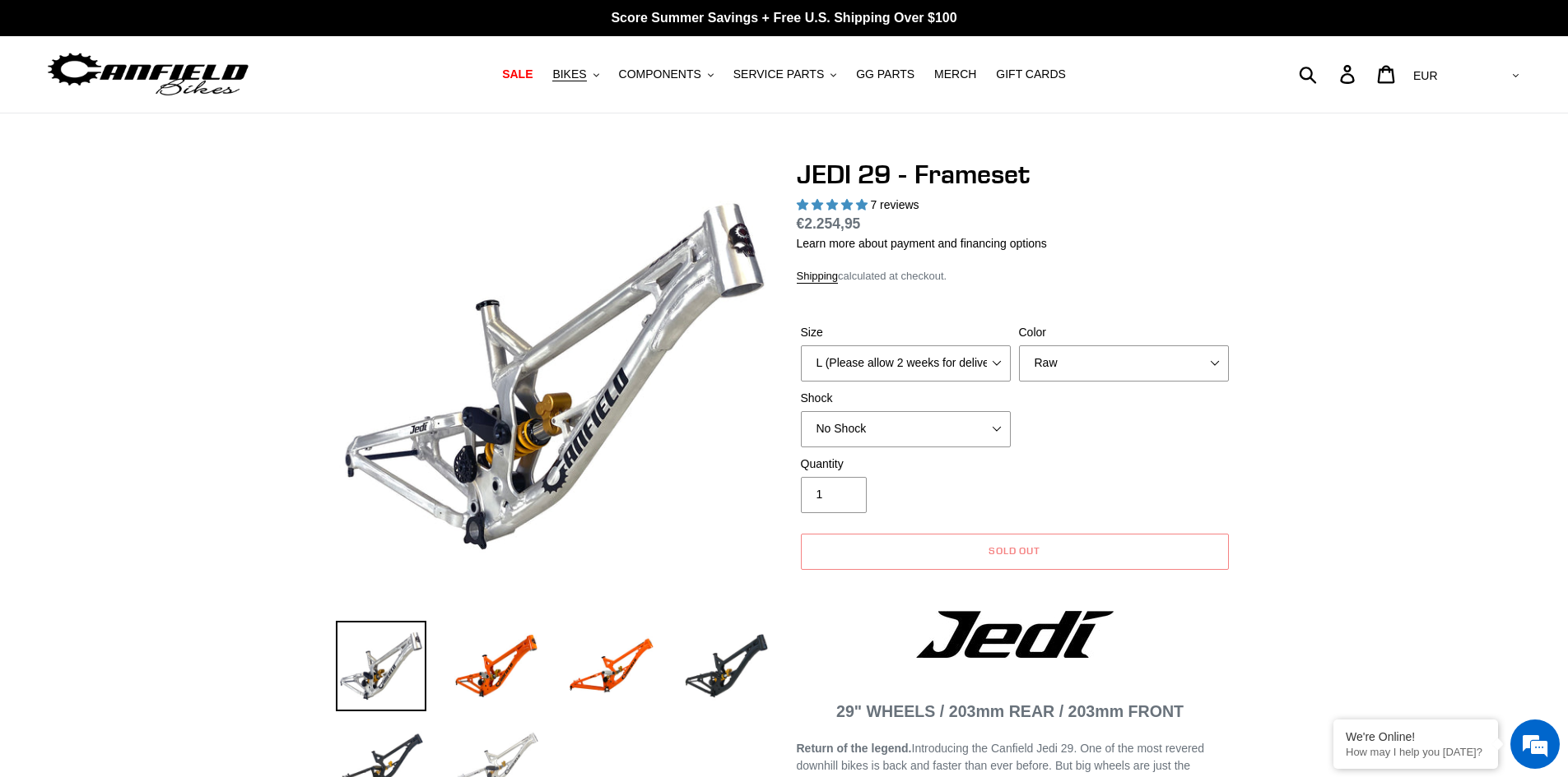
click at [471, 740] on img at bounding box center [496, 761] width 91 height 91
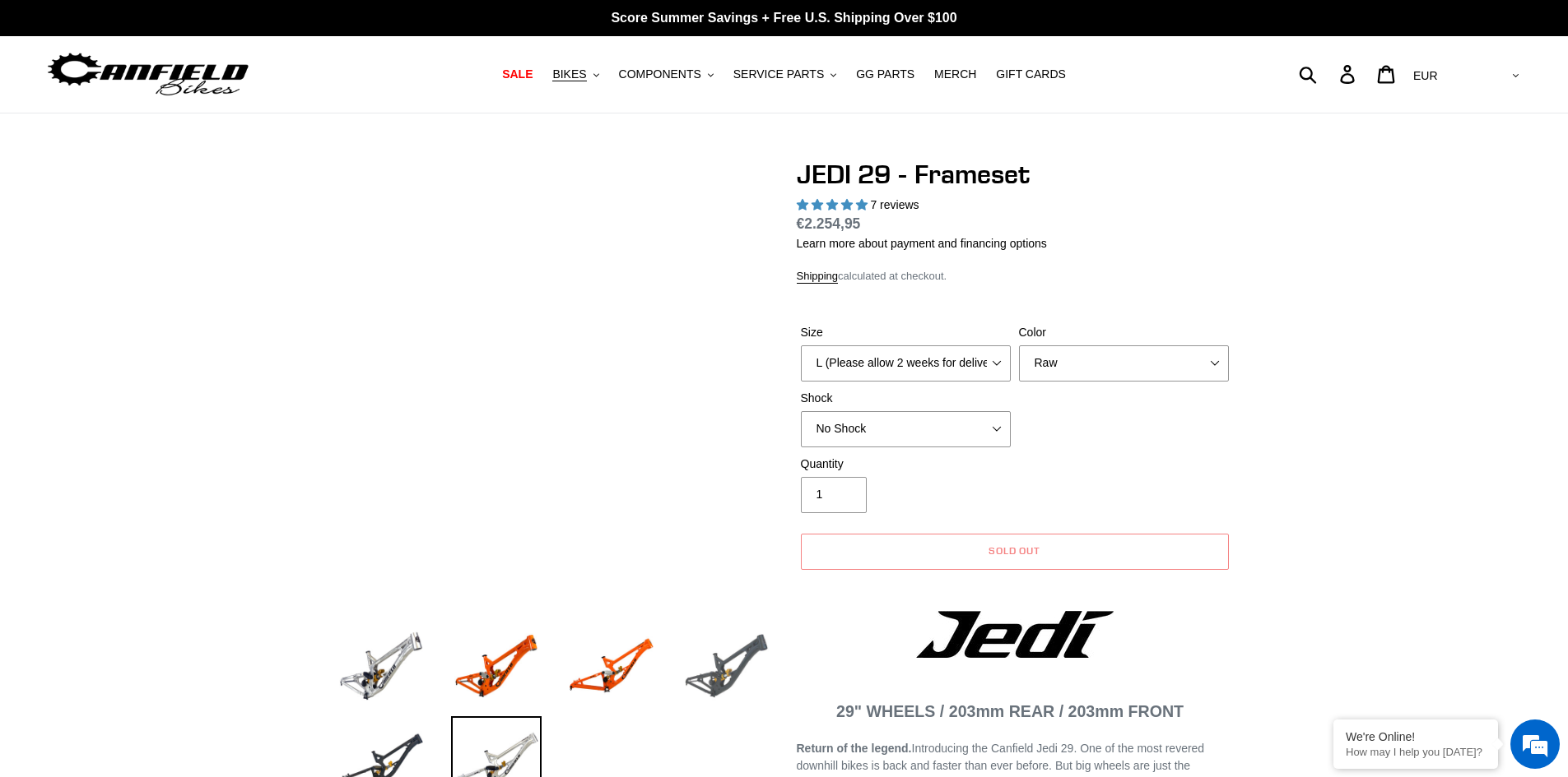
click at [723, 618] on div "Previous slide Next slide" at bounding box center [541, 485] width 461 height 655
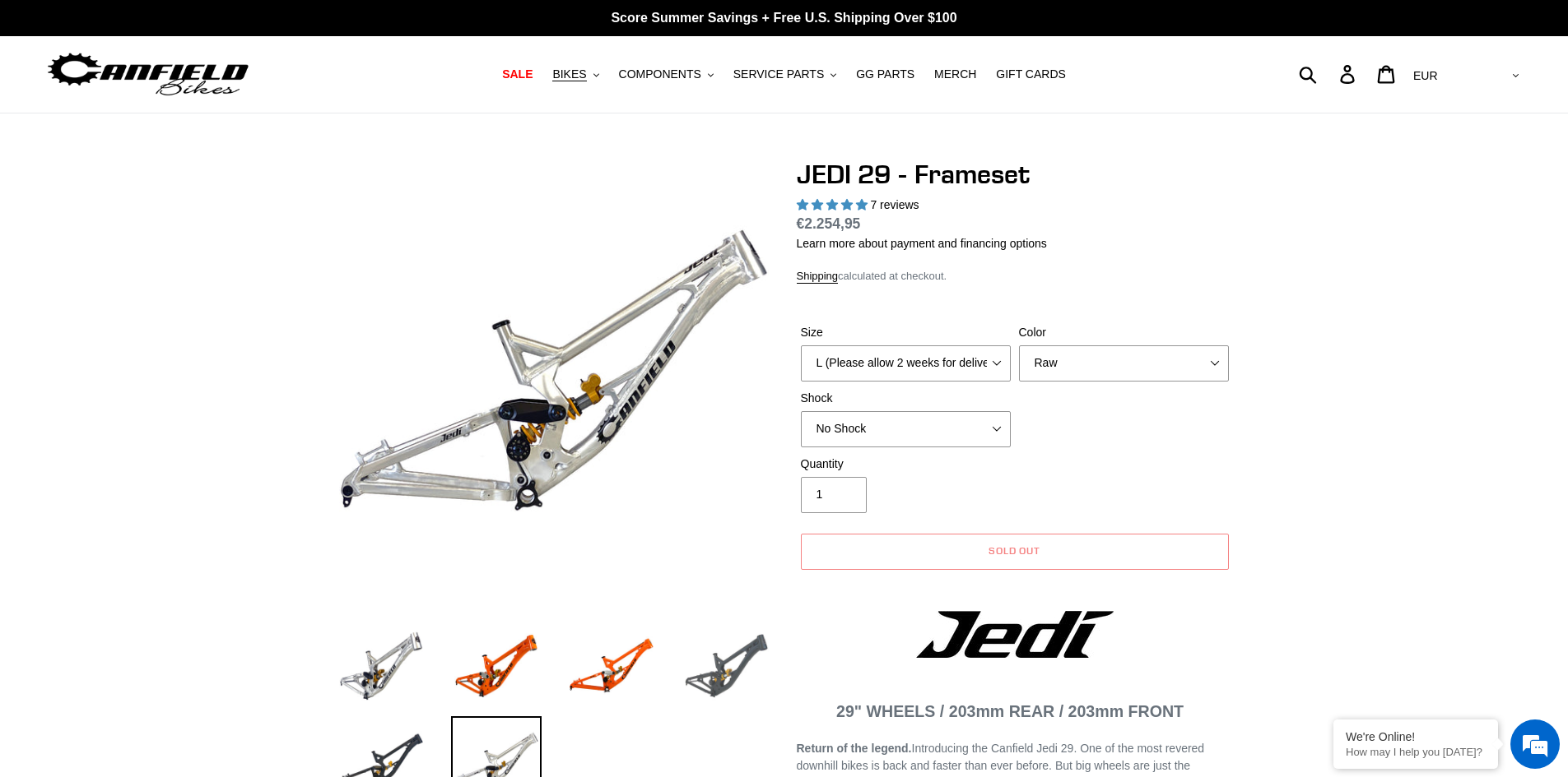
click at [741, 662] on img at bounding box center [726, 666] width 91 height 91
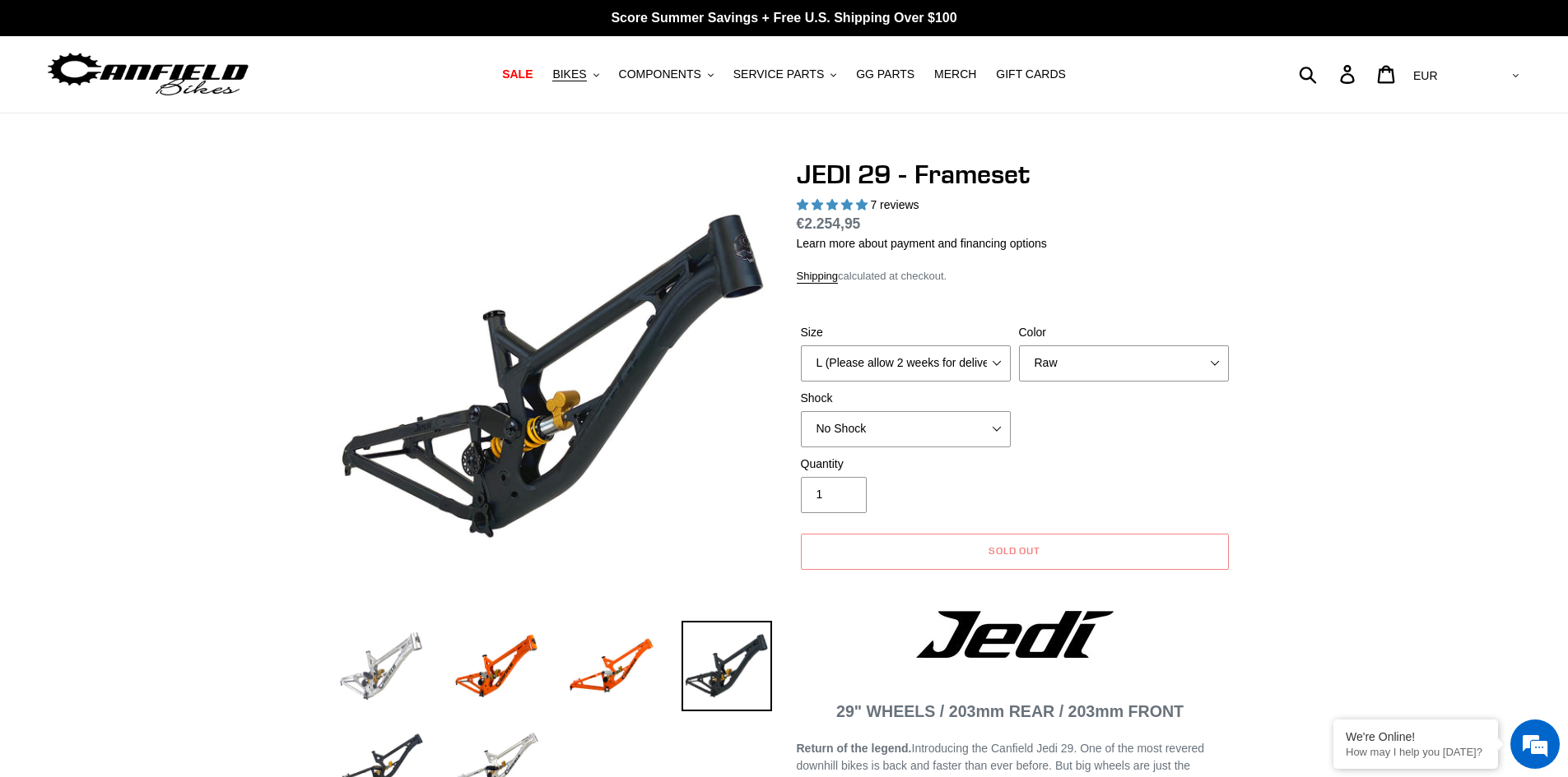
click at [363, 685] on img at bounding box center [381, 666] width 91 height 91
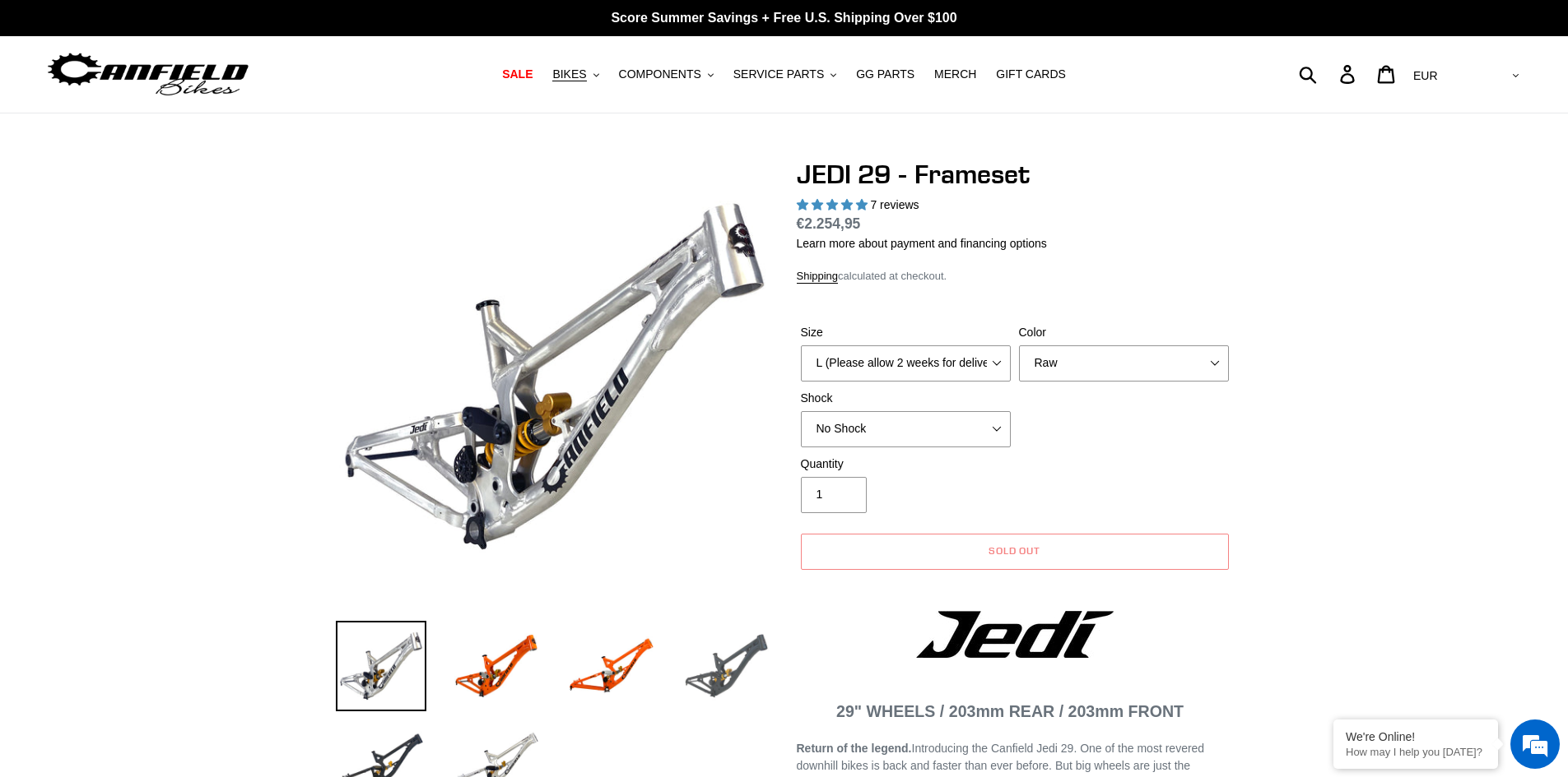
click at [705, 677] on img at bounding box center [726, 666] width 91 height 91
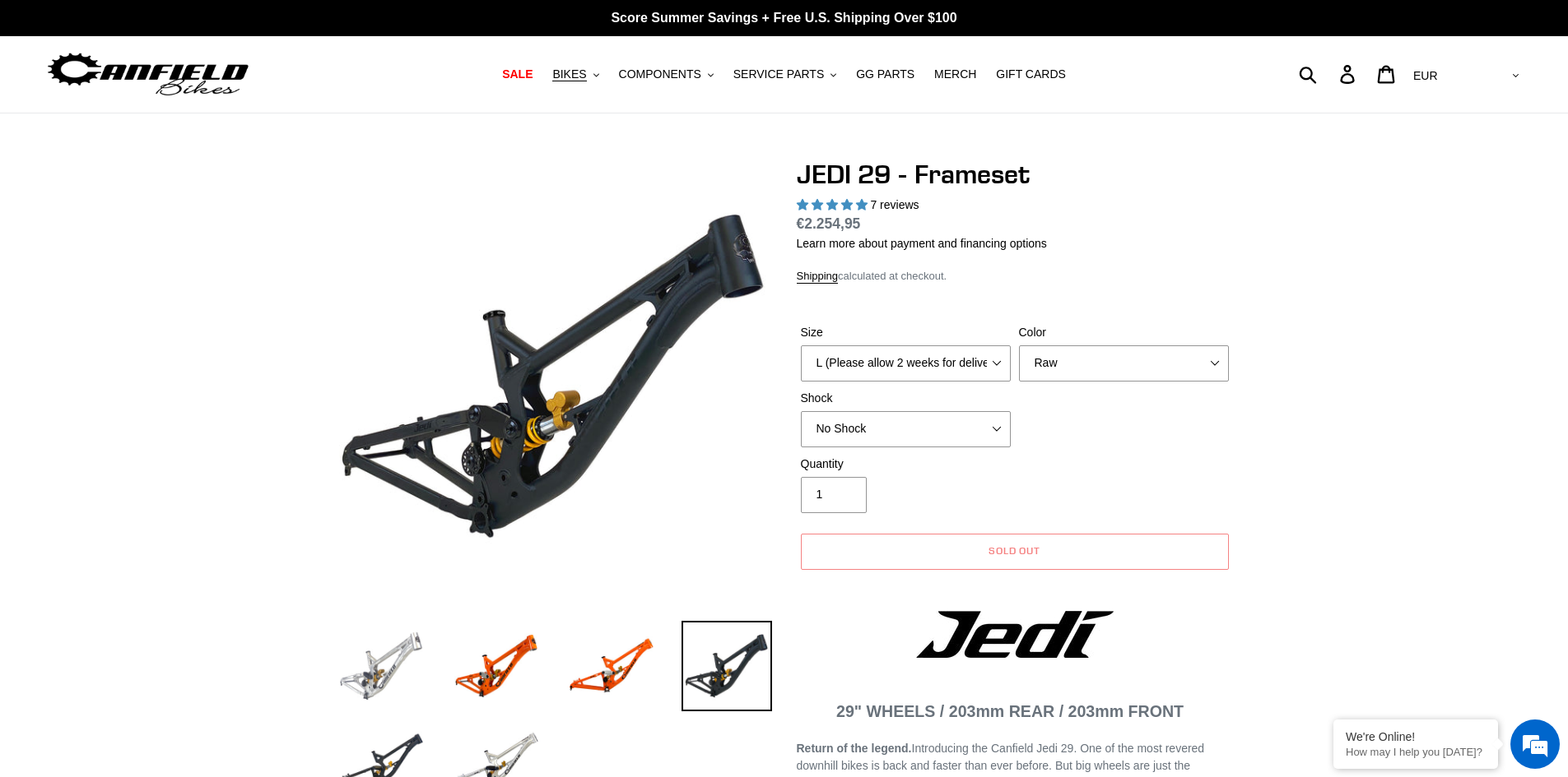
click at [397, 699] on img at bounding box center [381, 666] width 91 height 91
